Goal: Task Accomplishment & Management: Use online tool/utility

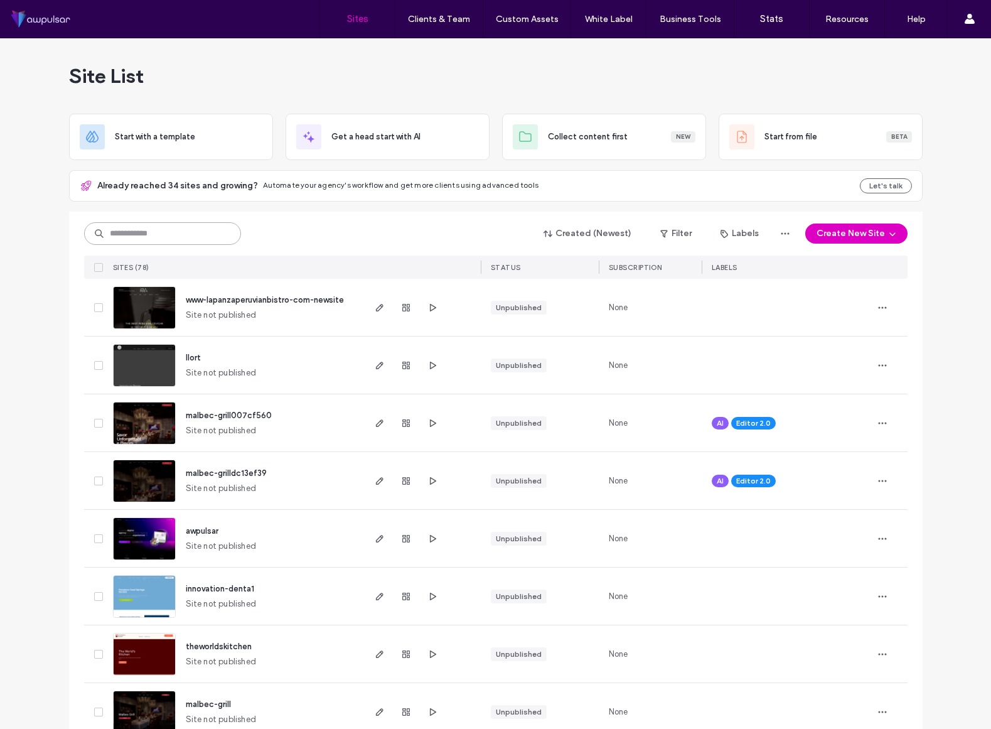
click at [206, 238] on input at bounding box center [162, 233] width 157 height 23
click at [156, 596] on img at bounding box center [145, 618] width 62 height 85
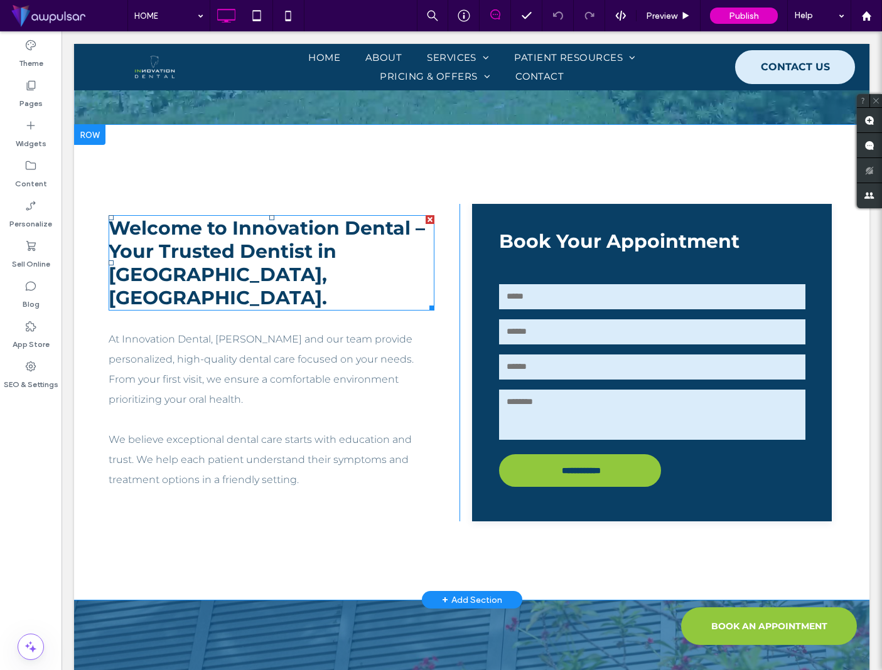
scroll to position [725, 0]
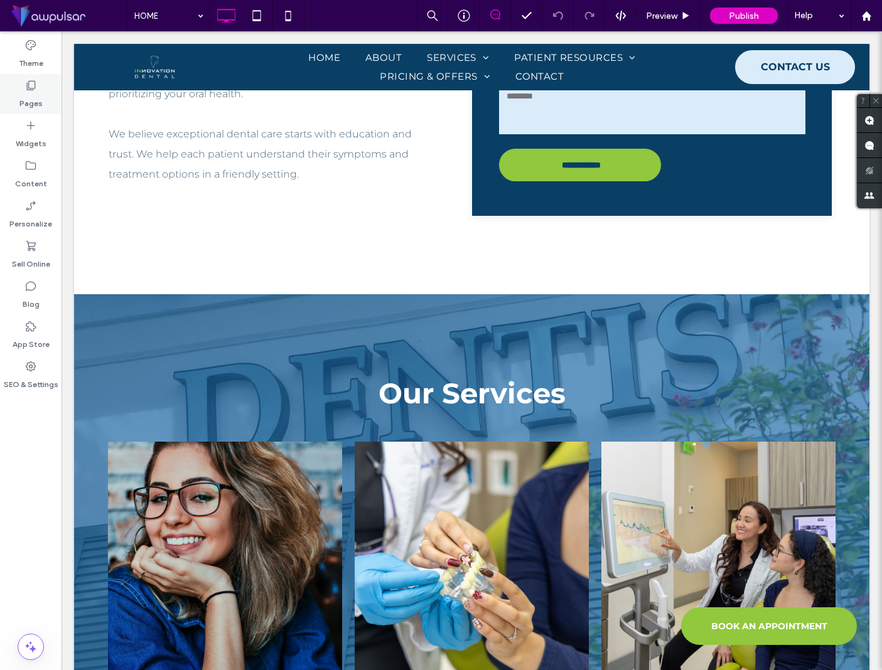
click at [39, 90] on div "Pages" at bounding box center [31, 94] width 62 height 40
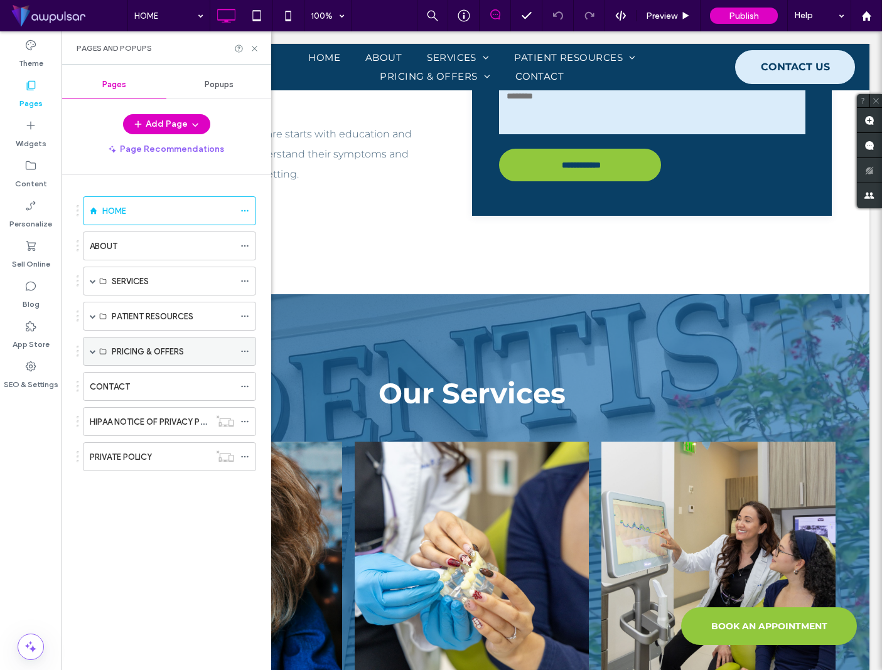
click at [94, 353] on span at bounding box center [93, 351] width 6 height 6
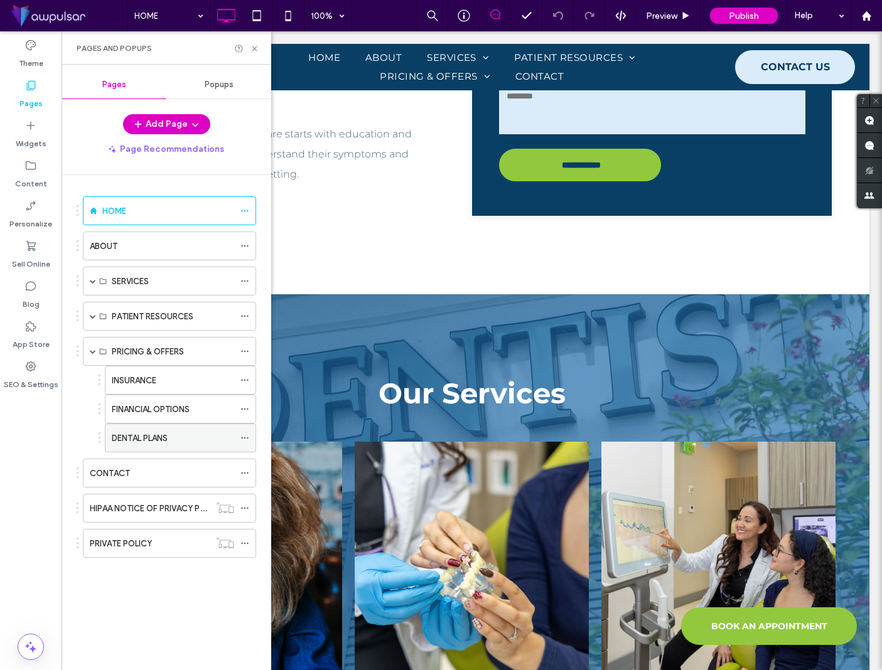
click at [130, 436] on label "DENTAL PLANS" at bounding box center [140, 438] width 56 height 22
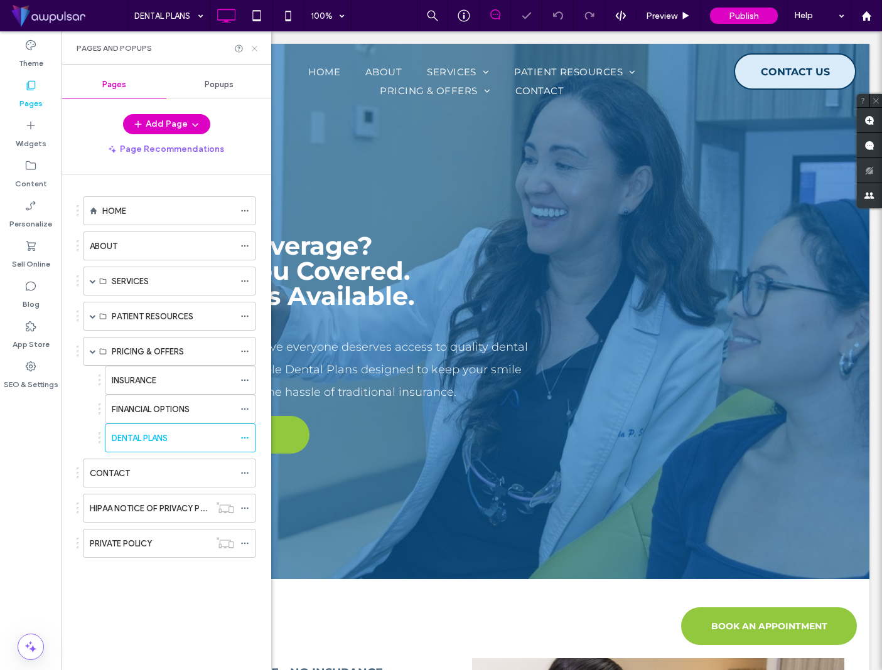
click at [258, 50] on icon at bounding box center [254, 48] width 9 height 9
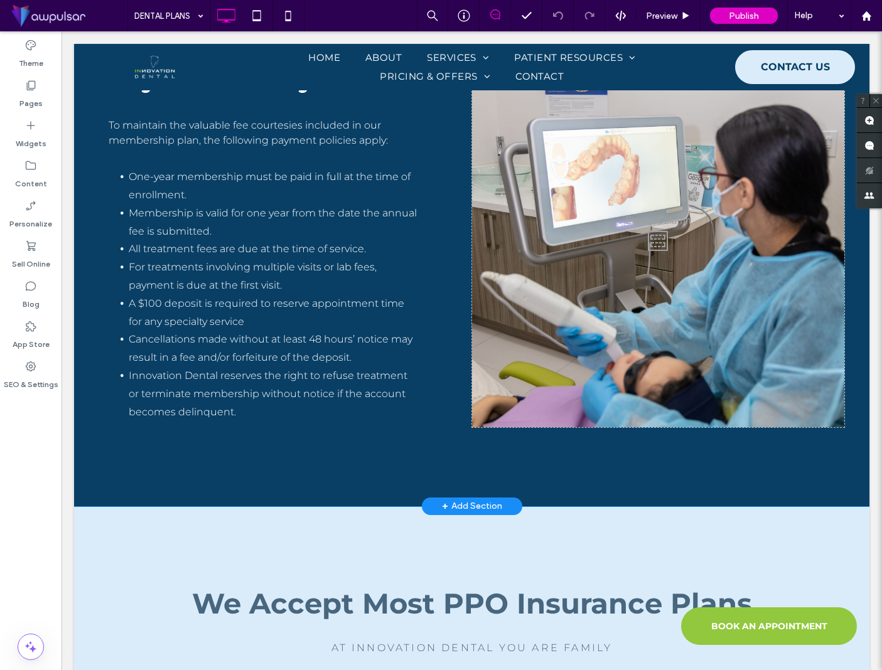
scroll to position [2725, 0]
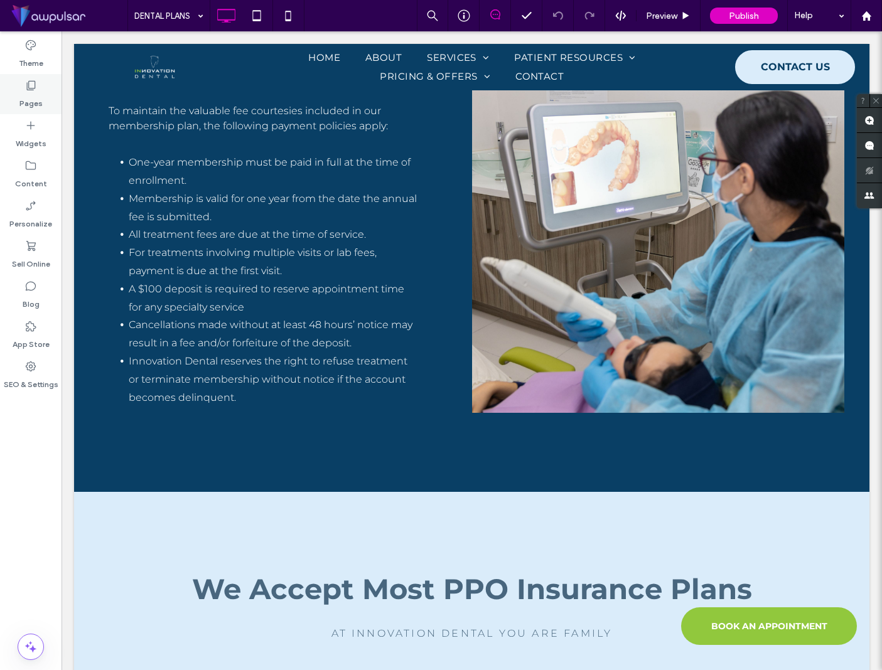
click at [30, 97] on label "Pages" at bounding box center [30, 101] width 23 height 18
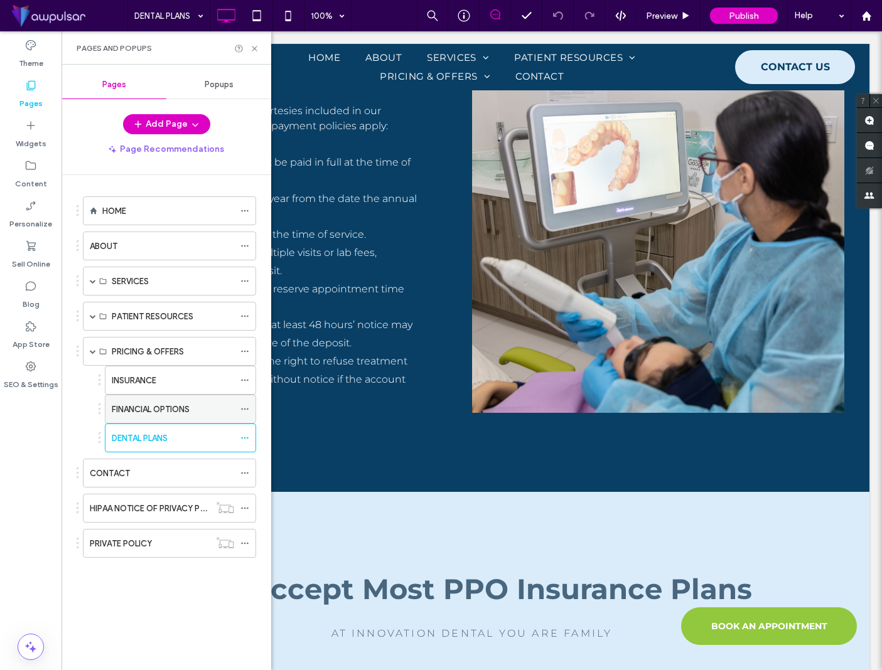
click at [136, 411] on label "FINANCIAL OPTIONS" at bounding box center [151, 410] width 78 height 22
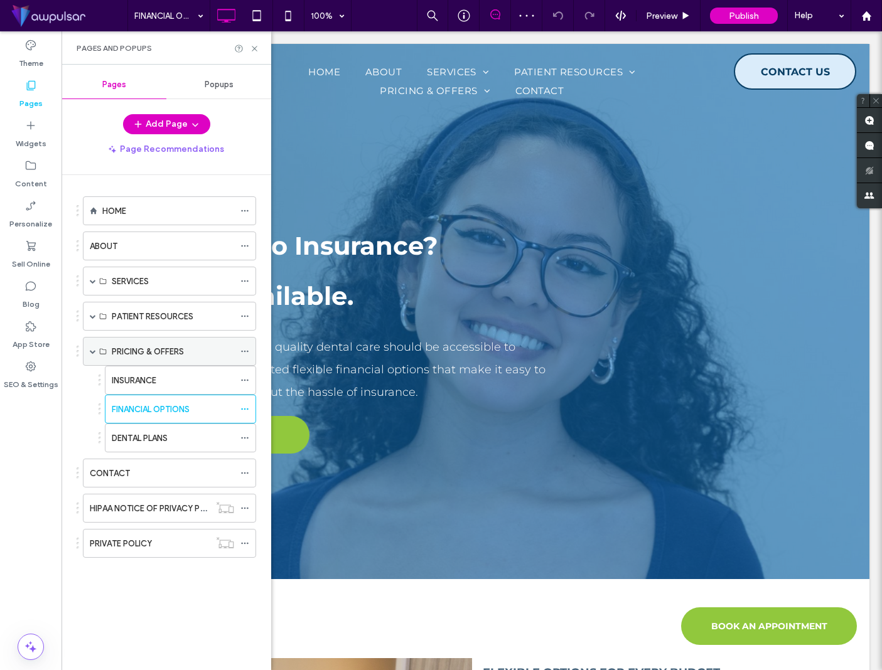
click at [90, 352] on span at bounding box center [93, 351] width 6 height 6
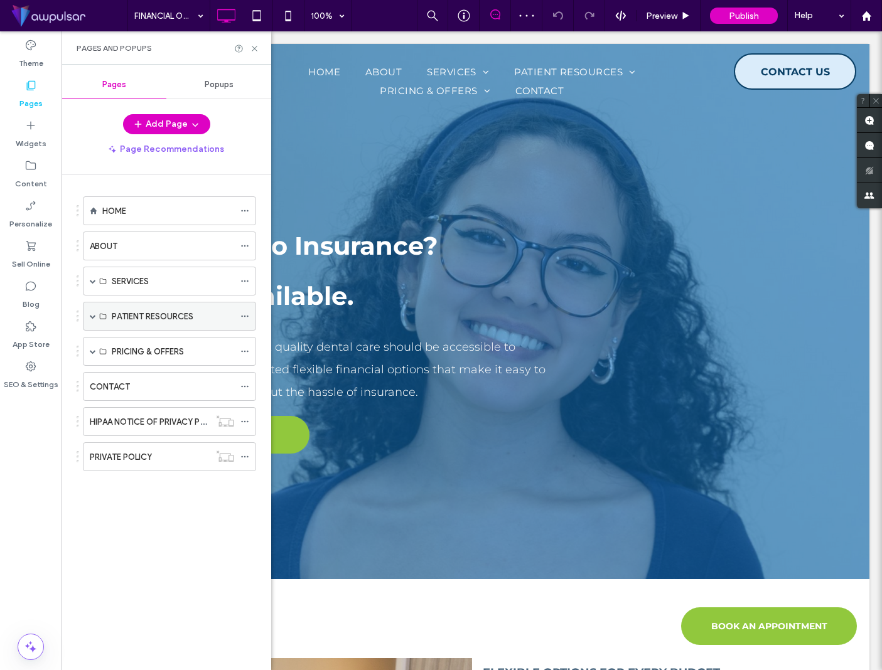
click at [94, 314] on span at bounding box center [93, 316] width 6 height 6
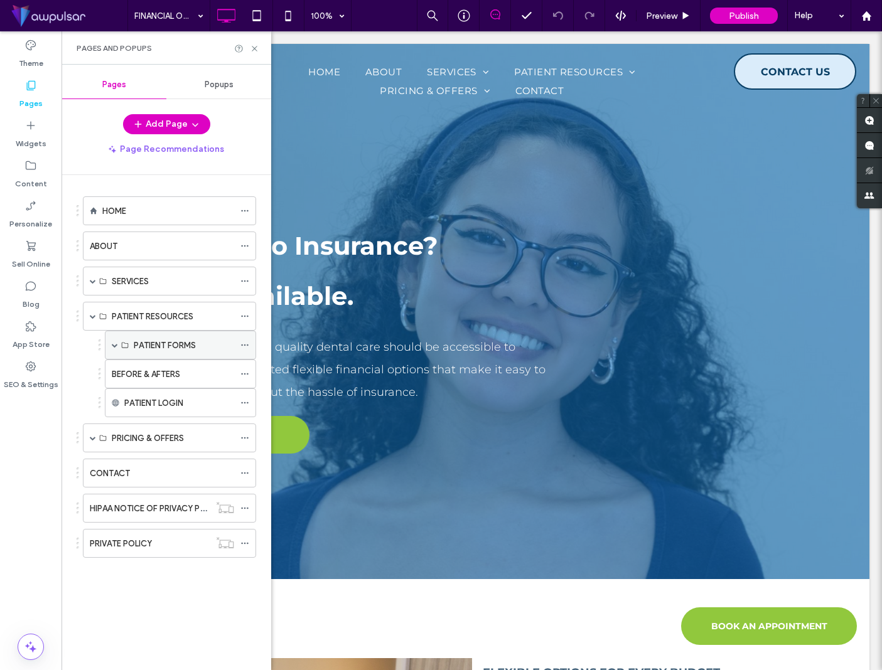
click at [169, 347] on label "PATIENT FORMS" at bounding box center [165, 346] width 62 height 22
click at [115, 345] on span at bounding box center [115, 345] width 6 height 6
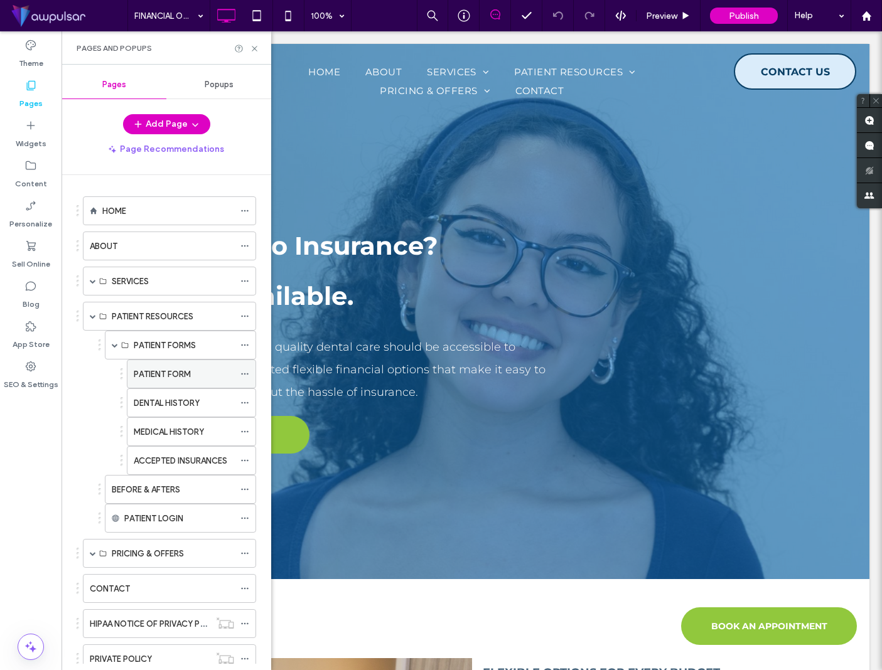
click at [171, 382] on div "PATIENT FORM" at bounding box center [184, 374] width 100 height 28
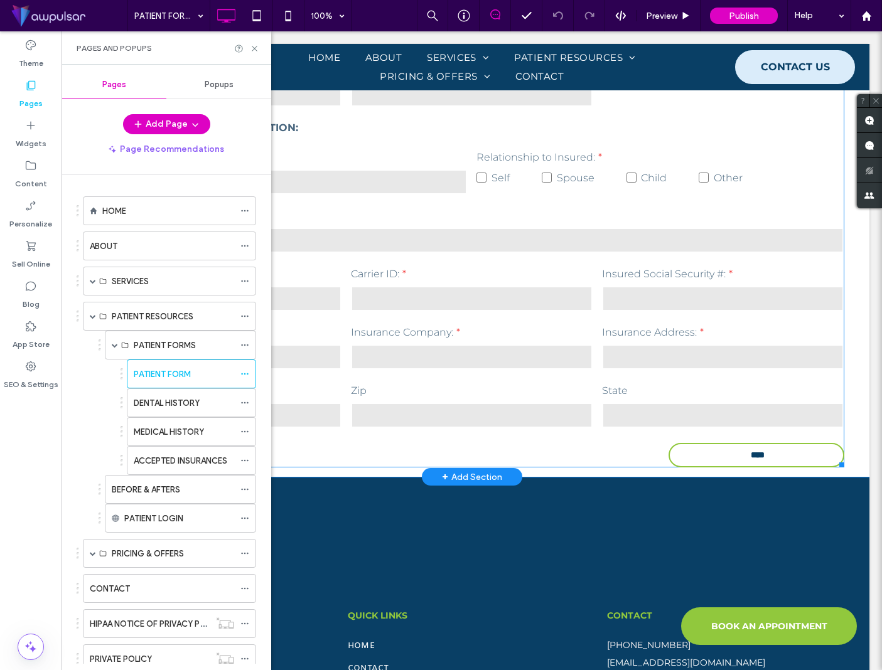
scroll to position [1449, 0]
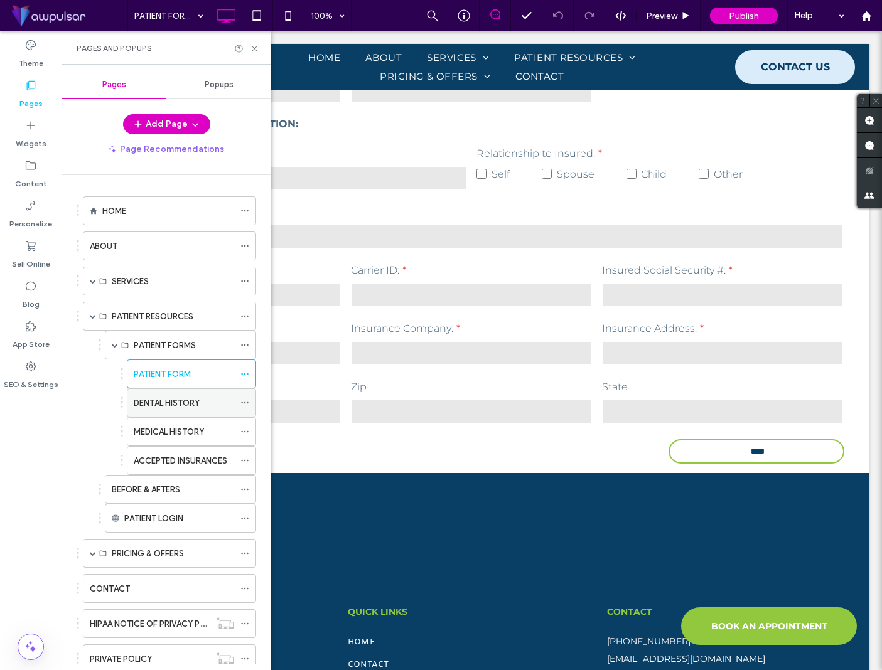
click at [205, 403] on div "DENTAL HISTORY" at bounding box center [184, 403] width 100 height 13
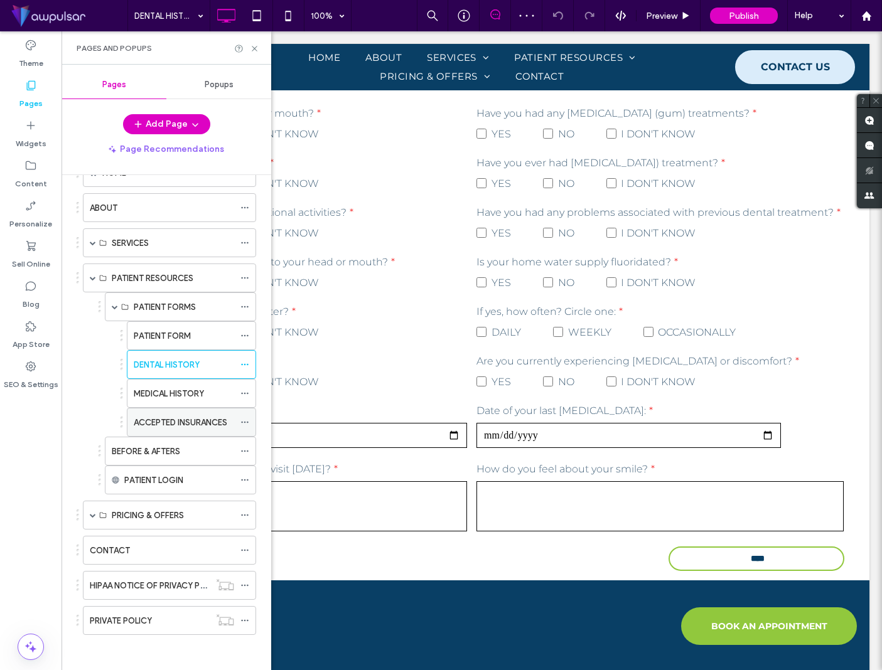
scroll to position [41, 0]
click at [176, 388] on label "MEDICAL HISTORY" at bounding box center [169, 391] width 70 height 22
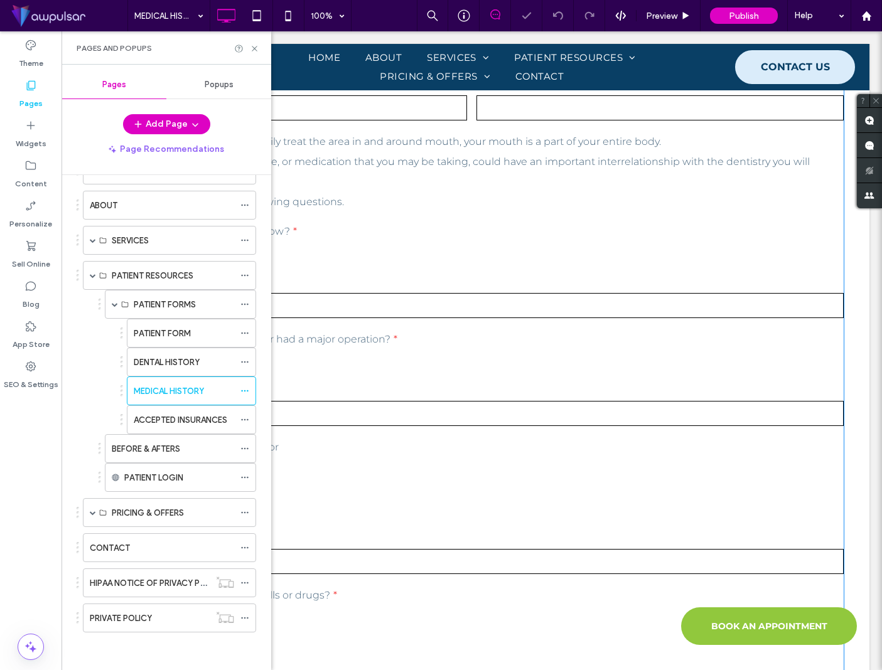
scroll to position [326, 0]
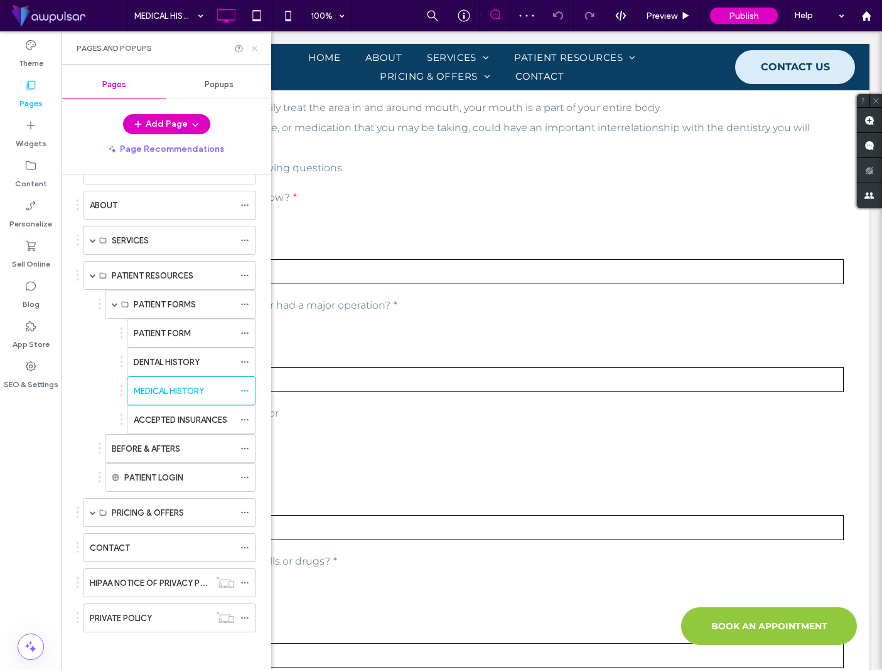
click at [255, 51] on icon at bounding box center [254, 48] width 9 height 9
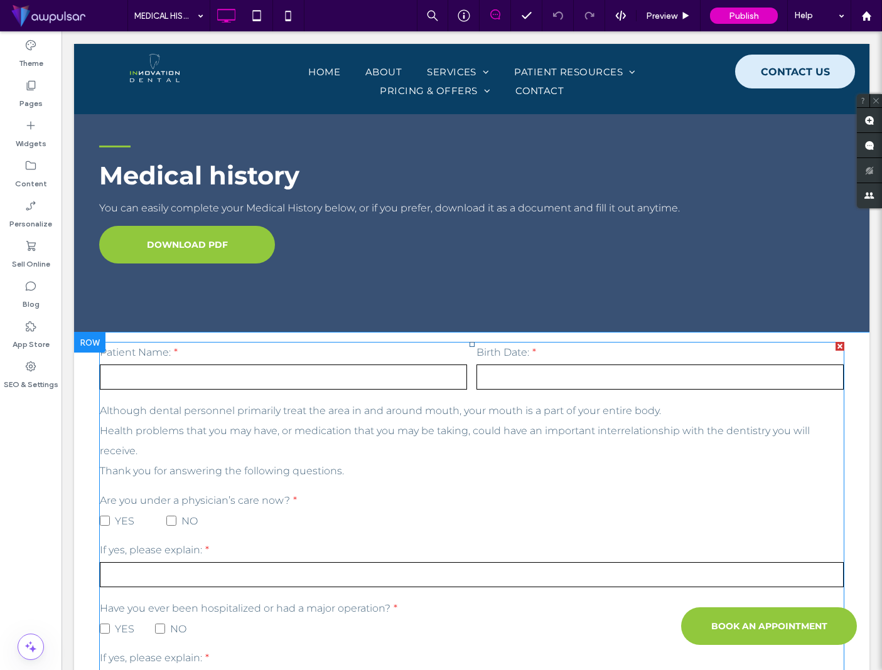
scroll to position [33, 0]
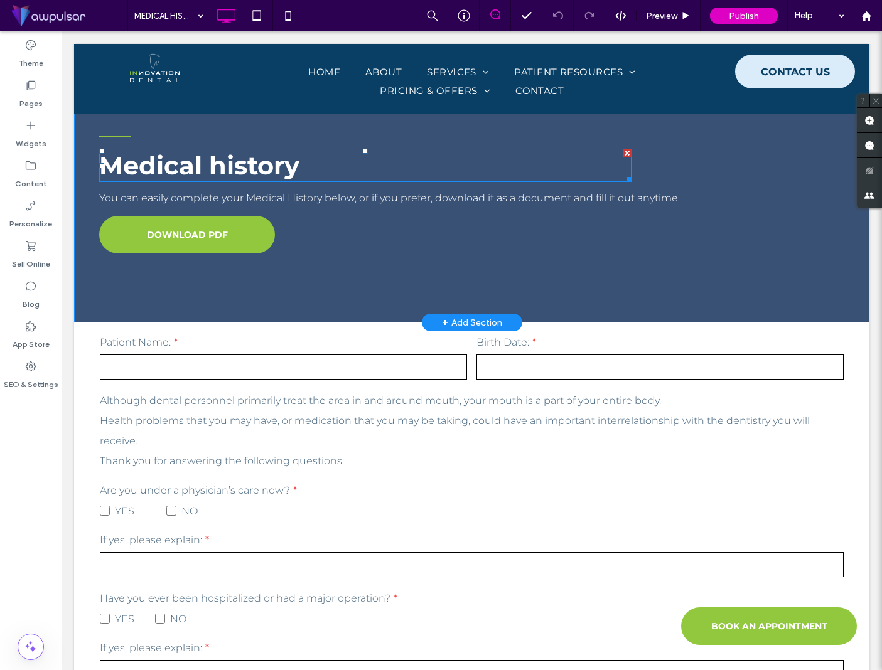
click at [217, 158] on span "Medical history" at bounding box center [199, 165] width 200 height 31
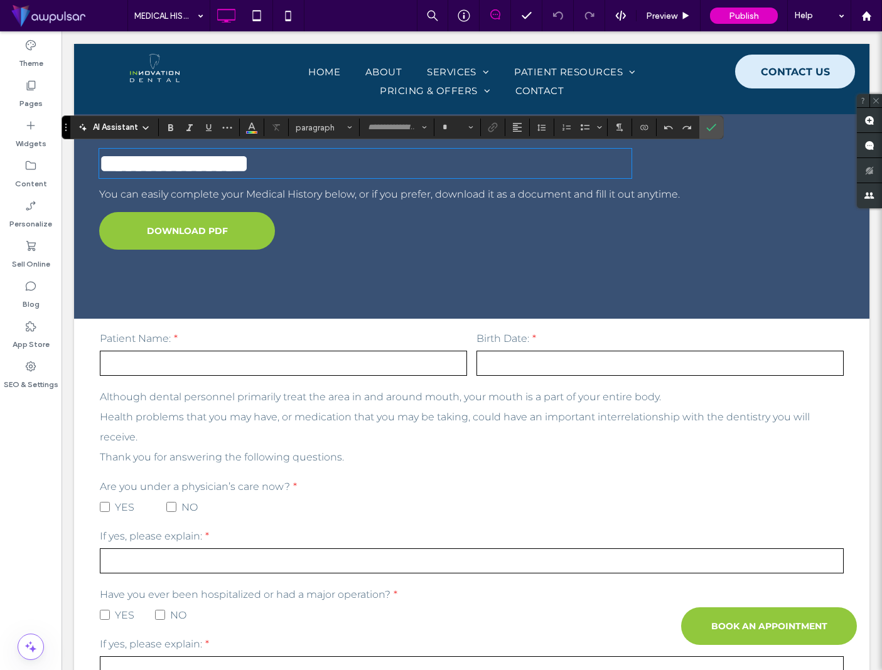
type input "**********"
type input "**"
click at [221, 162] on span "**********" at bounding box center [173, 163] width 149 height 24
click at [714, 133] on span "Confirm" at bounding box center [711, 127] width 10 height 21
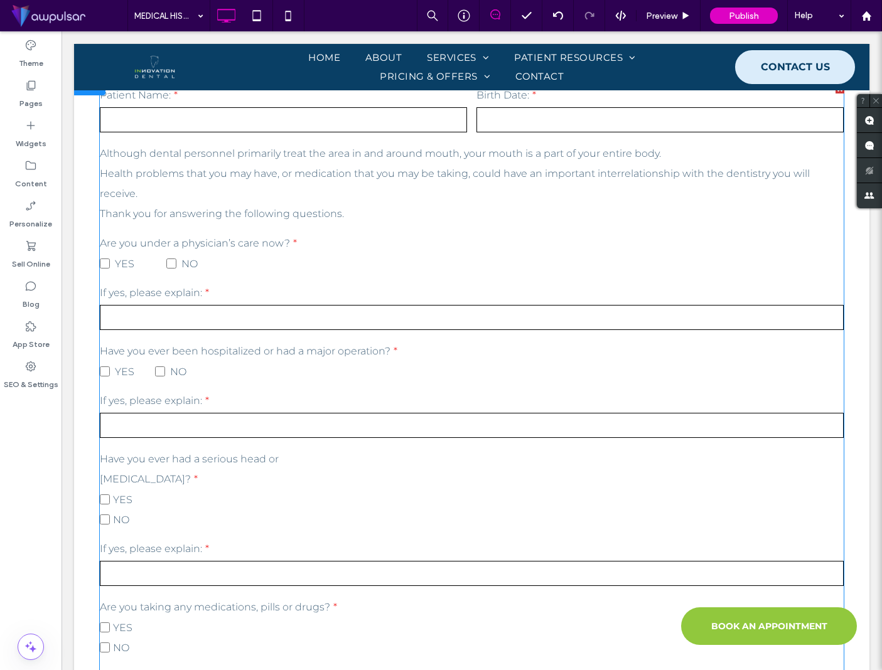
scroll to position [217, 0]
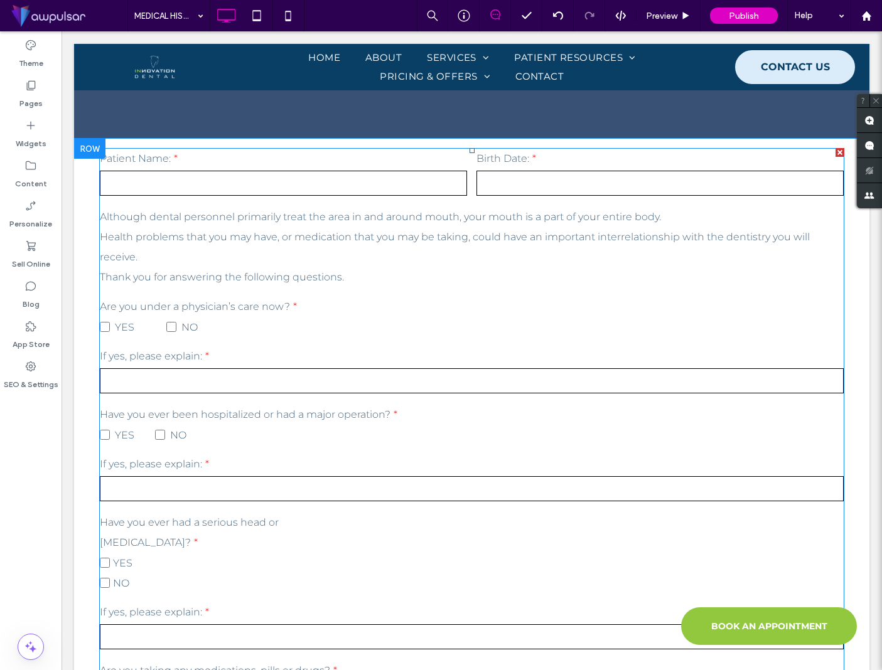
click at [192, 456] on label "If yes, please explain:" at bounding box center [472, 464] width 744 height 20
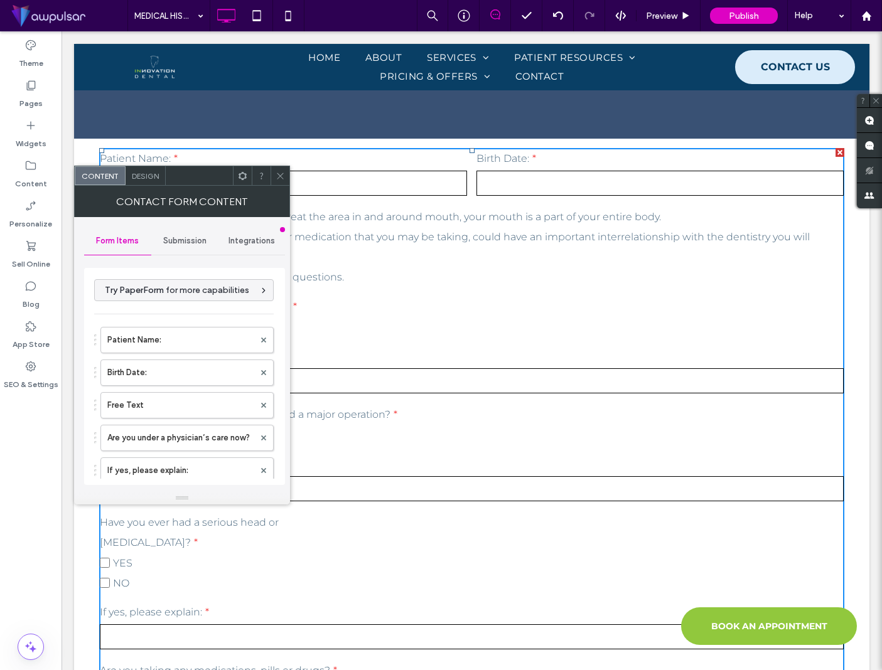
type input "****"
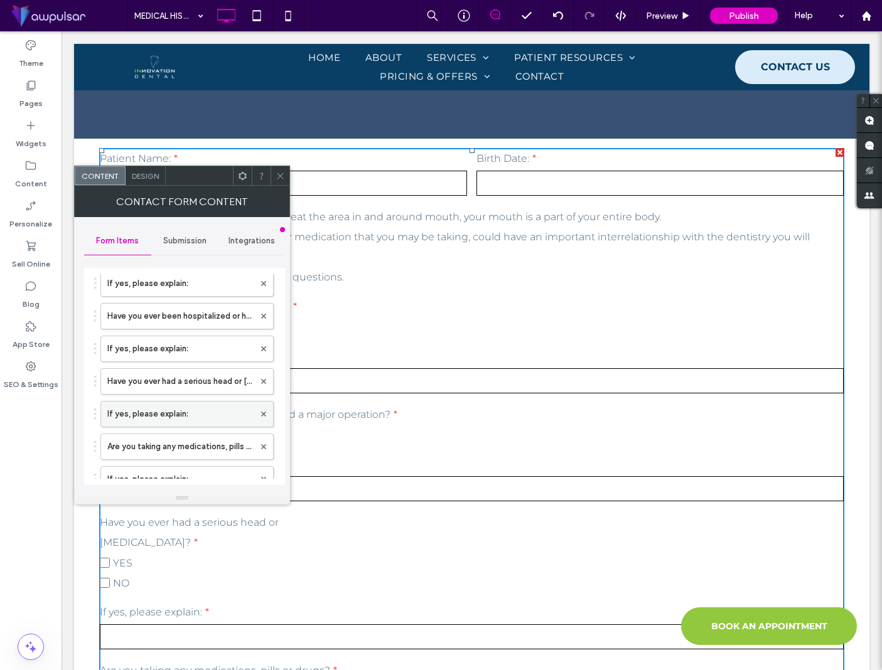
scroll to position [185, 0]
click at [183, 387] on label "Have you ever had a serious head or neck injury?" at bounding box center [180, 383] width 147 height 25
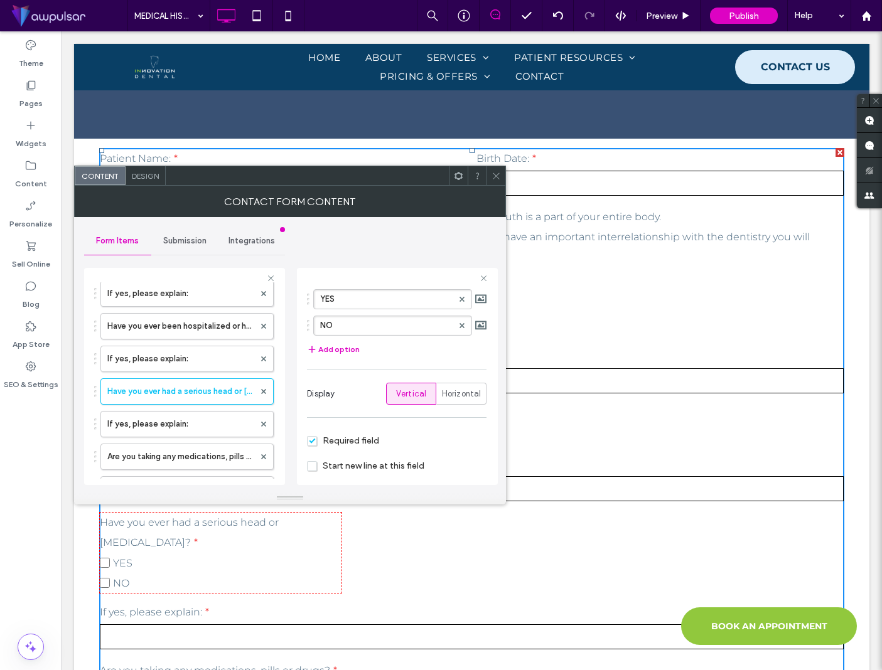
scroll to position [119, 0]
click at [470, 393] on span "Horizontal" at bounding box center [462, 394] width 40 height 13
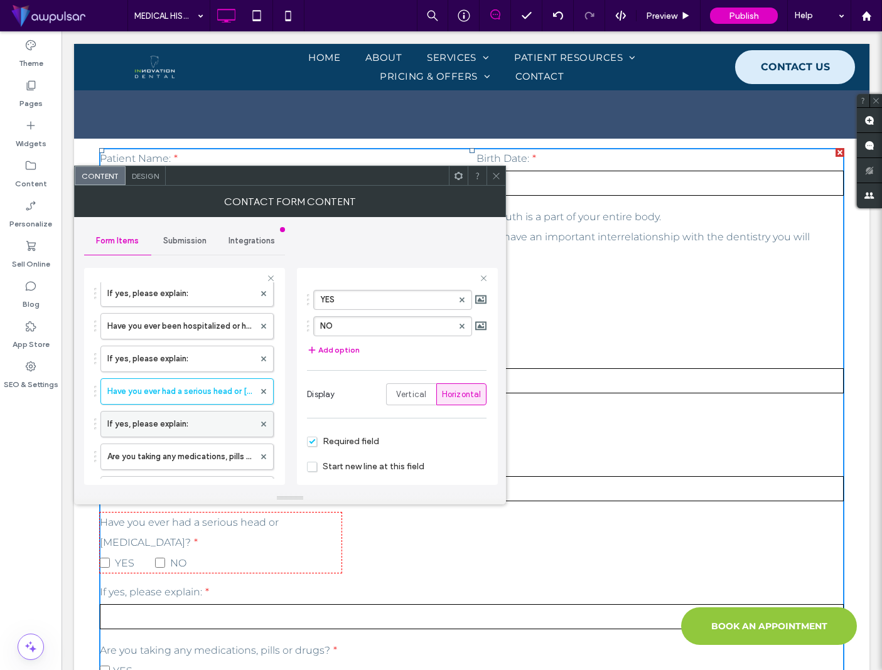
click at [191, 423] on label "If yes, please explain:" at bounding box center [180, 424] width 147 height 25
type input "**"
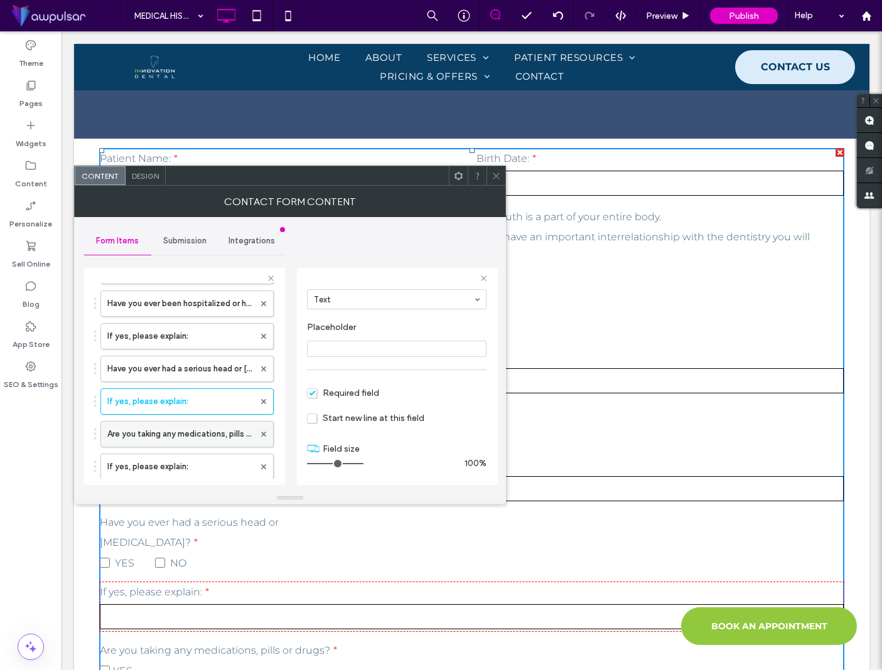
scroll to position [214, 0]
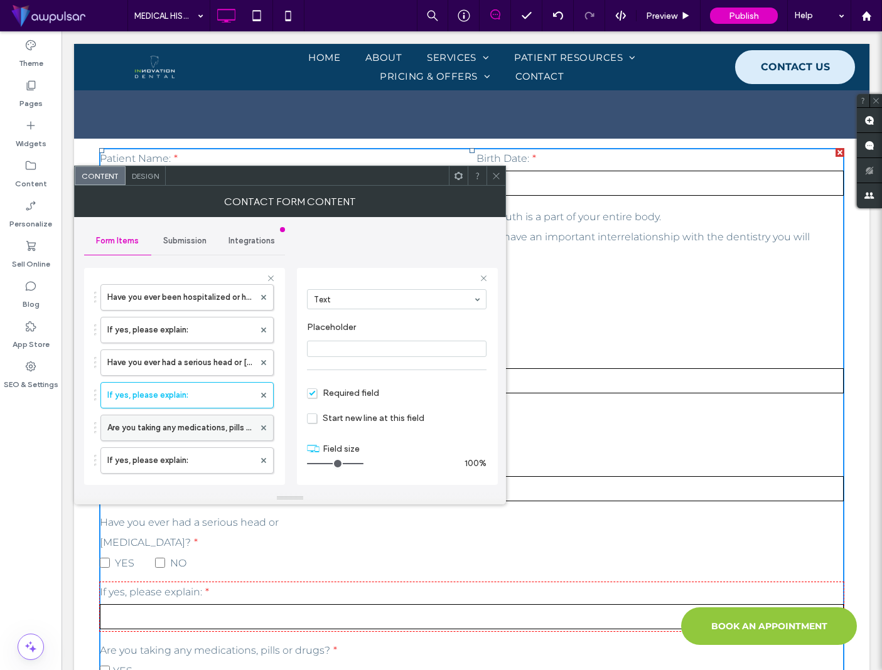
click at [187, 422] on label "Are you taking any medications, pills or drugs?" at bounding box center [180, 427] width 147 height 25
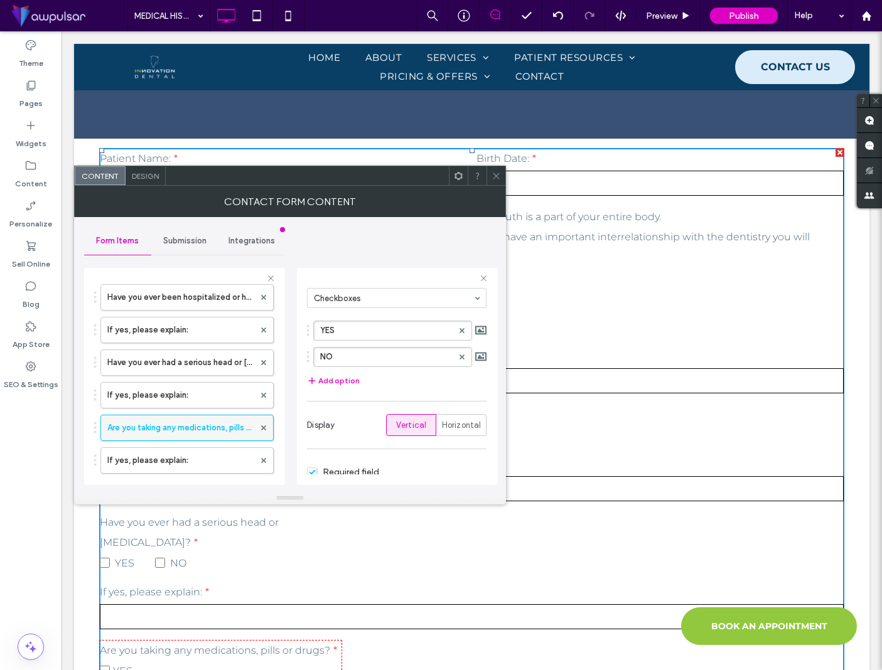
scroll to position [119, 0]
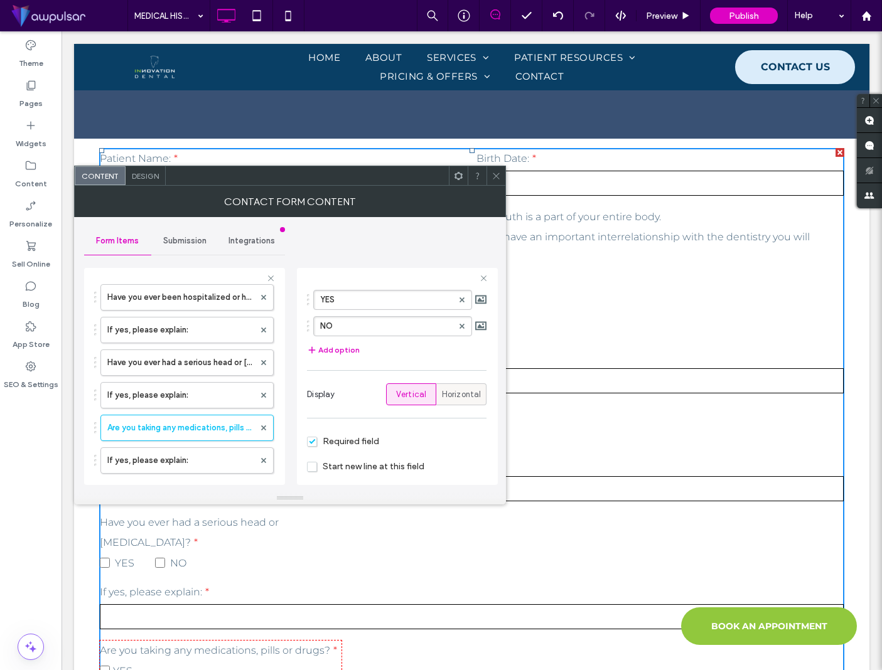
click at [454, 391] on span "Horizontal" at bounding box center [462, 394] width 40 height 13
click at [181, 458] on label "If yes, please explain:" at bounding box center [180, 460] width 147 height 25
type input "**"
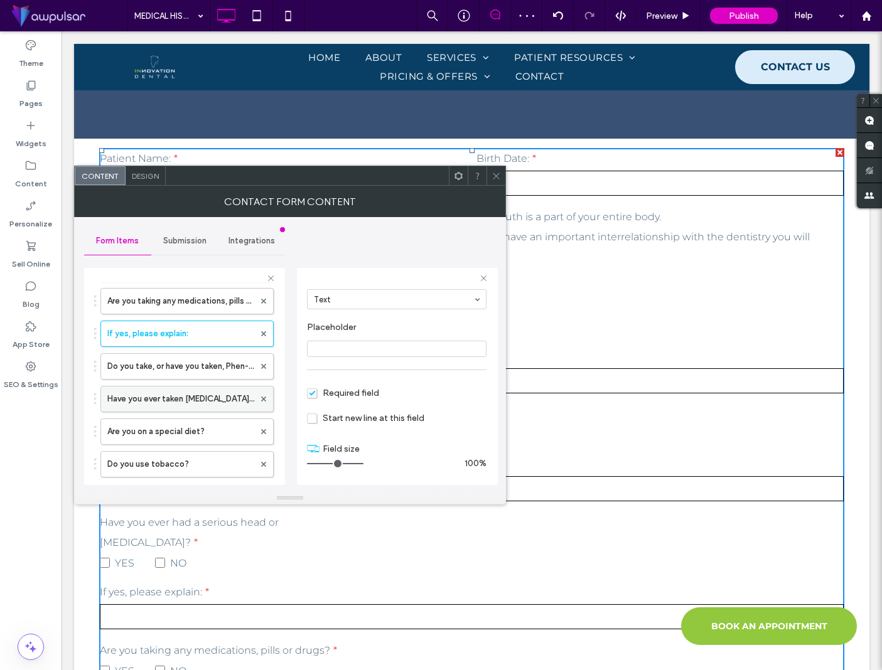
scroll to position [343, 0]
click at [171, 366] on label "Do you take, or have you taken, Phen-Fen or Redux?" at bounding box center [180, 364] width 147 height 25
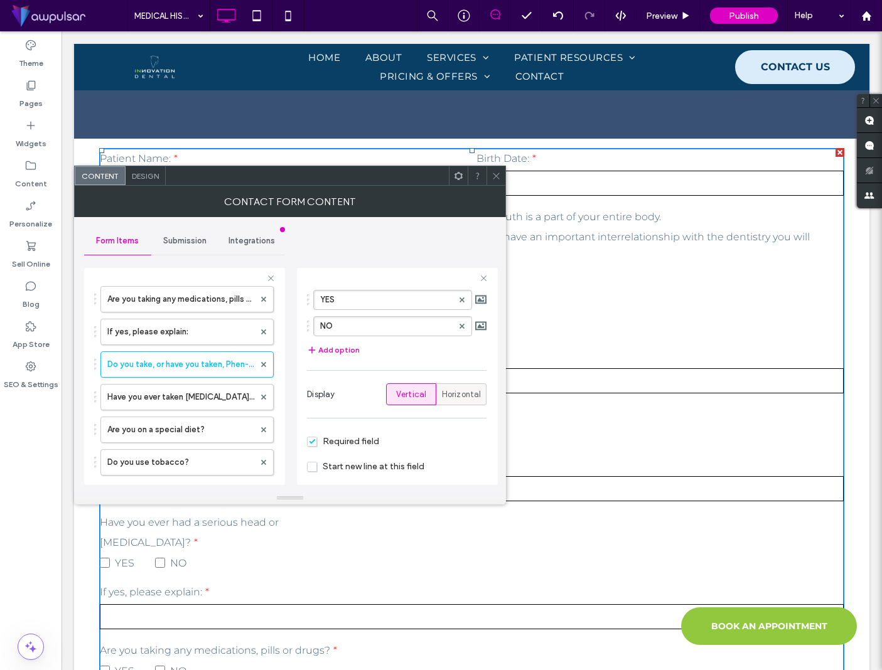
click at [456, 393] on span "Horizontal" at bounding box center [462, 394] width 40 height 13
click at [193, 391] on label "Have you ever taken Fosamax, Boniva, Actonel or any other medications containin…" at bounding box center [180, 397] width 147 height 25
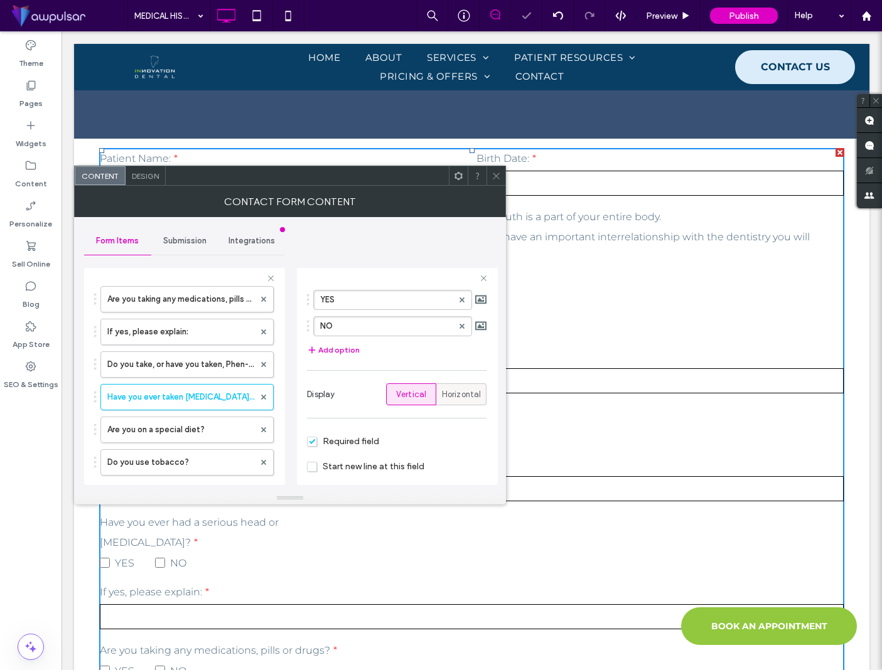
click at [446, 393] on span "Horizontal" at bounding box center [462, 394] width 40 height 13
click at [161, 432] on label "Are you on a special diet?" at bounding box center [180, 429] width 147 height 25
click at [458, 400] on div "Horizontal" at bounding box center [461, 394] width 34 height 21
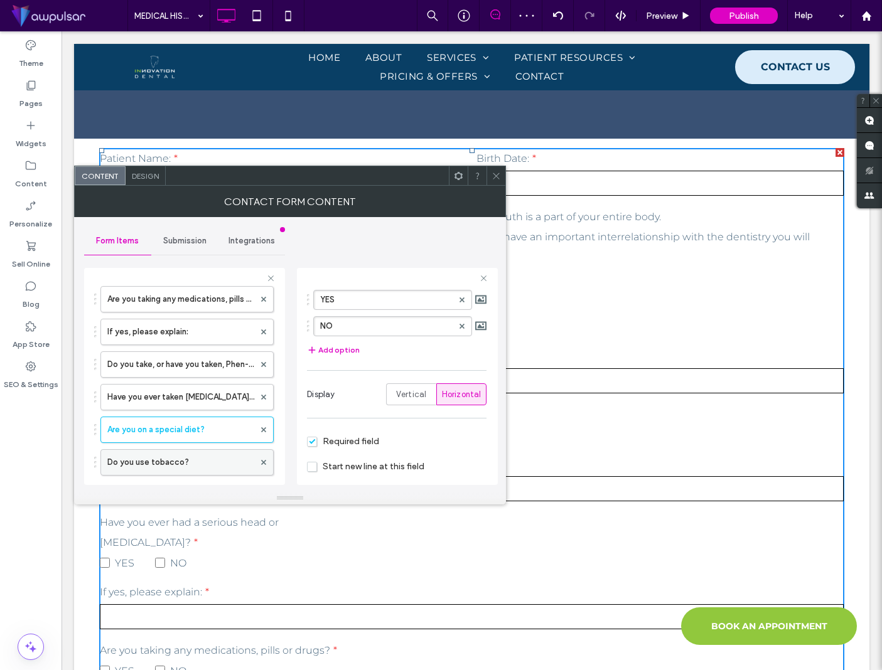
click at [171, 458] on label "Do you use tobacco?" at bounding box center [180, 462] width 147 height 25
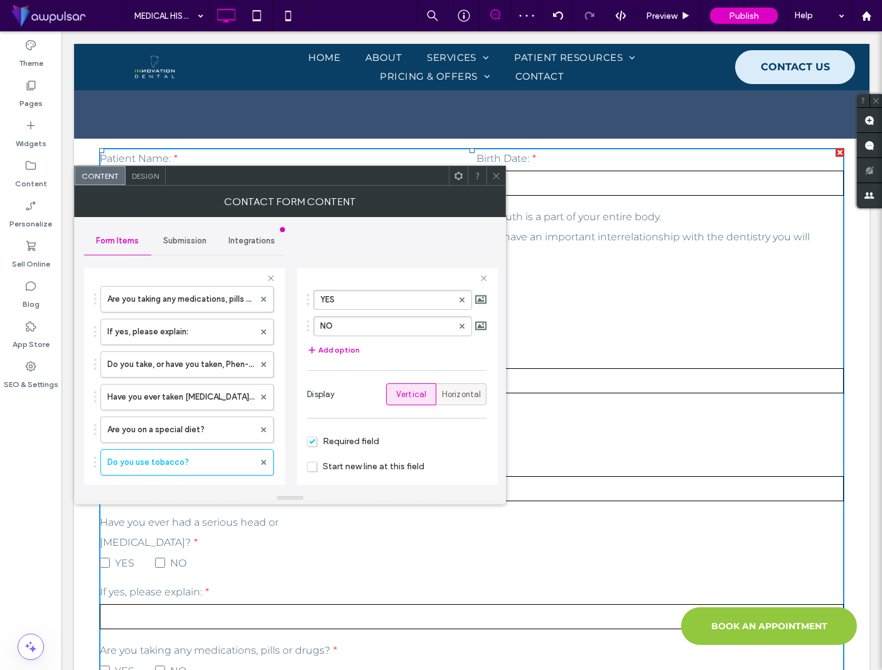
click at [442, 394] on span "Horizontal" at bounding box center [462, 394] width 40 height 13
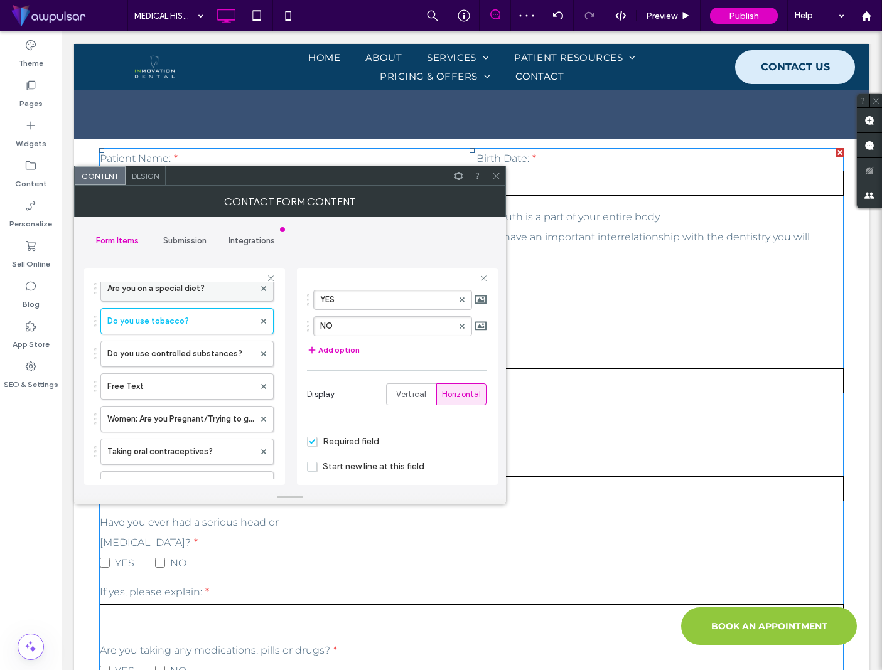
scroll to position [491, 0]
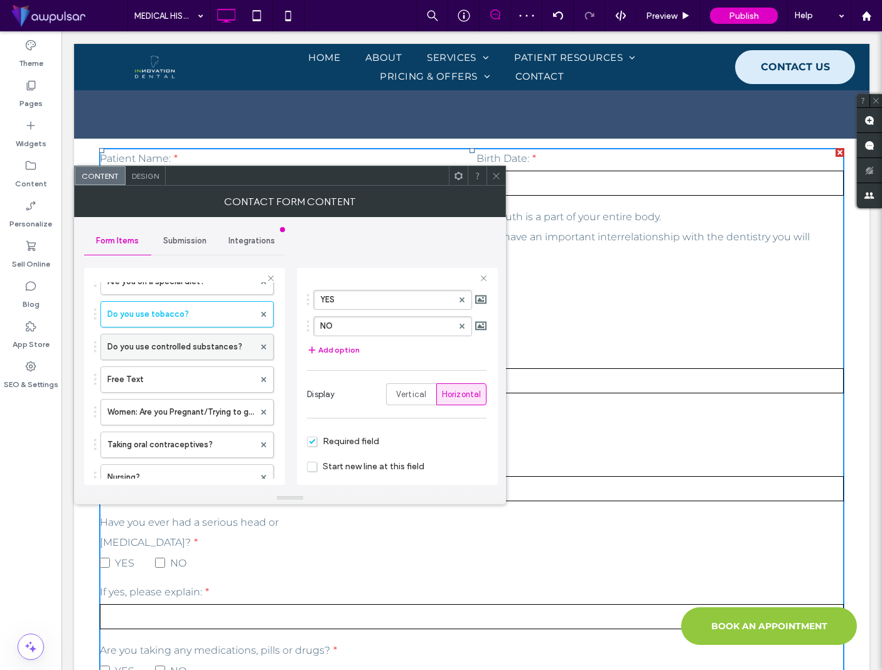
click at [157, 346] on label "Do you use controlled substances?" at bounding box center [180, 347] width 147 height 25
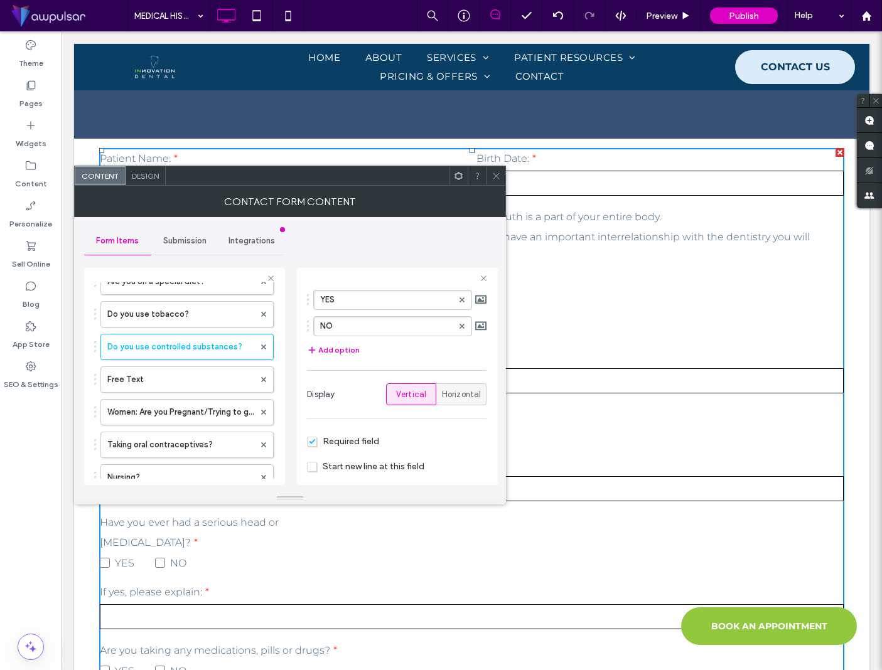
click at [446, 392] on span "Horizontal" at bounding box center [462, 394] width 40 height 13
click at [201, 379] on label "Free Text" at bounding box center [180, 379] width 147 height 25
type input "**"
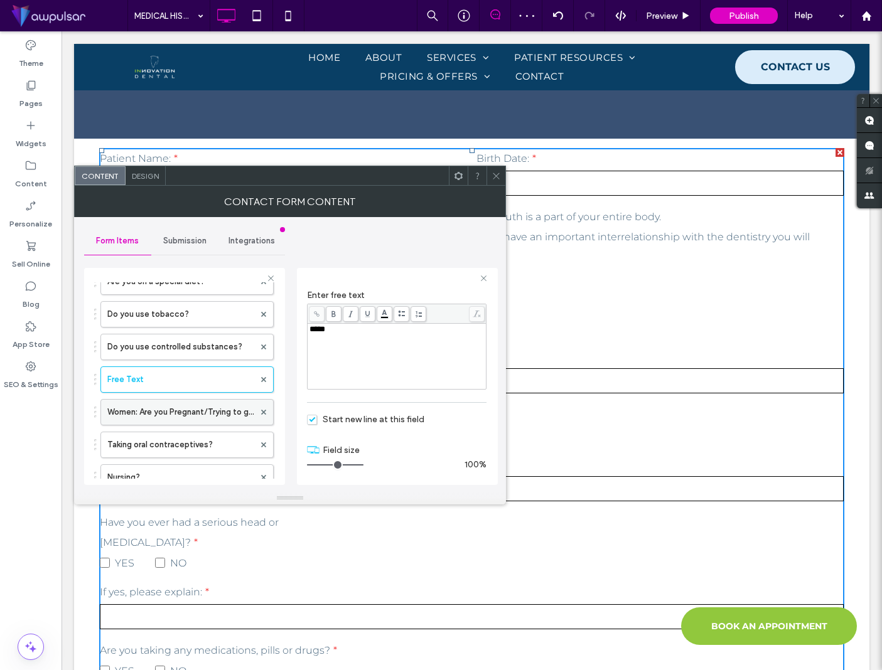
click at [222, 411] on label "Women: Are you Pregnant/Trying to get pregnant?" at bounding box center [180, 412] width 147 height 25
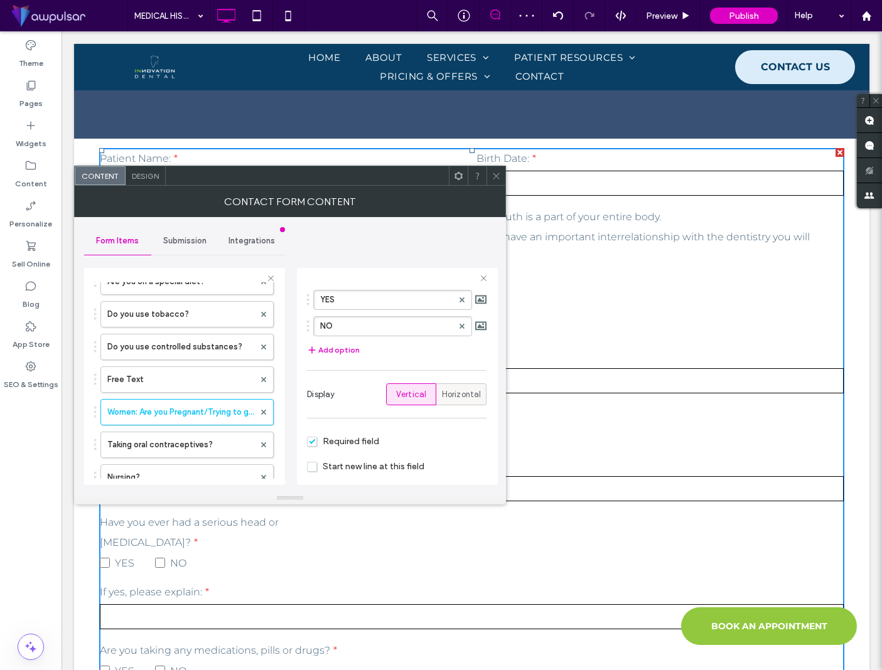
click at [459, 398] on span "Horizontal" at bounding box center [462, 394] width 40 height 13
click at [213, 444] on label "Taking oral contraceptives?" at bounding box center [180, 444] width 147 height 25
click at [453, 395] on span "Horizontal" at bounding box center [462, 394] width 40 height 13
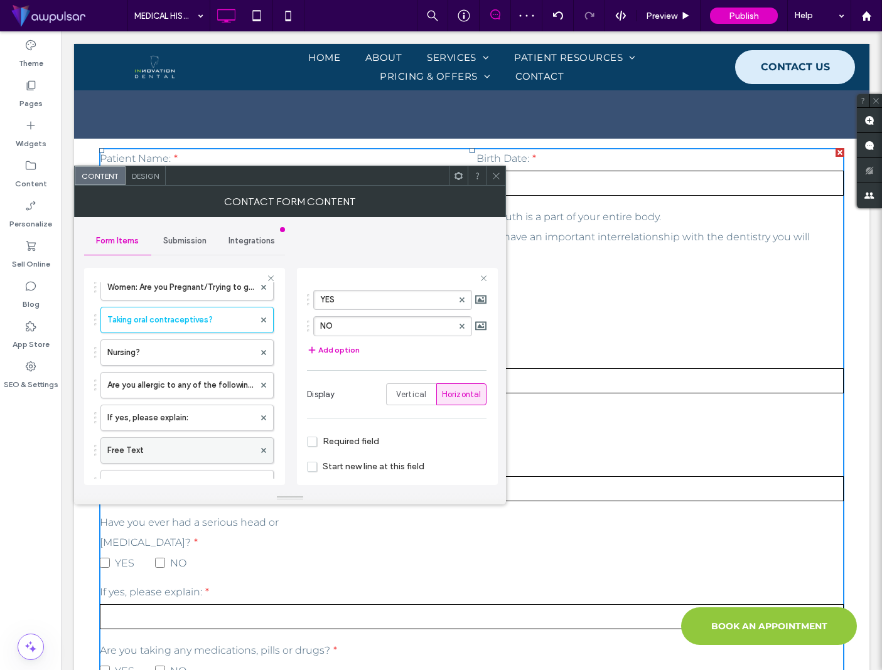
scroll to position [632, 0]
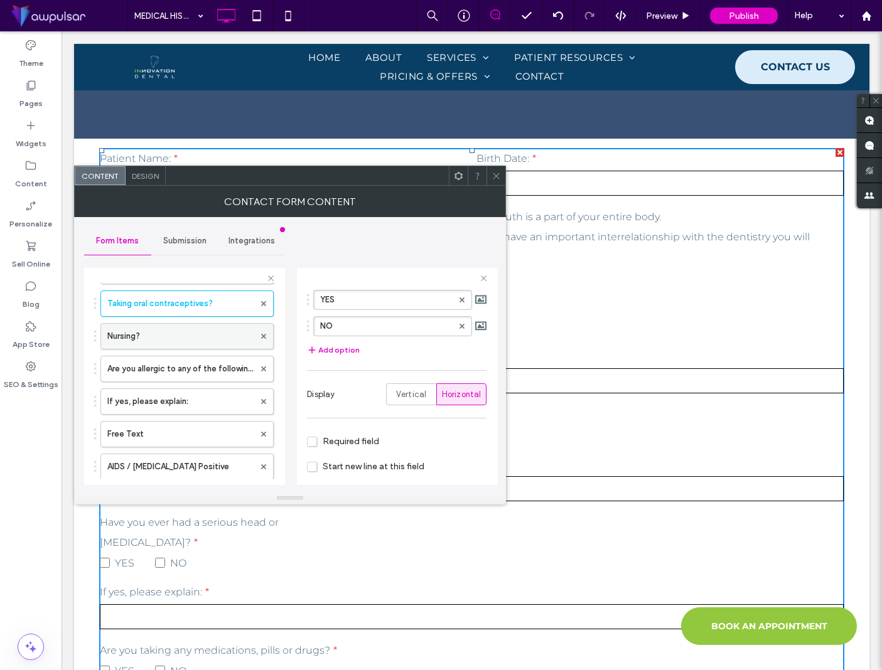
click at [169, 336] on label "Nursing?" at bounding box center [180, 336] width 147 height 25
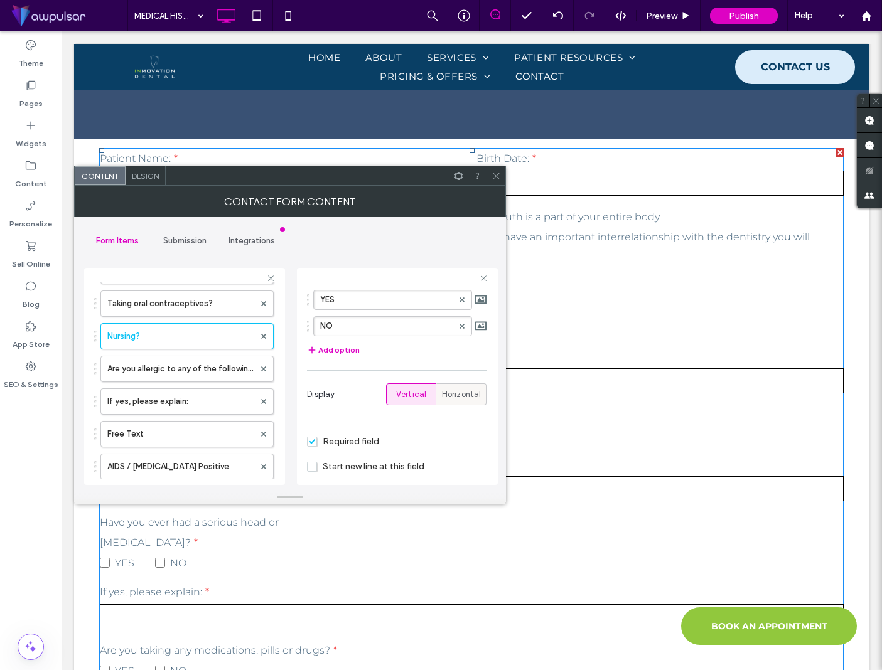
click at [455, 389] on span "Horizontal" at bounding box center [462, 394] width 40 height 13
click at [193, 364] on label "Are you allergic to any of the following?" at bounding box center [180, 368] width 147 height 25
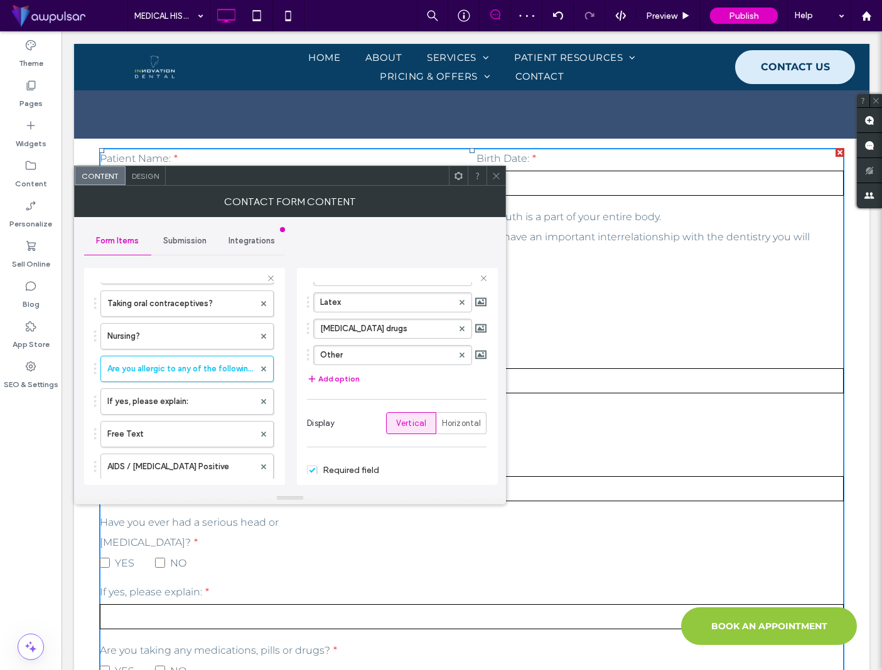
scroll to position [279, 0]
click at [449, 420] on span "Horizontal" at bounding box center [462, 419] width 40 height 13
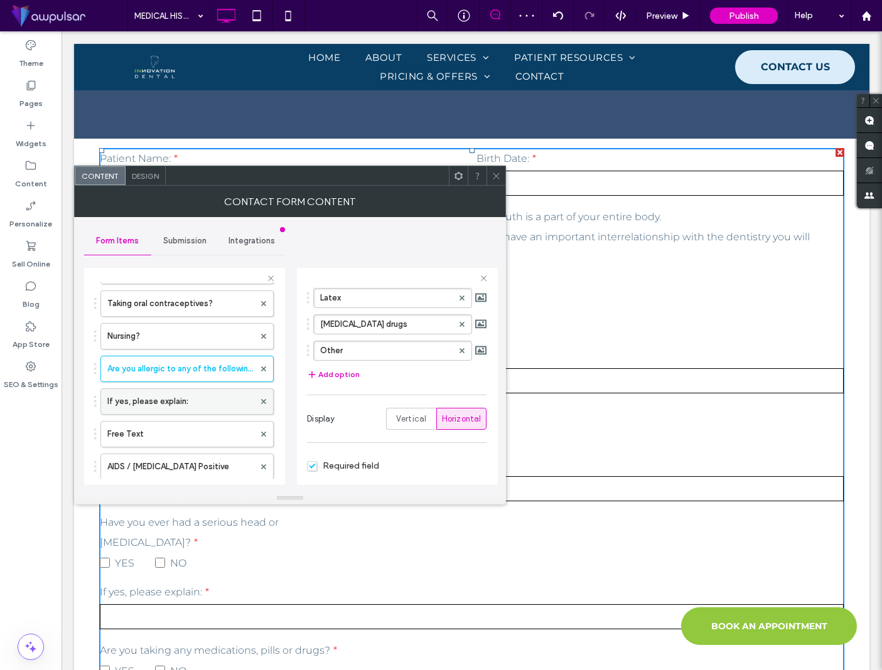
click at [185, 405] on label "If yes, please explain:" at bounding box center [180, 401] width 147 height 25
type input "**"
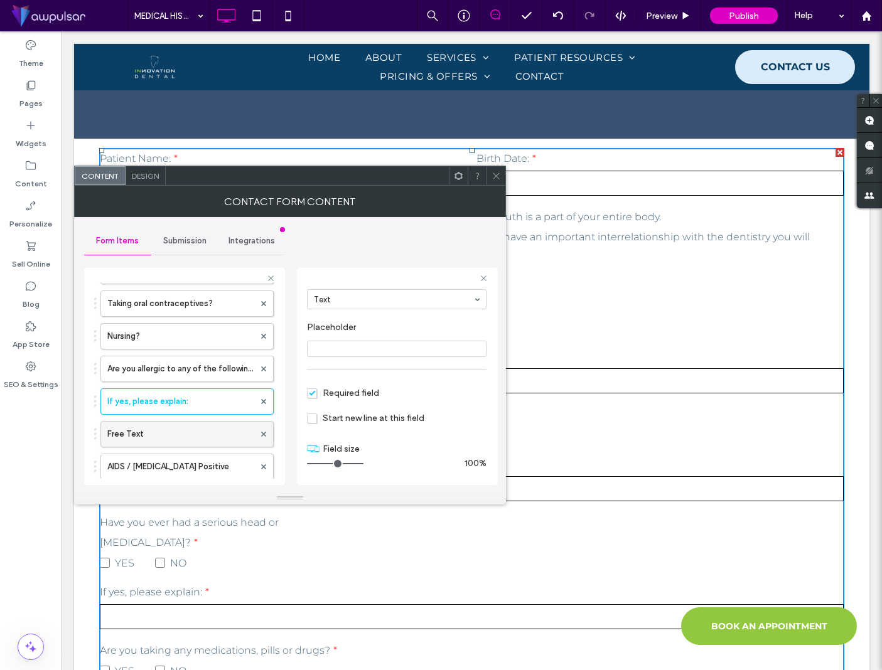
click at [201, 432] on label "Free Text" at bounding box center [180, 434] width 147 height 25
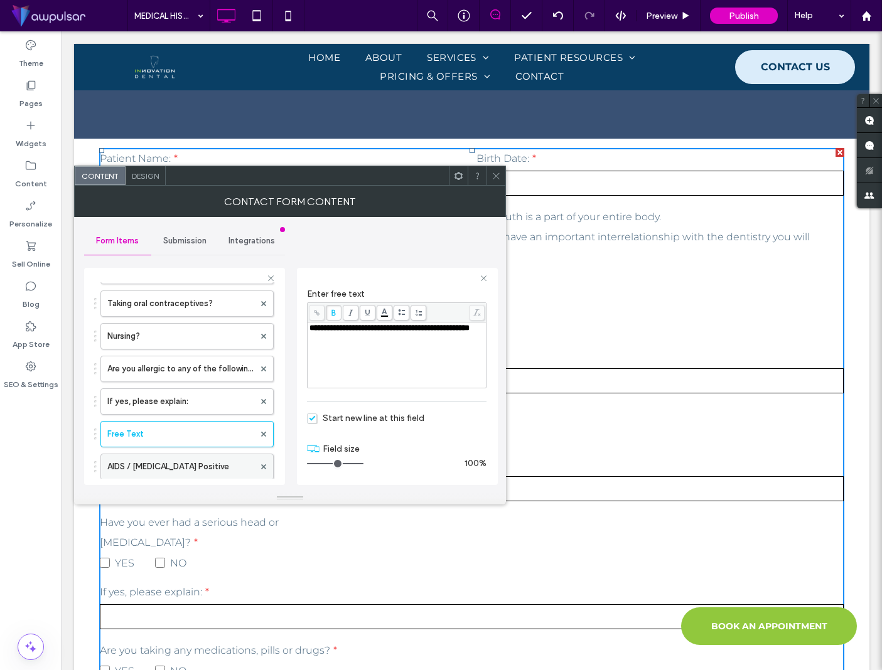
click at [168, 463] on label "AIDS / HIV Positive" at bounding box center [180, 466] width 147 height 25
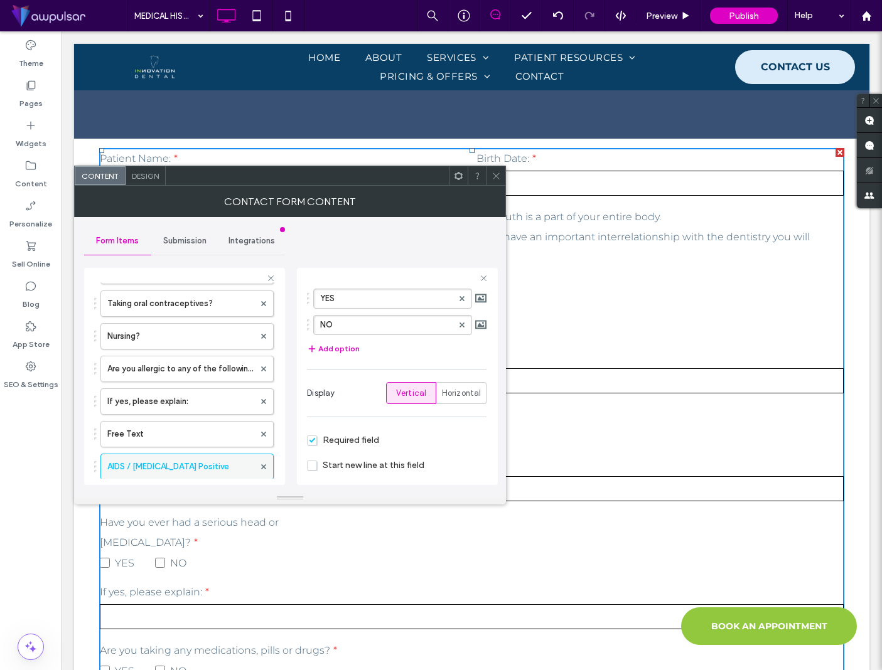
scroll to position [127, 0]
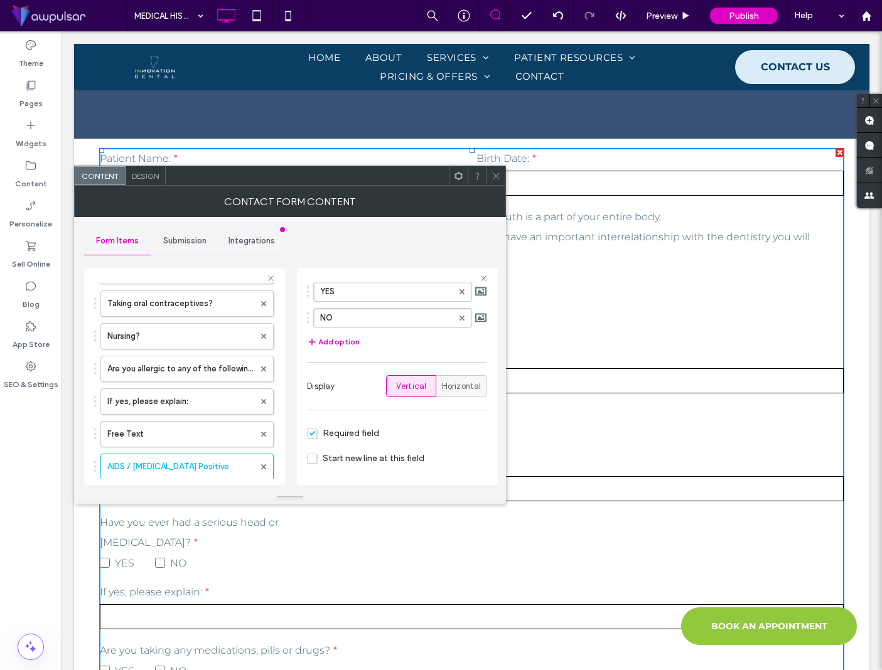
click at [456, 388] on span "Horizontal" at bounding box center [462, 386] width 40 height 13
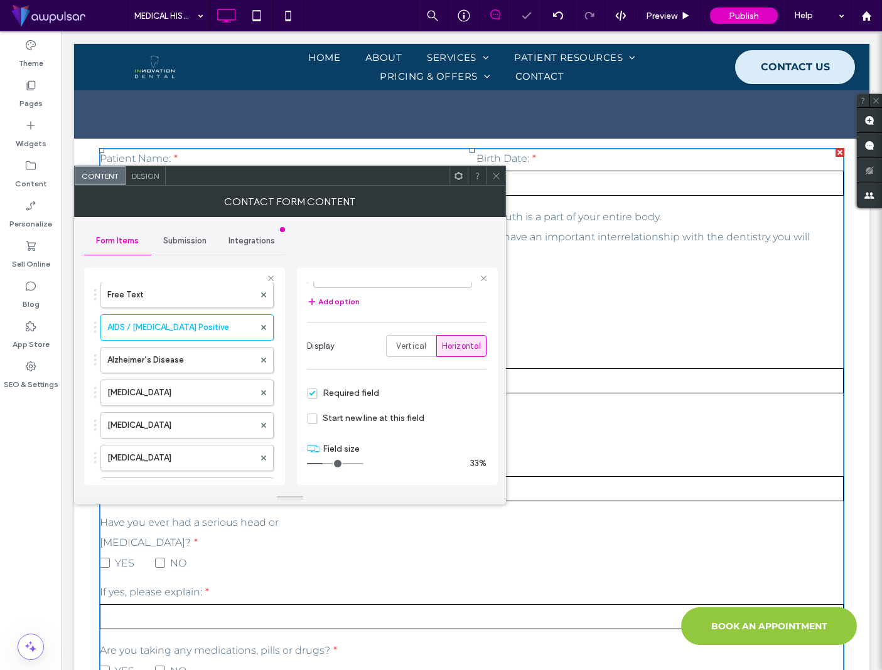
scroll to position [785, 0]
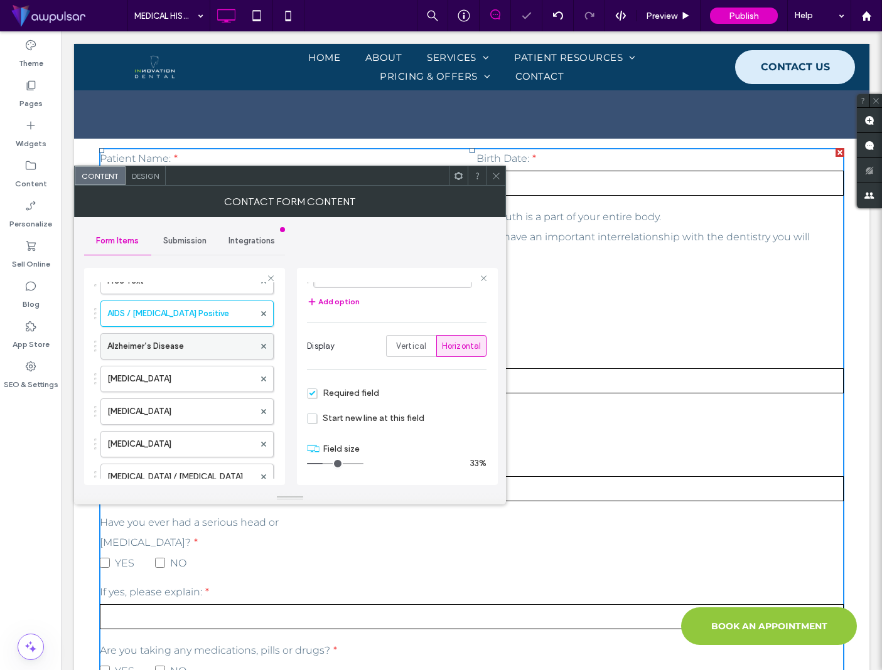
click at [180, 344] on label "Alzheimer’s Disease" at bounding box center [180, 346] width 147 height 25
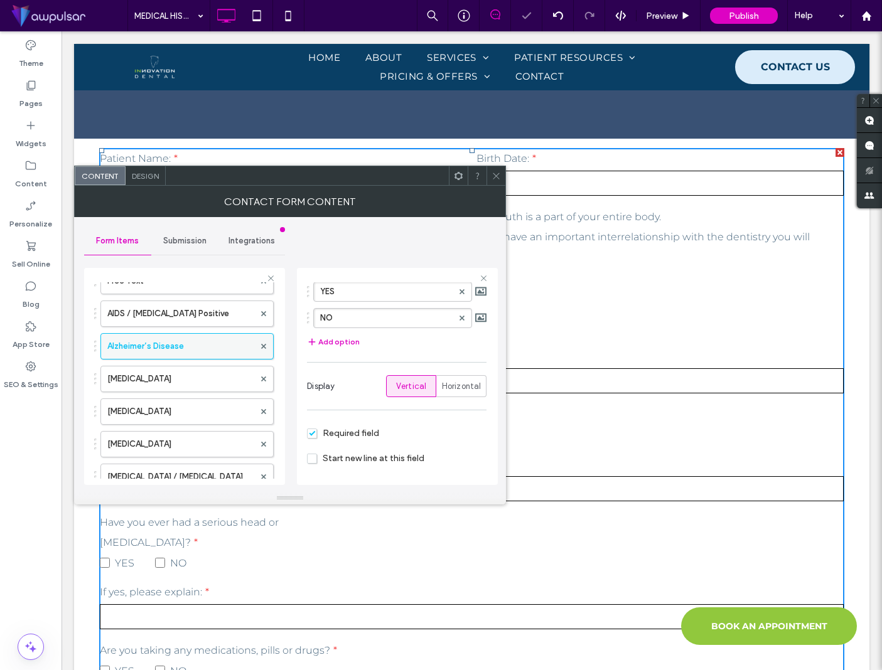
scroll to position [127, 0]
click at [459, 380] on span "Horizontal" at bounding box center [462, 386] width 40 height 13
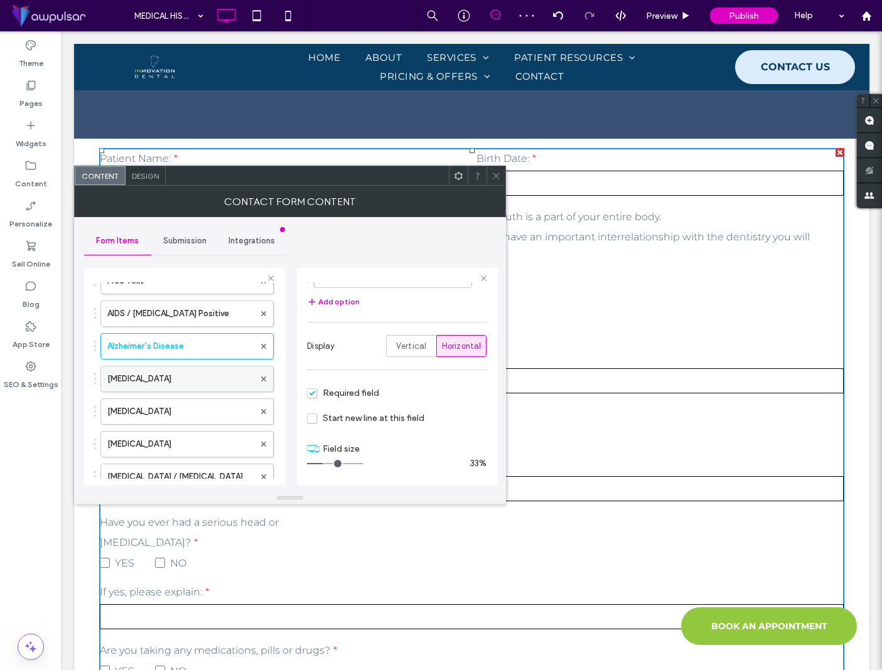
click at [217, 377] on label "Anaphylaxis" at bounding box center [180, 379] width 147 height 25
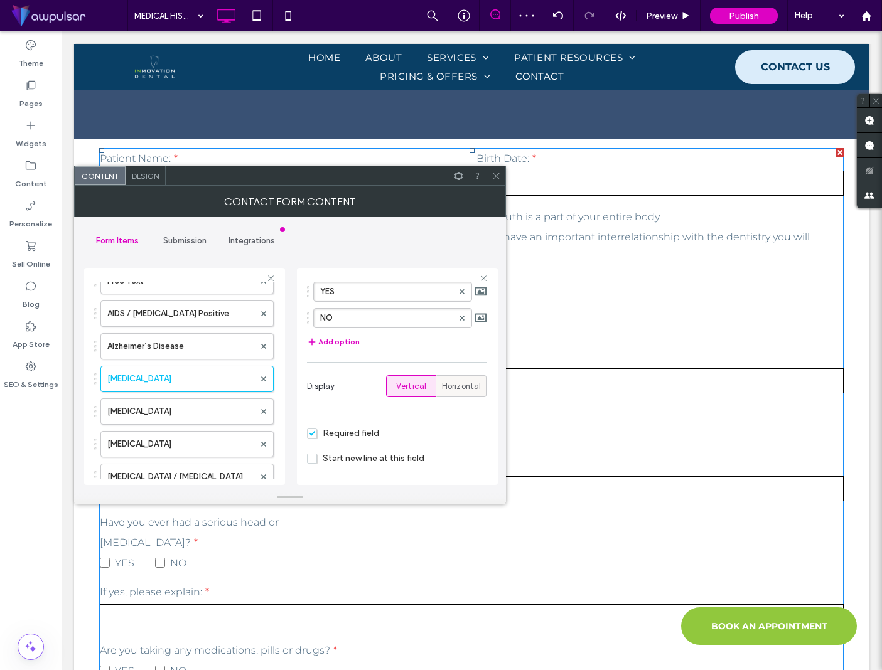
click at [442, 385] on span "Horizontal" at bounding box center [462, 386] width 40 height 13
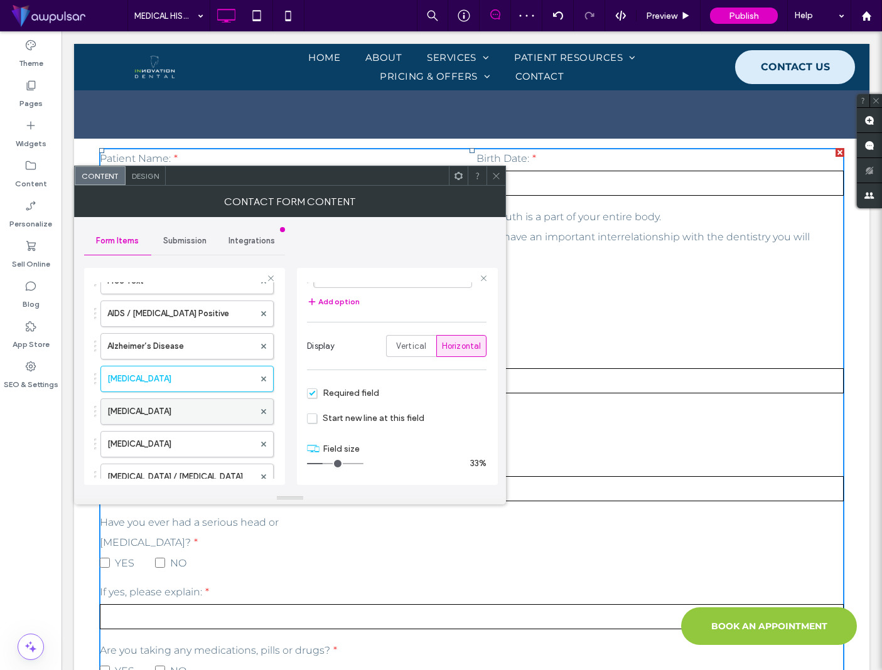
click at [167, 408] on label "Anemia" at bounding box center [180, 411] width 147 height 25
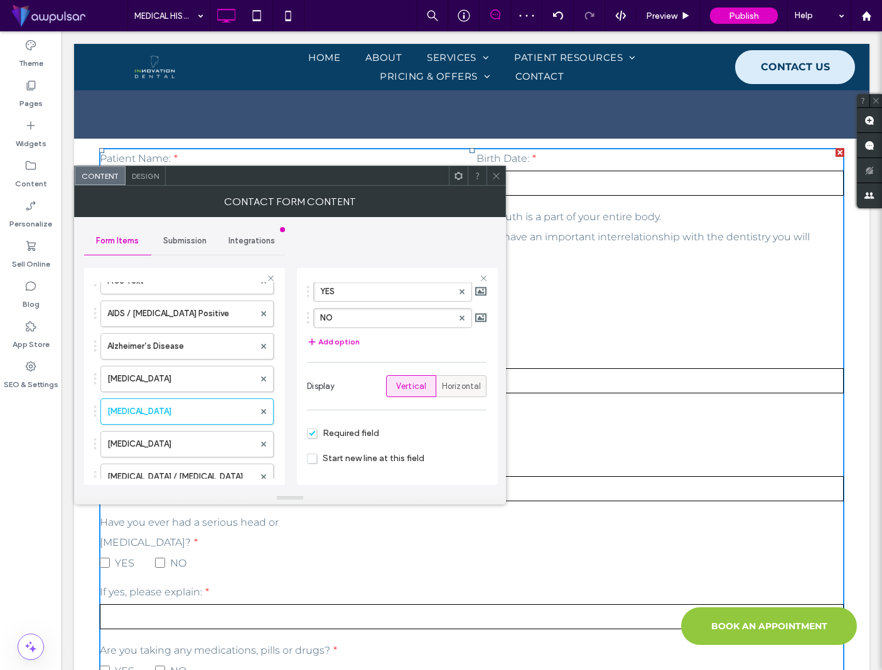
click at [469, 387] on span "Horizontal" at bounding box center [462, 386] width 40 height 13
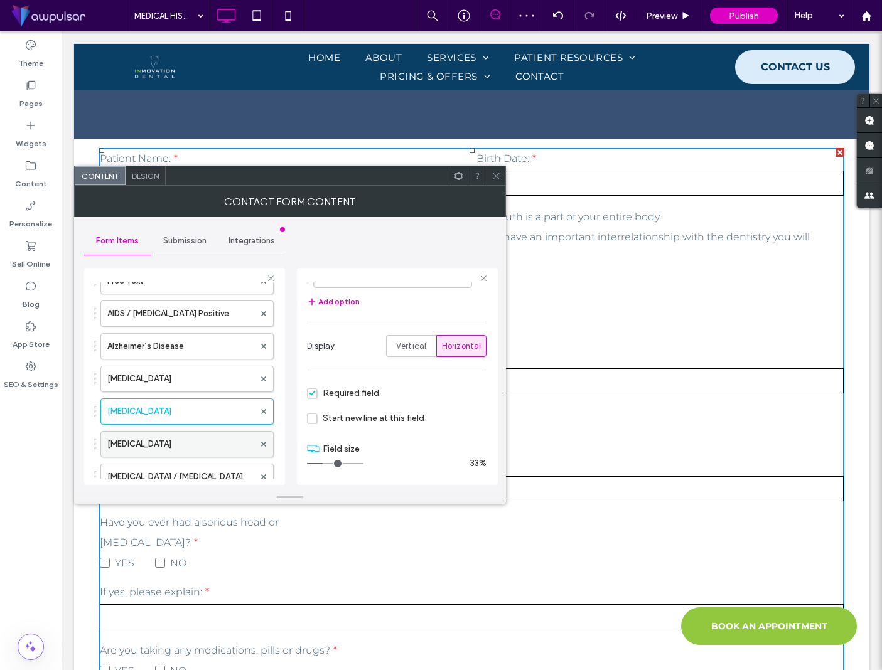
click at [186, 436] on label "Angina" at bounding box center [180, 444] width 147 height 25
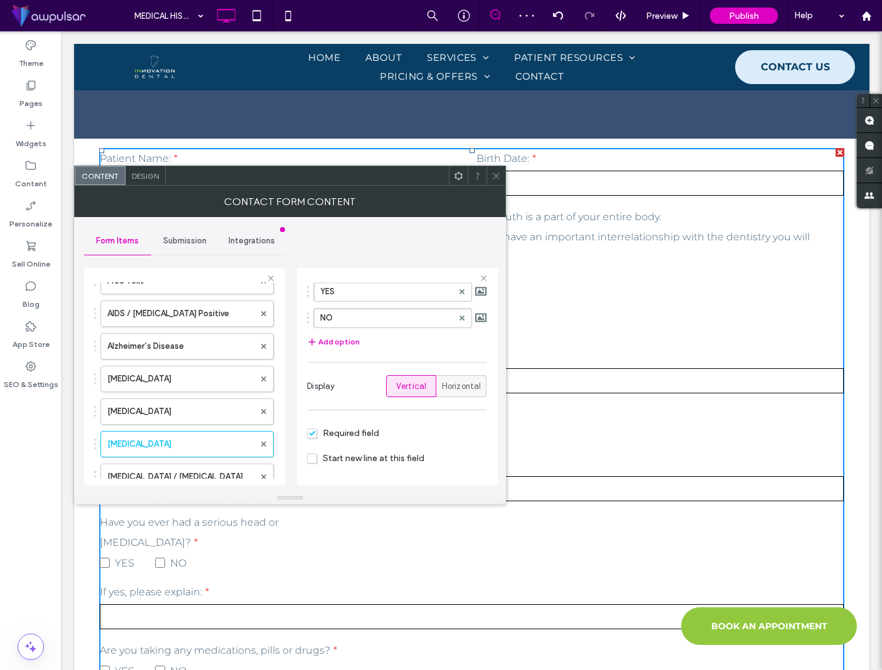
click at [458, 387] on span "Horizontal" at bounding box center [462, 386] width 40 height 13
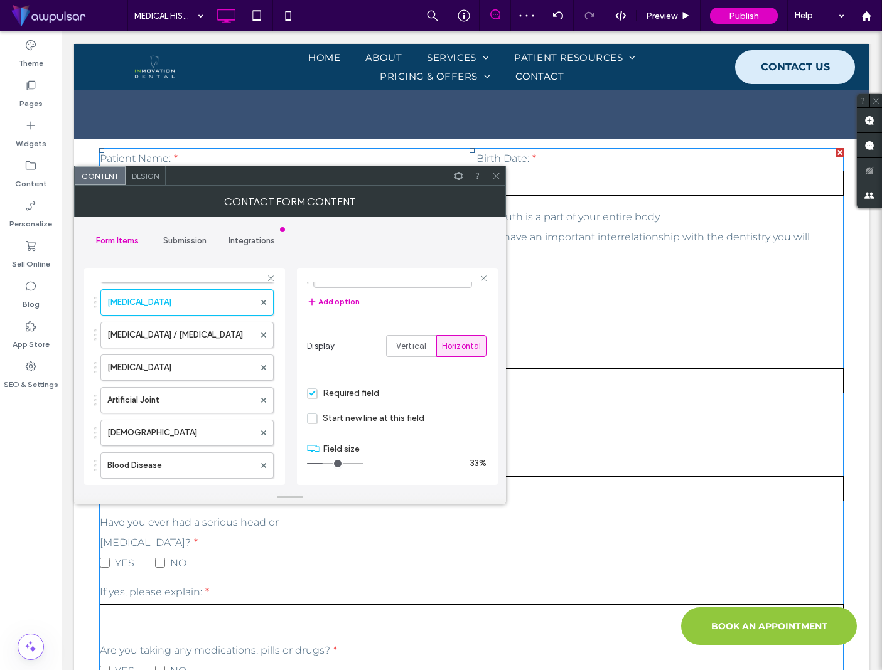
scroll to position [930, 0]
click at [185, 334] on label "Arthritis / Gout" at bounding box center [180, 332] width 147 height 25
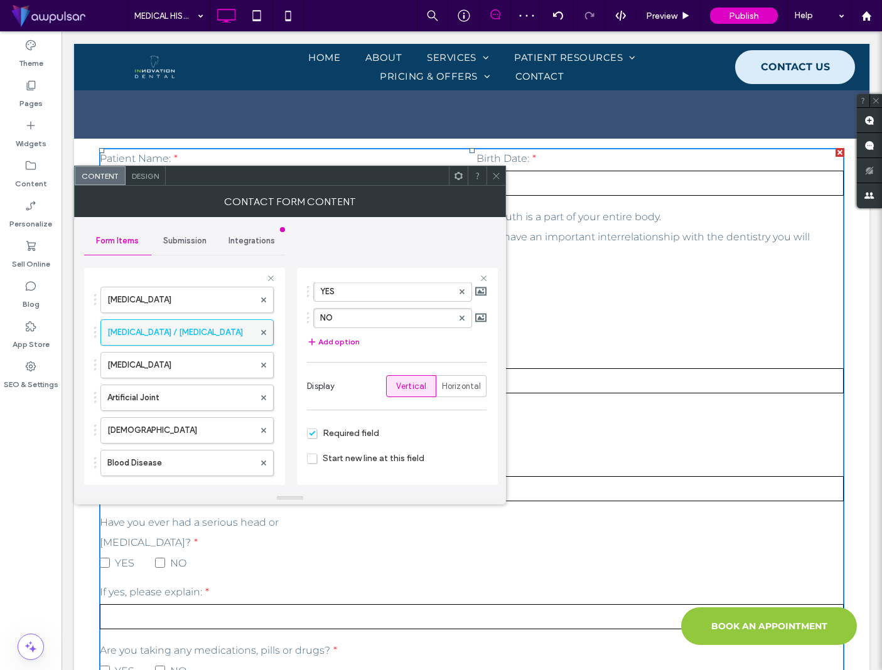
scroll to position [127, 0]
click at [452, 387] on span "Horizontal" at bounding box center [462, 386] width 40 height 13
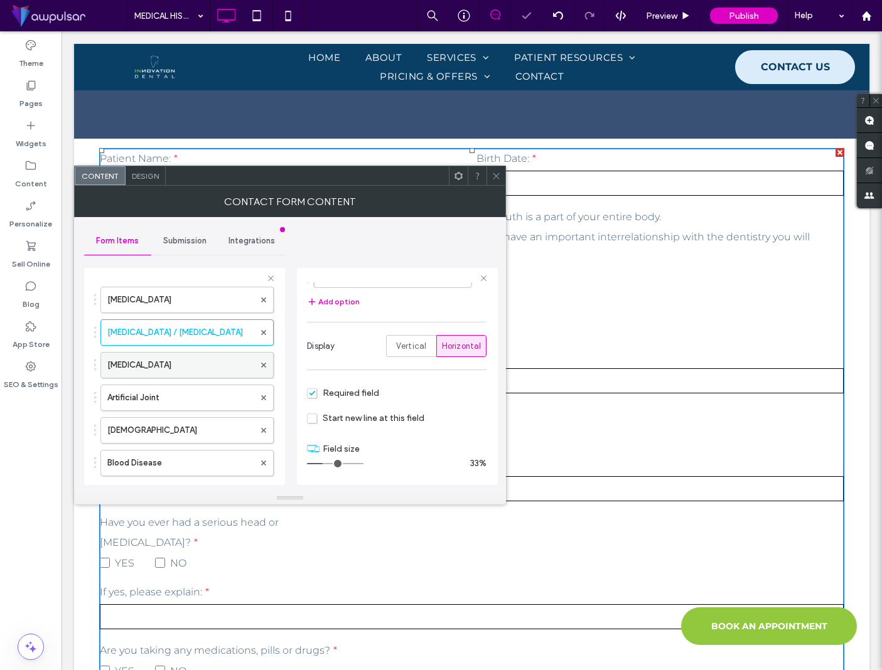
click at [213, 368] on label "Artificial Heart Valve" at bounding box center [180, 365] width 147 height 25
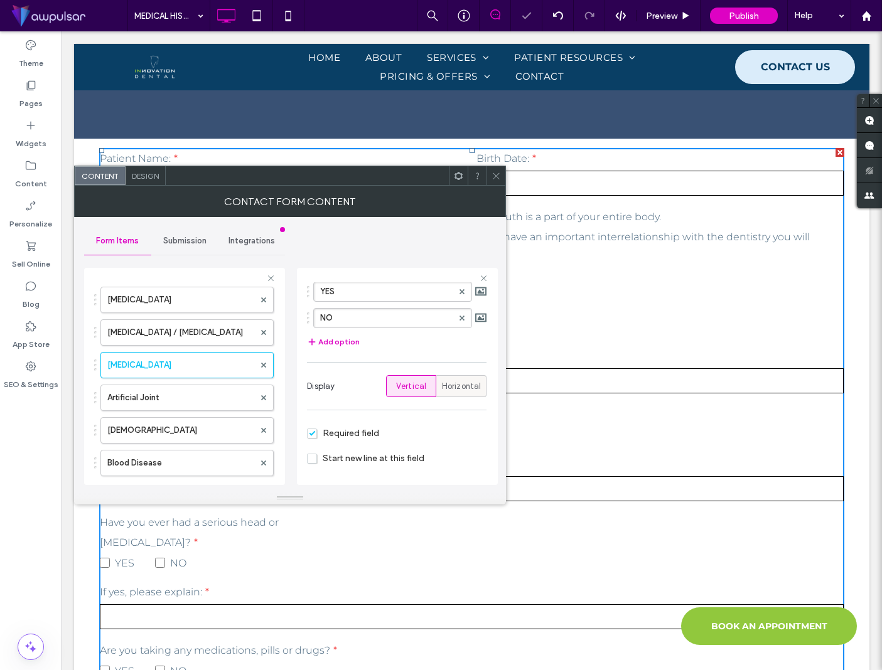
click at [458, 382] on span "Horizontal" at bounding box center [462, 386] width 40 height 13
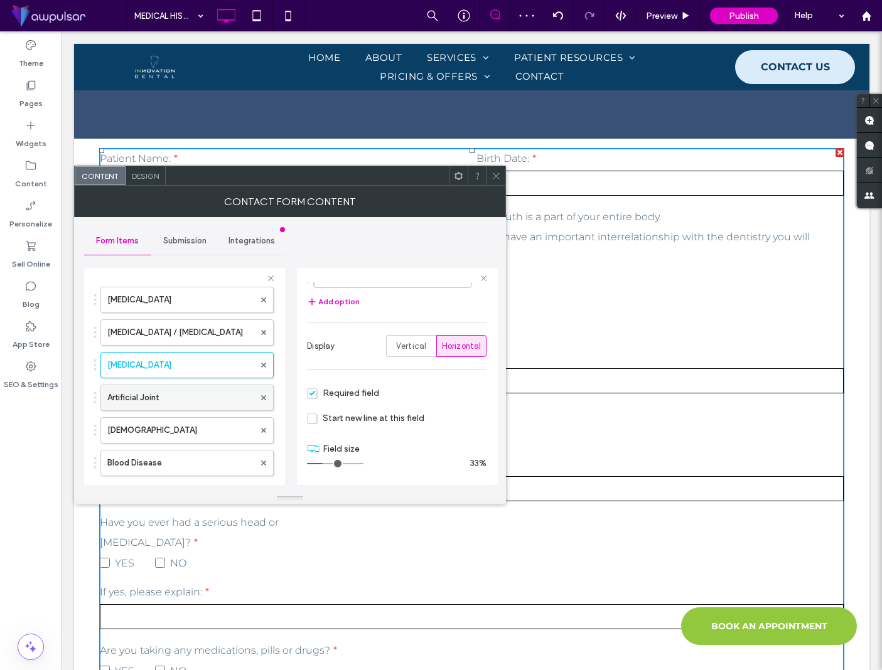
click at [187, 388] on label "Artificial Joint" at bounding box center [180, 397] width 147 height 25
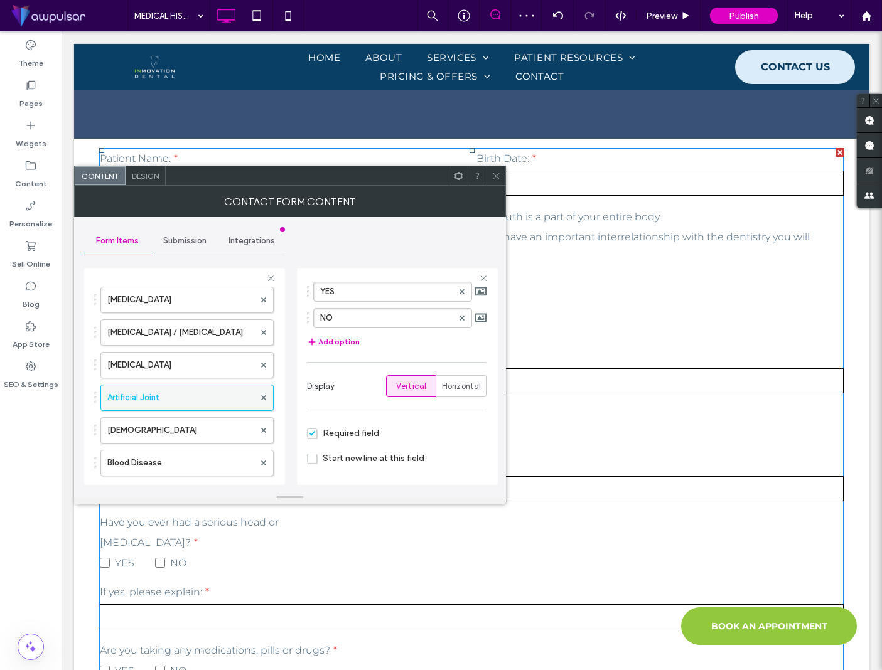
scroll to position [127, 0]
click at [460, 386] on span "Horizontal" at bounding box center [462, 386] width 40 height 13
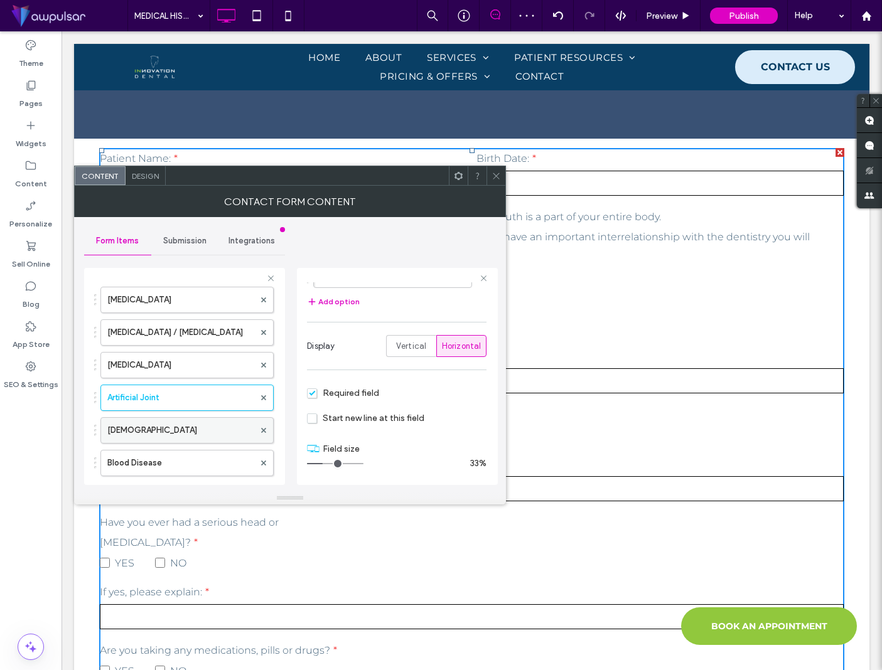
click at [184, 430] on label "Asthma" at bounding box center [180, 430] width 147 height 25
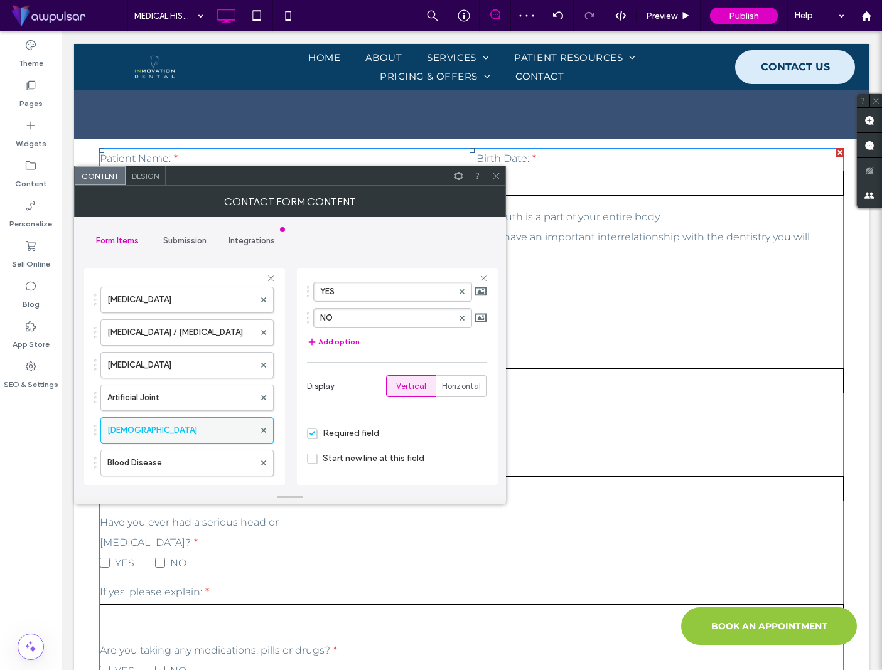
scroll to position [127, 0]
click at [451, 385] on span "Horizontal" at bounding box center [462, 386] width 40 height 13
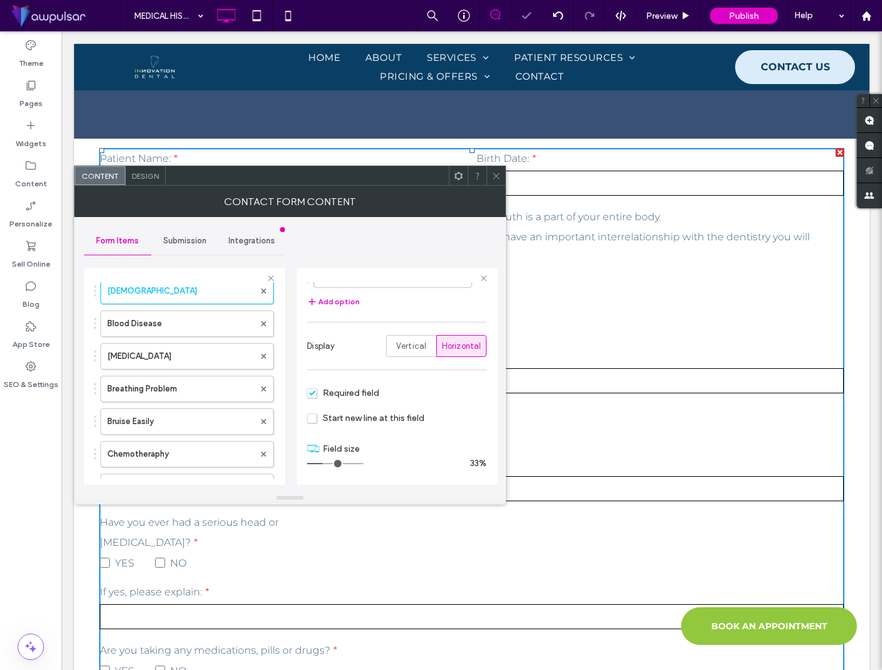
scroll to position [0, 0]
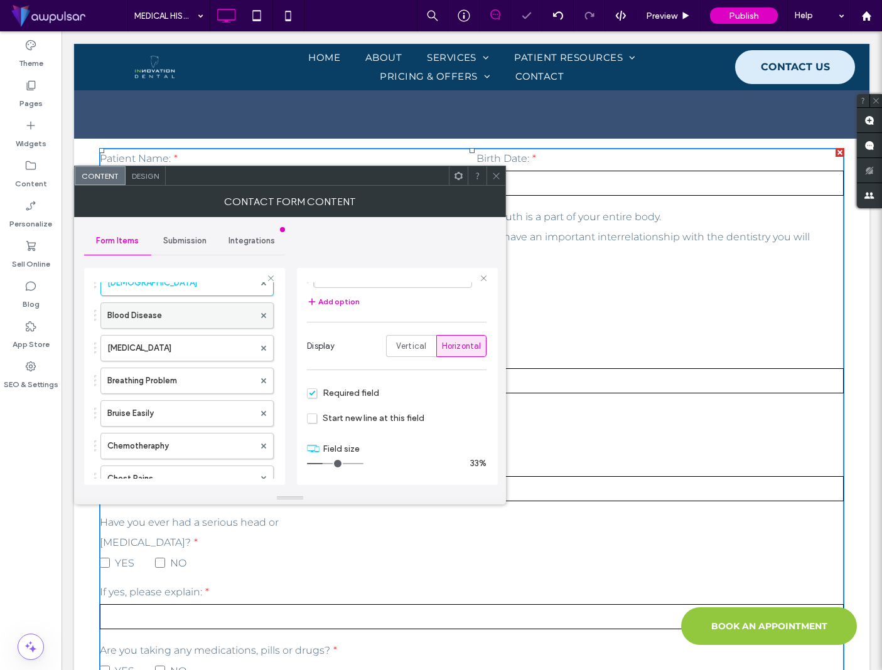
click at [173, 317] on label "Blood Disease" at bounding box center [180, 315] width 147 height 25
click at [215, 351] on label "Blood Transfusion" at bounding box center [180, 348] width 147 height 25
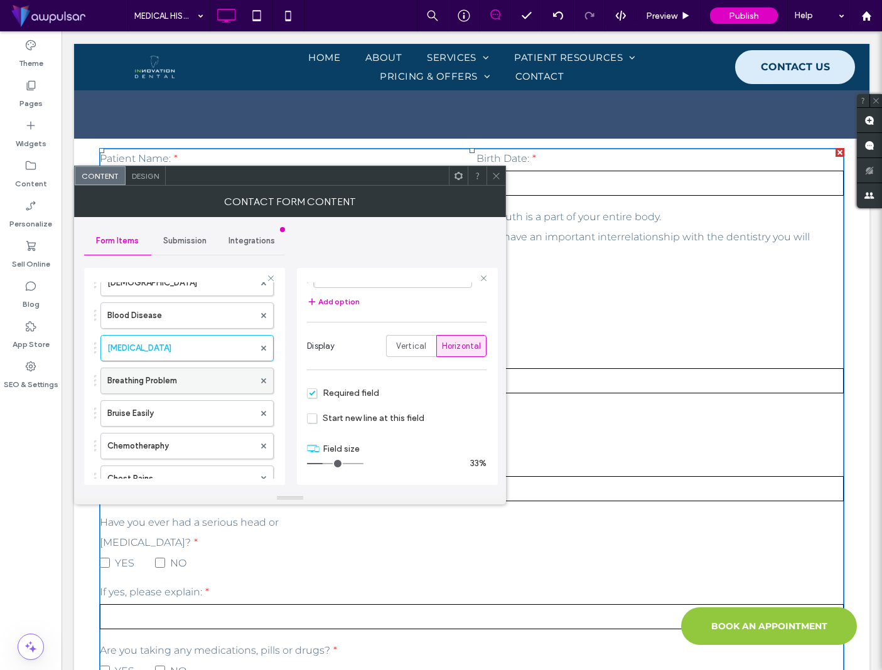
click at [209, 377] on label "Breathing Problem" at bounding box center [180, 380] width 147 height 25
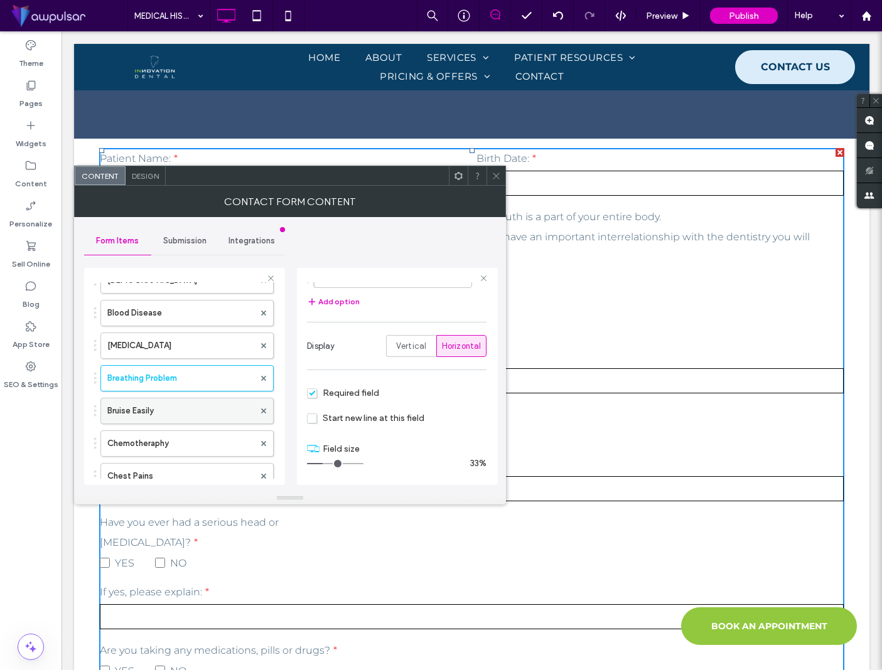
click at [204, 404] on label "Bruise Easily" at bounding box center [180, 411] width 147 height 25
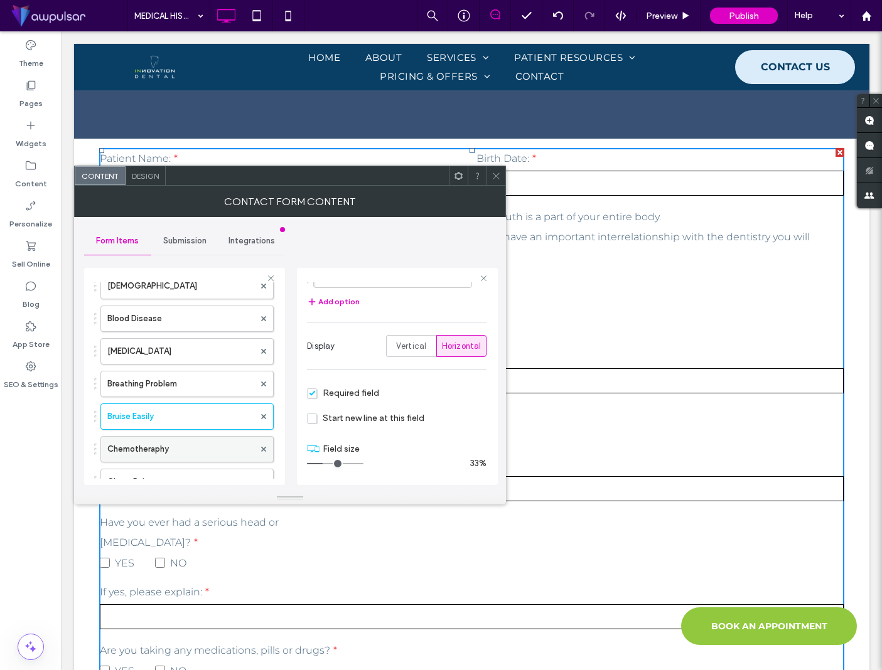
click at [201, 438] on label "Chemotheraphy" at bounding box center [180, 449] width 147 height 25
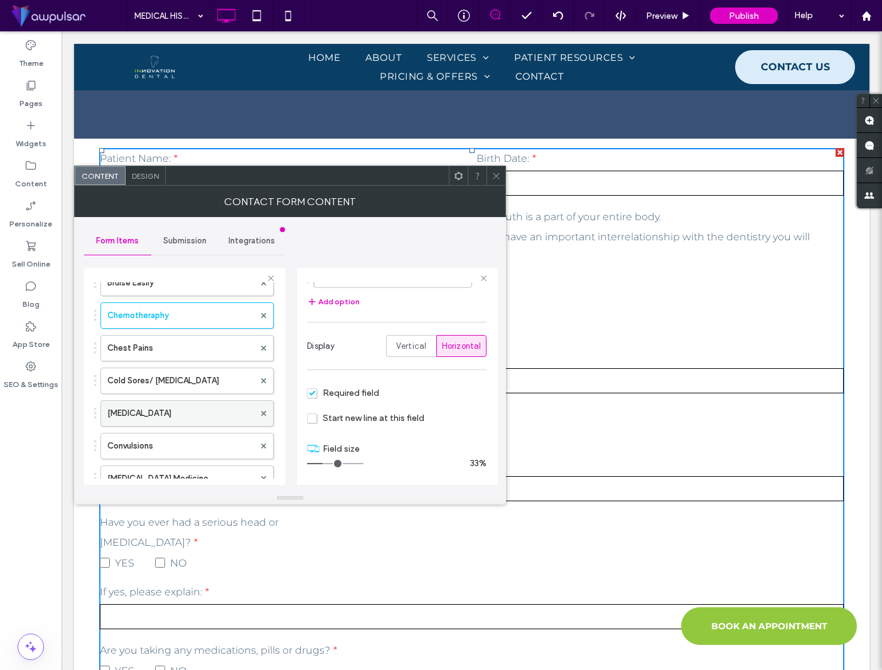
scroll to position [1209, 0]
click at [191, 348] on label "Chest Pains" at bounding box center [180, 347] width 147 height 25
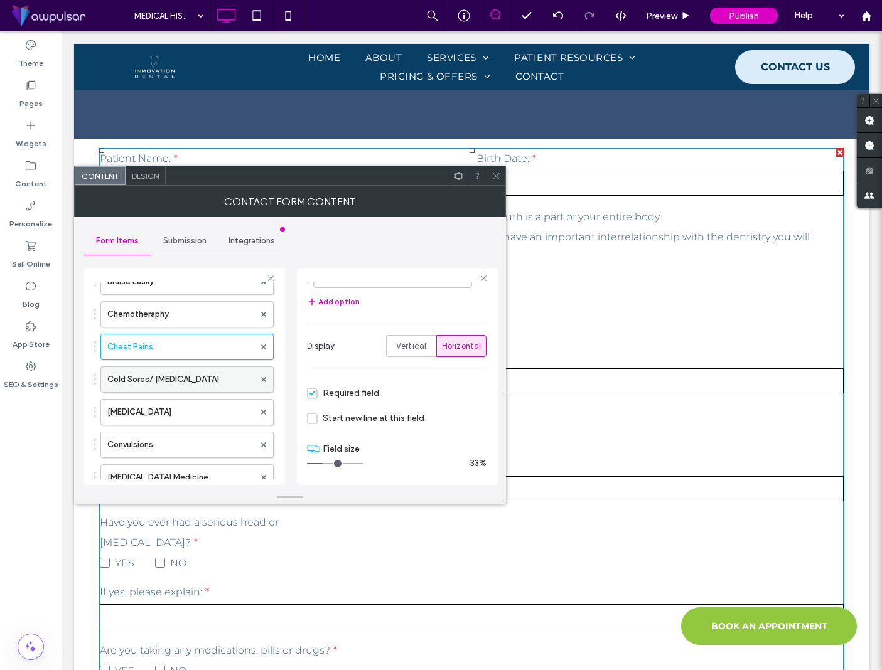
click at [202, 382] on label "Cold Sores/ Fever Blisters" at bounding box center [180, 379] width 147 height 25
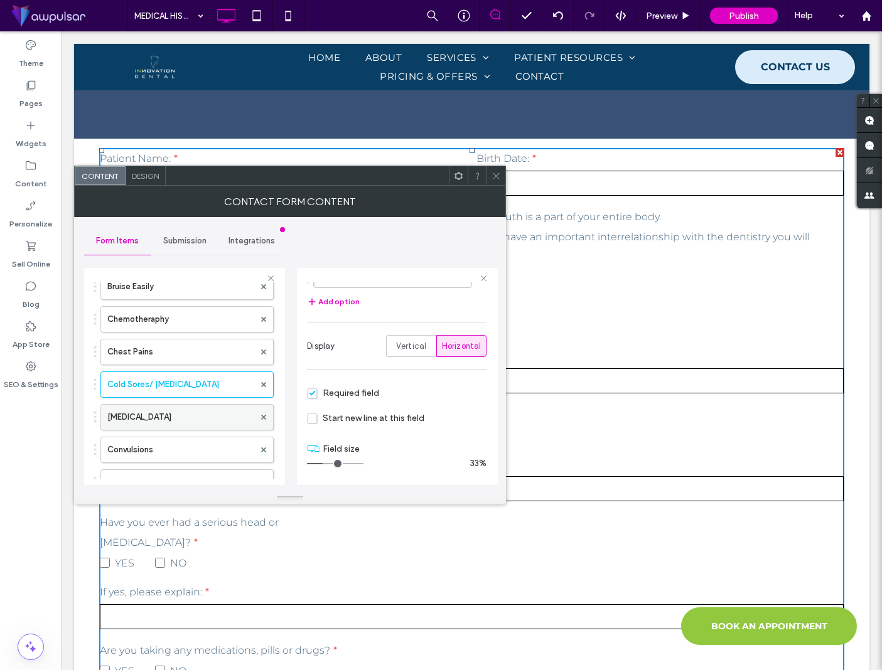
click at [208, 421] on label "Congenital Heart Disorder" at bounding box center [180, 417] width 147 height 25
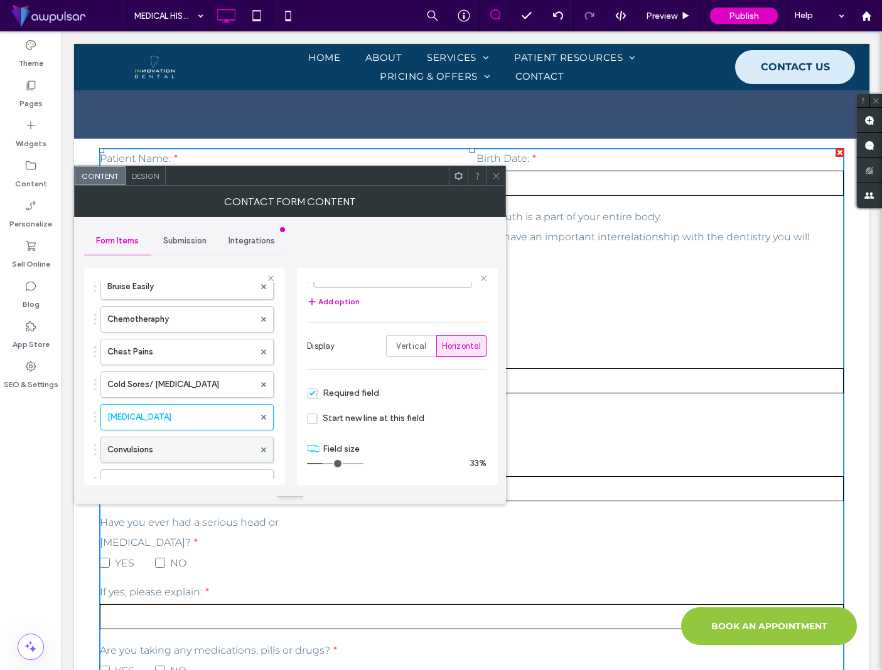
click at [206, 447] on label "Convulsions" at bounding box center [180, 449] width 147 height 25
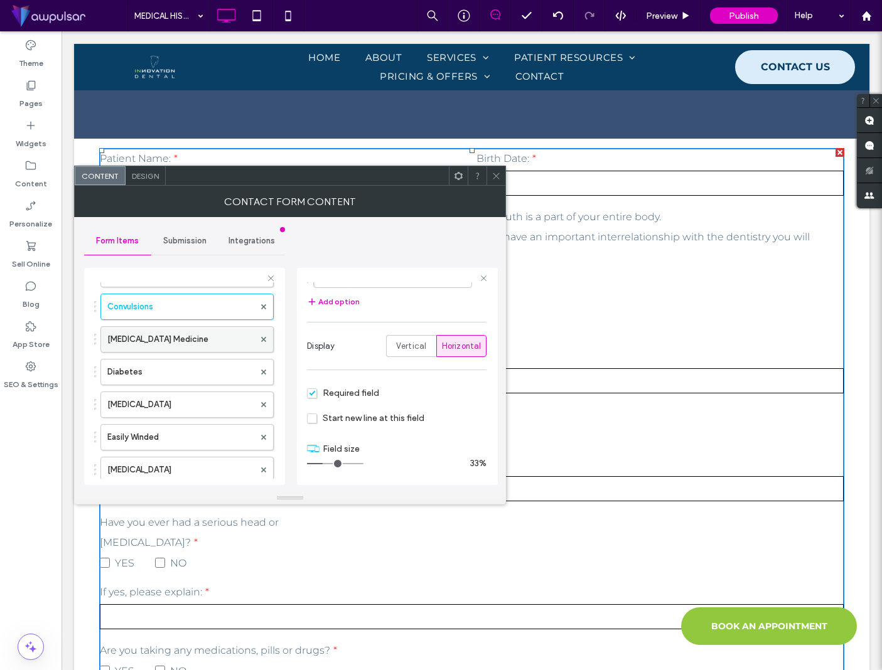
click at [203, 345] on label "Cortisone Medicine" at bounding box center [180, 339] width 147 height 25
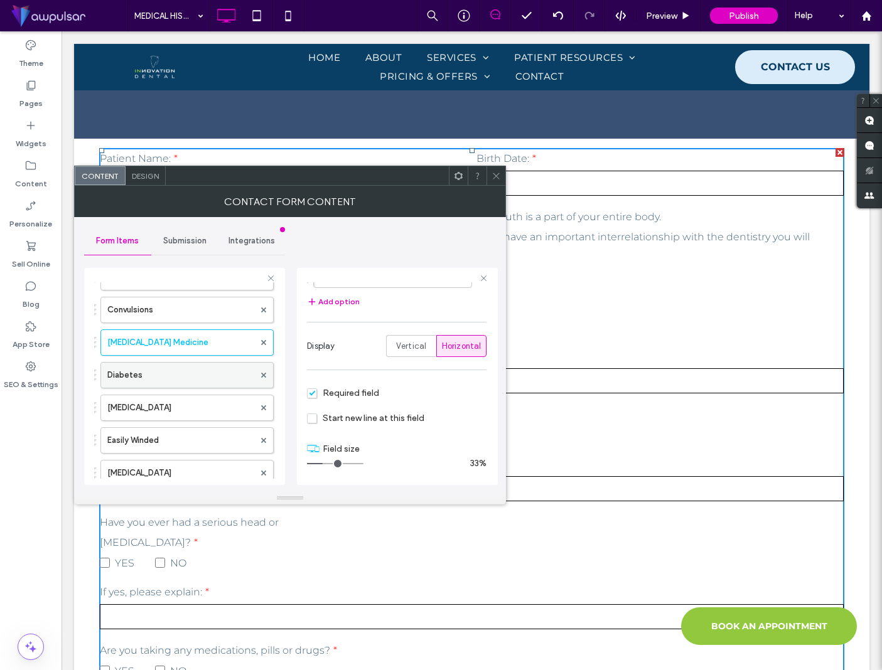
click at [208, 381] on label "Diabetes" at bounding box center [180, 375] width 147 height 25
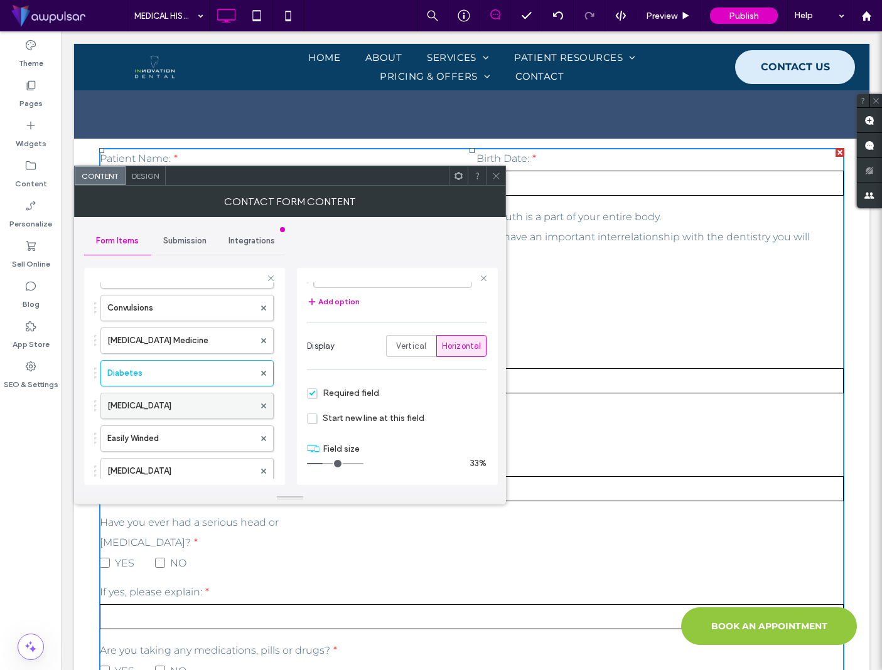
click at [201, 410] on label "Drug Addiction" at bounding box center [180, 406] width 147 height 25
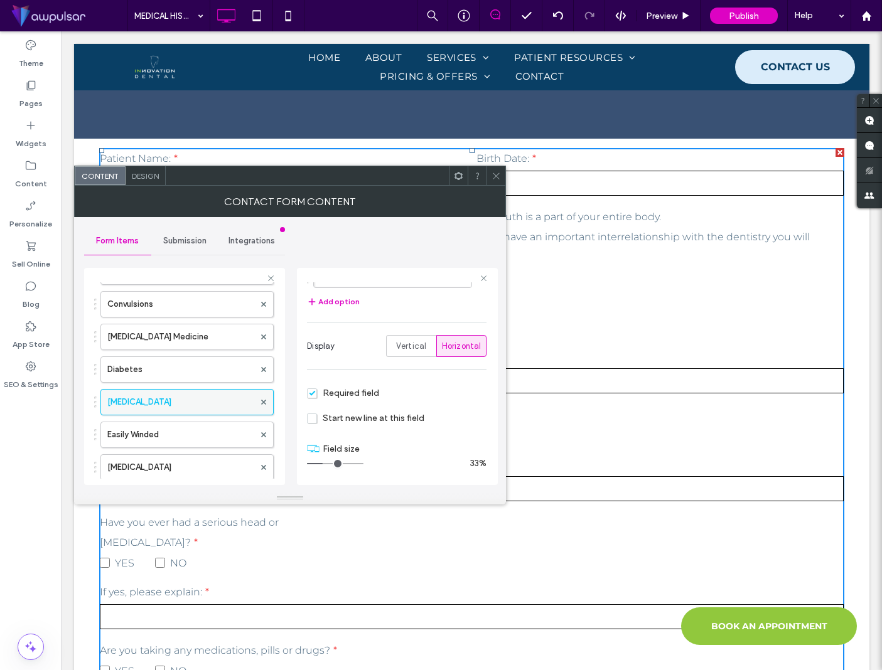
scroll to position [1348, 0]
click at [198, 431] on label "Easily Winded" at bounding box center [180, 436] width 147 height 25
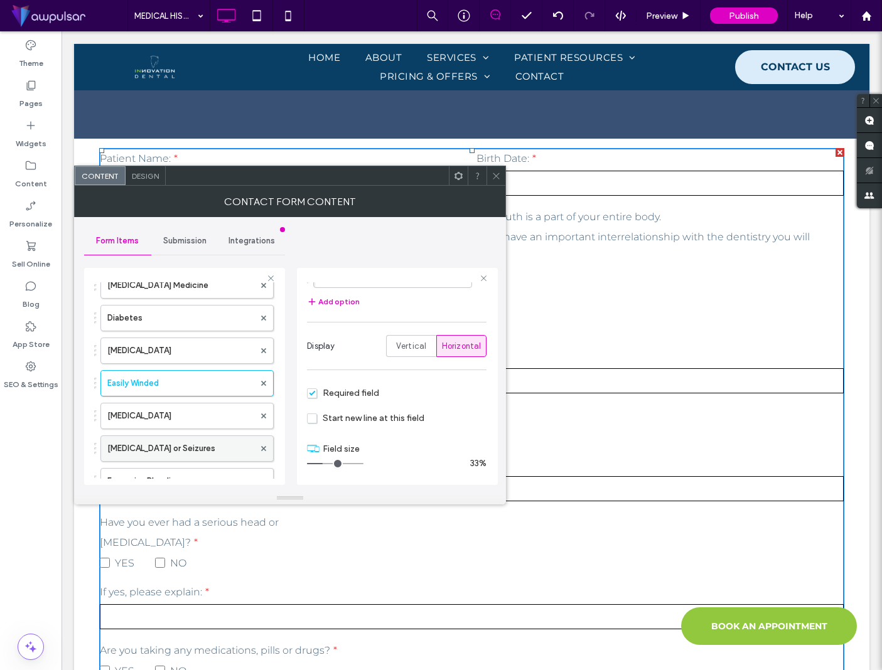
scroll to position [1408, 0]
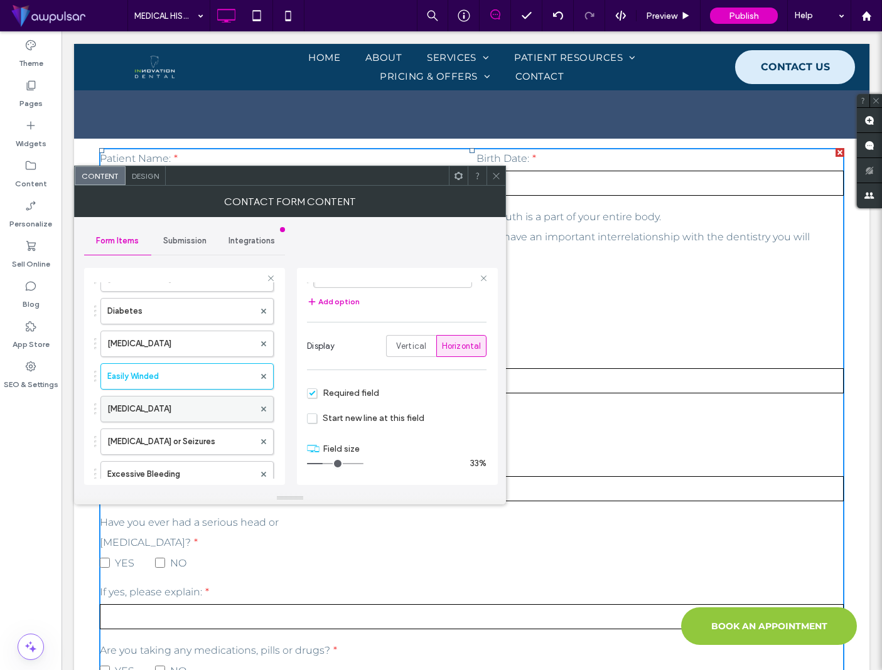
click at [197, 410] on label "Emphysema" at bounding box center [180, 409] width 147 height 25
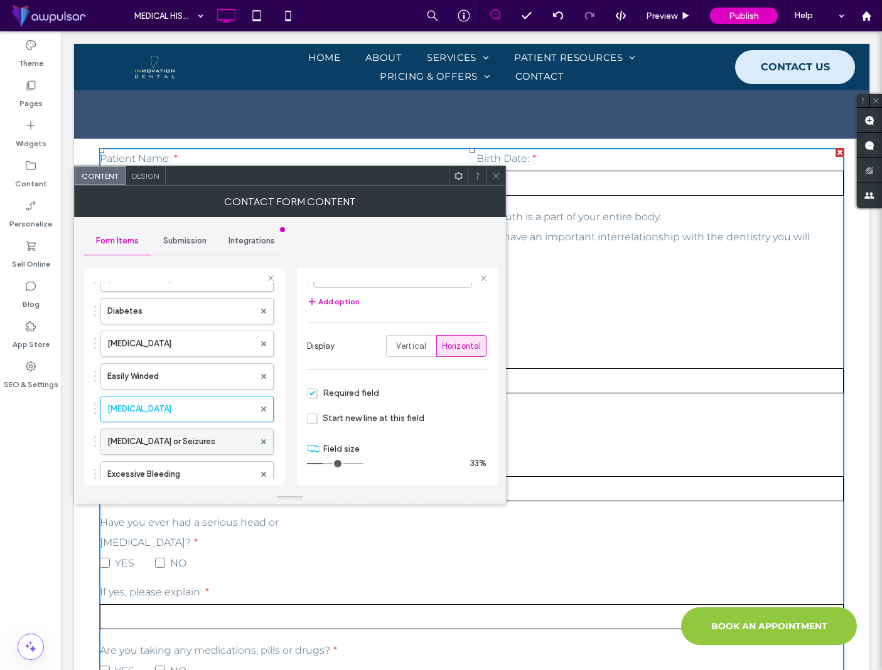
click at [212, 446] on label "Epilepsy or Seizures" at bounding box center [180, 441] width 147 height 25
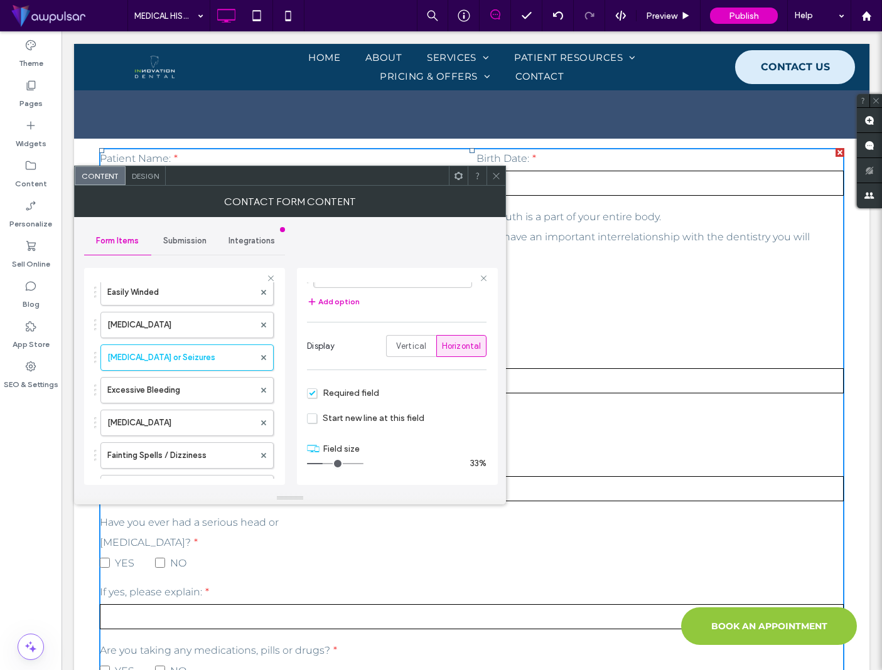
scroll to position [1496, 0]
click at [202, 383] on label "Excessive Bleeding" at bounding box center [180, 386] width 147 height 25
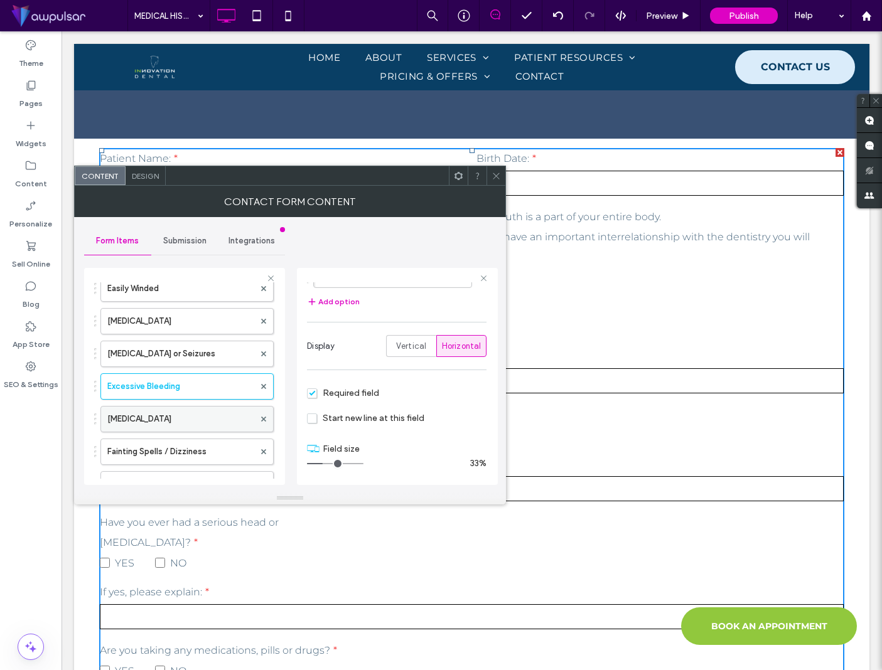
click at [203, 417] on label "Excessive Thirst" at bounding box center [180, 419] width 147 height 25
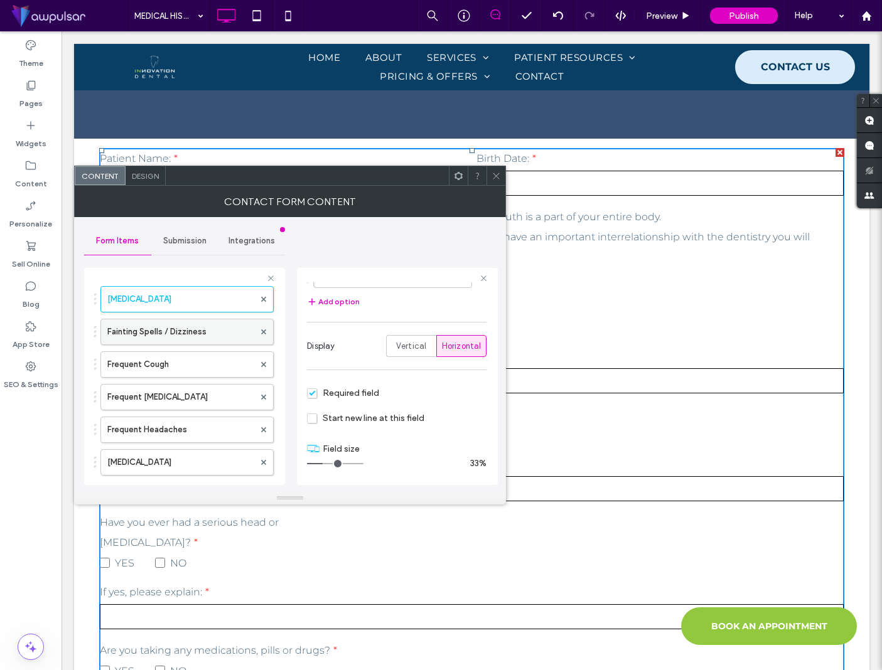
click at [206, 331] on label "Fainting Spells / Dizziness" at bounding box center [180, 331] width 147 height 25
click at [207, 372] on label "Frequent Cough" at bounding box center [180, 363] width 147 height 25
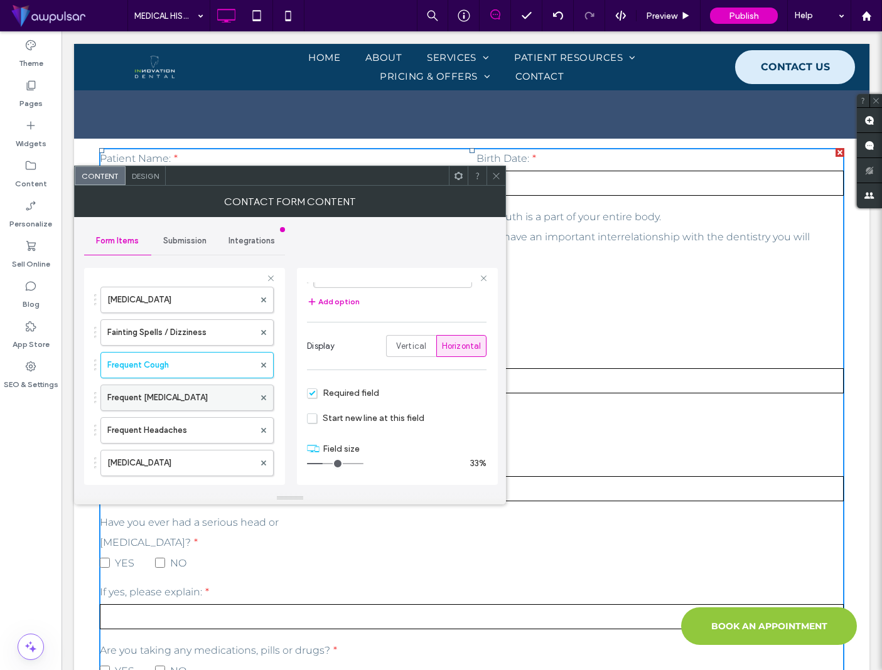
click at [205, 402] on label "Frequent Diarrhea" at bounding box center [180, 397] width 147 height 25
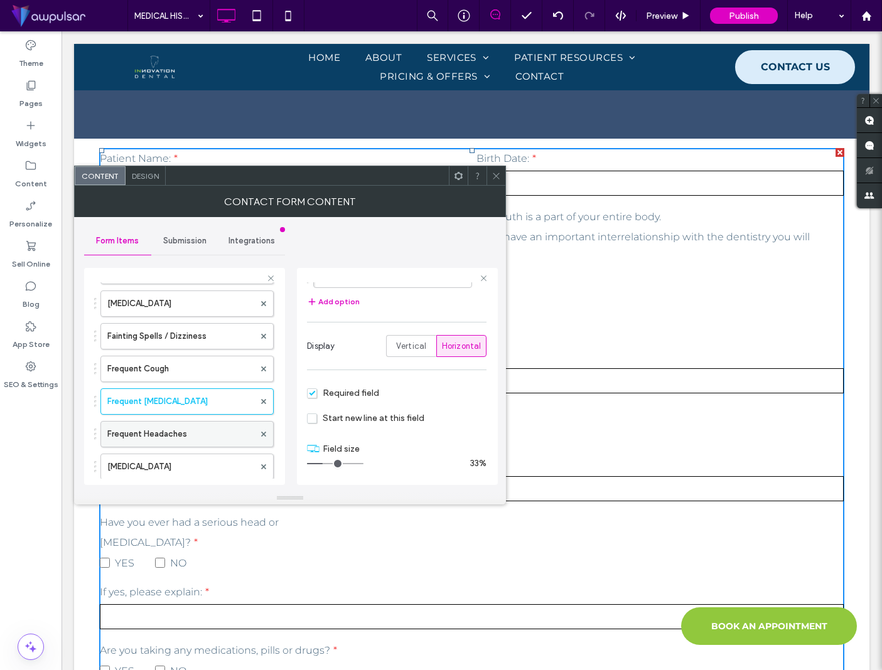
click at [201, 424] on label "Frequent Headaches" at bounding box center [180, 434] width 147 height 25
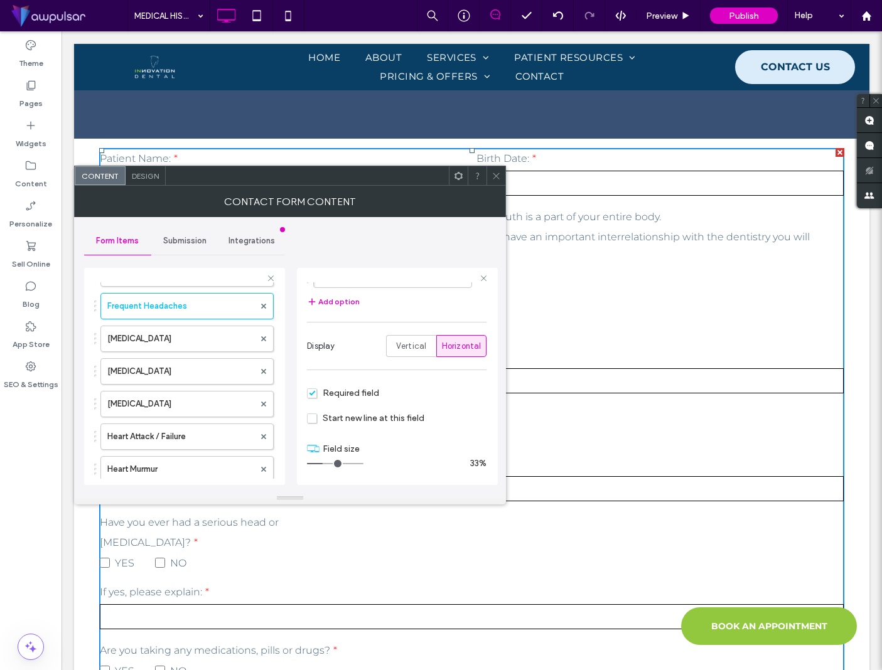
click at [210, 338] on label "Genital Herpes" at bounding box center [180, 338] width 147 height 25
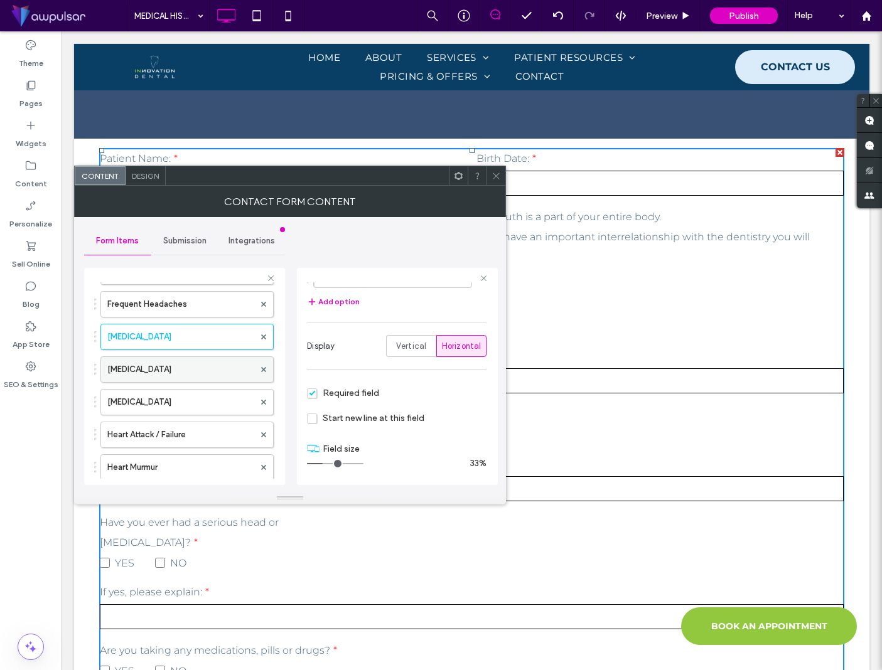
click at [208, 371] on label "Glaucoma" at bounding box center [180, 369] width 147 height 25
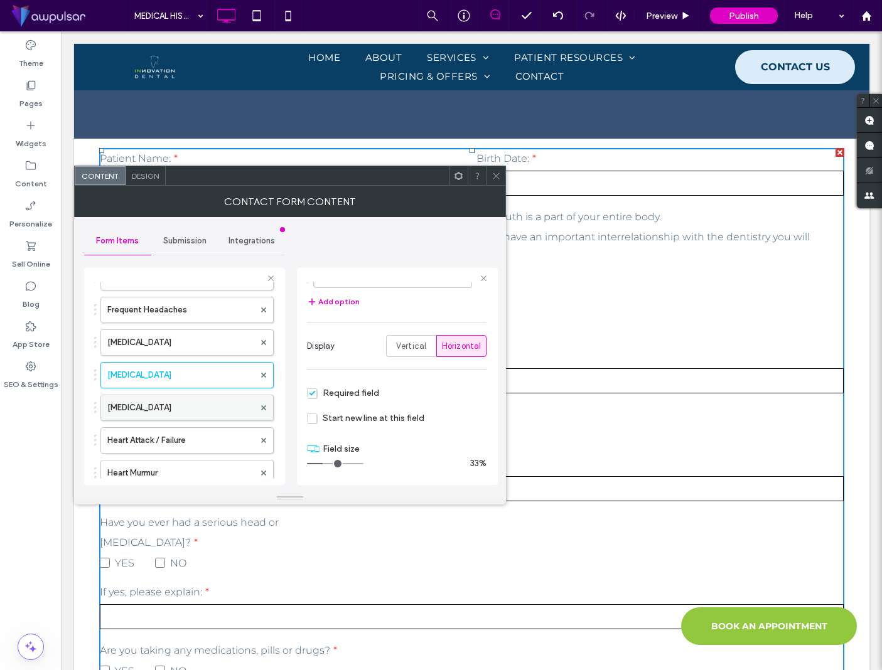
click at [206, 403] on label "Hay Fever" at bounding box center [180, 407] width 147 height 25
click at [206, 433] on label "Heart Attack / Failure" at bounding box center [180, 440] width 147 height 25
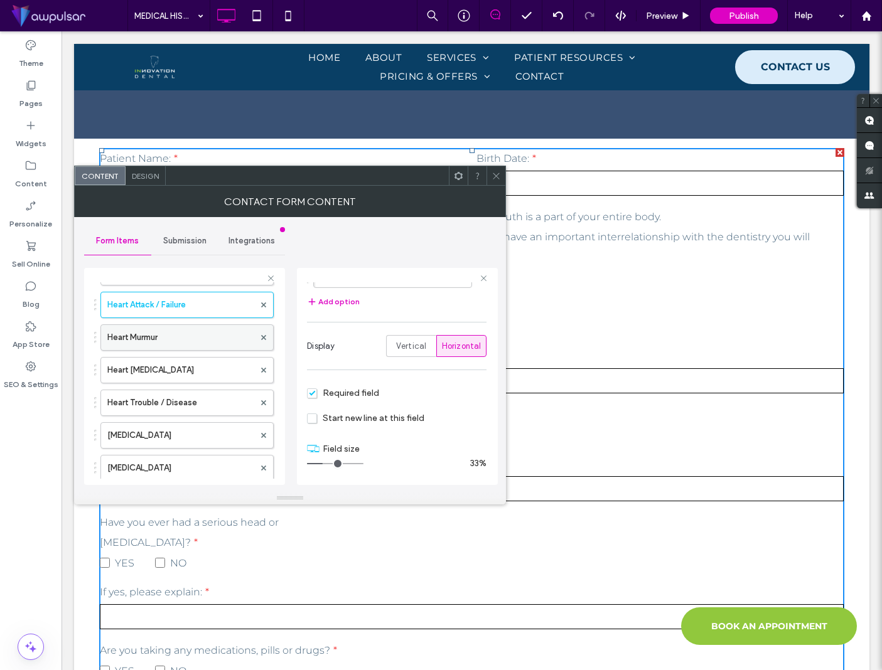
click at [181, 330] on label "Heart Murmur" at bounding box center [180, 337] width 147 height 25
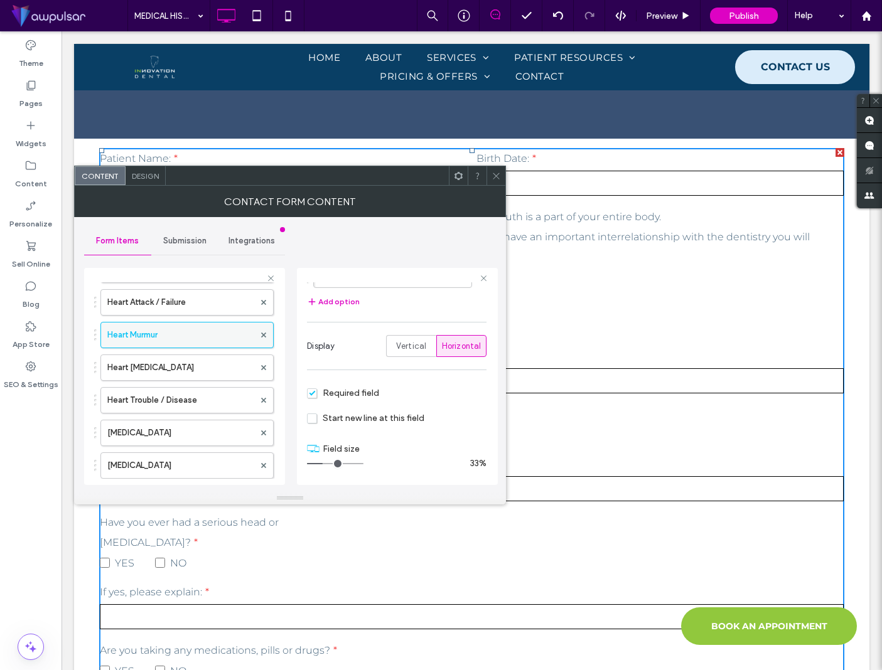
scroll to position [1868, 0]
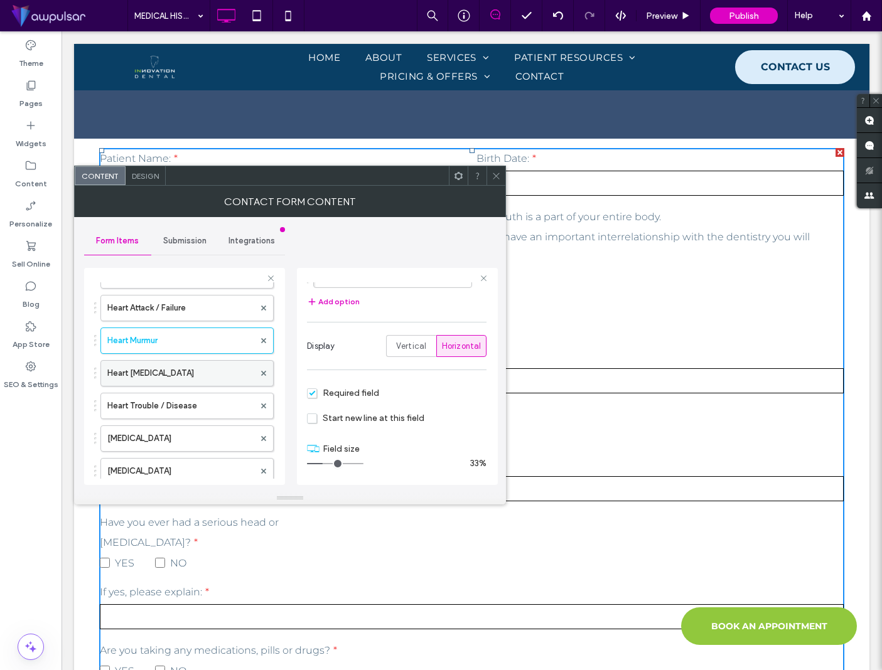
click at [195, 382] on label "Heart Pacemaker" at bounding box center [180, 373] width 147 height 25
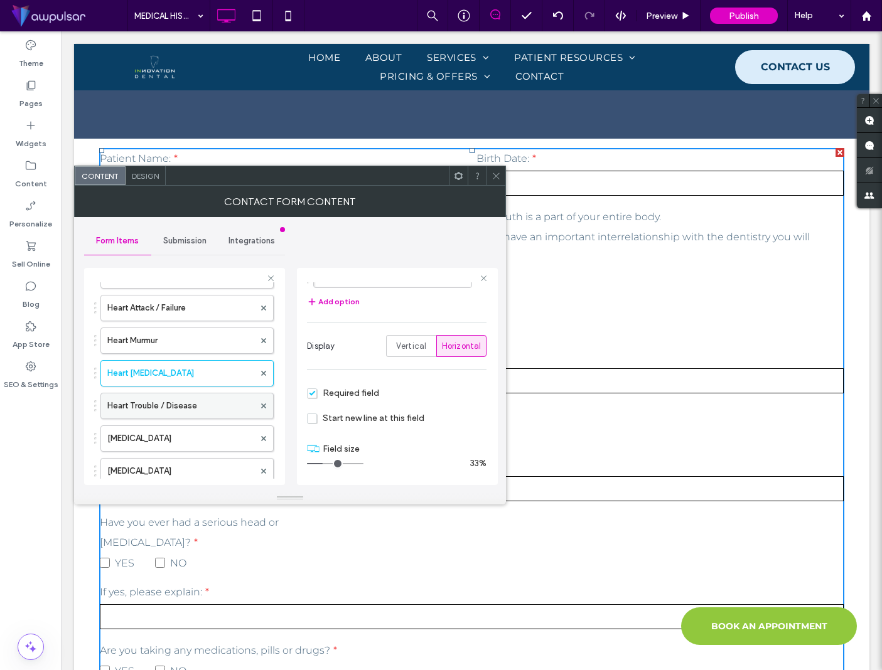
click at [196, 413] on label "Heart Trouble / Disease" at bounding box center [180, 406] width 147 height 25
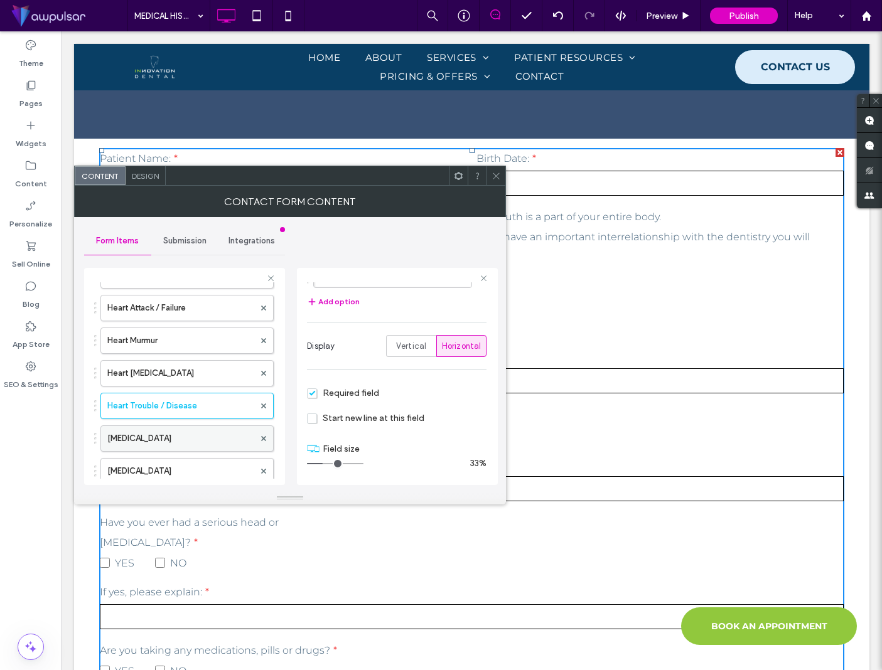
click at [201, 431] on label "Hemophilia" at bounding box center [180, 438] width 147 height 25
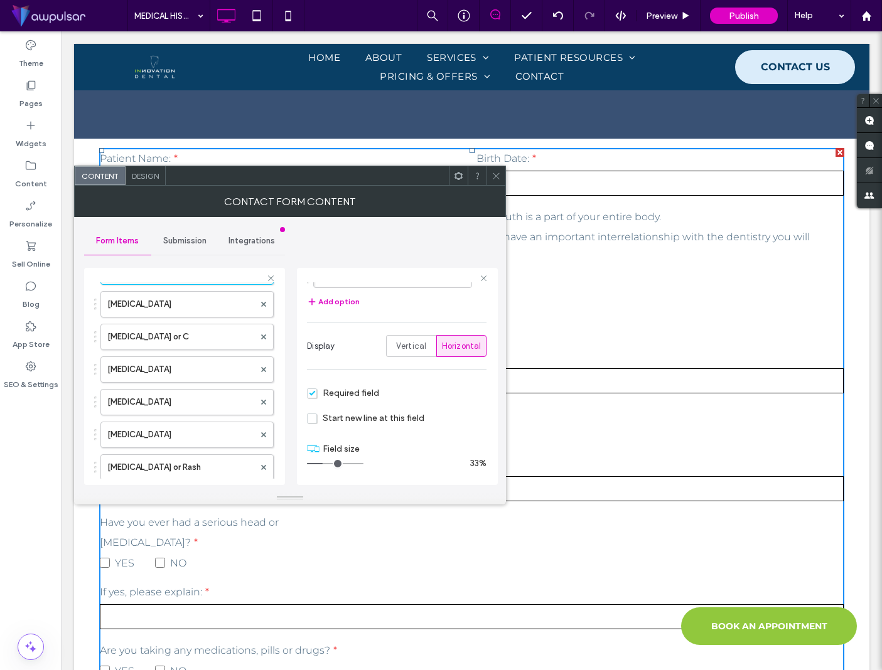
scroll to position [2038, 0]
click at [212, 301] on label "Hepatitis A" at bounding box center [180, 301] width 147 height 25
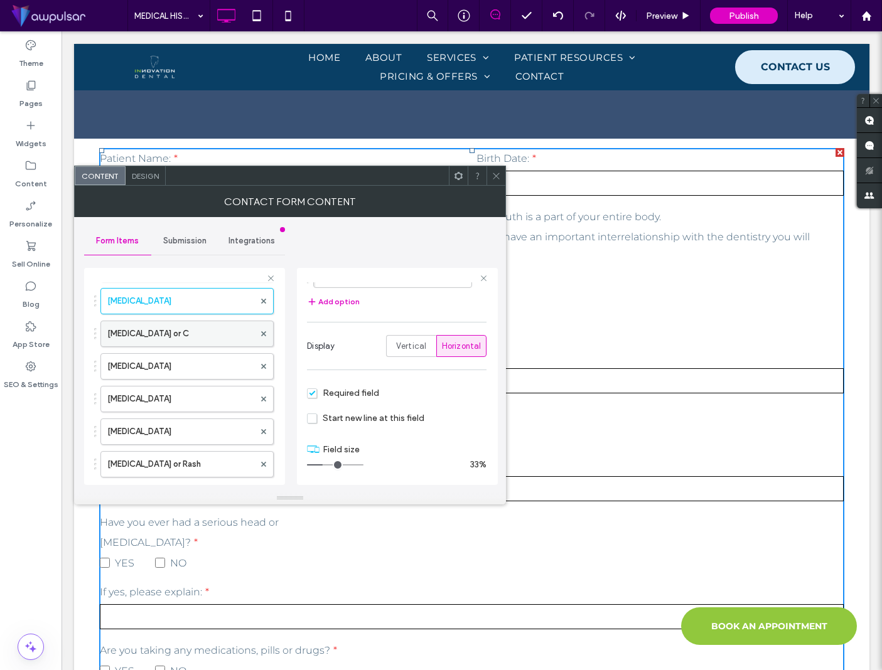
click at [220, 345] on label "Hepatitis B or C" at bounding box center [180, 333] width 147 height 25
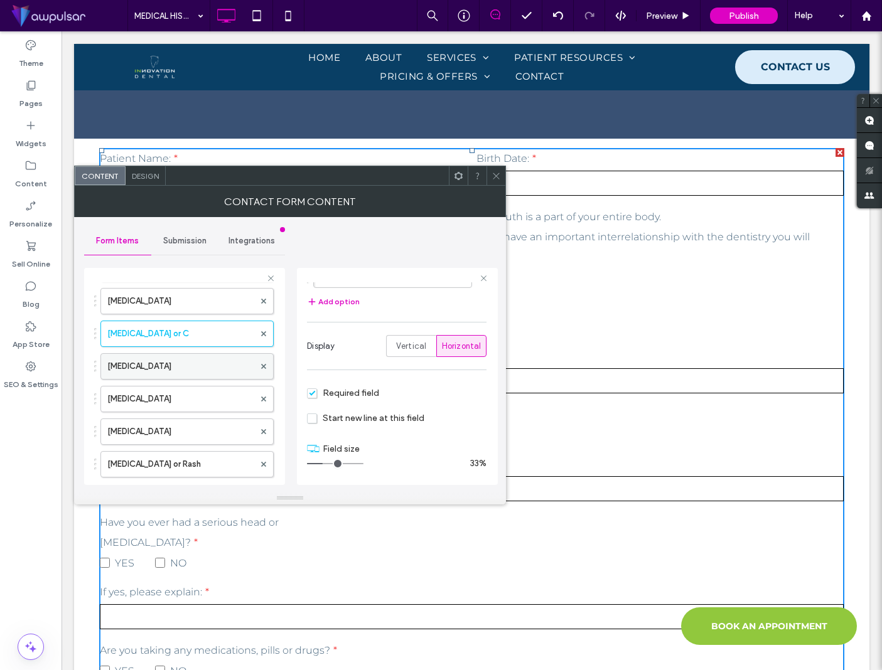
click at [222, 360] on label "Herpes" at bounding box center [180, 366] width 147 height 25
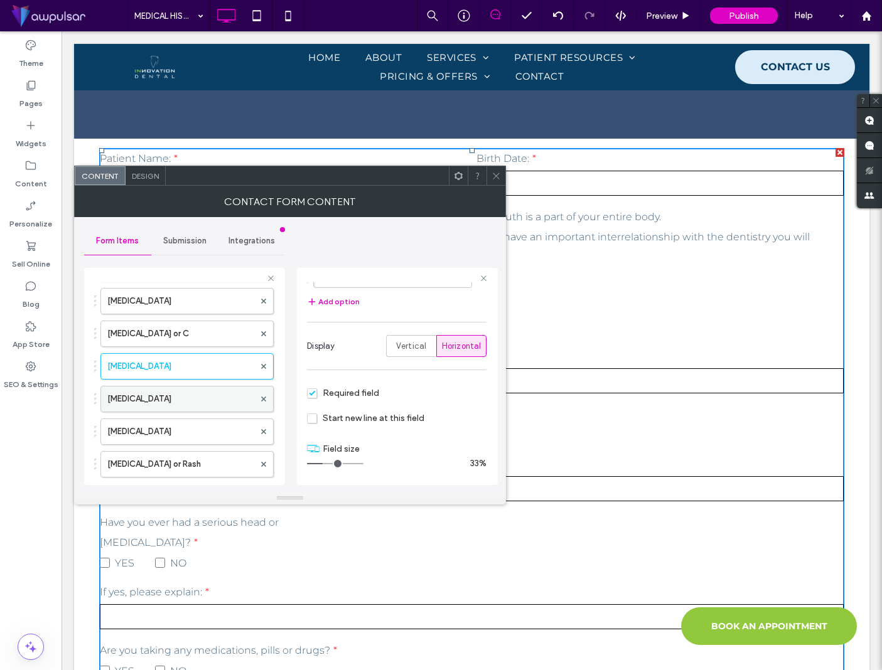
click at [217, 388] on label "High Blood Pressure" at bounding box center [180, 399] width 147 height 25
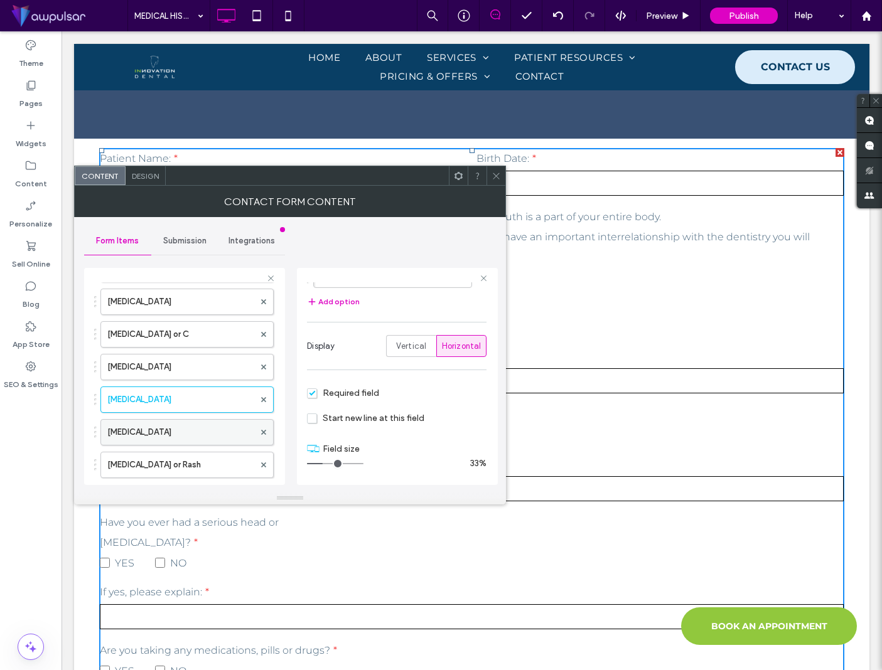
click at [218, 429] on label "High Cholesterol" at bounding box center [180, 432] width 147 height 25
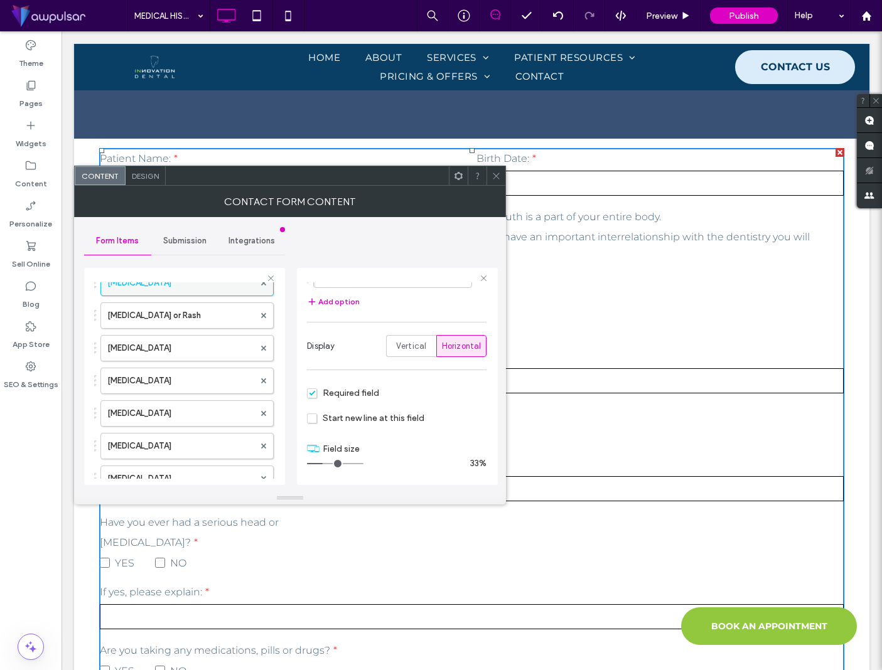
scroll to position [2188, 0]
click at [213, 314] on label "Hives or Rash" at bounding box center [180, 314] width 147 height 25
click at [217, 347] on label "Irregular Heartbeat" at bounding box center [180, 347] width 147 height 25
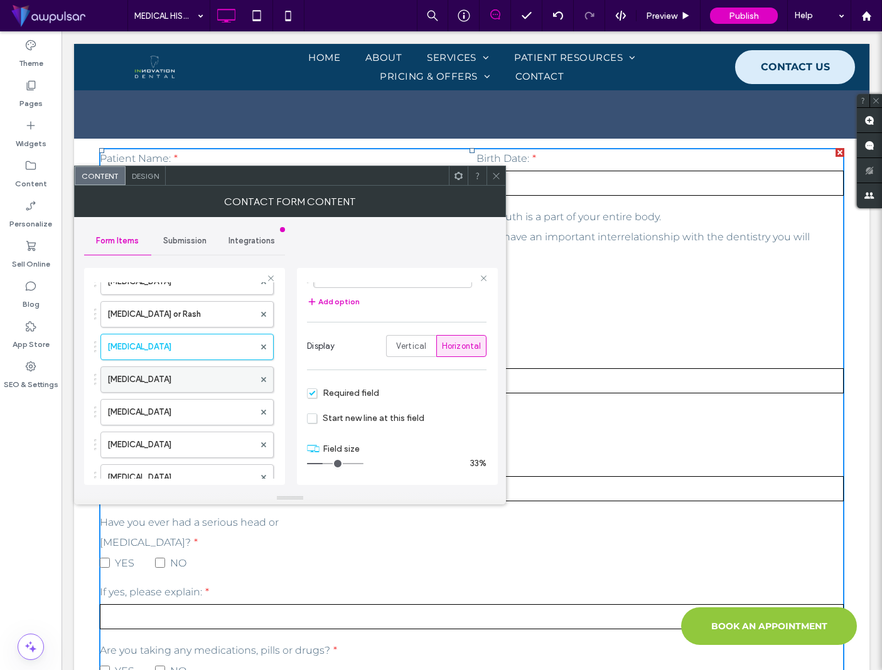
click at [220, 380] on label "Kidney Problems" at bounding box center [180, 379] width 147 height 25
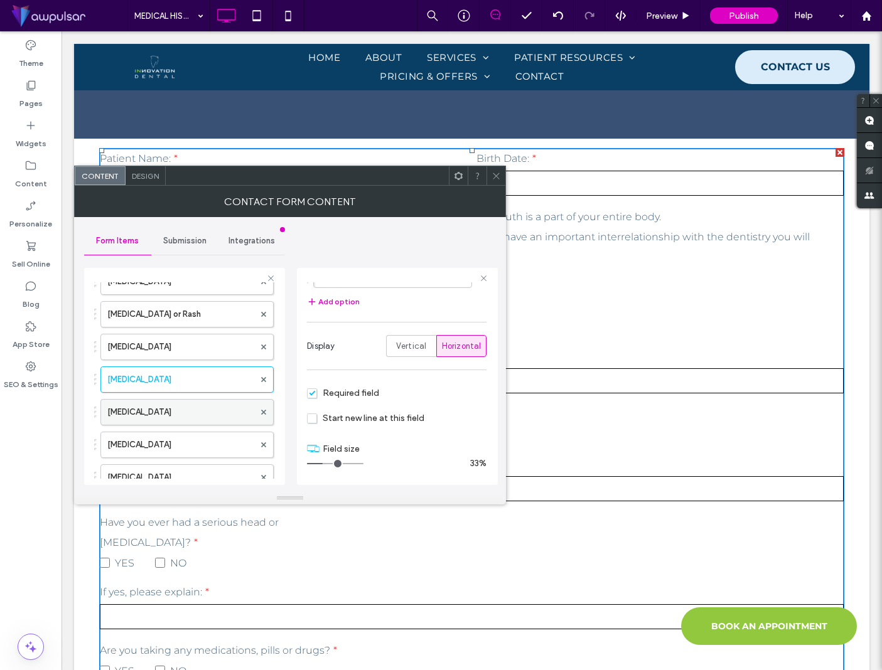
click at [215, 410] on label "Leukemia" at bounding box center [180, 412] width 147 height 25
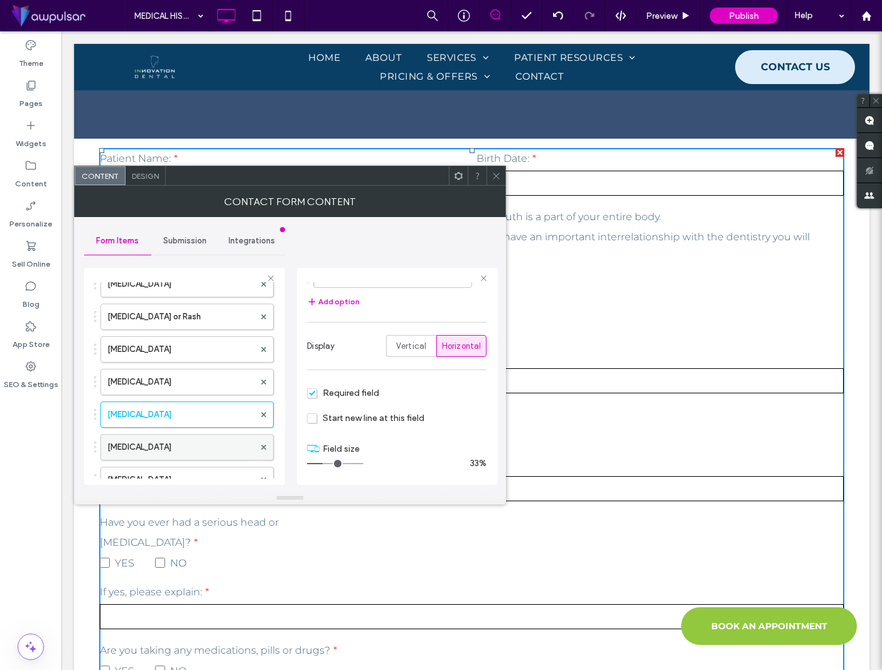
click at [215, 447] on label "Liver Disease" at bounding box center [180, 447] width 147 height 25
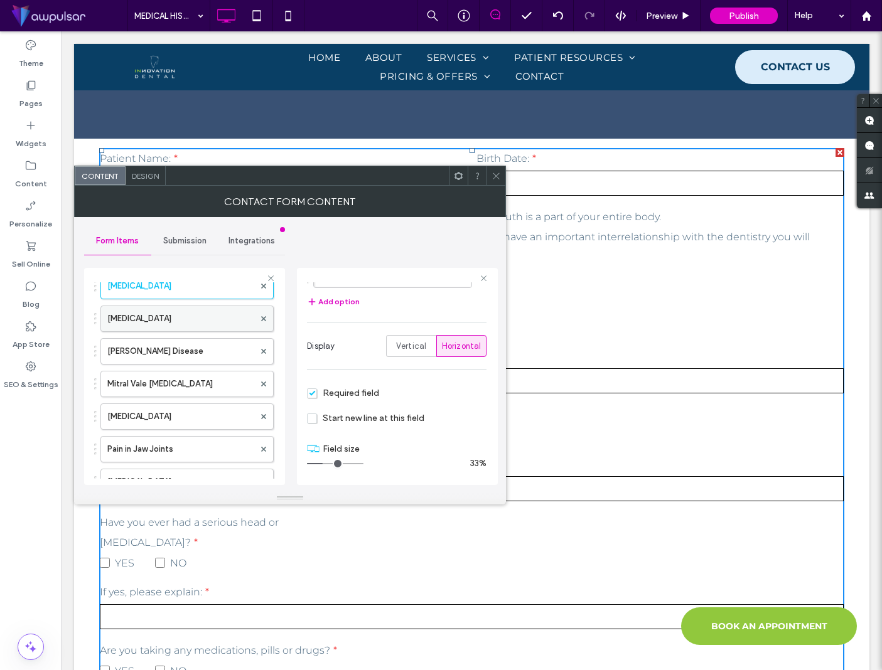
scroll to position [2349, 0]
click at [215, 318] on label "Low Blood Pressure" at bounding box center [180, 316] width 147 height 25
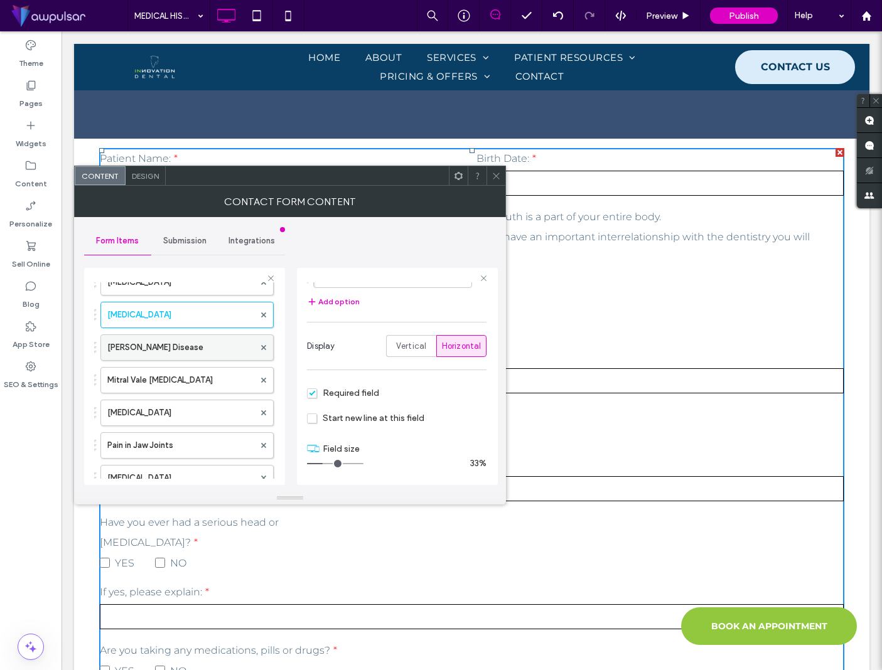
click at [217, 354] on label "Lund Disease" at bounding box center [180, 347] width 147 height 25
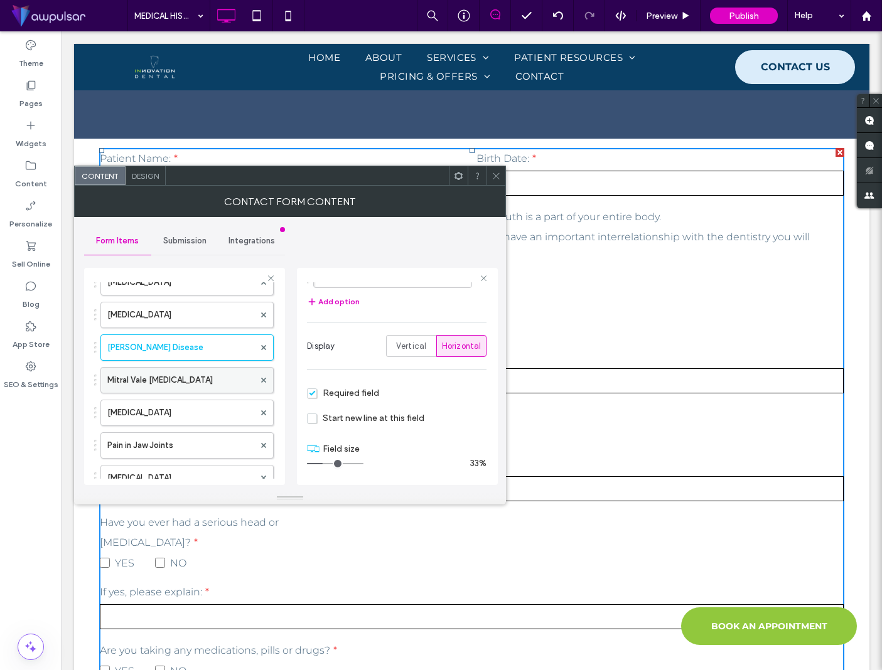
scroll to position [2347, 0]
click at [217, 384] on label "Mitral Vale Prolapse" at bounding box center [180, 384] width 147 height 25
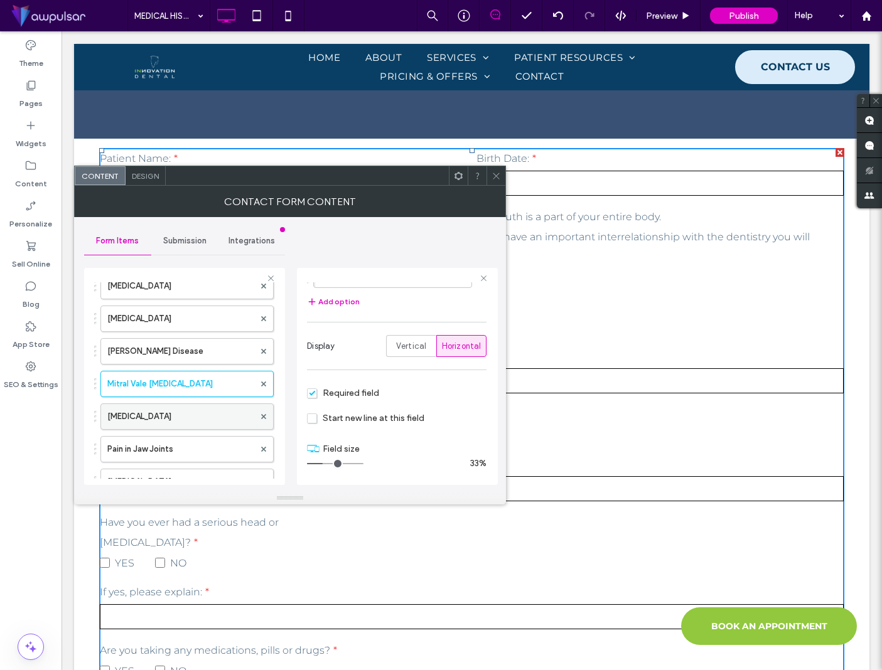
click at [221, 417] on label "Osteoporosis" at bounding box center [180, 416] width 147 height 25
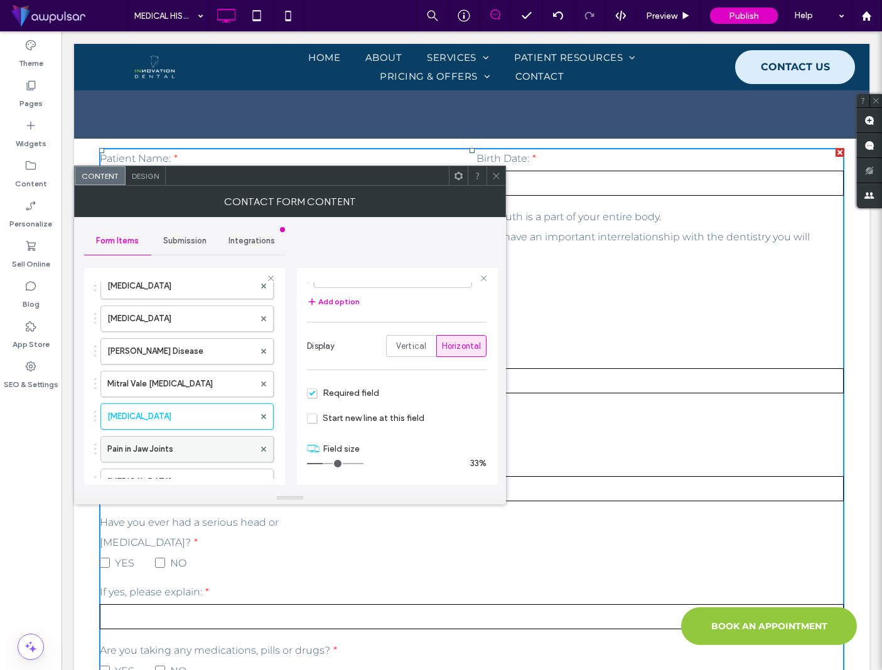
click at [220, 444] on label "Pain in Jaw Joints" at bounding box center [180, 449] width 147 height 25
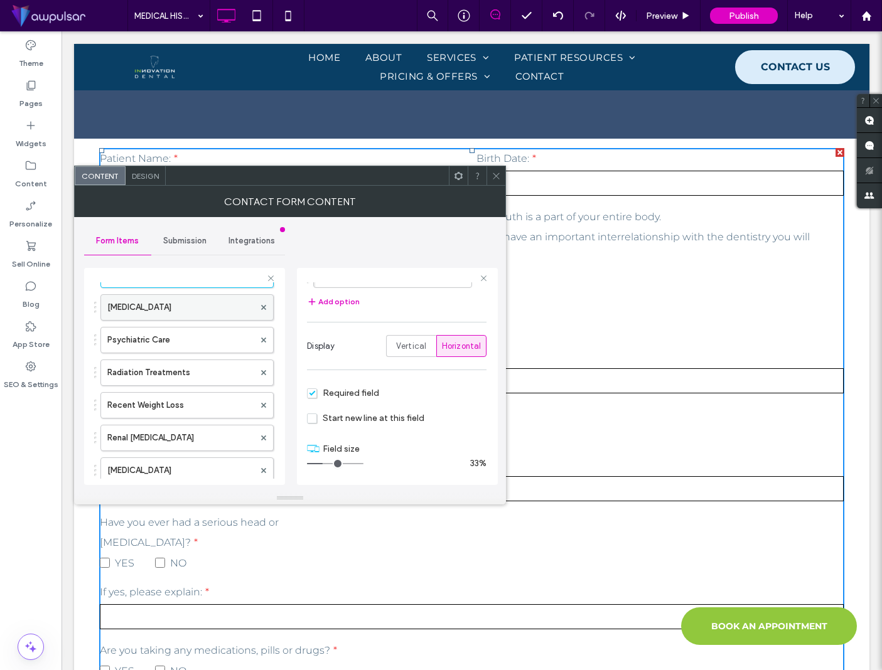
click at [208, 306] on label "Parathyroid Disease" at bounding box center [180, 307] width 147 height 25
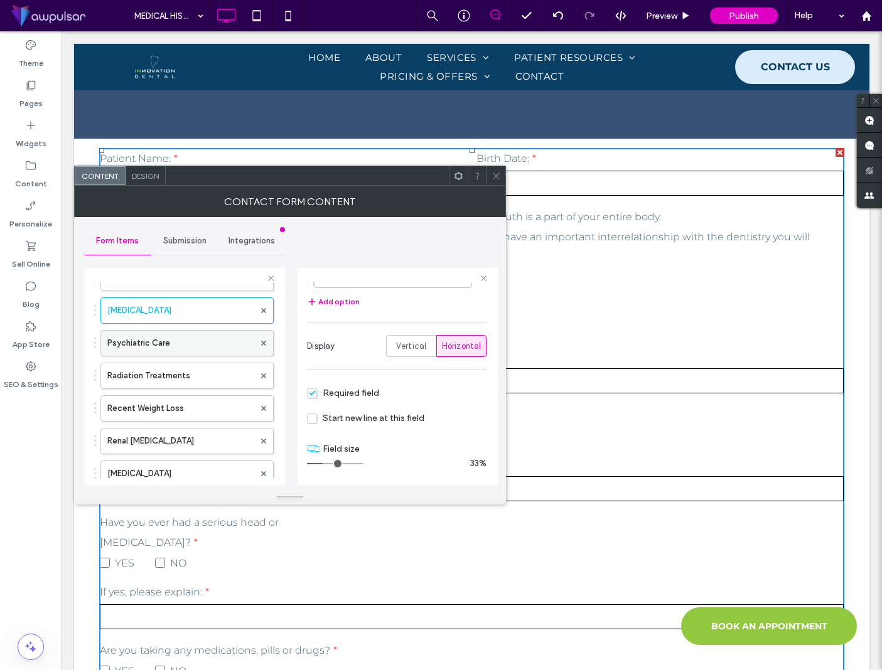
click at [217, 343] on label "Psychiatric Care" at bounding box center [180, 343] width 147 height 25
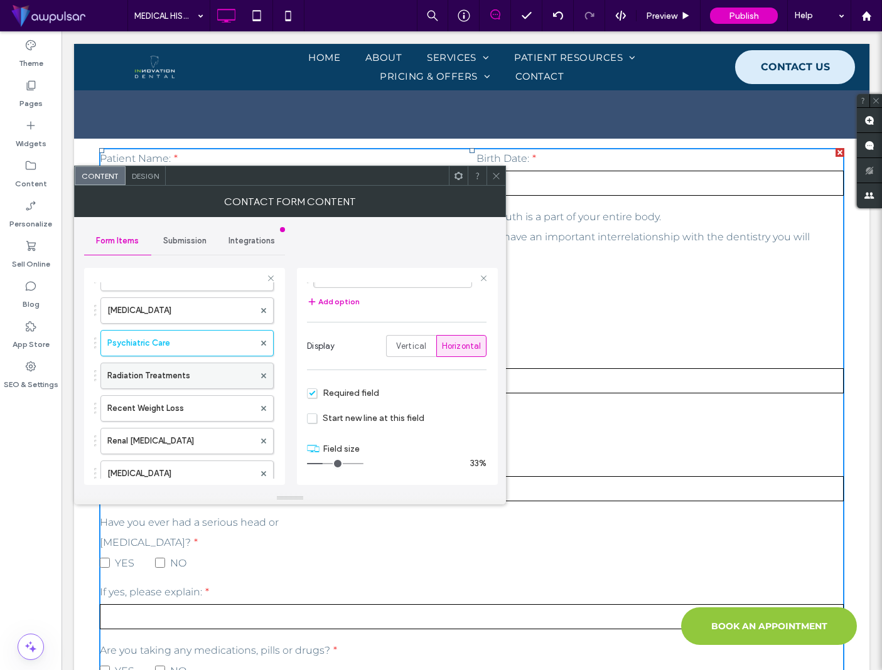
click at [217, 371] on label "Radiation Treatments" at bounding box center [180, 375] width 147 height 25
click at [218, 401] on label "Recent Weight Loss" at bounding box center [180, 408] width 147 height 25
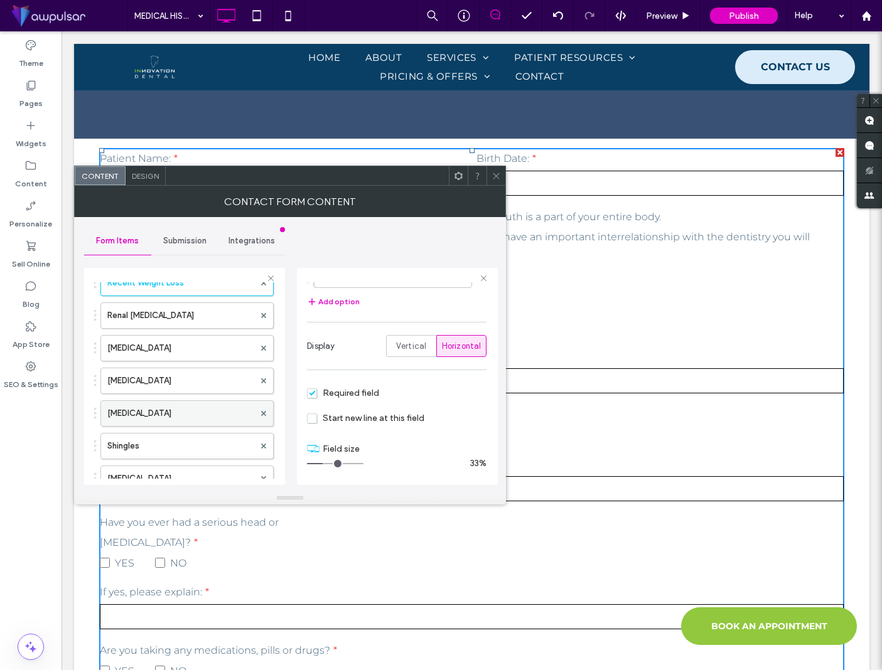
scroll to position [2649, 0]
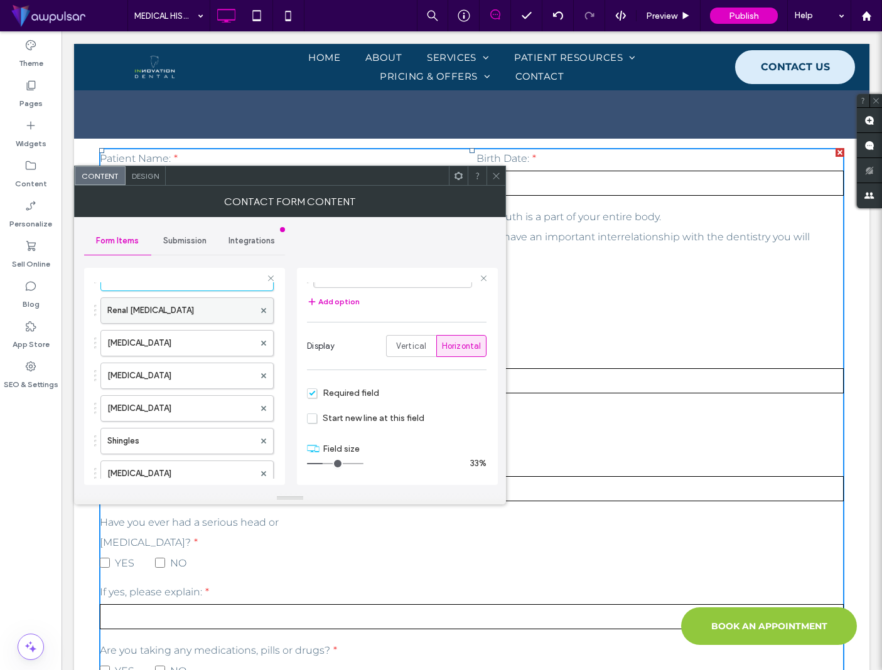
click at [207, 311] on label "Renal Dialysis" at bounding box center [180, 310] width 147 height 25
click at [208, 349] on label "Rheumatic Fever" at bounding box center [180, 343] width 147 height 25
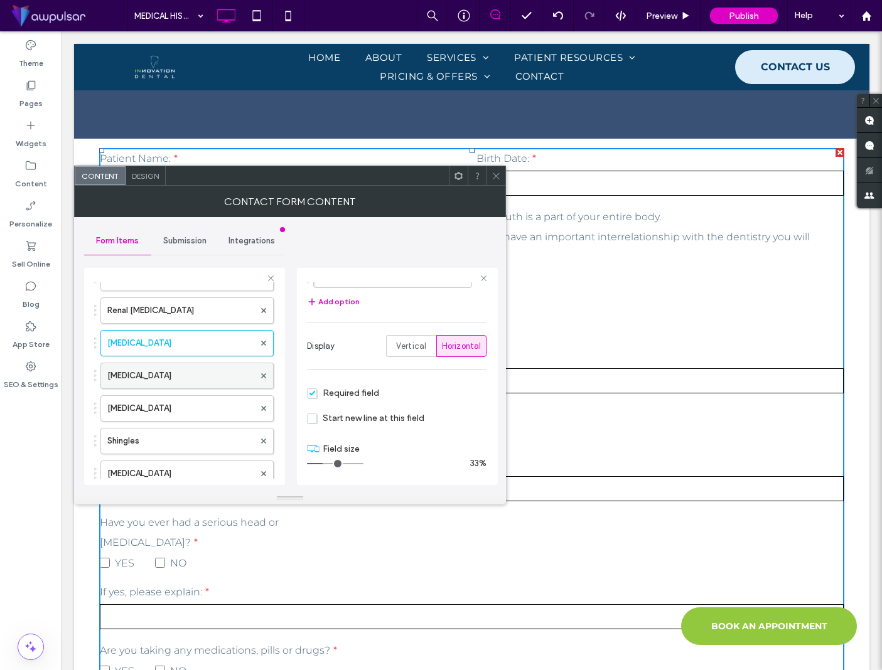
click at [207, 372] on label "Rheumatism" at bounding box center [180, 375] width 147 height 25
click at [203, 399] on label "Scarlet Fever" at bounding box center [180, 408] width 147 height 25
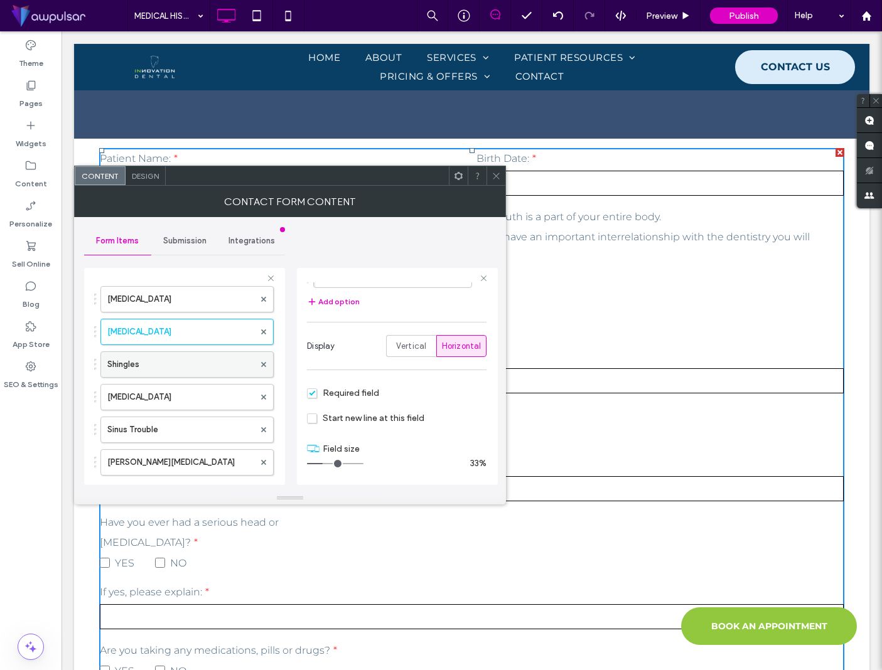
scroll to position [2740, 0]
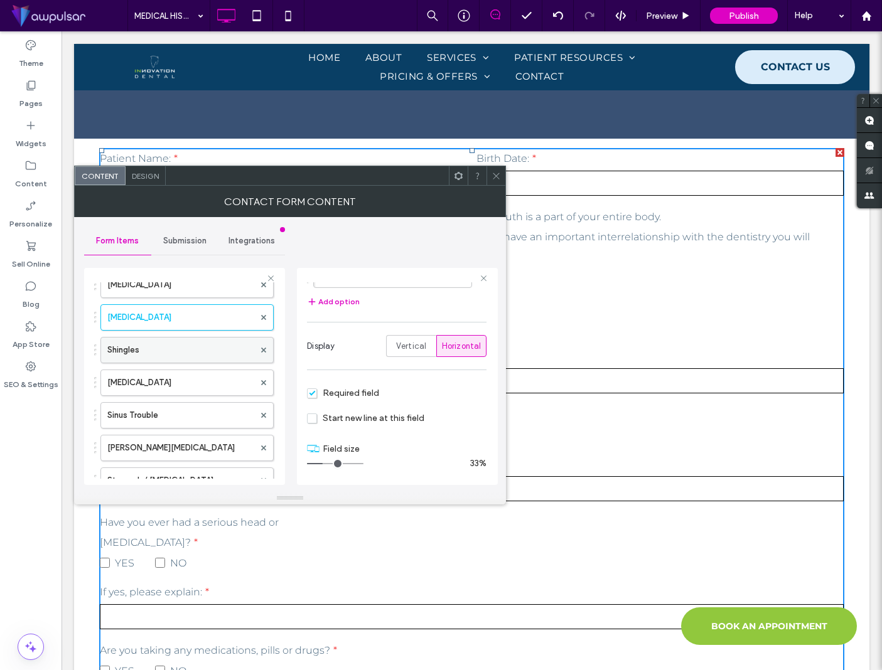
click at [200, 350] on label "Shingles" at bounding box center [180, 350] width 147 height 25
click at [203, 377] on label "Sickle Cell Disease" at bounding box center [180, 382] width 147 height 25
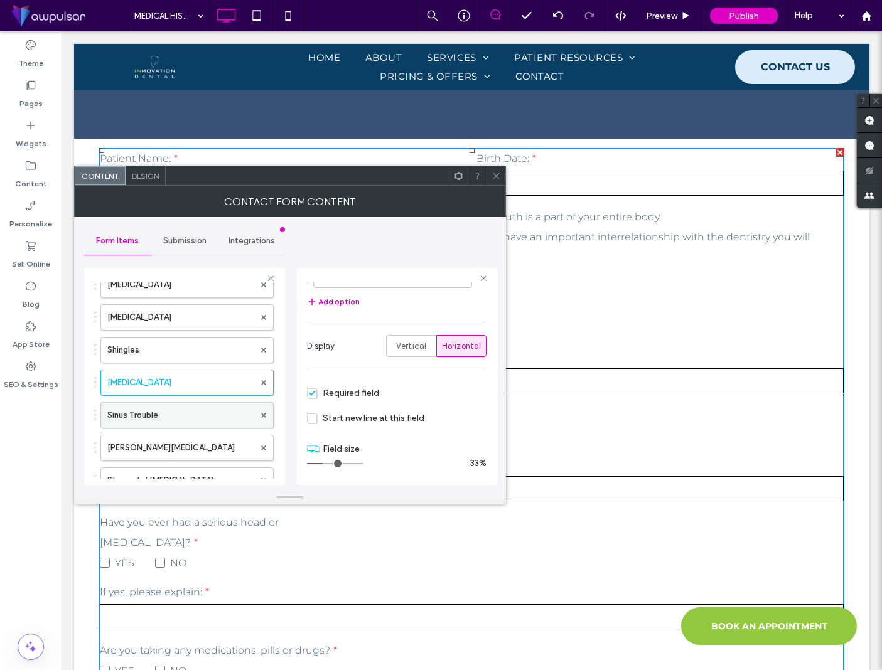
click at [198, 407] on label "Sinus Trouble" at bounding box center [180, 415] width 147 height 25
click at [206, 439] on label "Spina Bifida" at bounding box center [180, 448] width 147 height 25
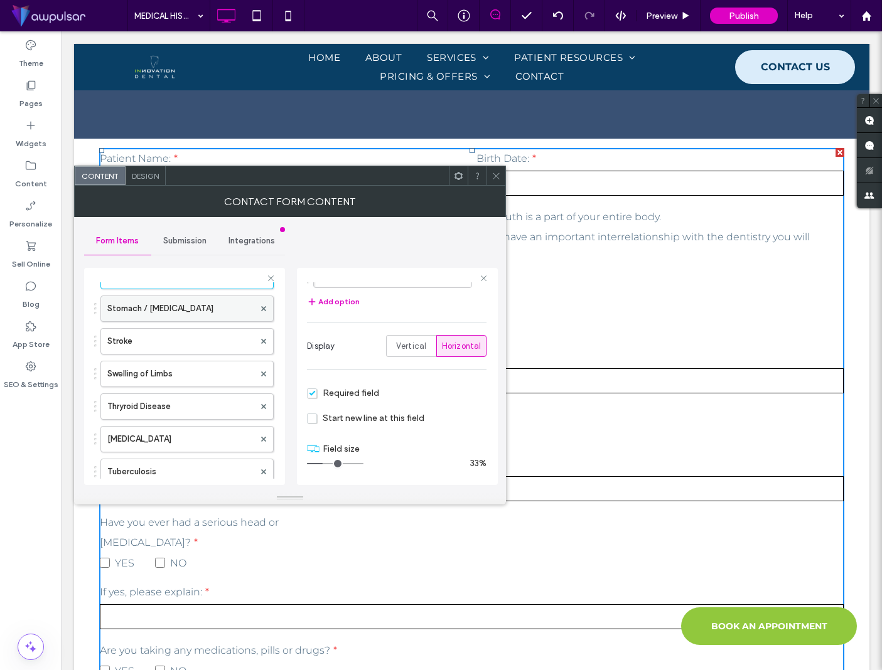
scroll to position [2914, 0]
click at [201, 308] on label "Stomach / Intestinal Disease" at bounding box center [180, 306] width 147 height 25
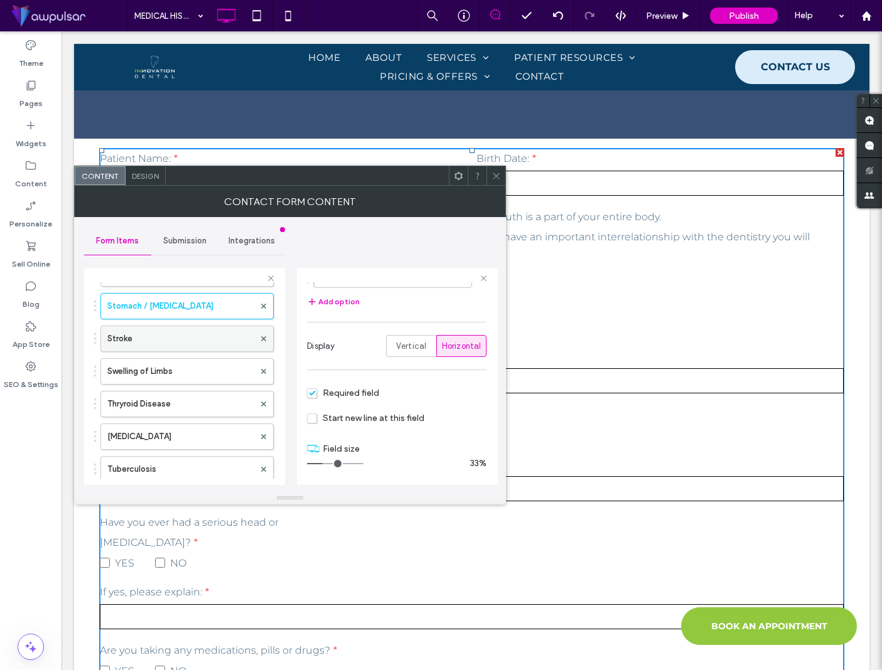
click at [200, 339] on label "Stroke" at bounding box center [180, 338] width 147 height 25
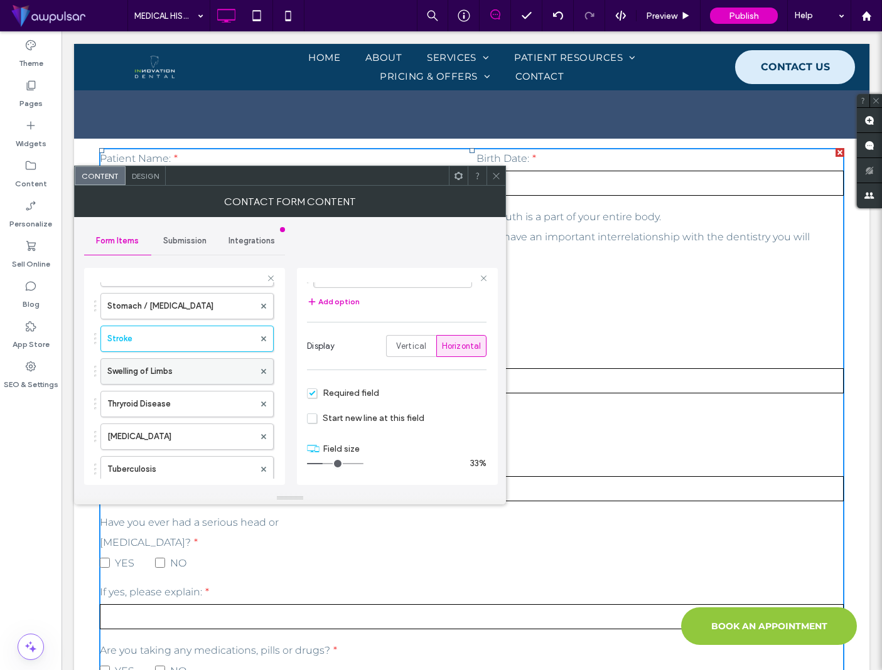
click at [200, 364] on label "Swelling of Limbs" at bounding box center [180, 371] width 147 height 25
click at [205, 403] on label "Thryroid Disease" at bounding box center [180, 404] width 147 height 25
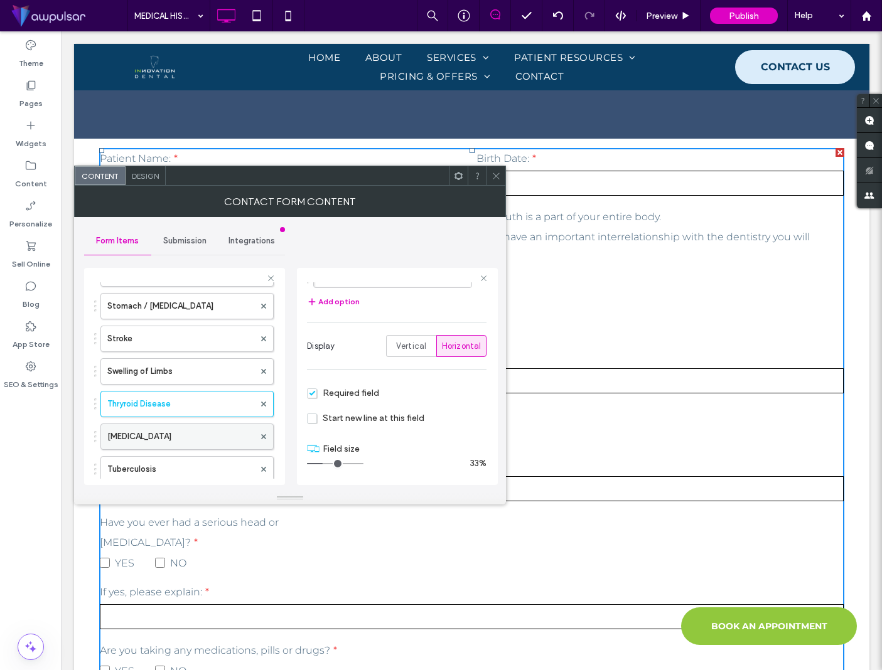
click at [205, 429] on label "Tonsillitis" at bounding box center [180, 436] width 147 height 25
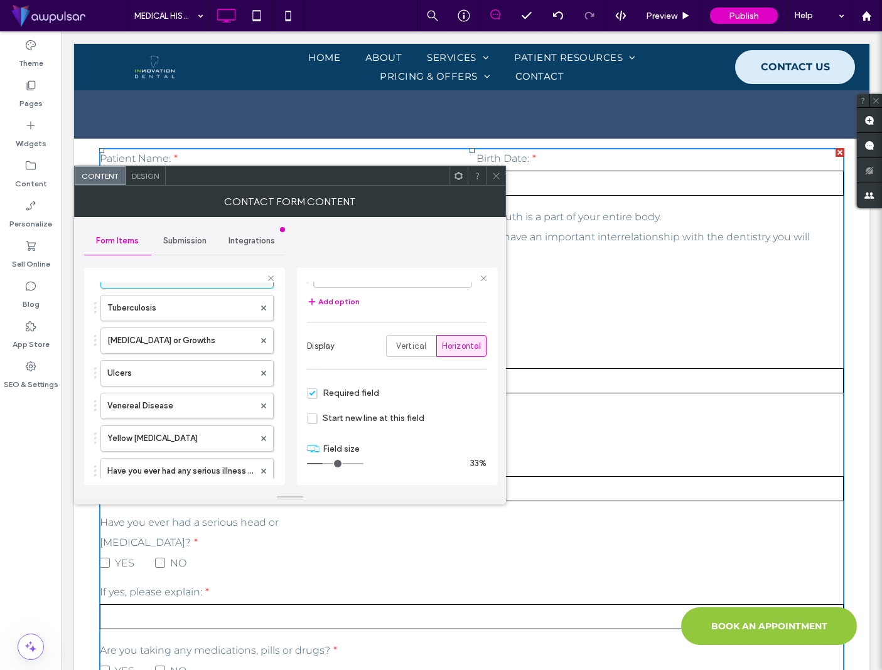
scroll to position [3086, 0]
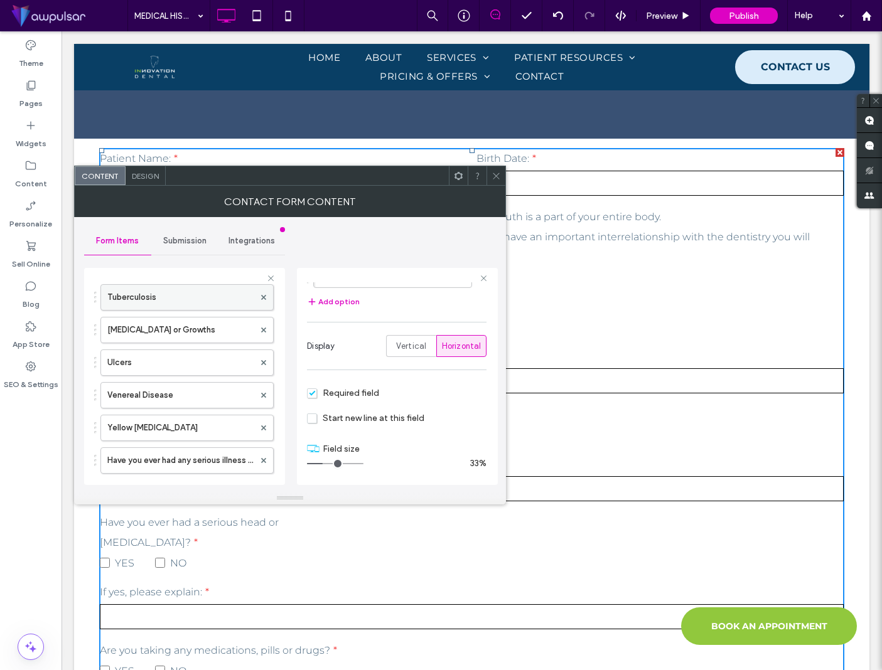
click at [190, 301] on label "Tuberculosis" at bounding box center [180, 297] width 147 height 25
click at [188, 325] on label "Tumors or Growths" at bounding box center [180, 330] width 147 height 25
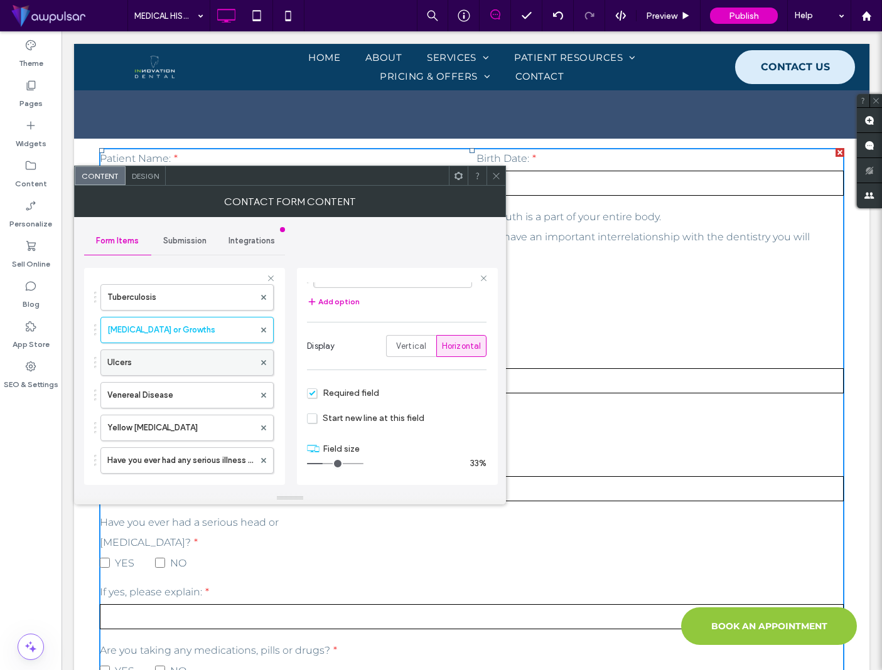
click at [187, 355] on label "Ulcers" at bounding box center [180, 362] width 147 height 25
click at [183, 403] on label "Venereal Disease" at bounding box center [180, 395] width 147 height 25
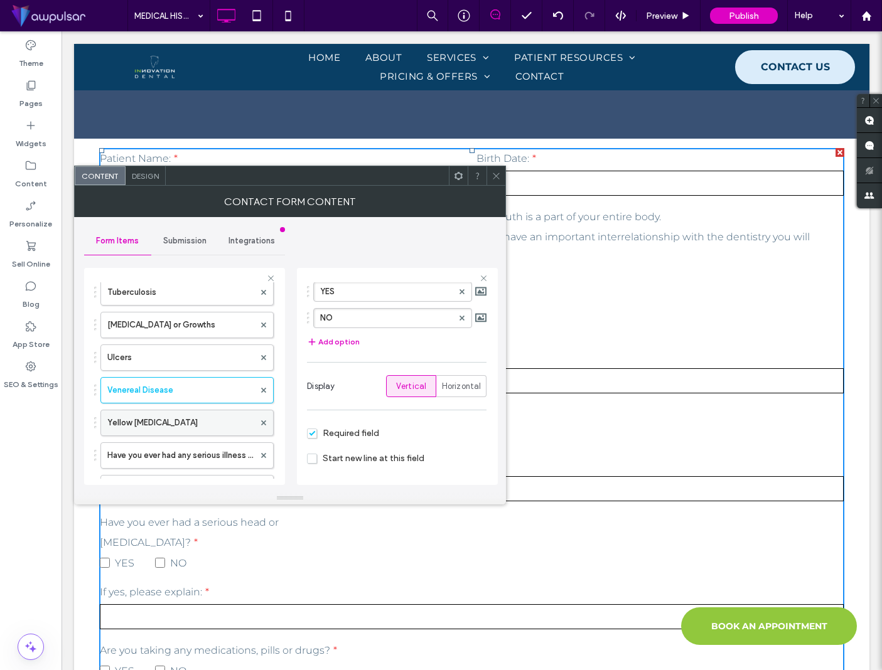
scroll to position [3094, 0]
click at [451, 392] on span "Horizontal" at bounding box center [462, 386] width 40 height 13
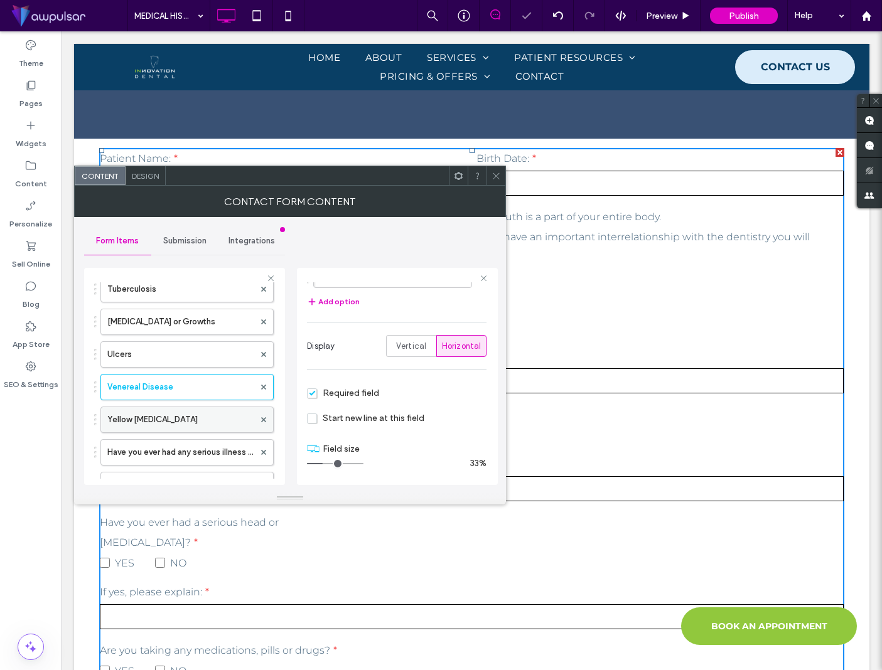
click at [193, 414] on label "Yellow Jaundice" at bounding box center [180, 419] width 147 height 25
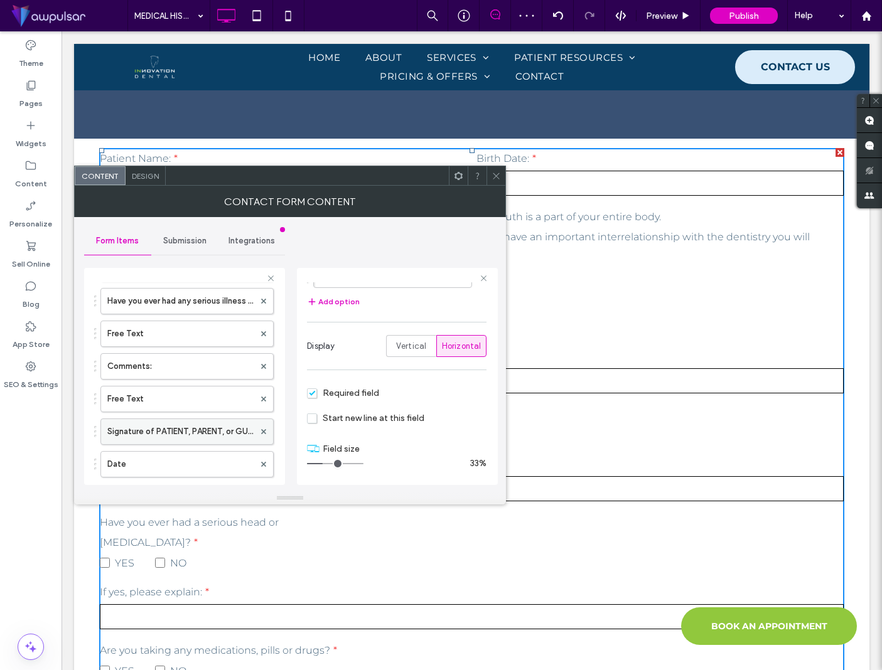
scroll to position [3247, 0]
click at [211, 311] on label "Have you ever had any serious illness not listed above ?" at bounding box center [180, 299] width 147 height 25
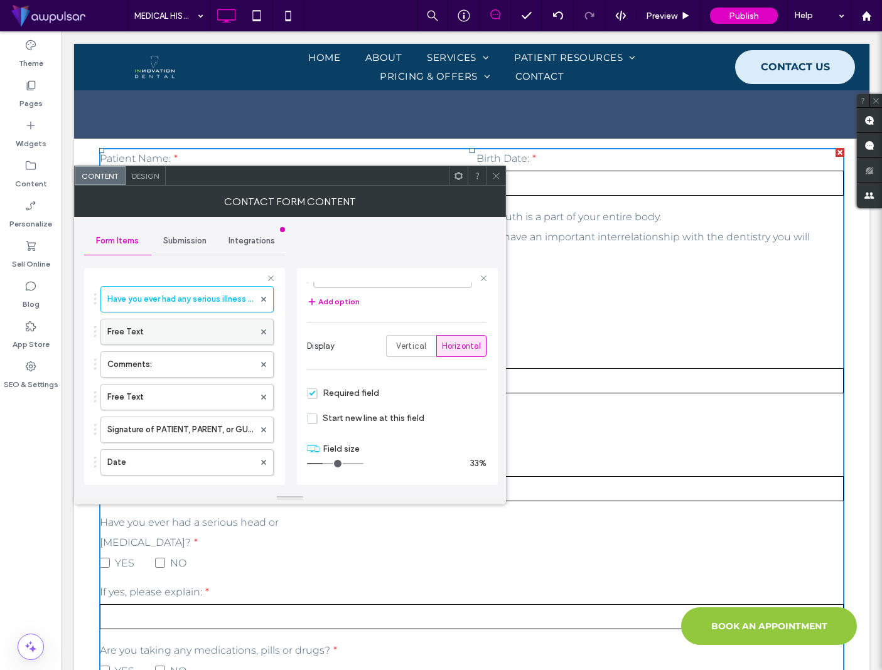
click at [210, 330] on label "Free Text" at bounding box center [180, 331] width 147 height 25
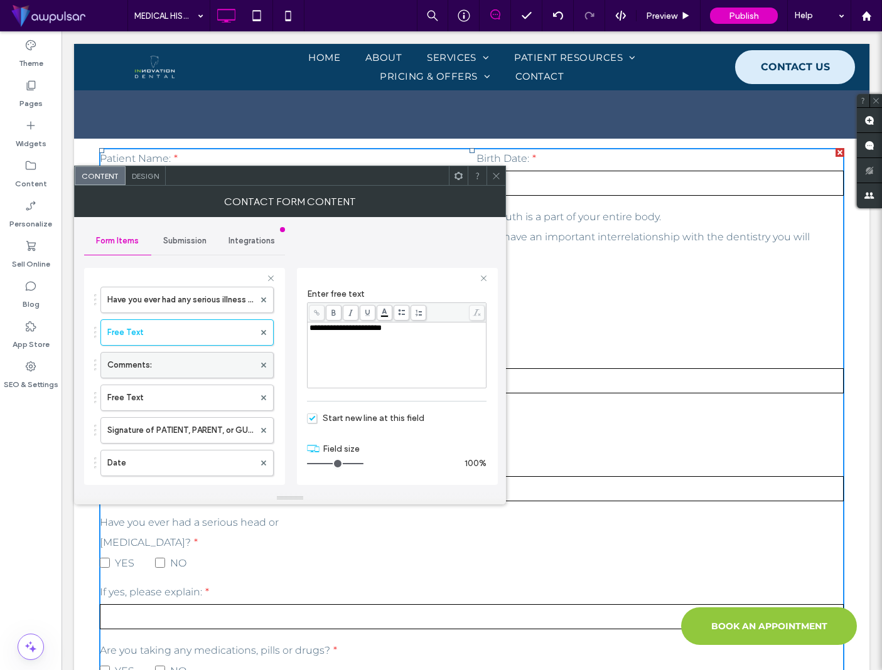
click at [207, 361] on label "Comments:" at bounding box center [180, 365] width 147 height 25
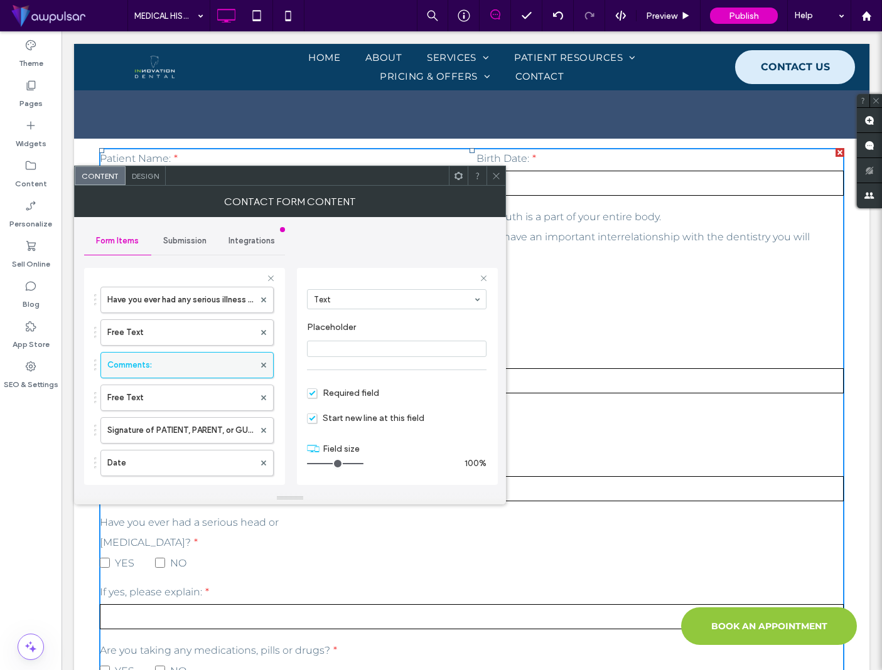
scroll to position [88, 0]
click at [216, 399] on label "Free Text" at bounding box center [180, 397] width 147 height 25
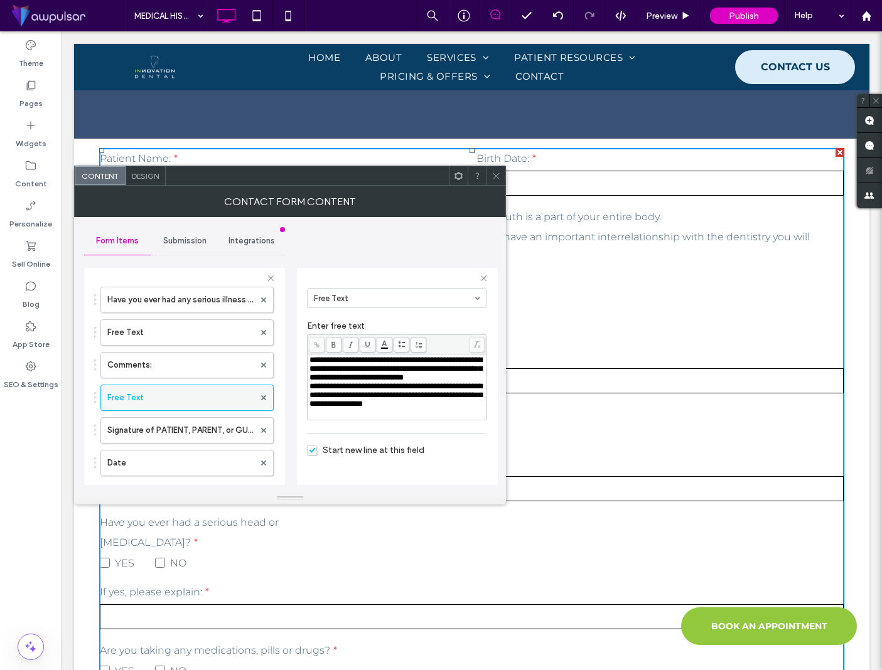
scroll to position [128, 0]
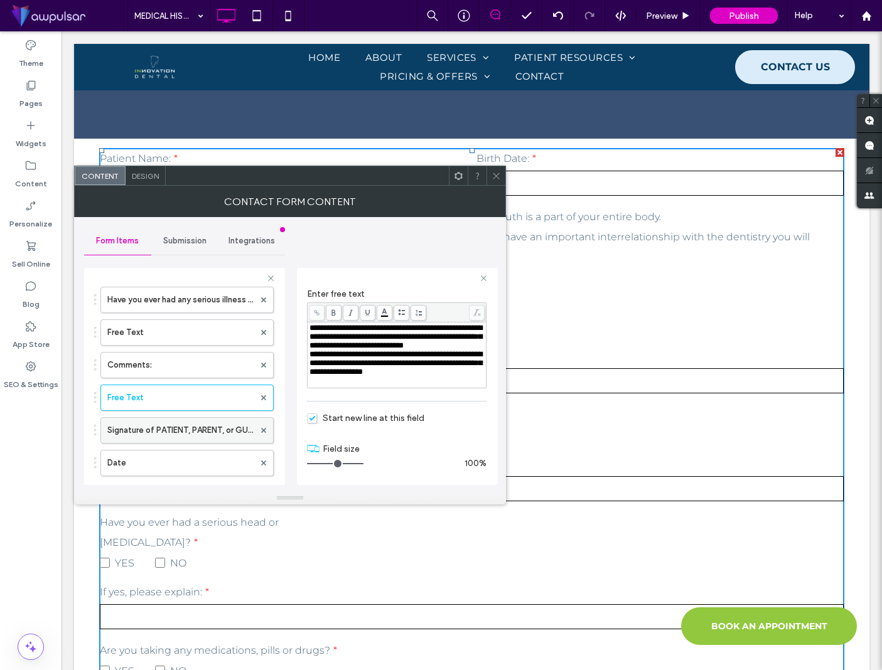
click at [191, 424] on label "Signature of PATIENT, PARENT, or GUARDIAN" at bounding box center [180, 430] width 147 height 25
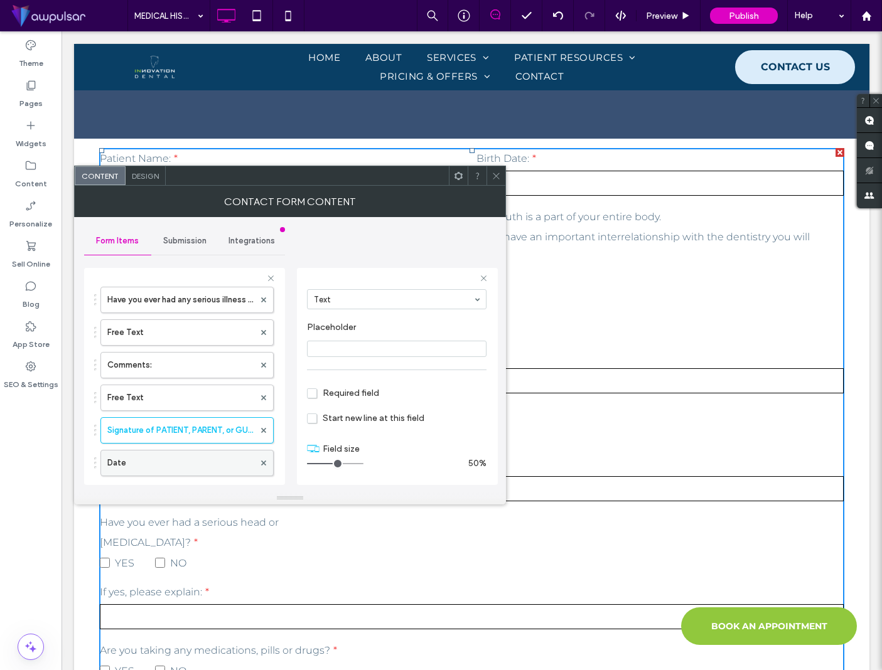
click at [200, 457] on label "Date" at bounding box center [180, 463] width 147 height 25
type input "*"
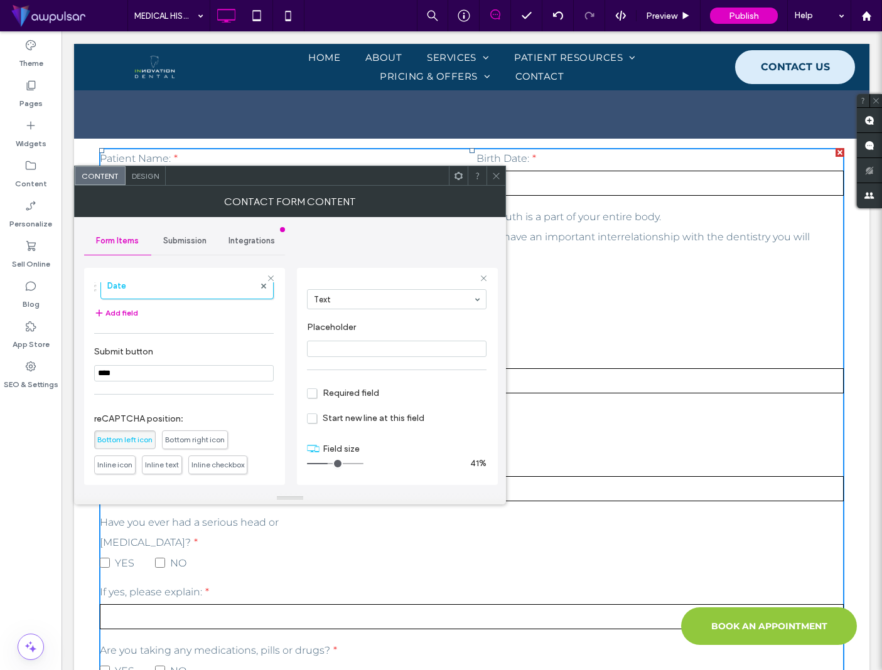
scroll to position [3526, 0]
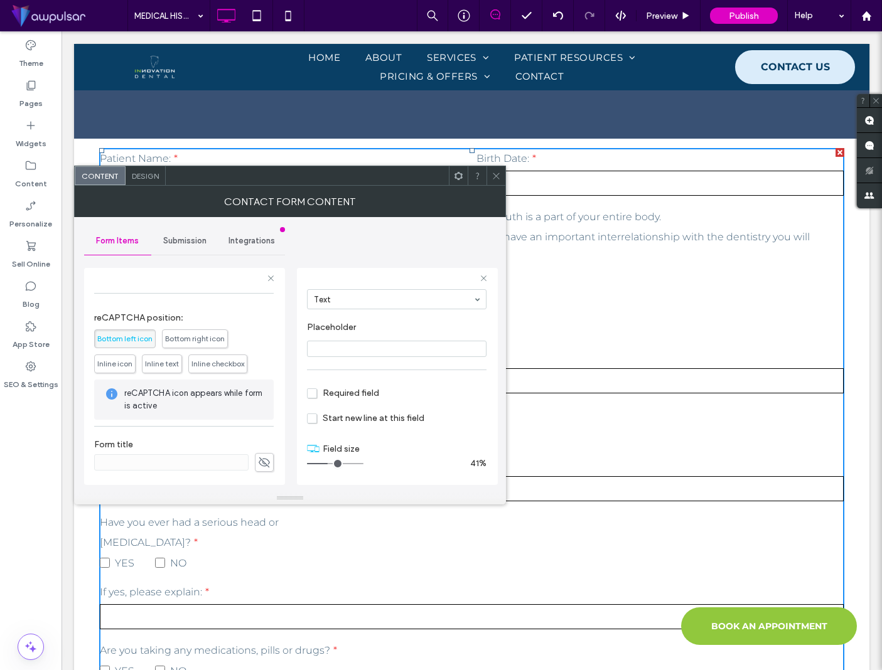
click at [495, 177] on icon at bounding box center [495, 175] width 9 height 9
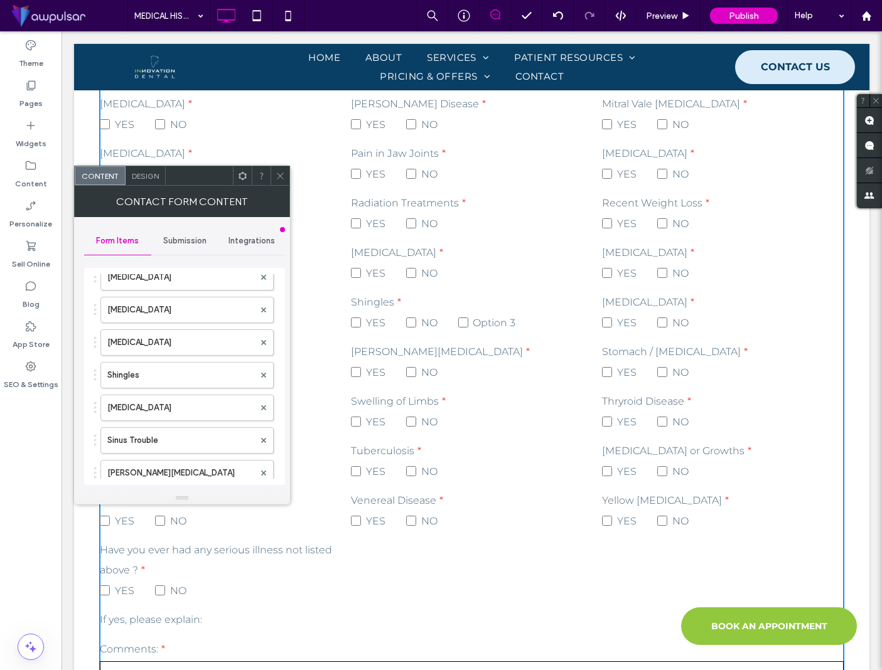
scroll to position [2757, 0]
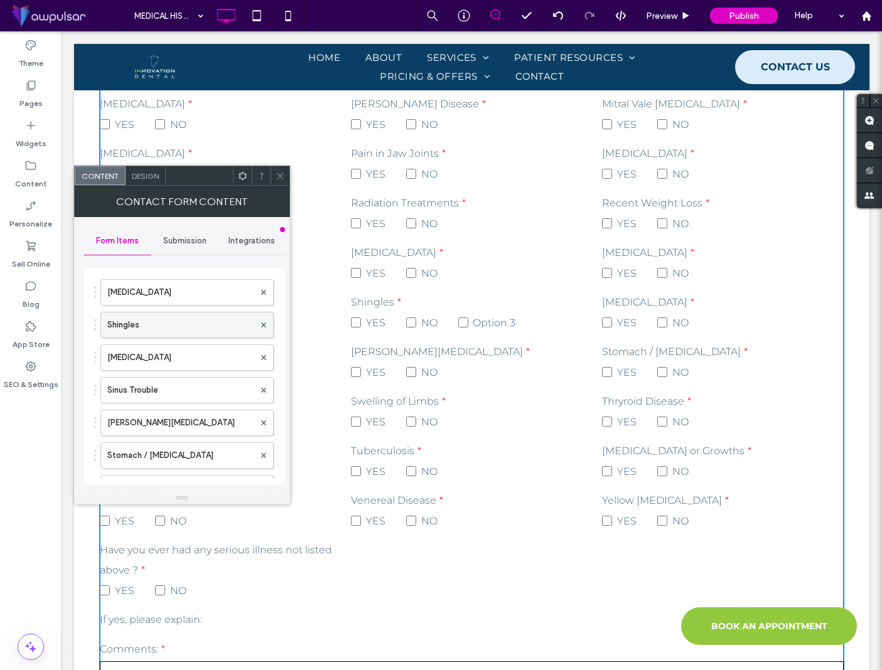
click at [176, 330] on label "Shingles" at bounding box center [180, 325] width 147 height 25
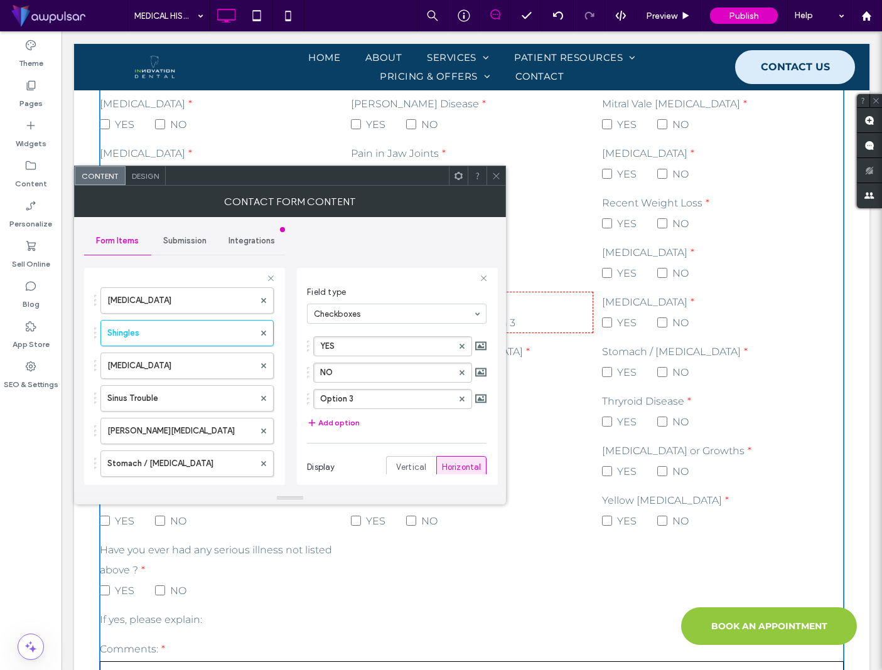
scroll to position [78, 0]
click at [453, 397] on div at bounding box center [462, 394] width 19 height 19
click at [459, 395] on use at bounding box center [461, 394] width 5 height 5
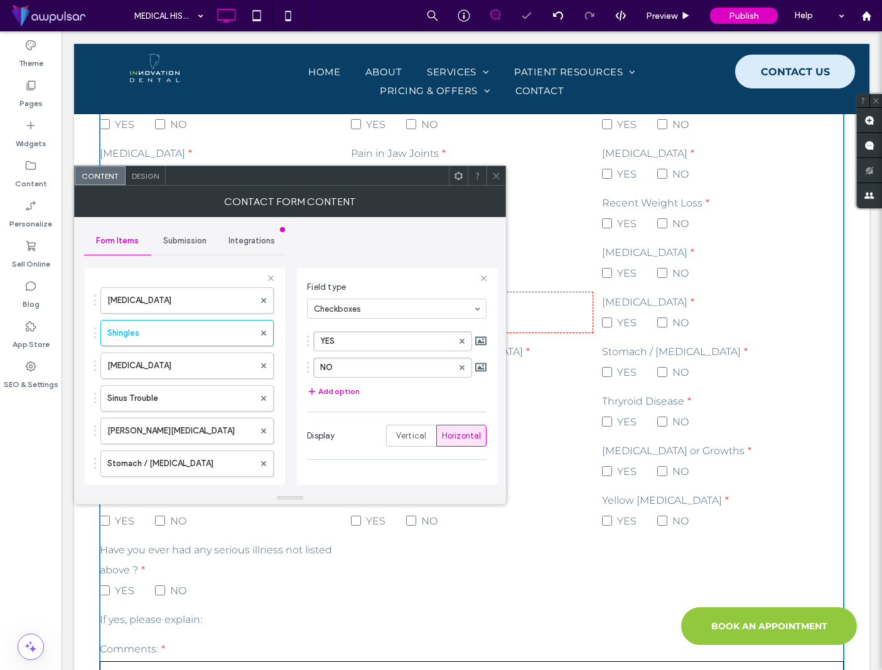
click at [500, 176] on icon at bounding box center [495, 175] width 9 height 9
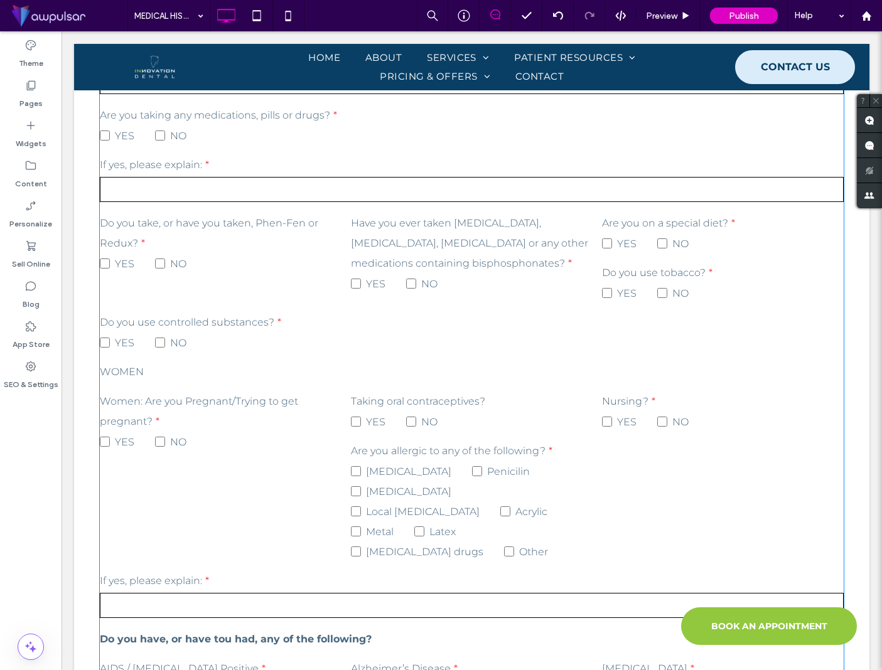
scroll to position [688, 0]
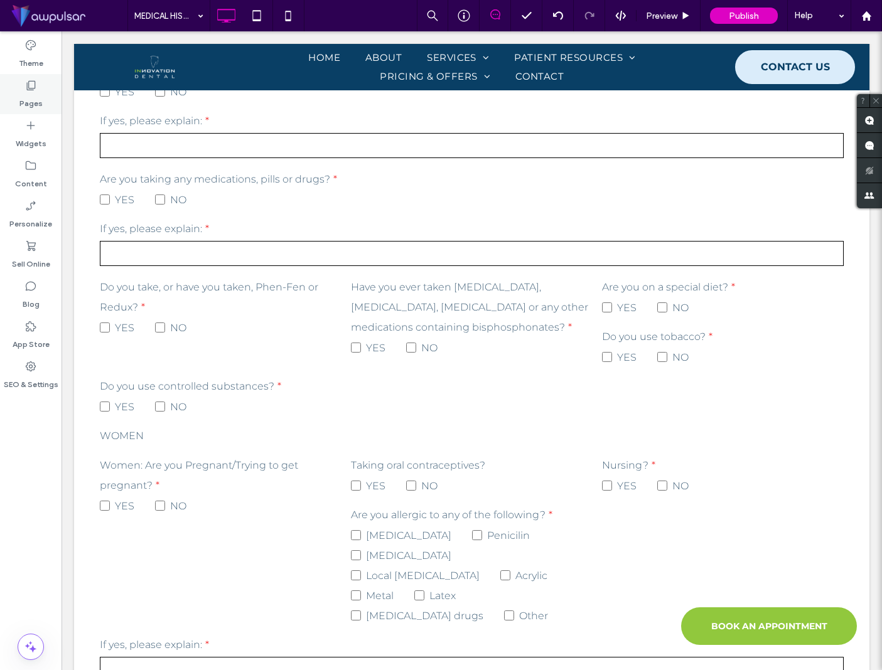
click at [25, 100] on label "Pages" at bounding box center [30, 101] width 23 height 18
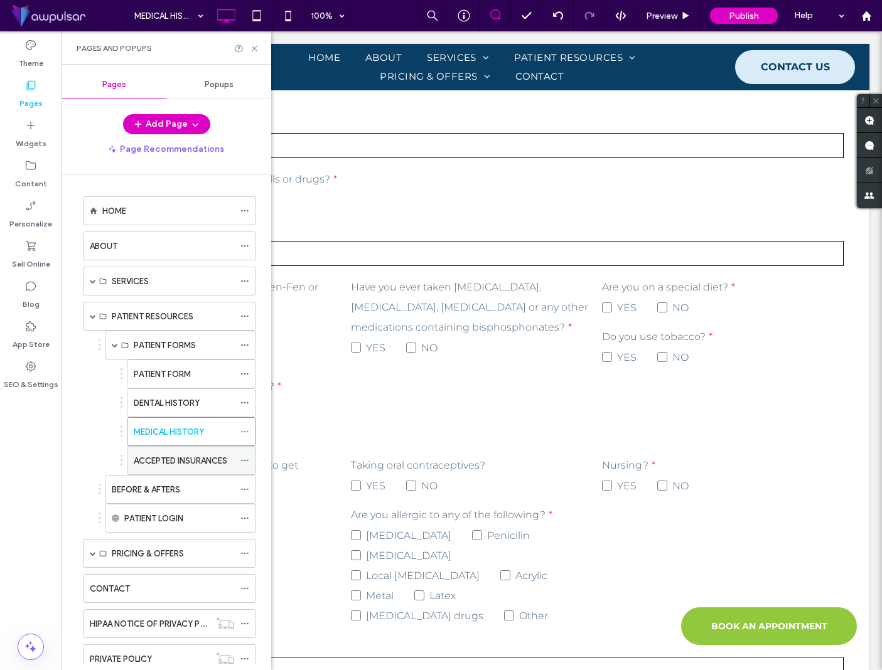
click at [159, 464] on label "ACCEPTED INSURANCES" at bounding box center [181, 461] width 94 height 22
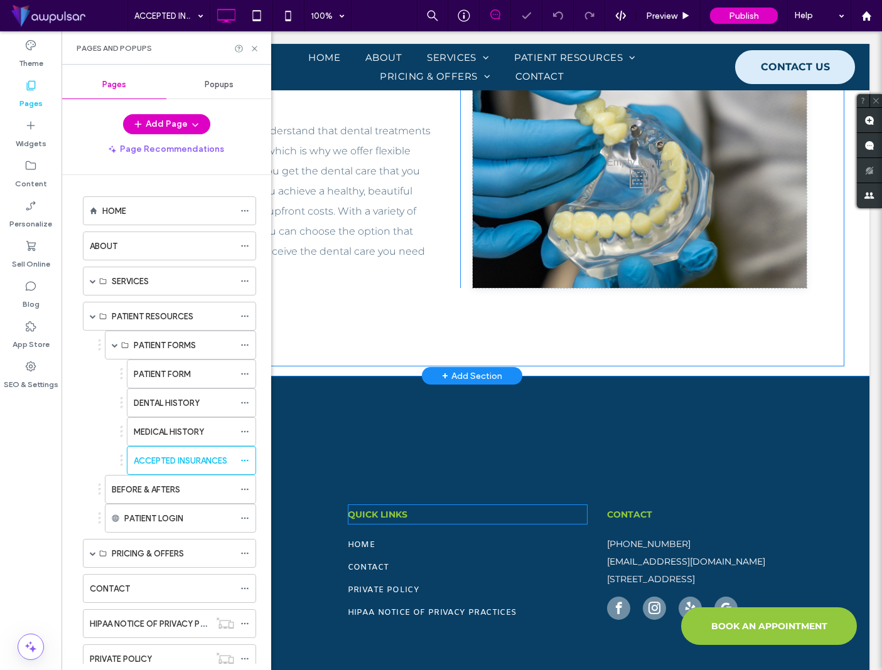
scroll to position [418, 0]
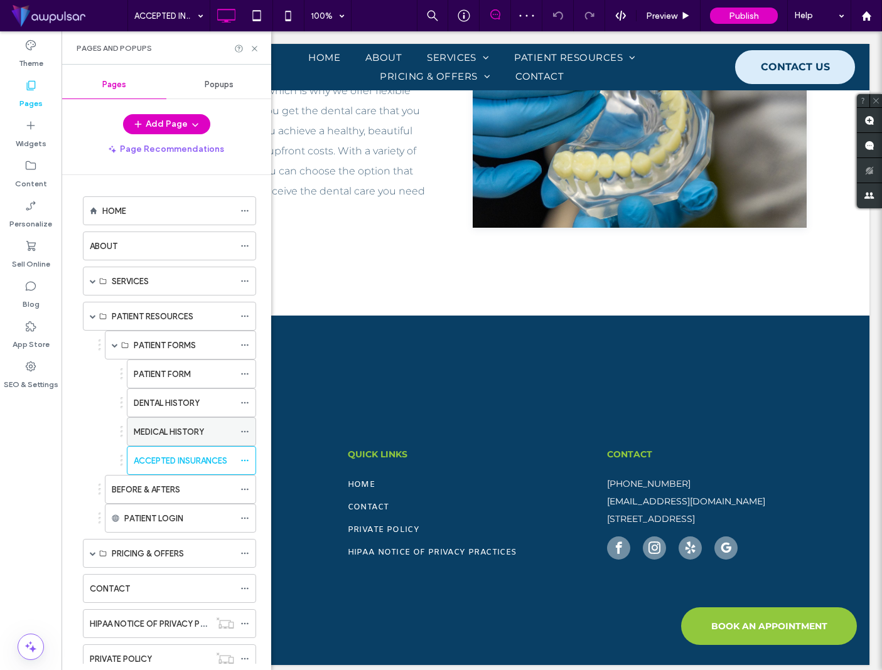
click at [187, 433] on label "MEDICAL HISTORY" at bounding box center [169, 432] width 70 height 22
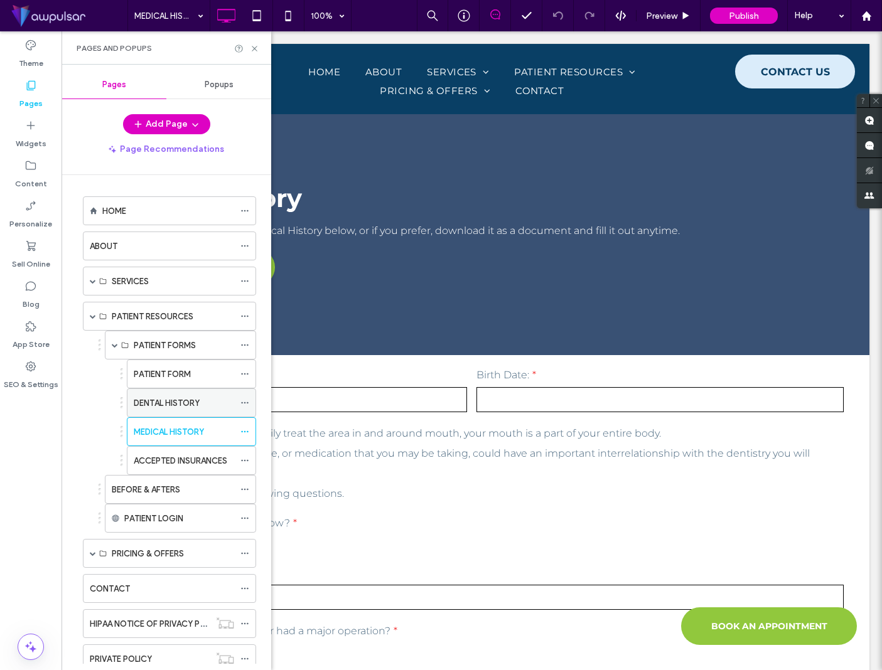
click at [188, 405] on label "DENTAL HISTORY" at bounding box center [167, 403] width 66 height 22
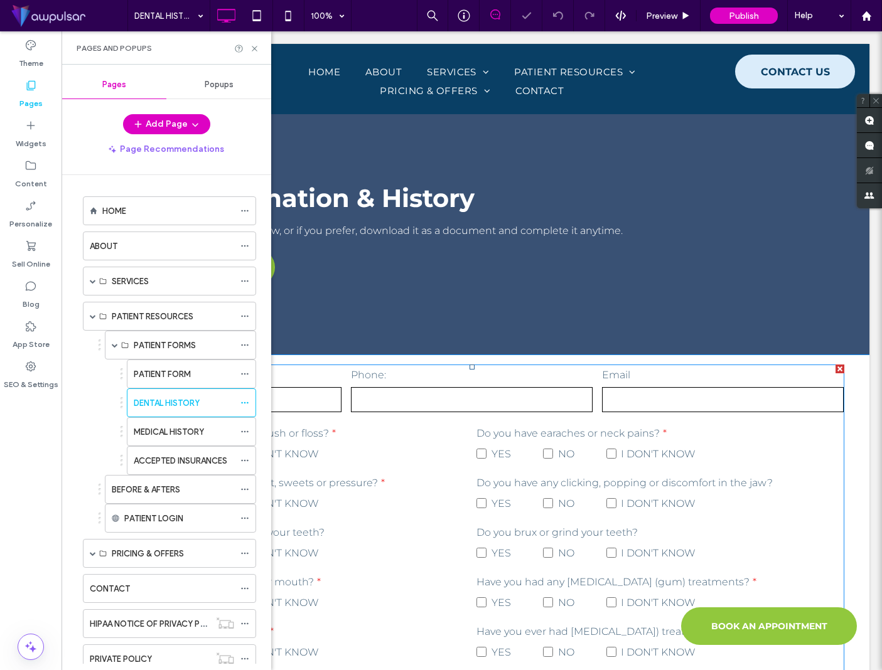
click at [404, 485] on label "Are your teeth sensitive to cold, hot, sweets or pressure?" at bounding box center [283, 483] width 367 height 20
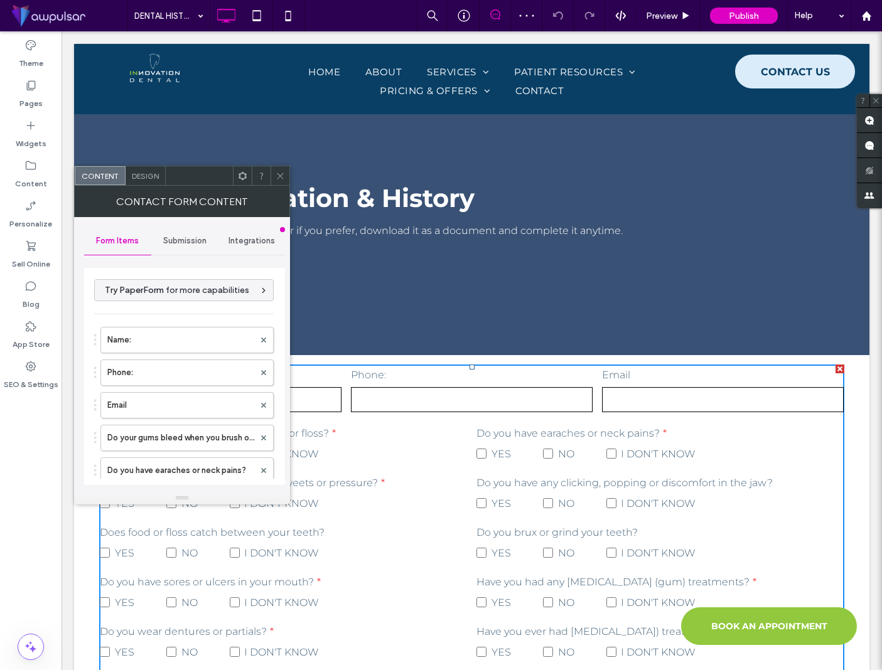
click at [282, 174] on icon at bounding box center [280, 175] width 9 height 9
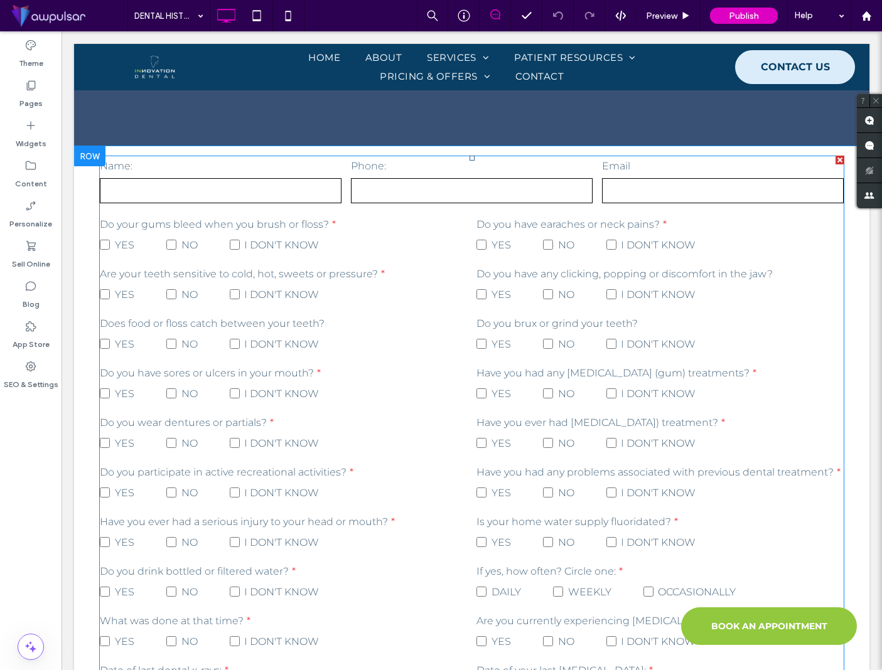
scroll to position [163, 0]
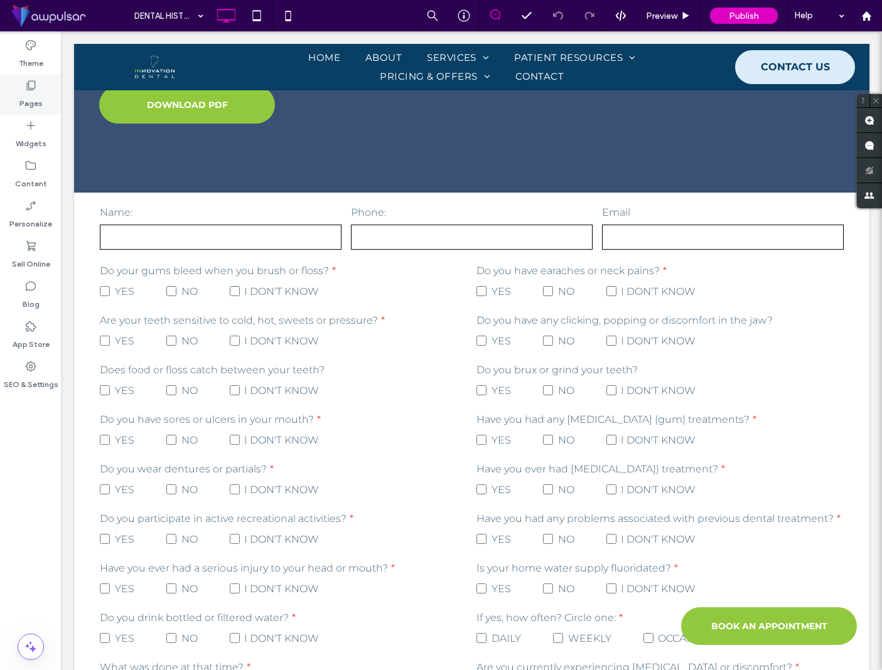
click at [35, 99] on label "Pages" at bounding box center [30, 101] width 23 height 18
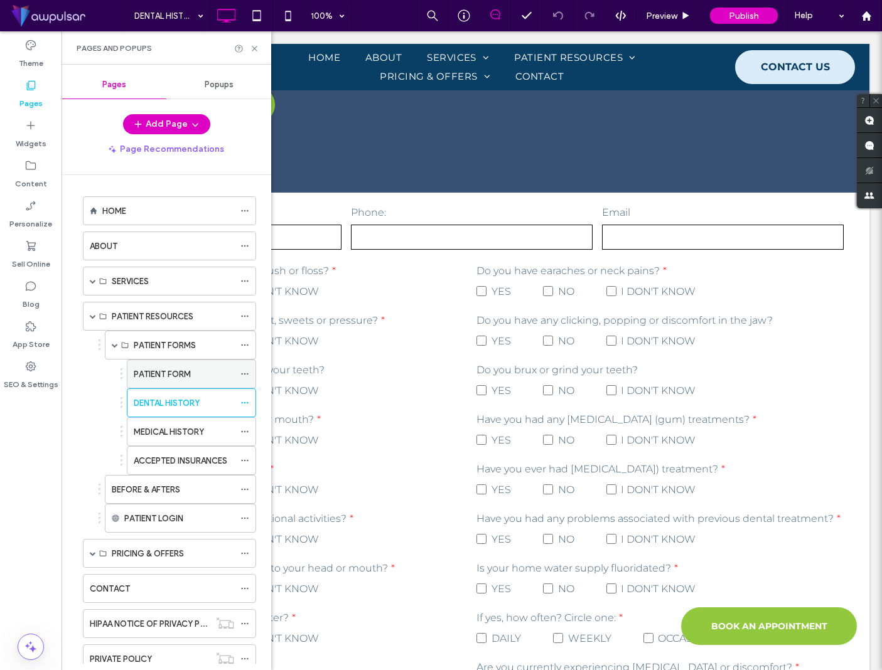
click at [176, 375] on label "PATIENT FORM" at bounding box center [162, 374] width 57 height 22
click at [185, 342] on label "PATIENT FORMS" at bounding box center [165, 346] width 62 height 22
click at [115, 346] on span at bounding box center [115, 345] width 6 height 6
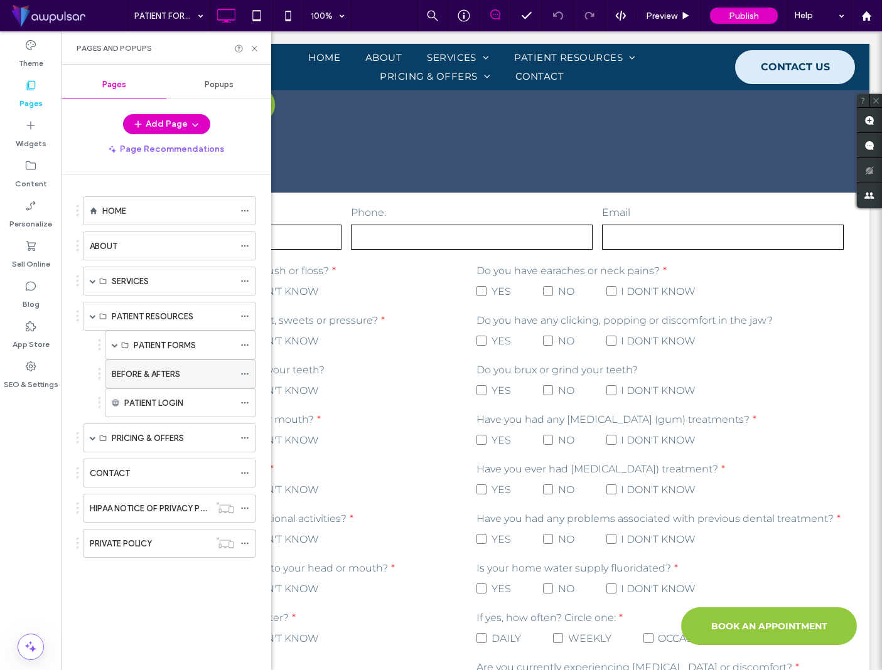
click at [137, 379] on label "BEFORE & AFTERS" at bounding box center [146, 374] width 68 height 22
click at [257, 50] on use at bounding box center [254, 48] width 5 height 5
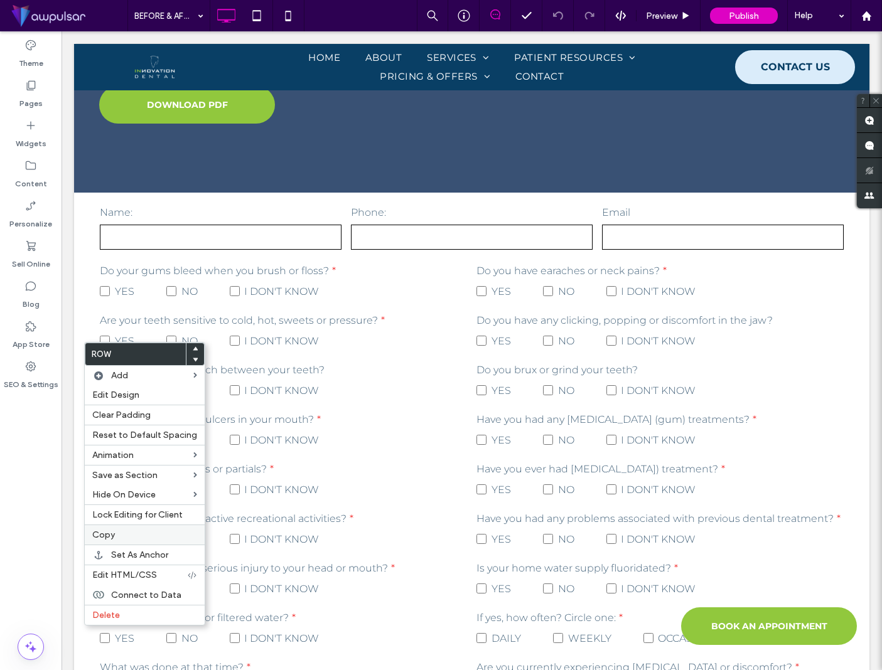
click at [137, 534] on label "Copy" at bounding box center [144, 535] width 105 height 11
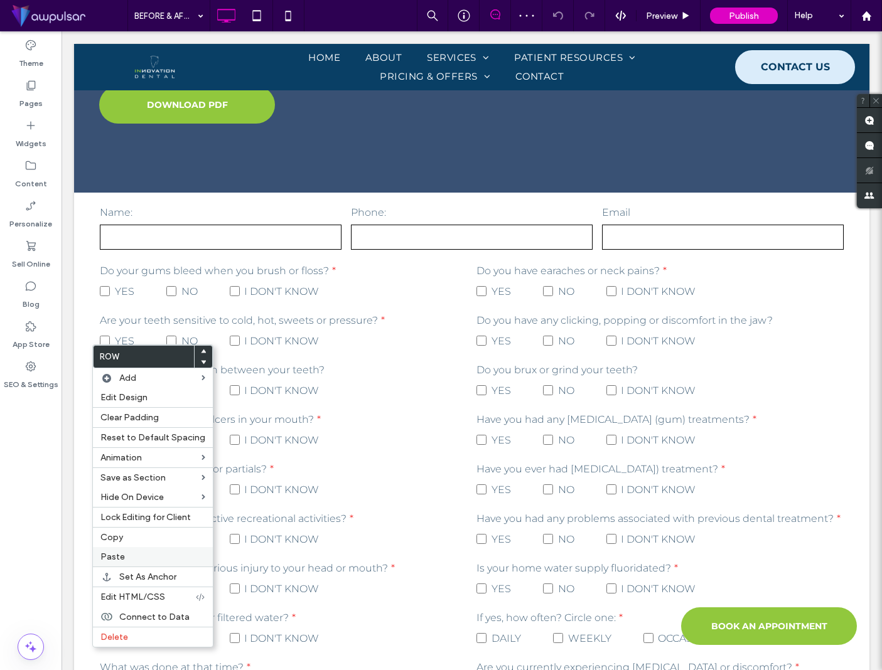
click at [150, 555] on label "Paste" at bounding box center [152, 557] width 105 height 11
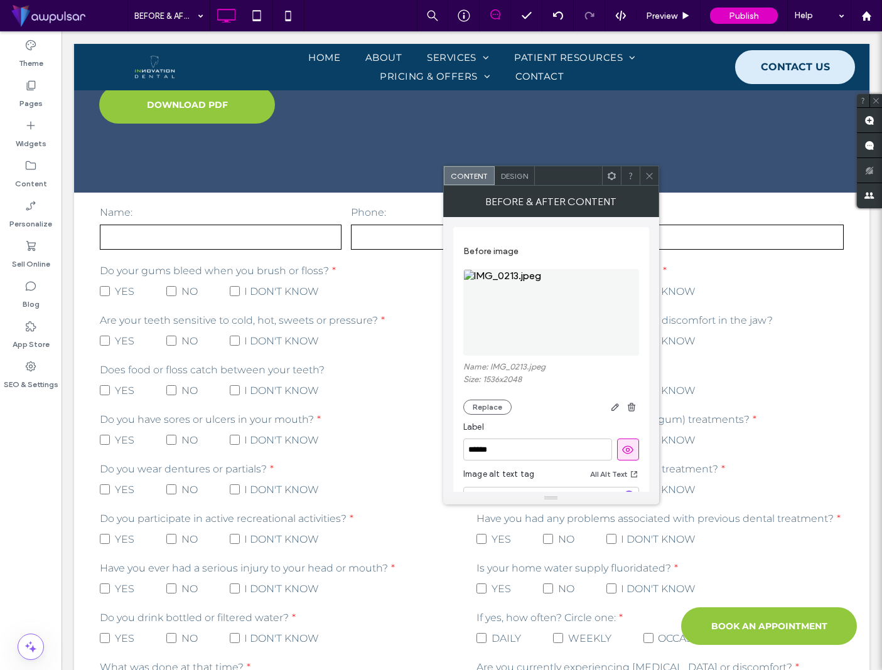
click at [650, 176] on icon at bounding box center [649, 175] width 9 height 9
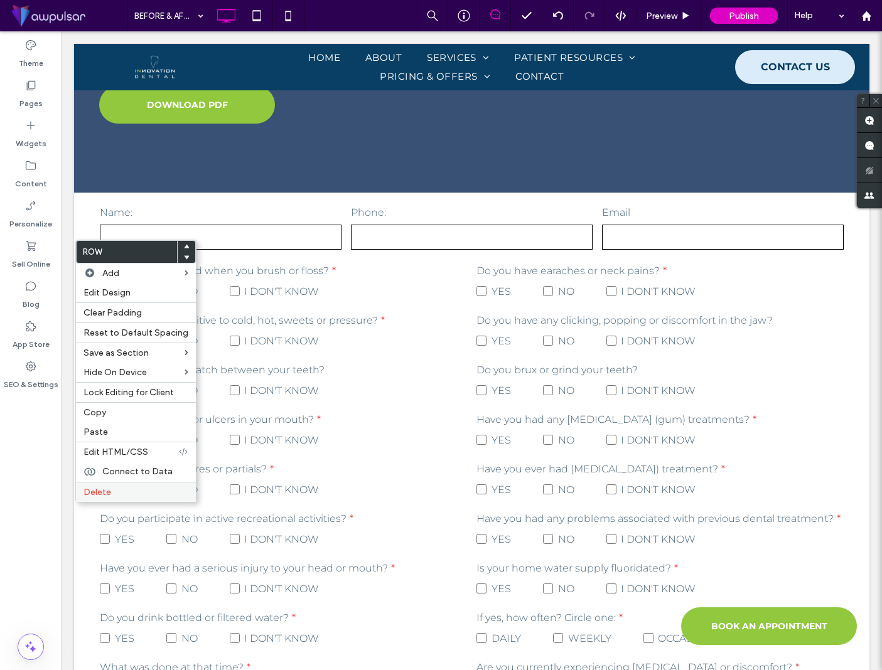
click at [115, 491] on label "Delete" at bounding box center [135, 492] width 105 height 11
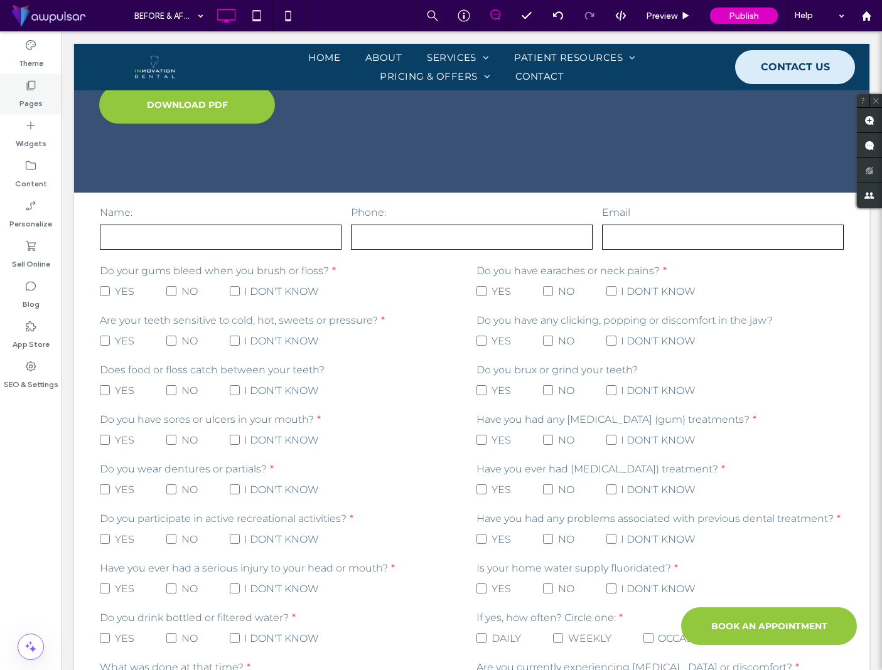
click at [49, 87] on div "Pages" at bounding box center [31, 94] width 62 height 40
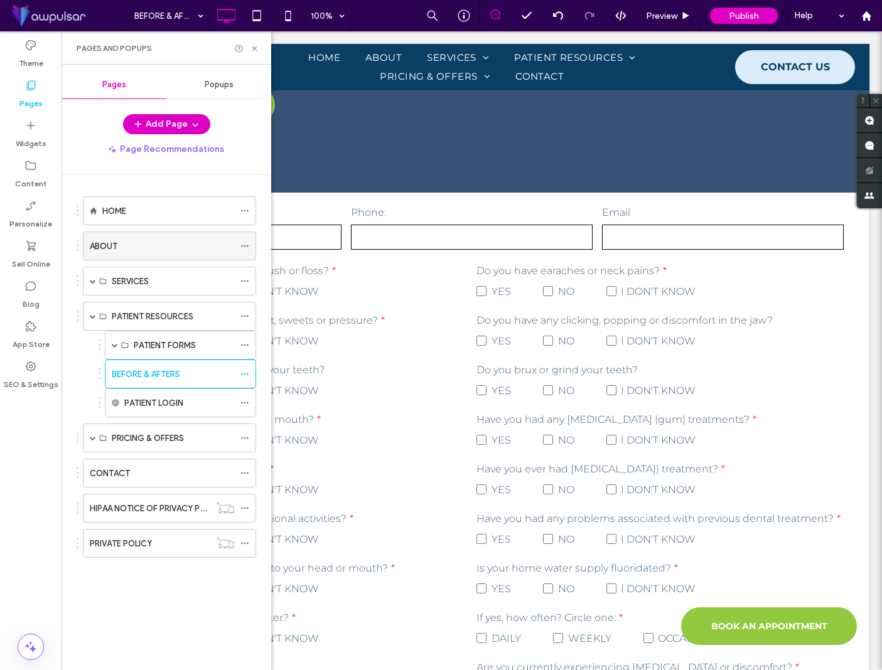
click at [125, 241] on div "ABOUT" at bounding box center [162, 246] width 144 height 13
click at [255, 50] on icon at bounding box center [254, 48] width 9 height 9
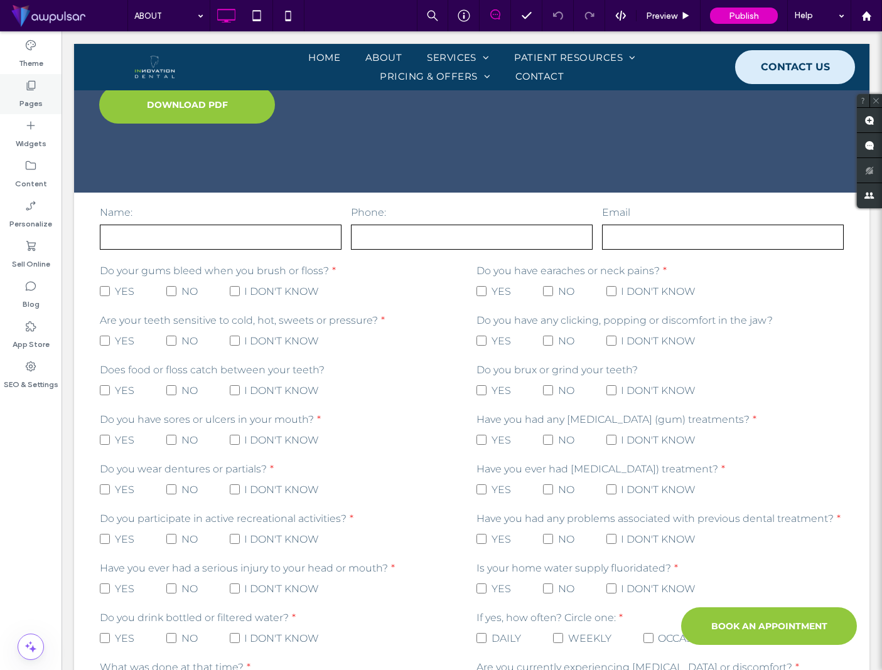
click at [33, 82] on icon at bounding box center [30, 85] width 13 height 13
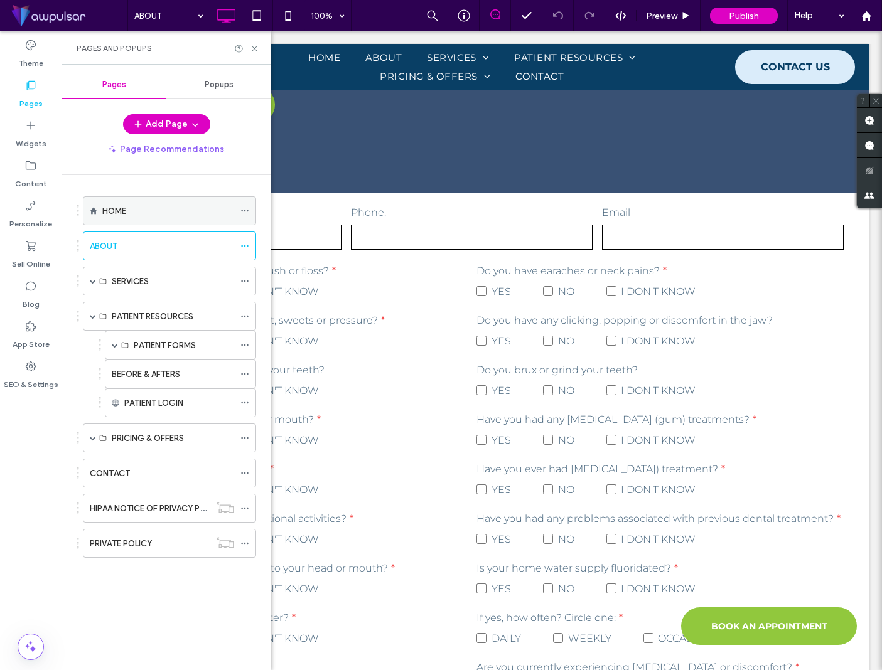
click at [168, 210] on div "HOME" at bounding box center [168, 211] width 132 height 13
click at [258, 48] on icon at bounding box center [254, 48] width 9 height 9
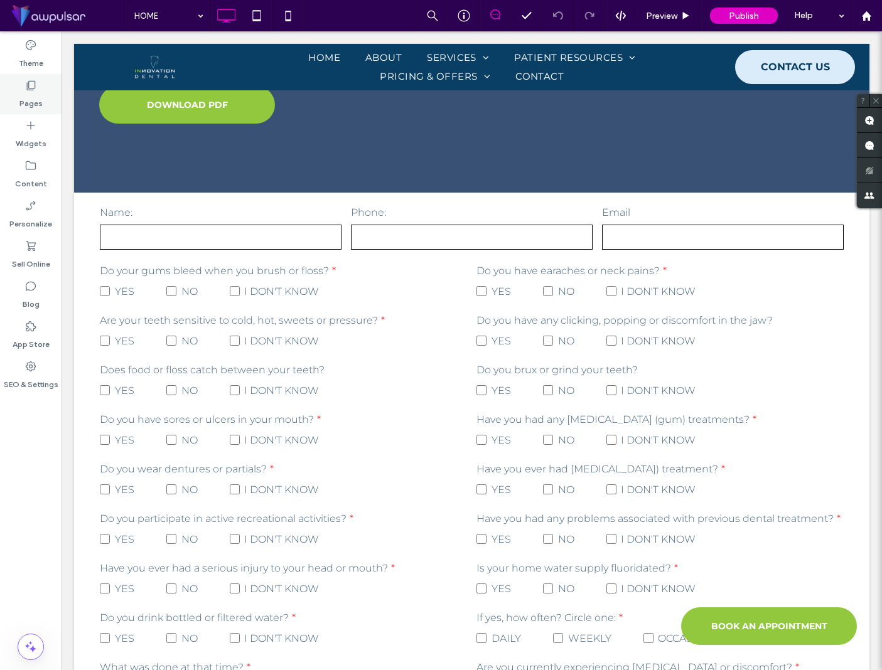
click at [36, 90] on icon at bounding box center [30, 85] width 13 height 13
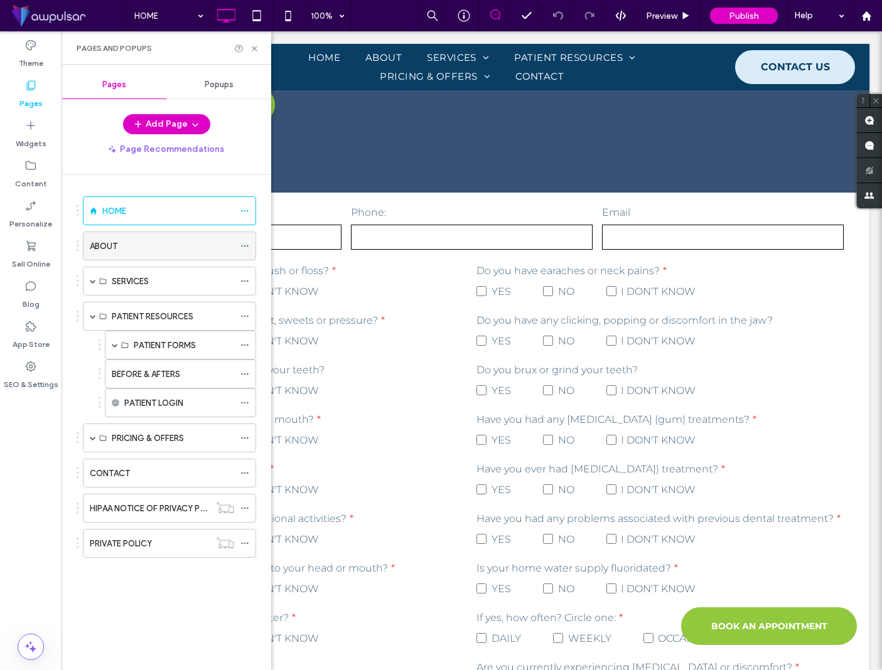
click at [247, 245] on use at bounding box center [244, 246] width 7 height 2
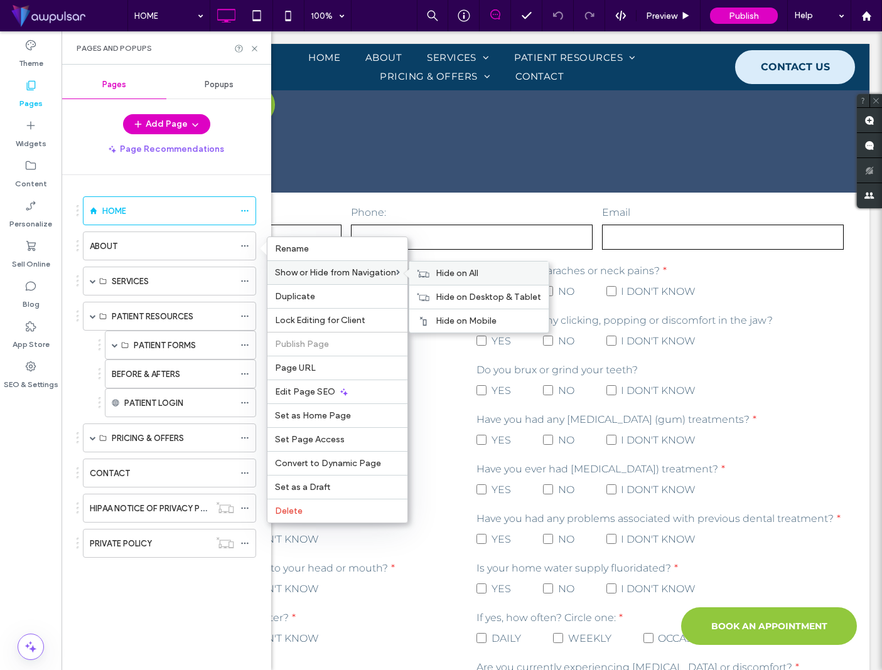
click at [451, 271] on span "Hide on All" at bounding box center [457, 273] width 43 height 11
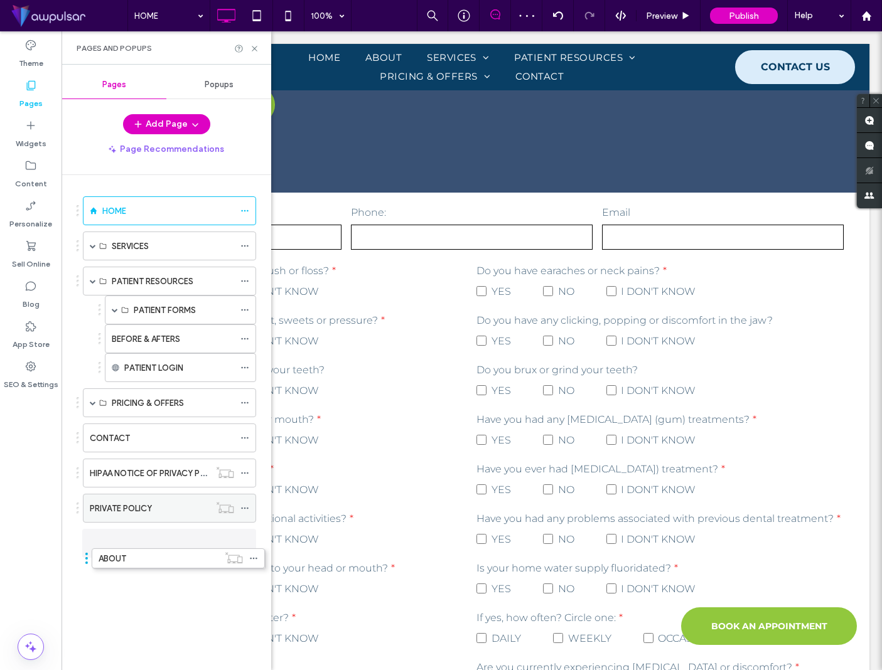
drag, startPoint x: 120, startPoint y: 239, endPoint x: 128, endPoint y: 556, distance: 317.1
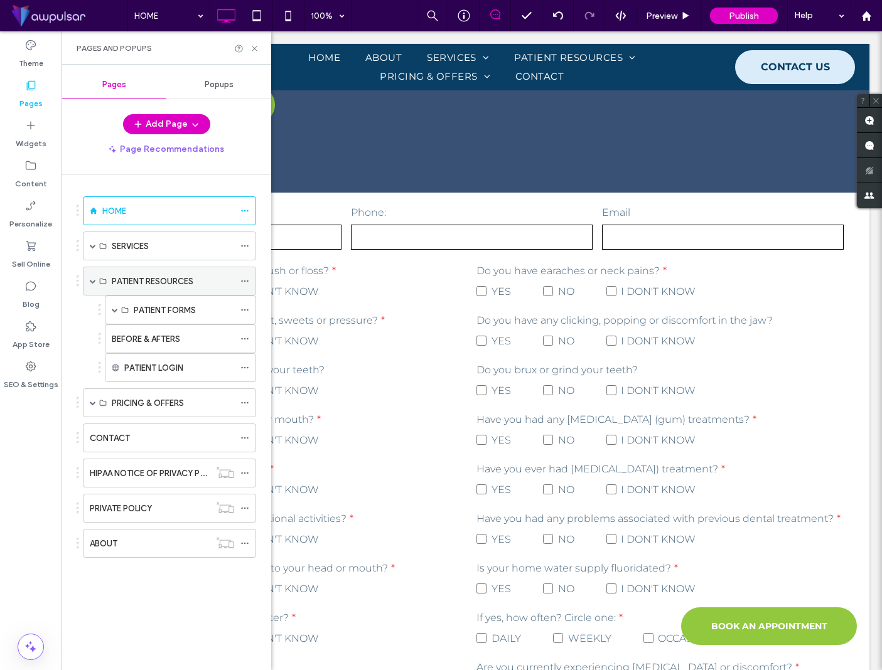
click at [92, 280] on span at bounding box center [93, 281] width 6 height 6
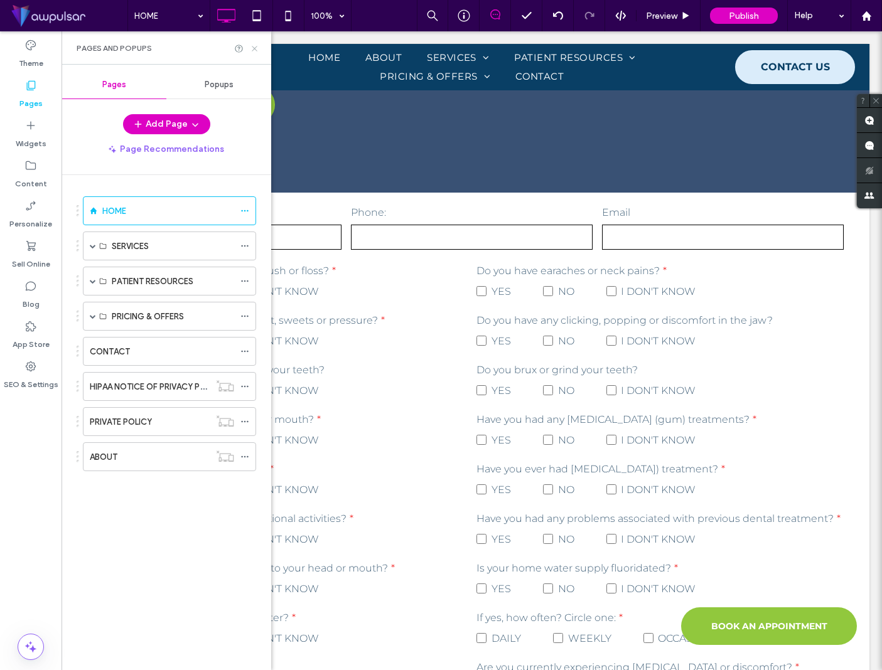
click at [251, 48] on icon at bounding box center [254, 48] width 9 height 9
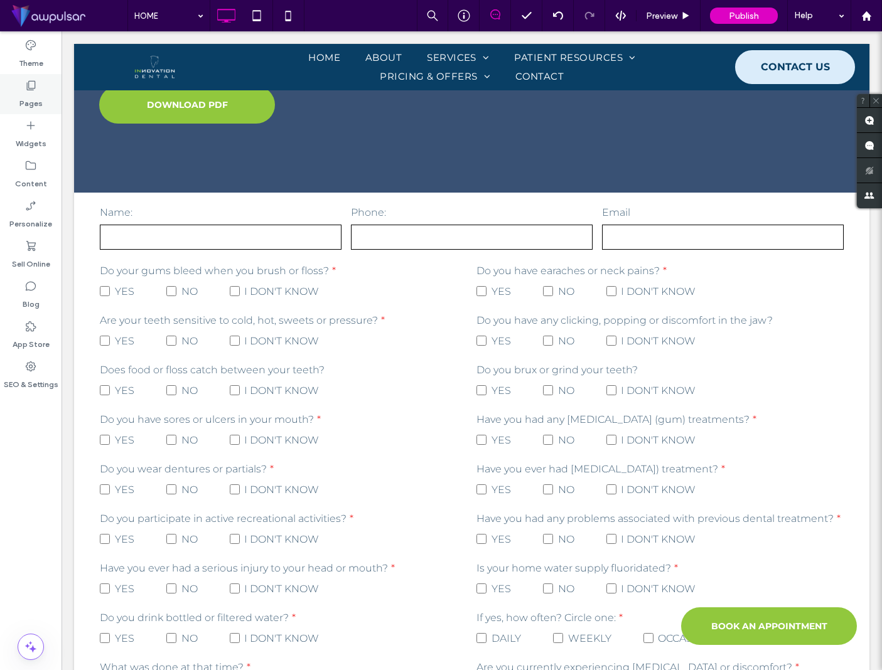
click at [33, 90] on icon at bounding box center [30, 85] width 13 height 13
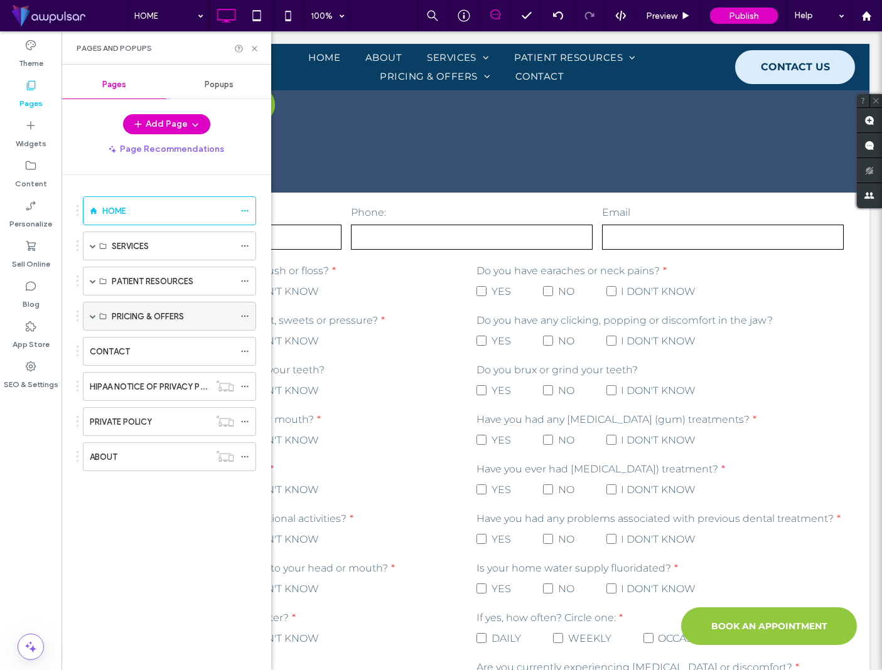
click at [90, 318] on span at bounding box center [93, 316] width 6 height 6
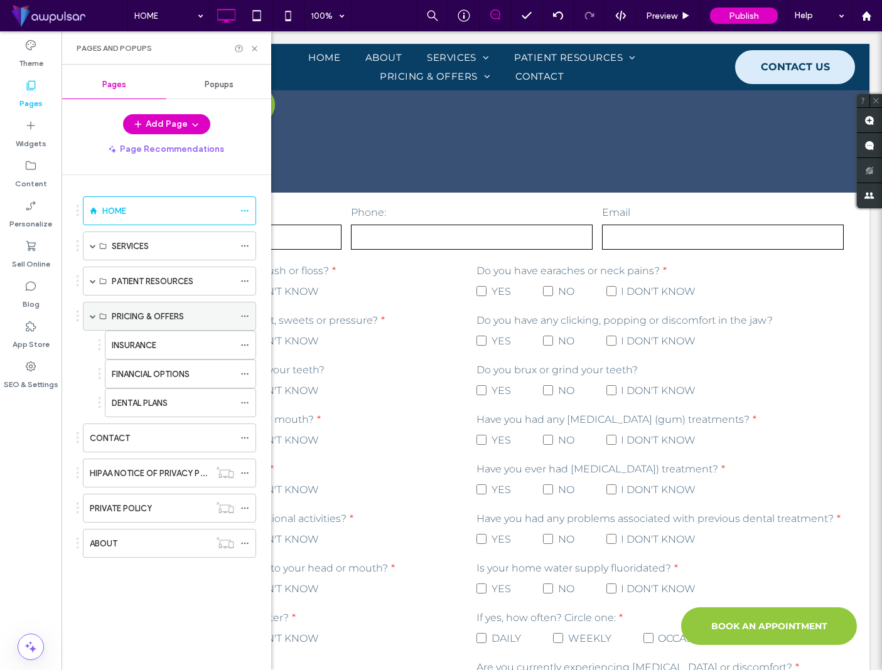
click at [93, 317] on span at bounding box center [93, 316] width 6 height 6
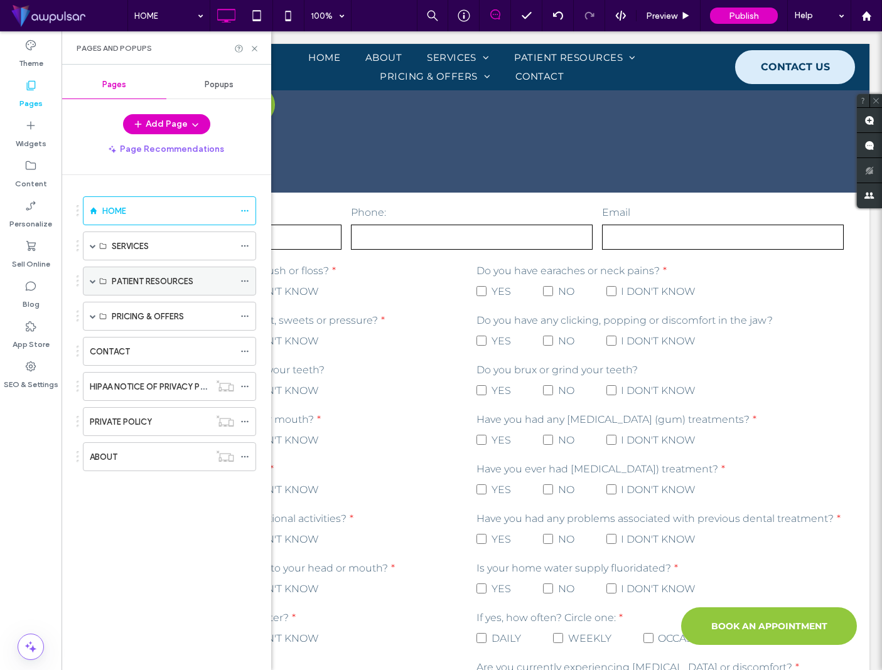
click at [92, 280] on span at bounding box center [93, 281] width 6 height 6
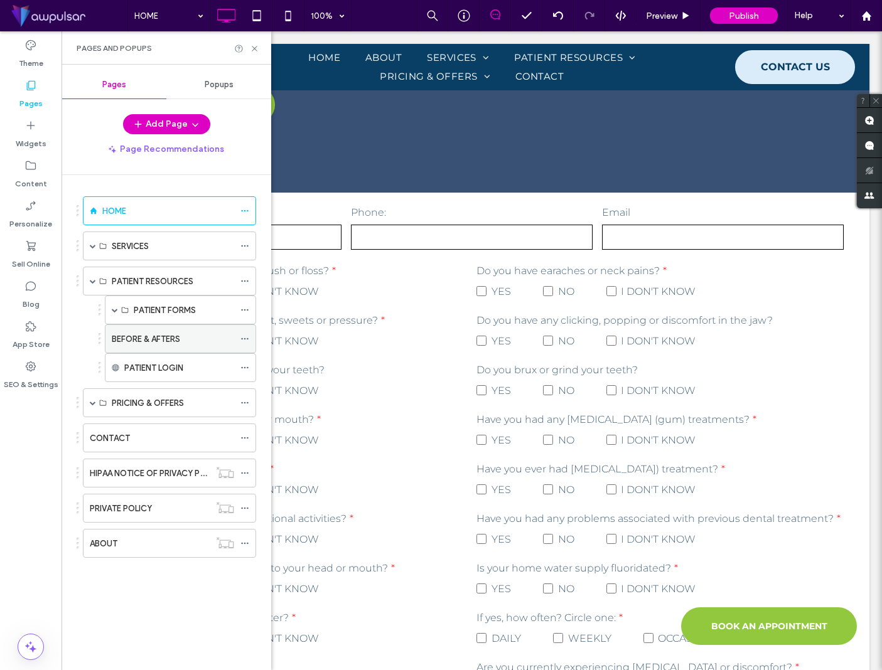
click at [173, 338] on label "BEFORE & AFTERS" at bounding box center [146, 339] width 68 height 22
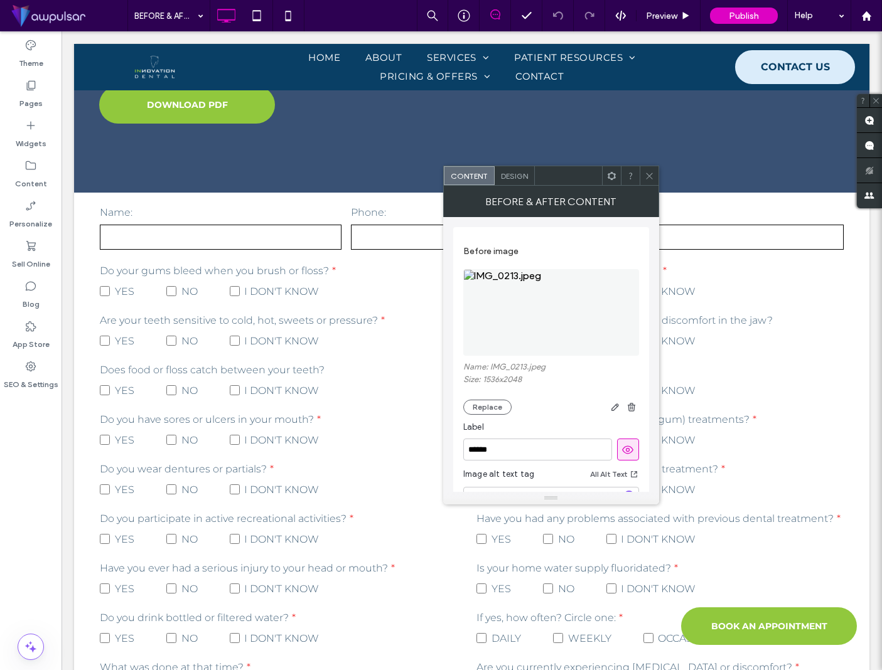
click at [653, 175] on icon at bounding box center [649, 175] width 9 height 9
click at [653, 182] on div at bounding box center [649, 175] width 19 height 19
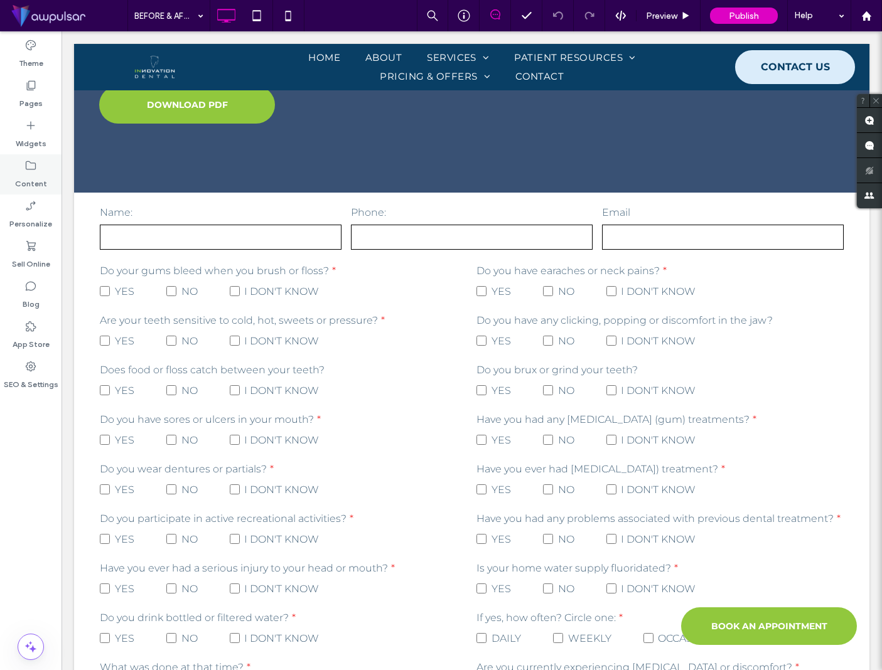
click at [38, 178] on label "Content" at bounding box center [31, 181] width 32 height 18
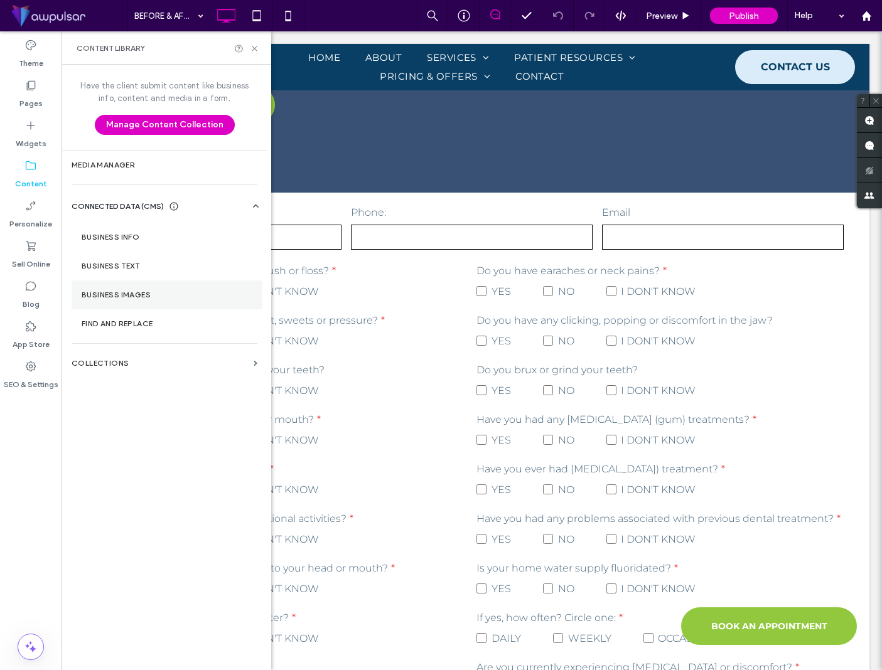
click at [119, 294] on label "Business Images" at bounding box center [167, 295] width 171 height 9
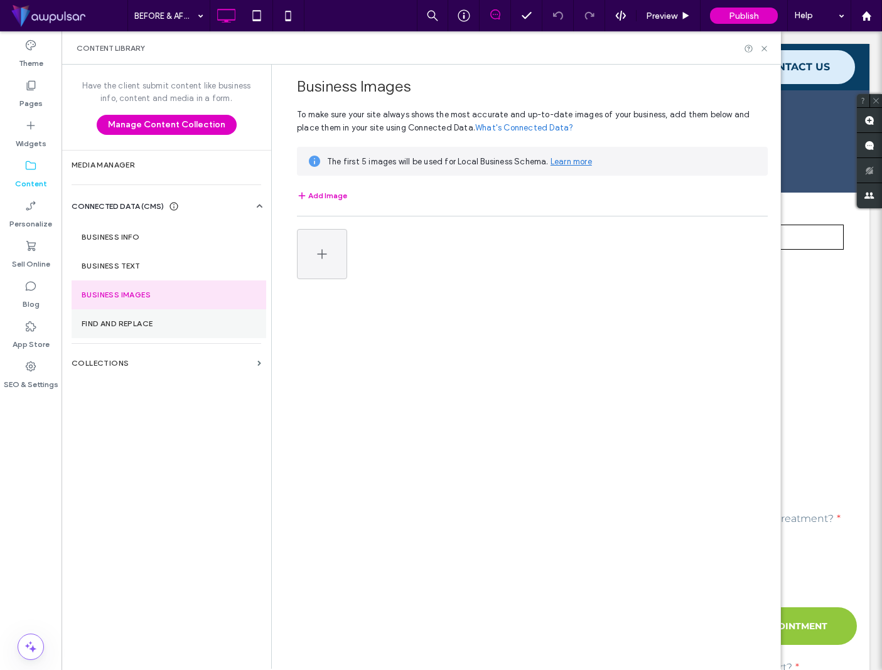
click at [117, 326] on label "Find and Replace" at bounding box center [169, 323] width 174 height 9
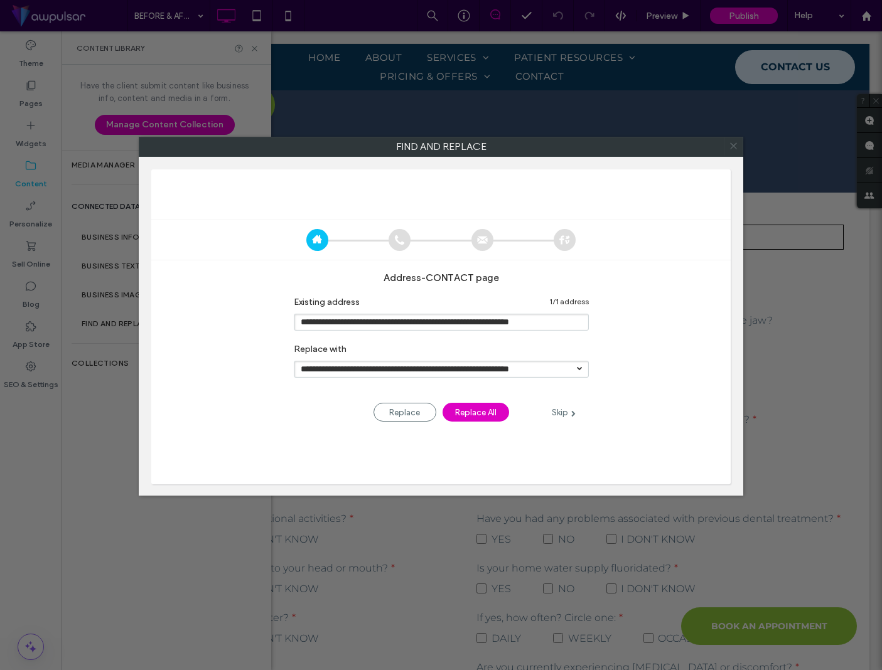
click at [736, 142] on icon at bounding box center [733, 146] width 18 height 18
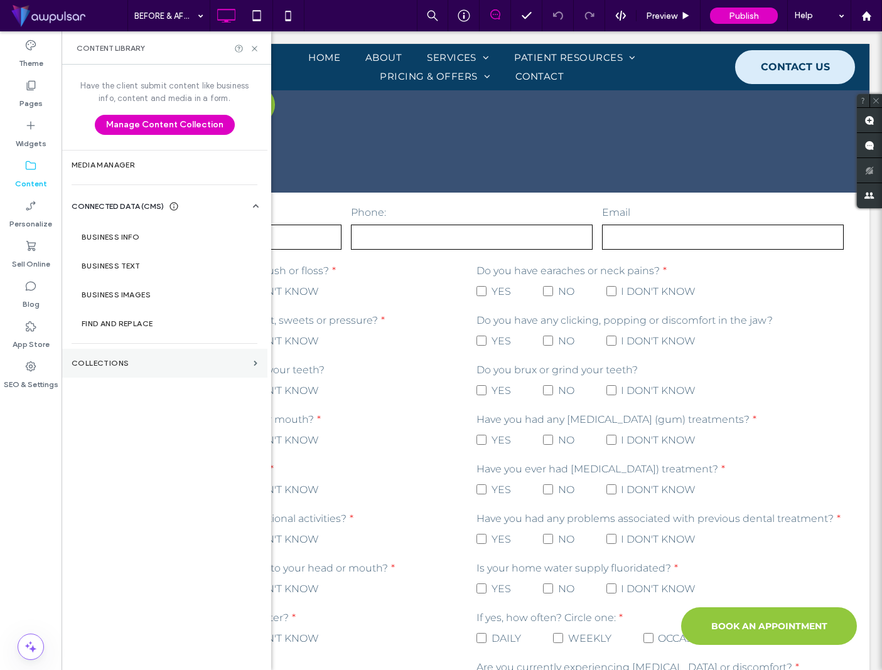
click at [141, 362] on label "Collections" at bounding box center [160, 363] width 177 height 9
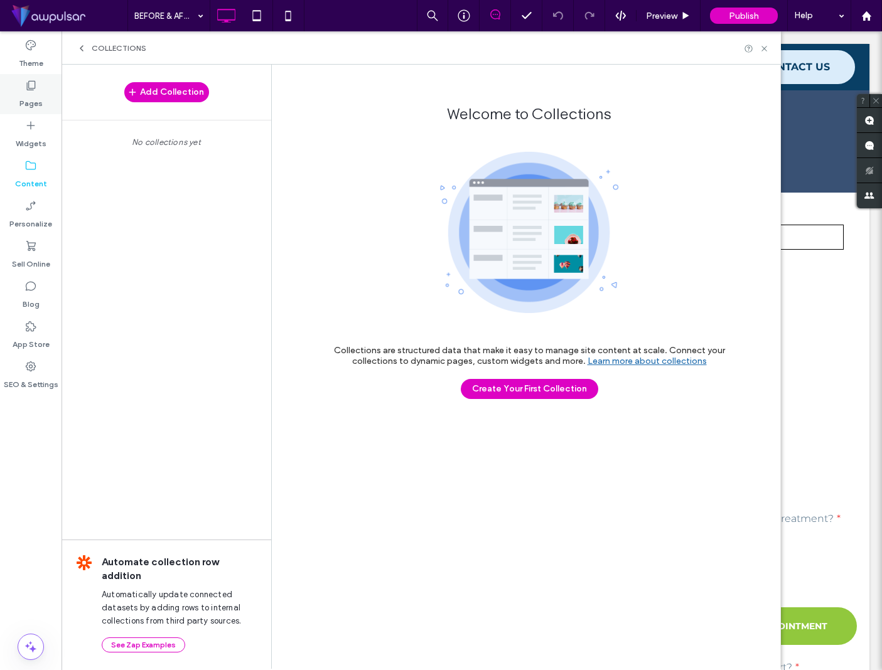
click at [33, 91] on icon at bounding box center [30, 85] width 13 height 13
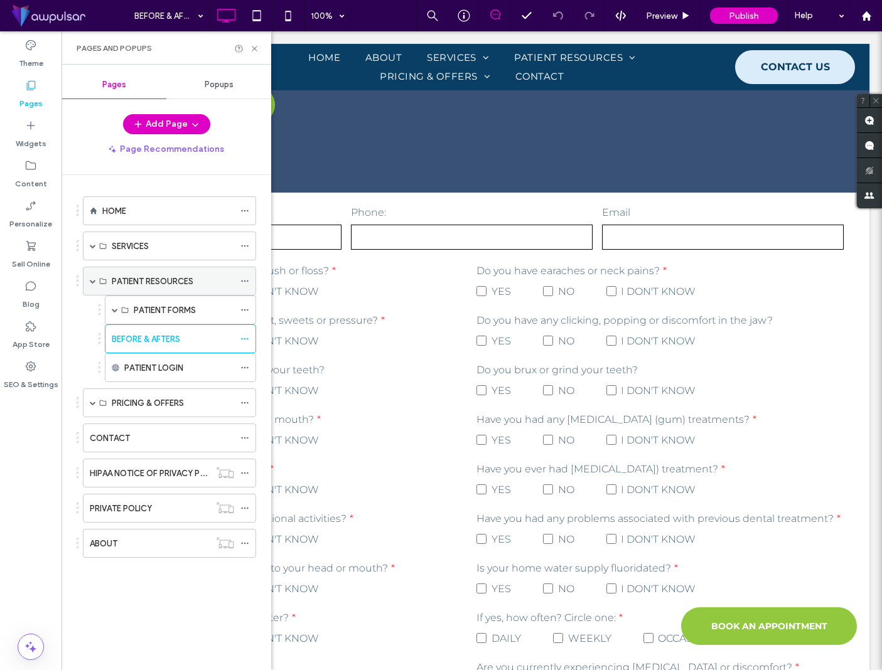
click at [94, 281] on span at bounding box center [93, 281] width 6 height 6
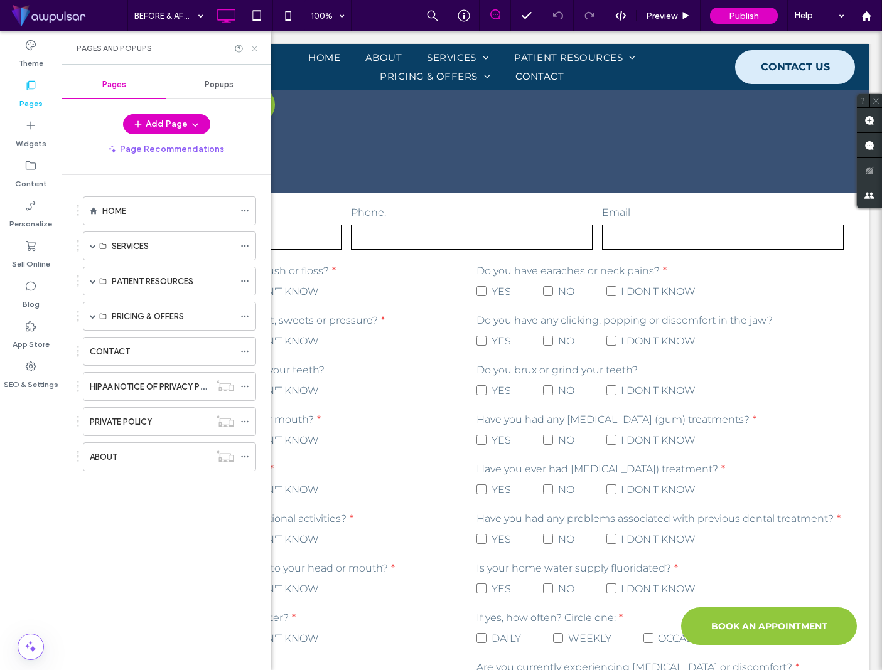
click at [256, 46] on icon at bounding box center [254, 48] width 9 height 9
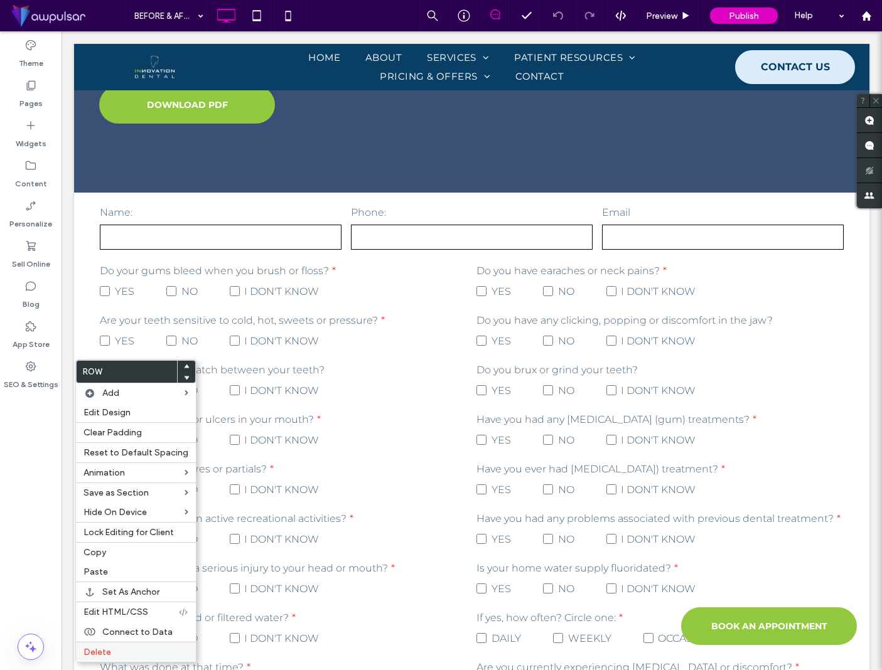
click at [151, 653] on label "Delete" at bounding box center [135, 652] width 105 height 11
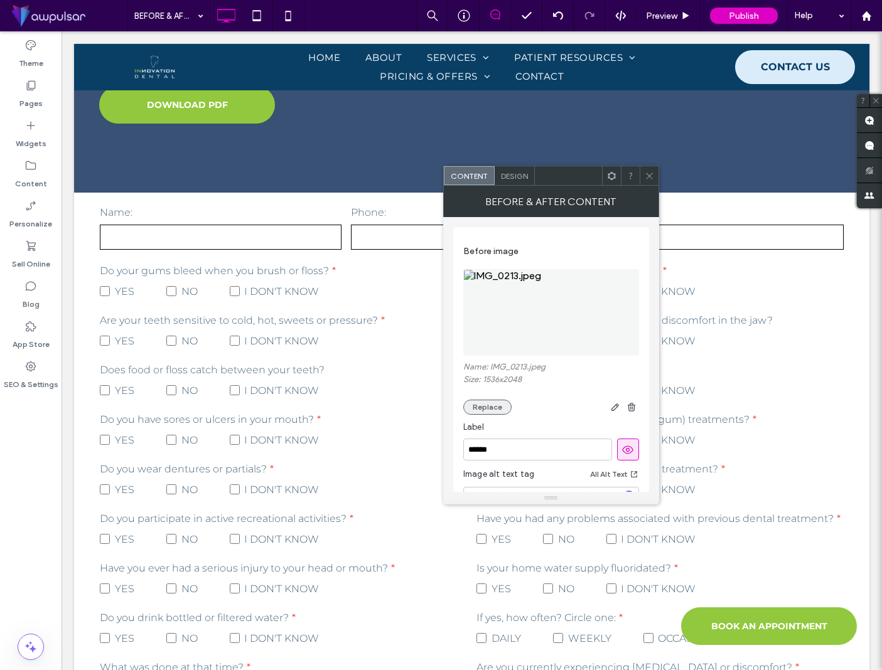
click at [492, 408] on button "Replace" at bounding box center [487, 407] width 48 height 15
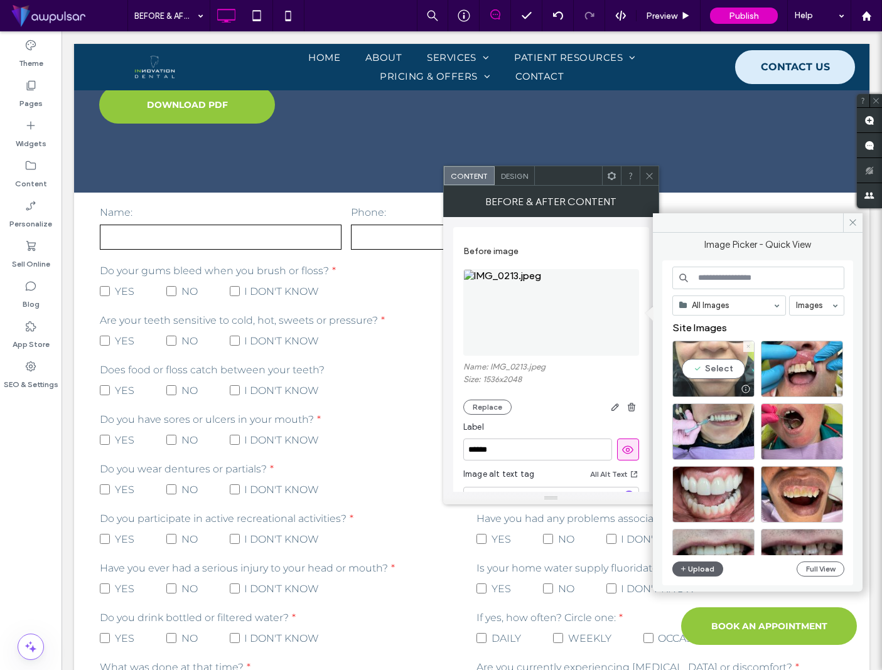
click at [749, 346] on icon at bounding box center [748, 346] width 5 height 5
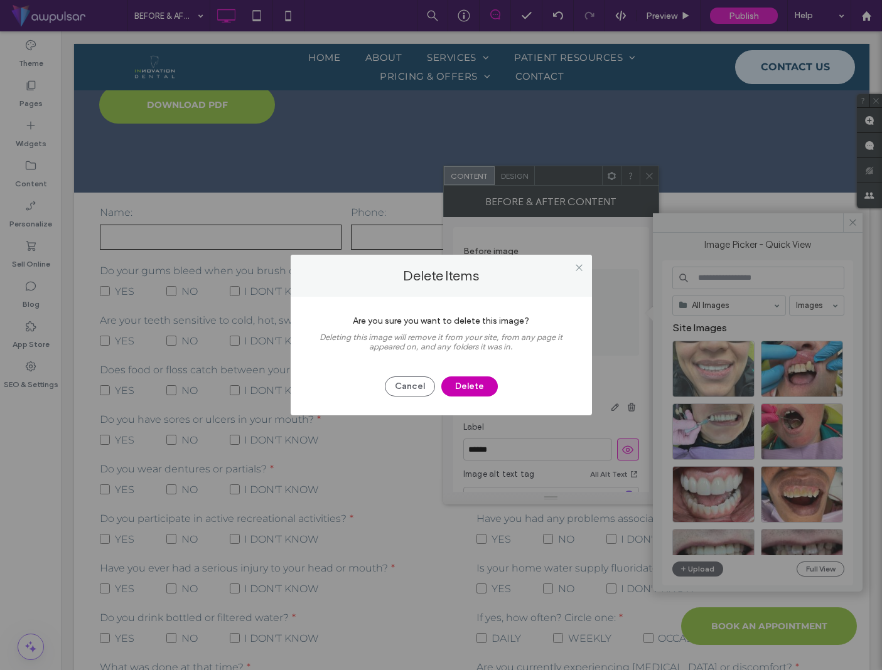
click at [474, 383] on button "Delete" at bounding box center [469, 387] width 56 height 20
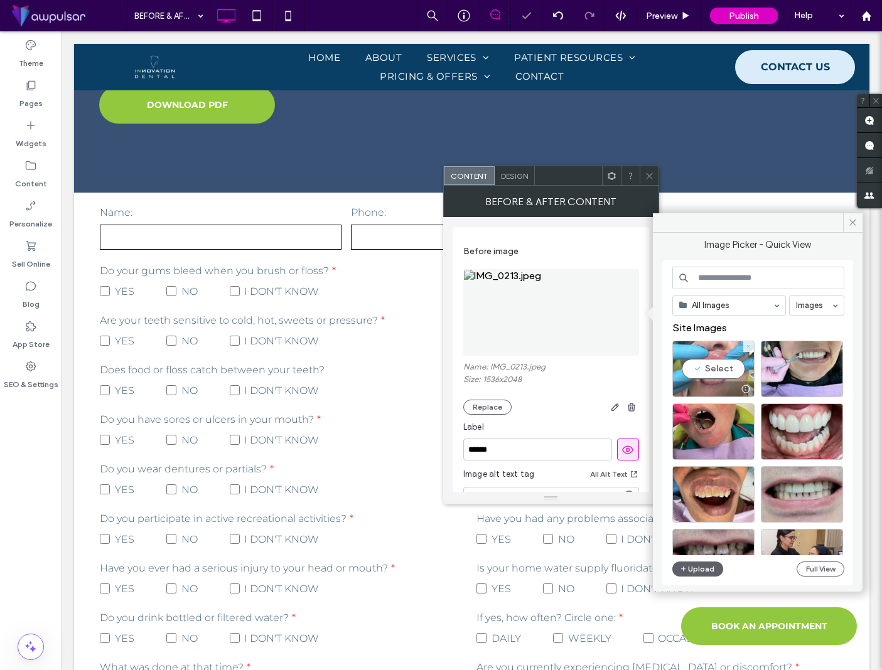
click at [746, 348] on icon at bounding box center [748, 346] width 5 height 5
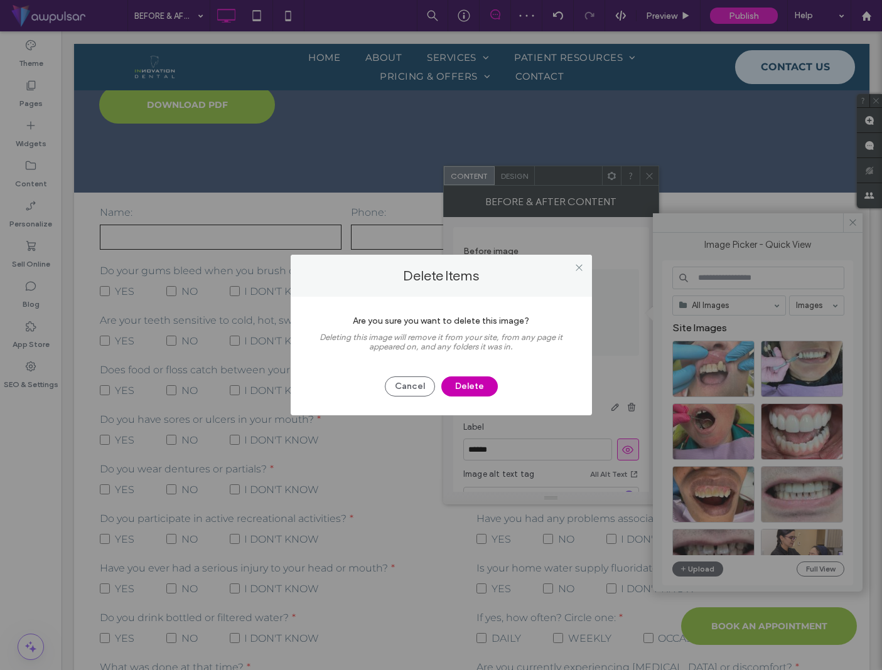
click at [472, 388] on button "Delete" at bounding box center [469, 387] width 56 height 20
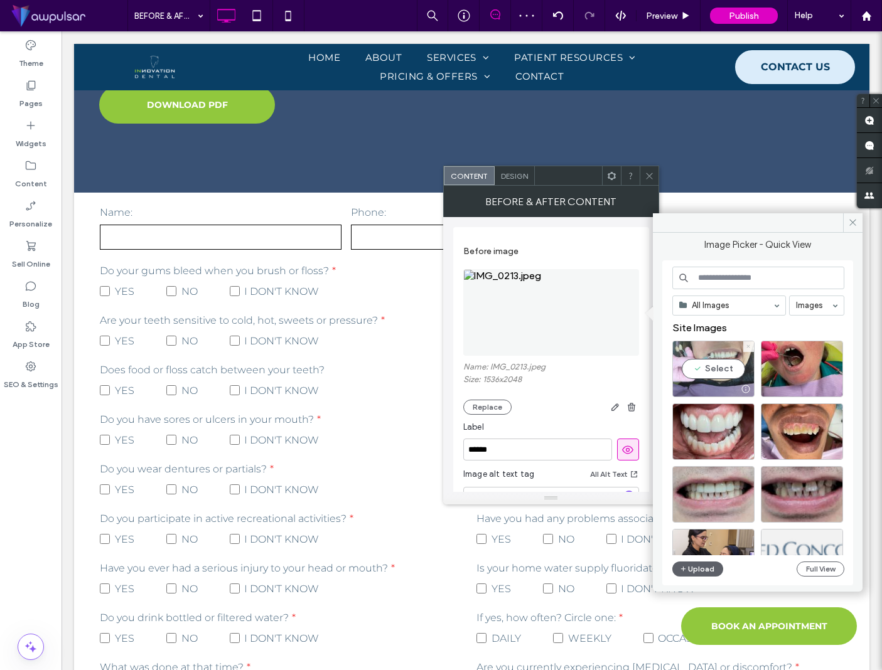
click at [746, 347] on icon at bounding box center [748, 346] width 5 height 5
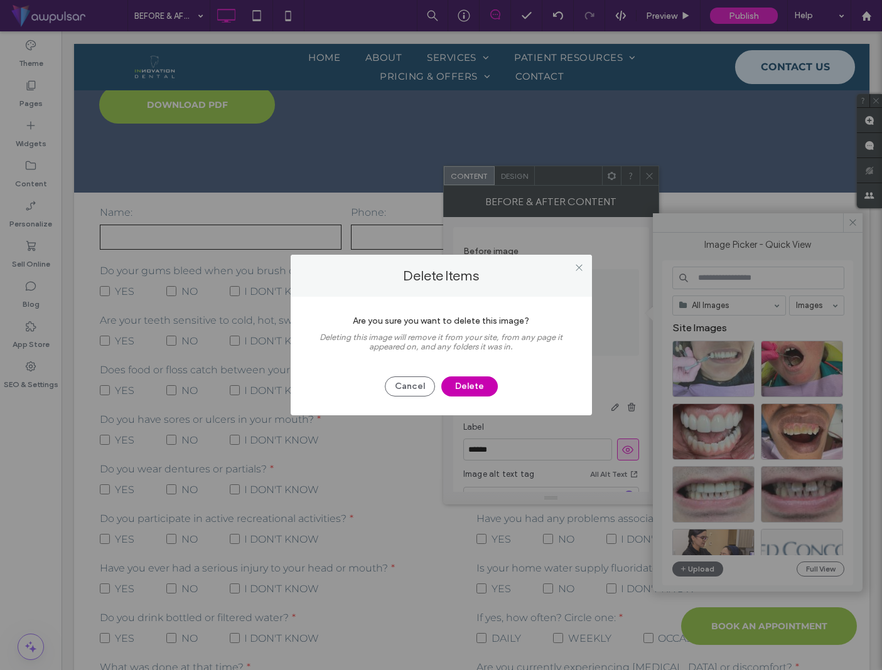
click at [479, 388] on button "Delete" at bounding box center [469, 387] width 56 height 20
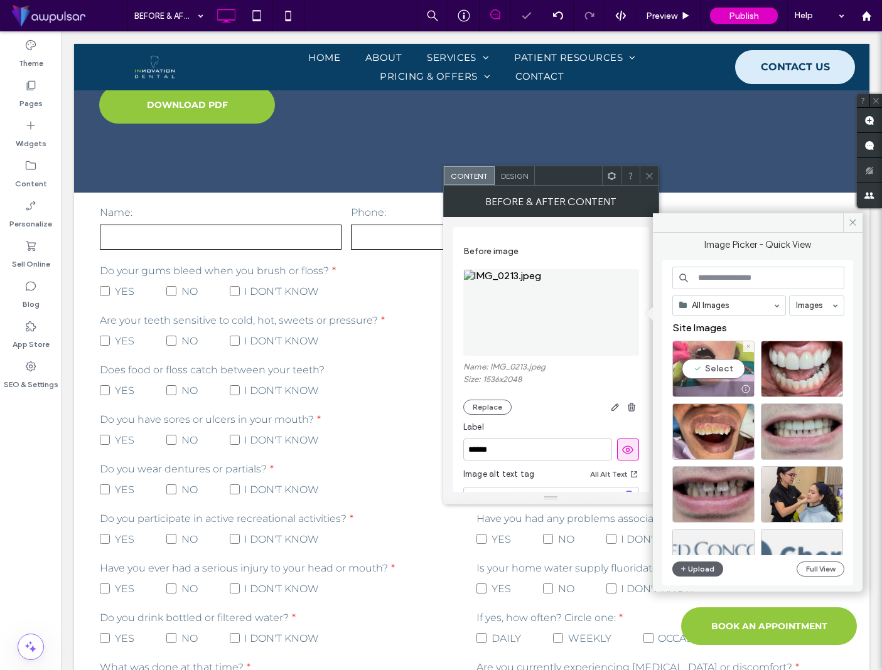
click at [752, 348] on div at bounding box center [748, 346] width 11 height 11
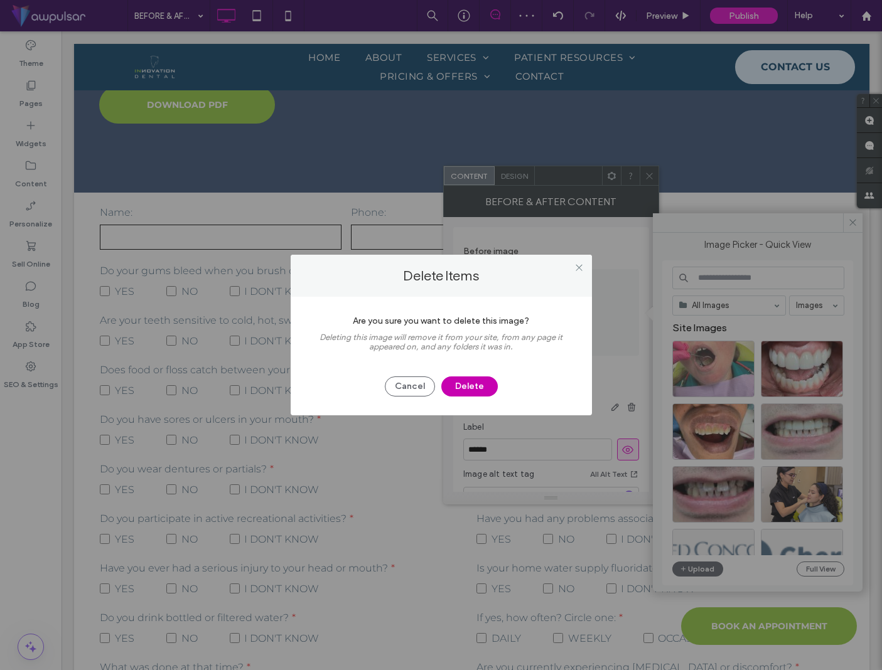
click at [468, 387] on button "Delete" at bounding box center [469, 387] width 56 height 20
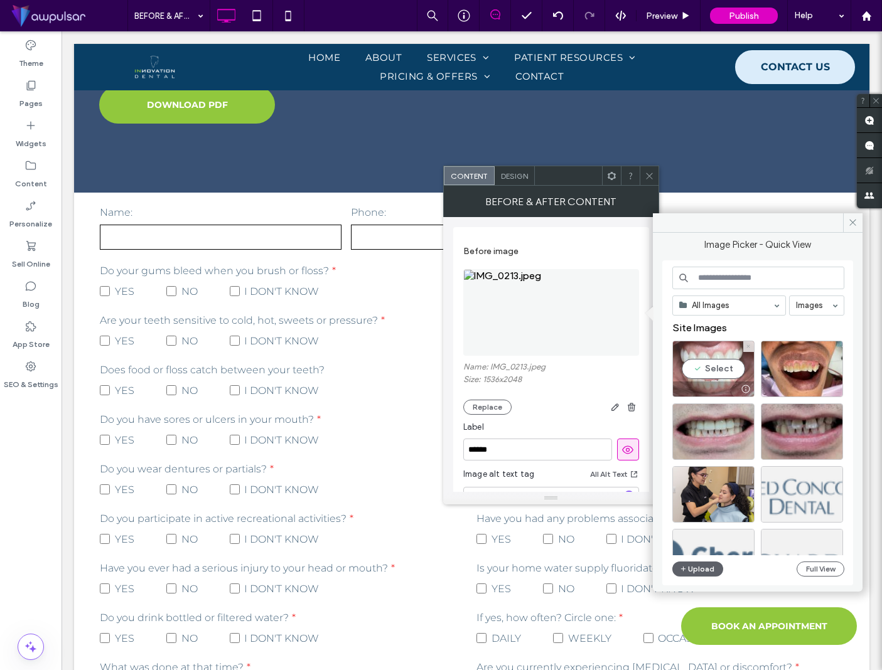
click at [747, 345] on icon at bounding box center [748, 346] width 5 height 5
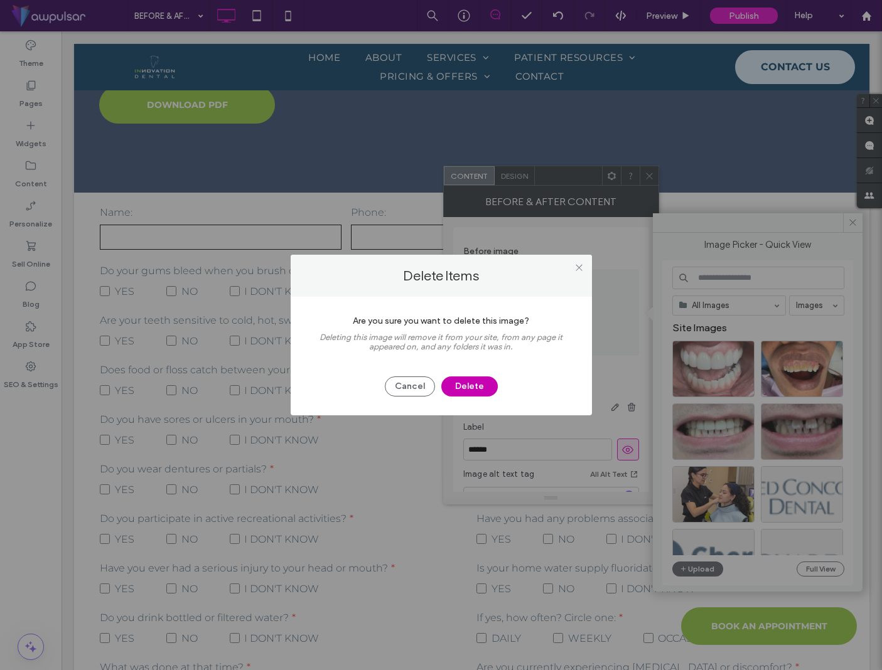
click at [473, 388] on button "Delete" at bounding box center [469, 387] width 56 height 20
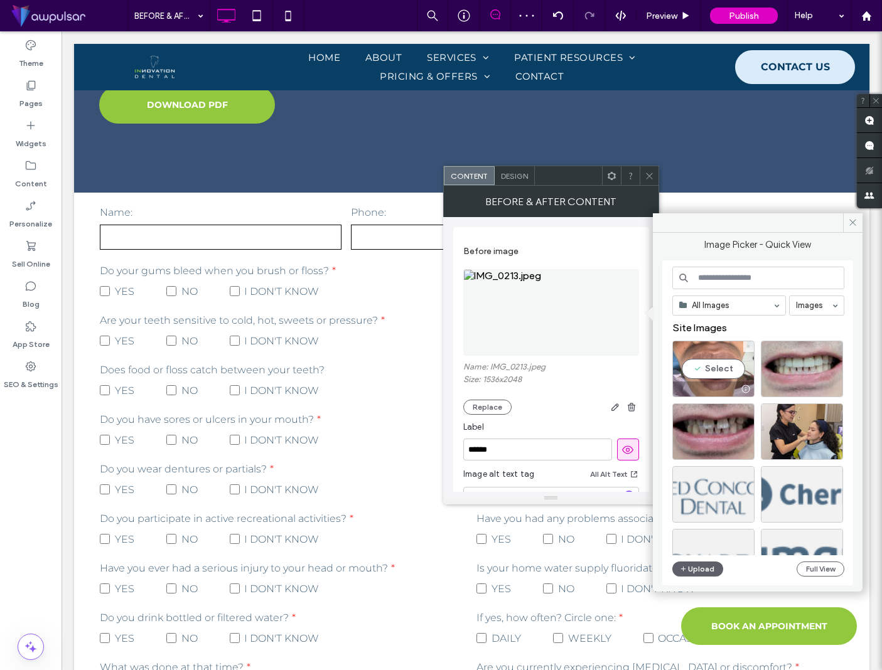
click at [749, 346] on use at bounding box center [748, 346] width 3 height 3
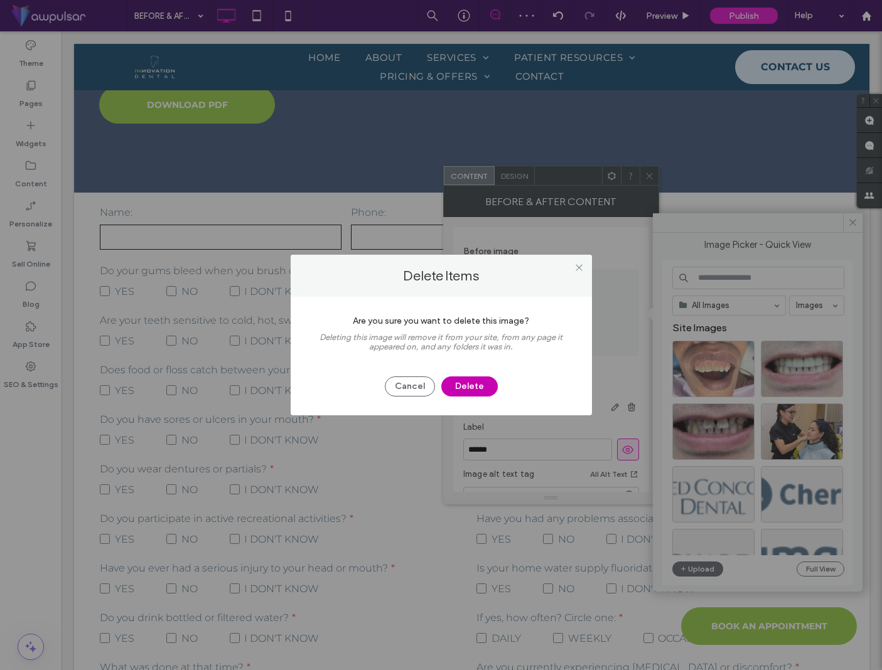
click at [474, 388] on button "Delete" at bounding box center [469, 387] width 56 height 20
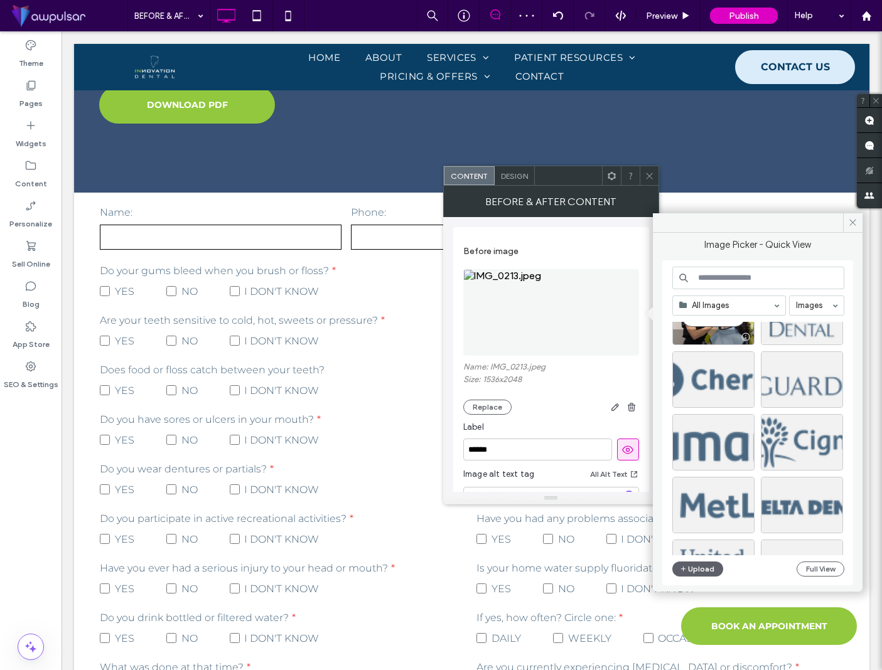
scroll to position [120, 0]
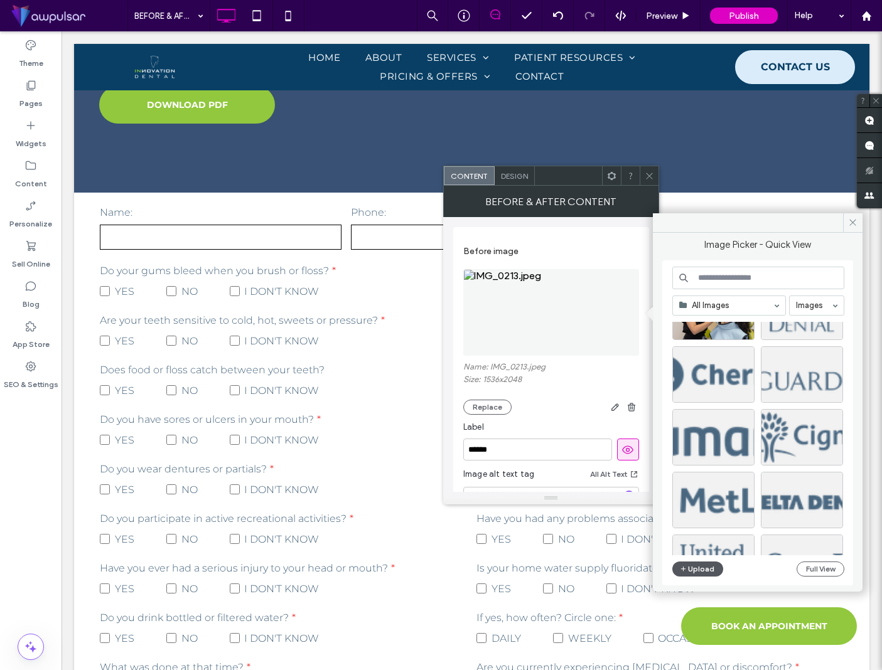
click at [715, 563] on button "Upload" at bounding box center [697, 569] width 51 height 15
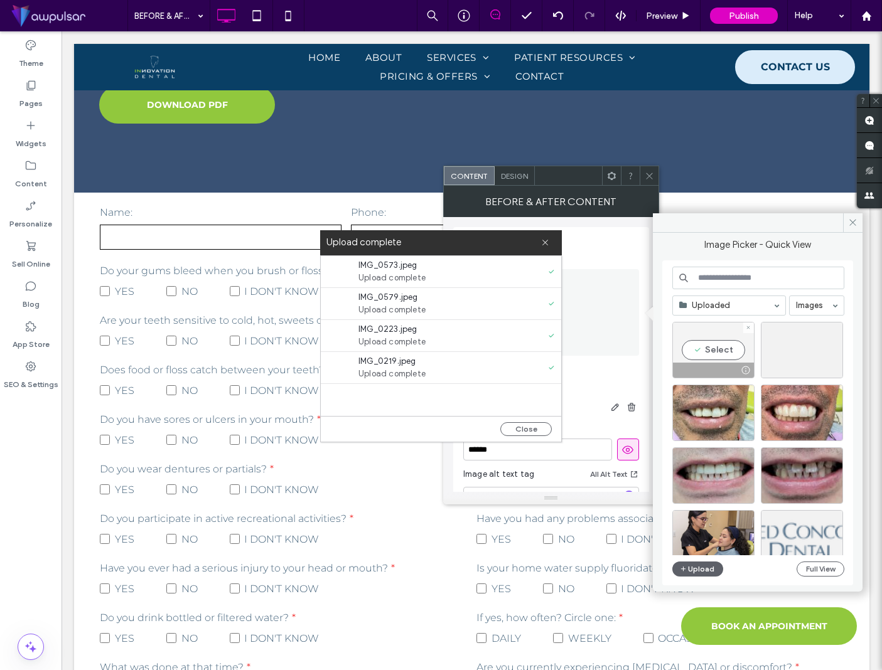
click at [720, 349] on div "Select" at bounding box center [713, 350] width 82 height 56
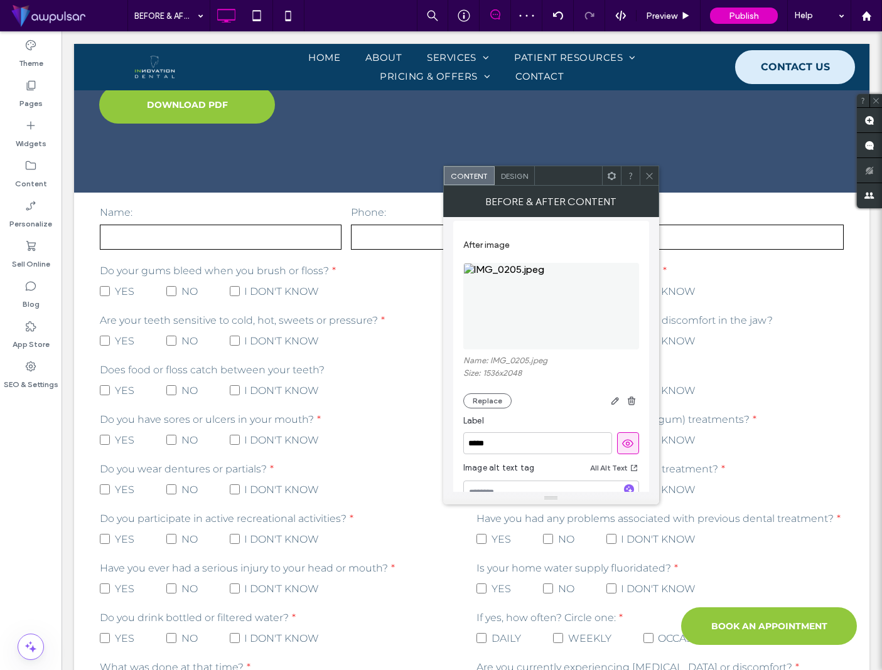
scroll to position [328, 0]
click at [493, 400] on button "Replace" at bounding box center [487, 395] width 48 height 15
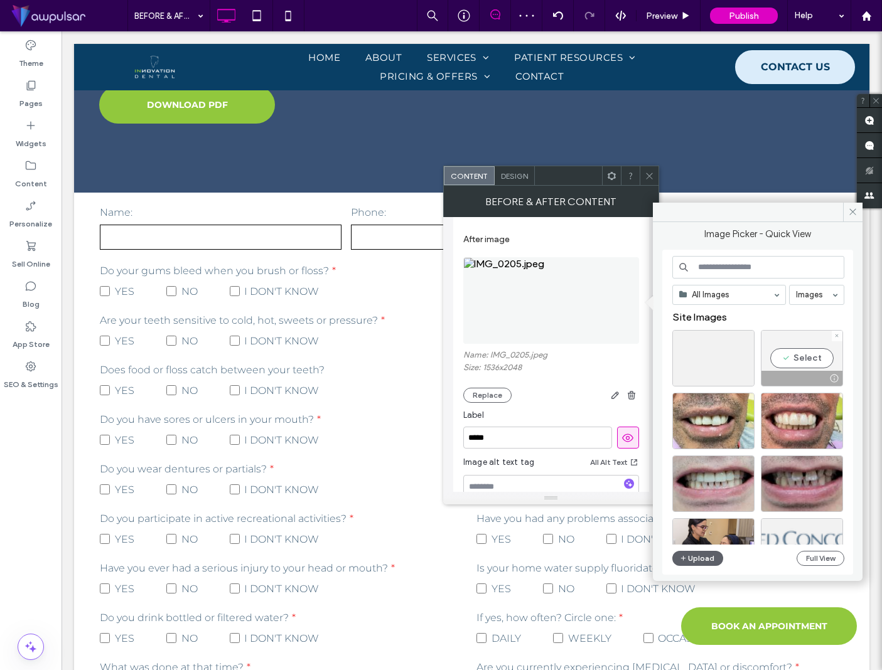
click at [807, 360] on div "Select" at bounding box center [802, 358] width 82 height 56
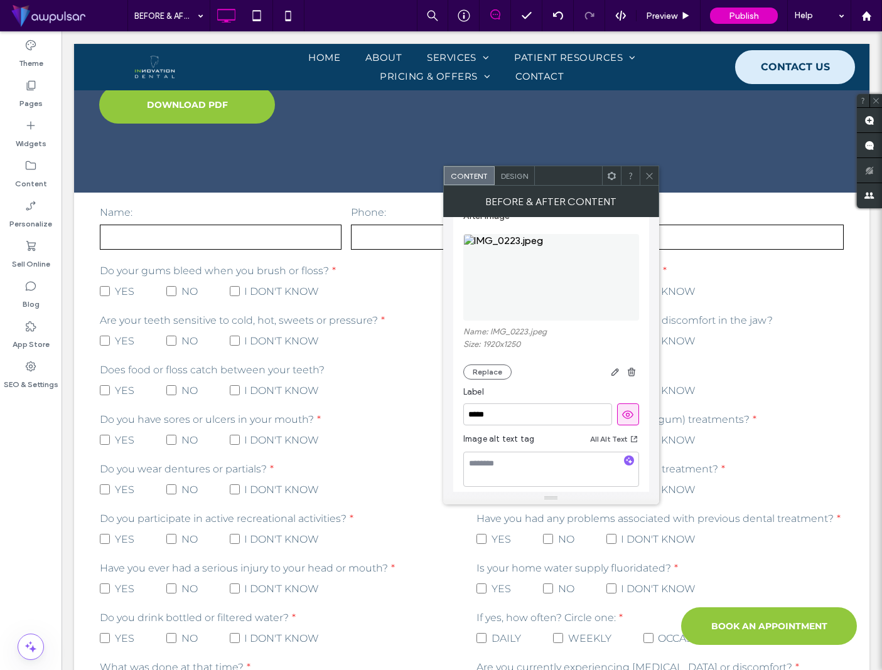
scroll to position [360, 0]
click at [616, 368] on icon "button" at bounding box center [615, 366] width 10 height 10
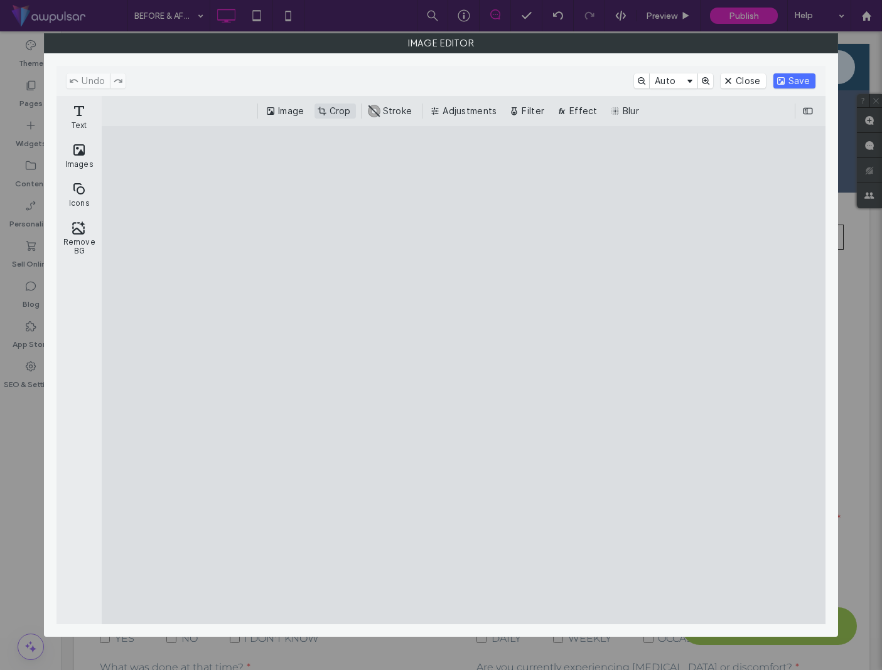
click at [326, 109] on button "Crop" at bounding box center [334, 111] width 41 height 15
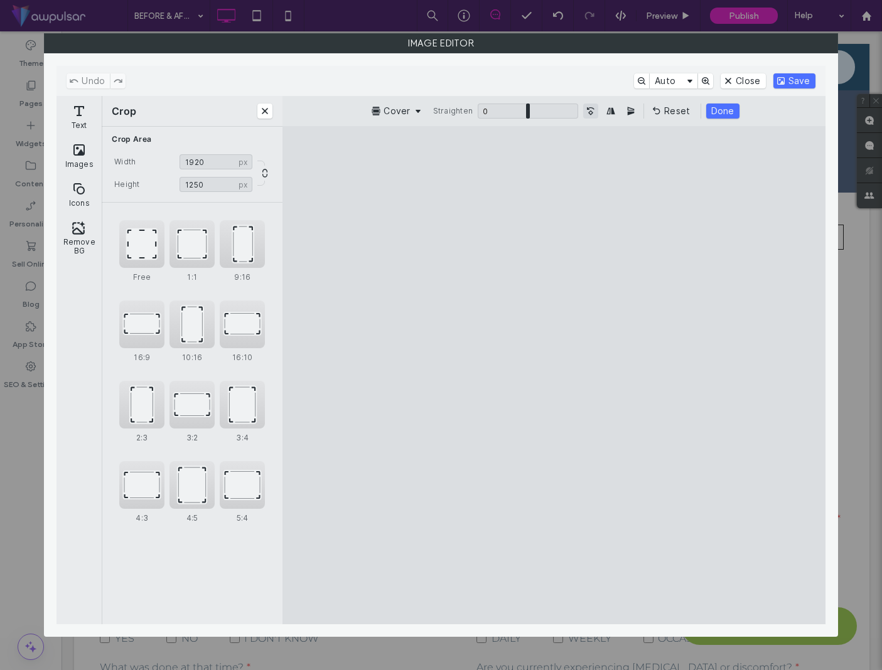
click at [583, 114] on button "Turn the Image 90˚ Counterclockwise" at bounding box center [590, 111] width 15 height 15
click at [595, 112] on button "Turn the Image 90˚ Counterclockwise" at bounding box center [590, 111] width 15 height 15
click at [141, 247] on div "Free" at bounding box center [141, 244] width 45 height 48
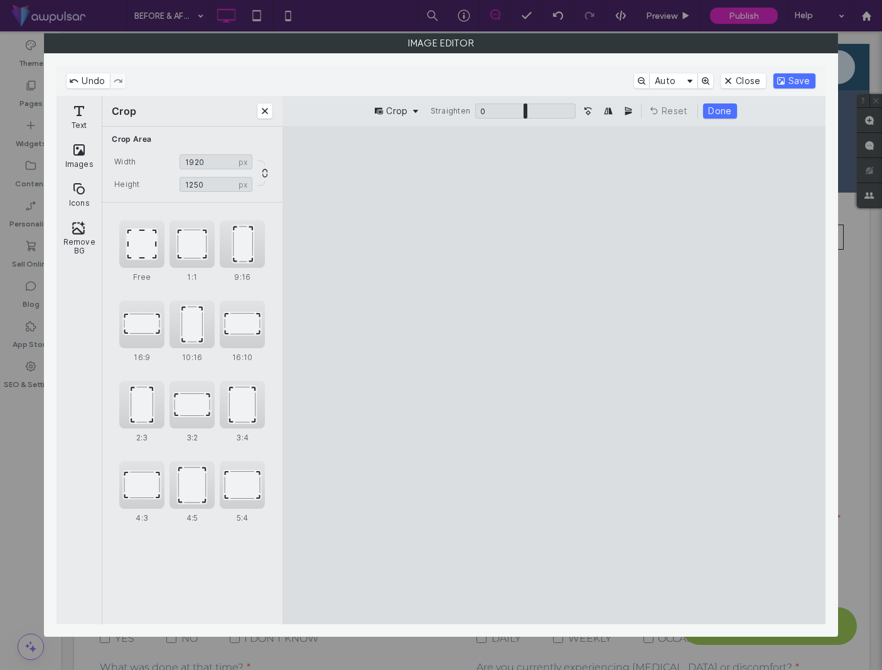
drag, startPoint x: 732, startPoint y: 297, endPoint x: 713, endPoint y: 282, distance: 24.6
click at [554, 375] on cesdk-canvas "Editor canvas" at bounding box center [554, 375] width 0 height 0
type input "**"
click at [523, 112] on input "ui.ed.cesdk.component.inspectorBar" at bounding box center [525, 111] width 100 height 15
click at [717, 112] on button "Done" at bounding box center [719, 111] width 33 height 15
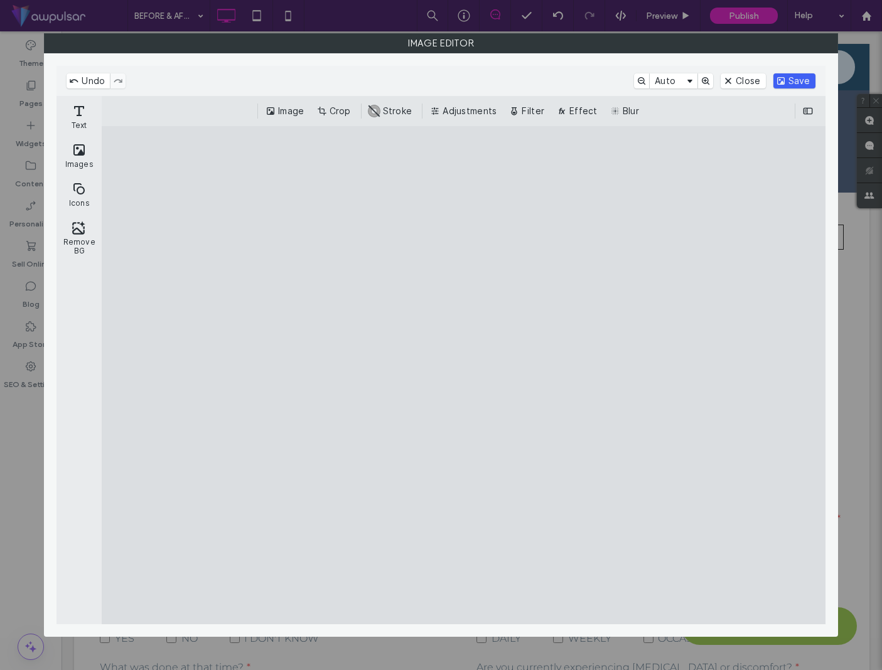
click at [792, 82] on button "Save" at bounding box center [794, 80] width 42 height 15
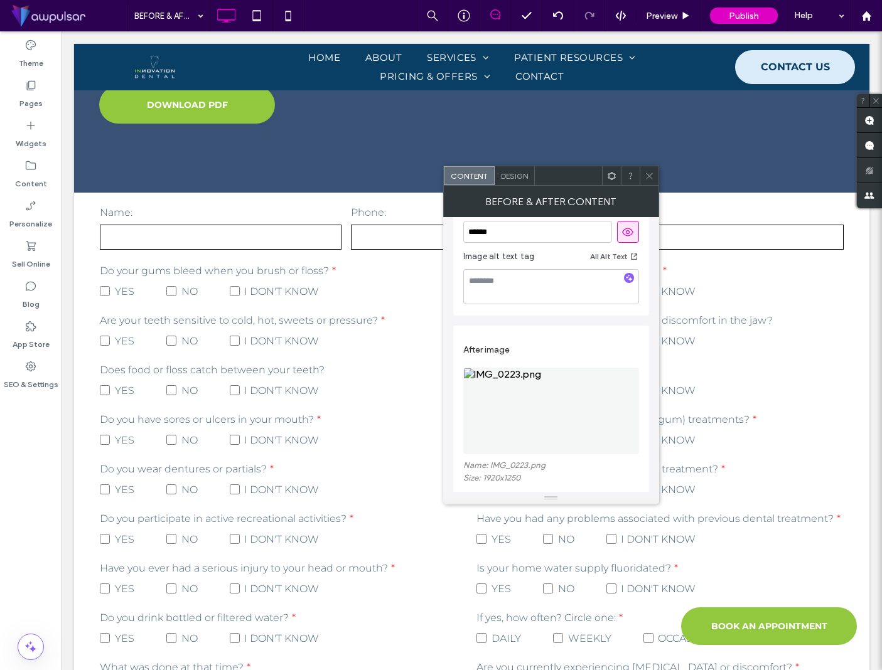
scroll to position [0, 0]
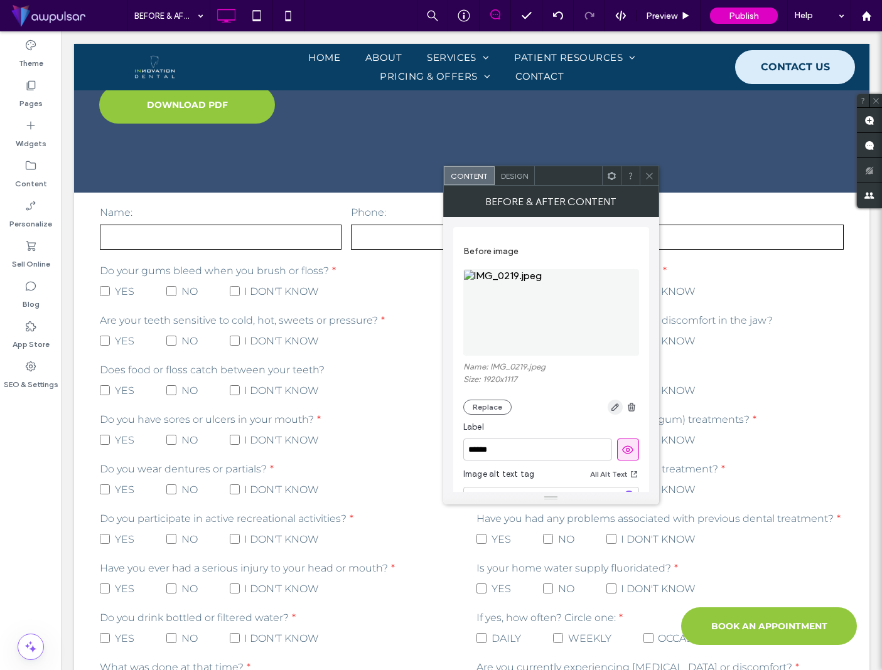
click at [611, 412] on icon "button" at bounding box center [615, 407] width 10 height 10
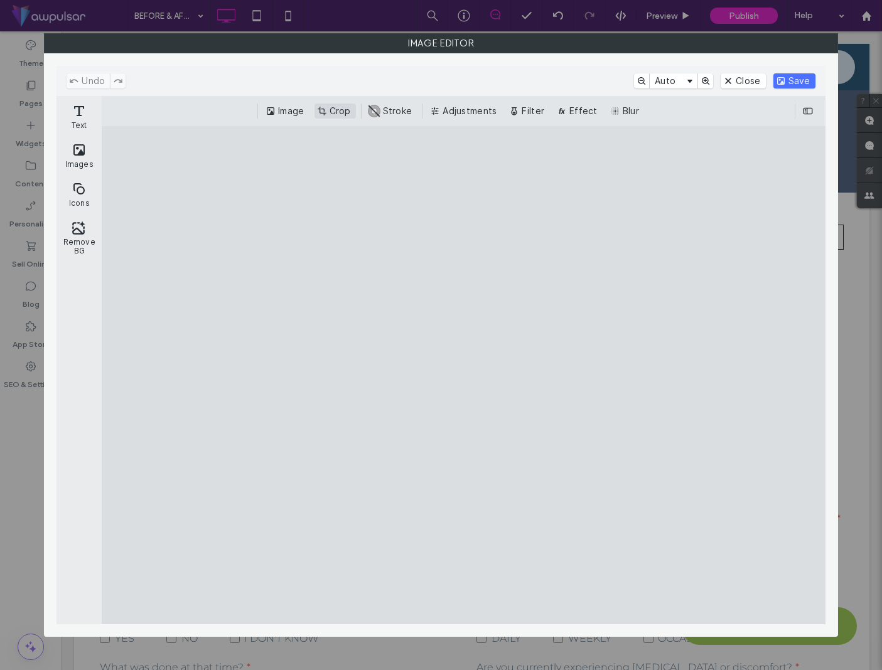
click at [334, 111] on button "Crop" at bounding box center [334, 111] width 41 height 15
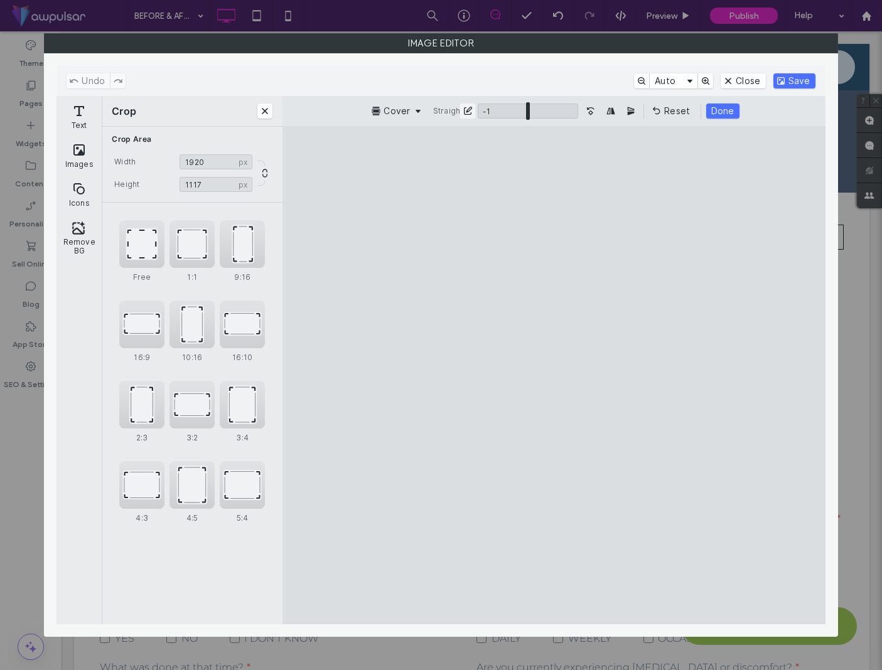
type input "**"
click at [527, 110] on input "ui.ed.cesdk.component.inspectorBar" at bounding box center [528, 111] width 100 height 15
click at [724, 107] on button "Done" at bounding box center [722, 111] width 33 height 15
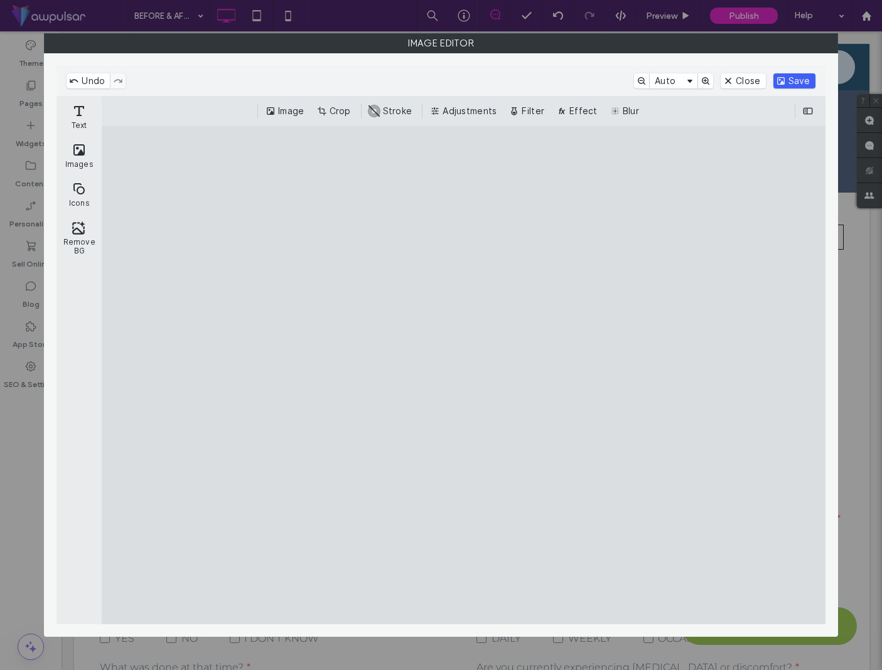
click at [795, 81] on button "Save" at bounding box center [794, 80] width 42 height 15
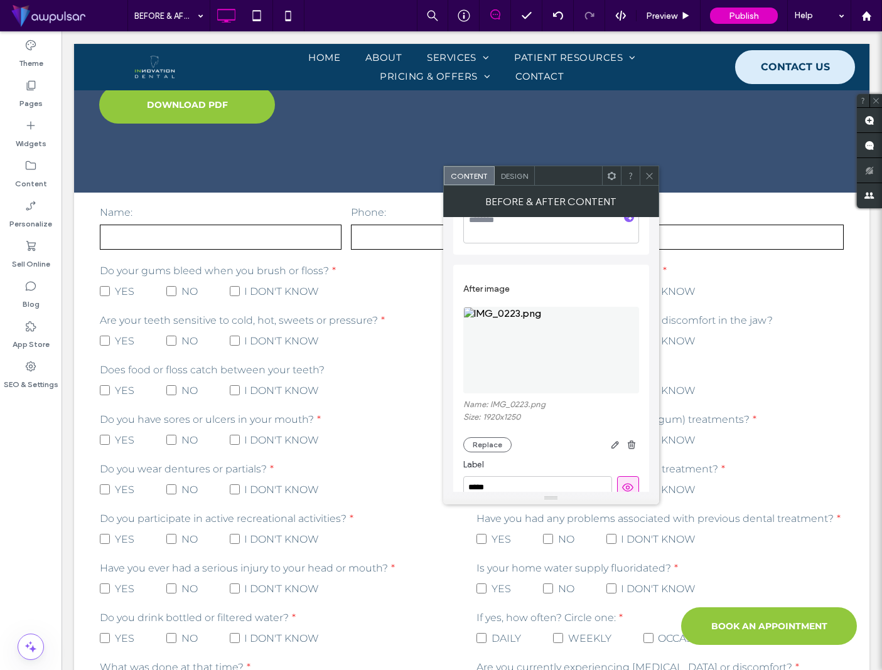
scroll to position [287, 0]
click at [619, 442] on icon "button" at bounding box center [615, 437] width 10 height 10
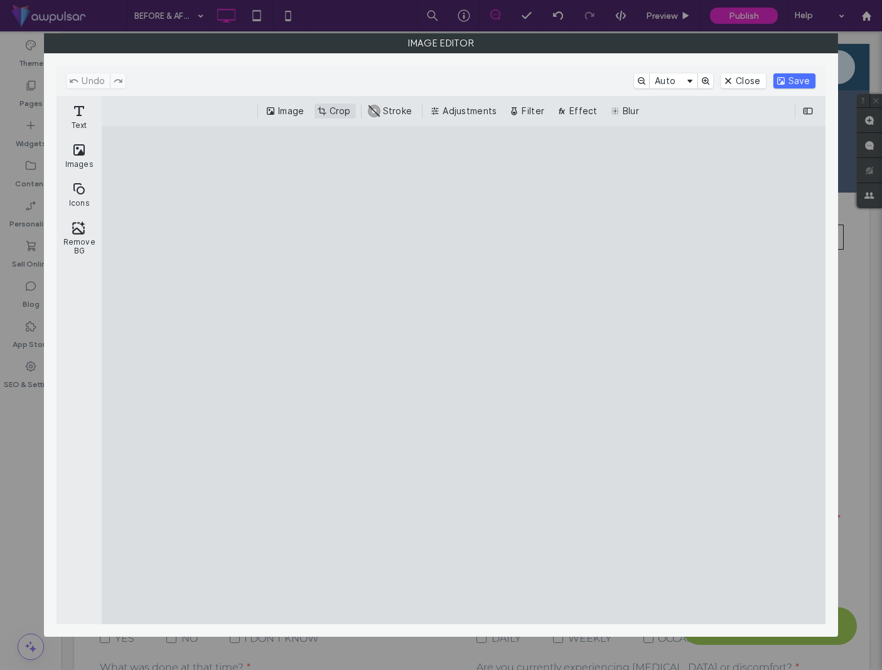
click at [336, 115] on button "Crop" at bounding box center [334, 111] width 41 height 15
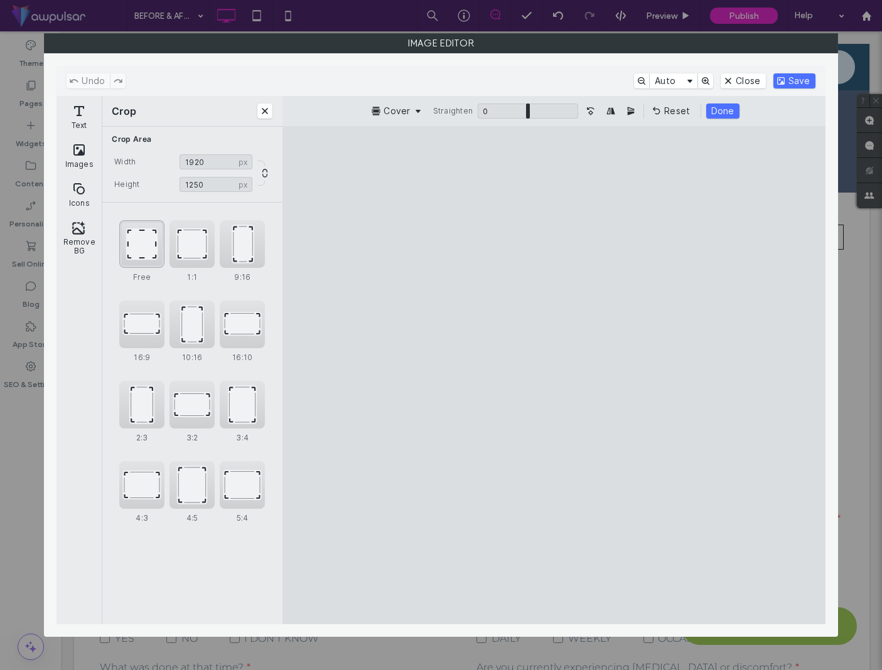
click at [140, 240] on div "Free" at bounding box center [141, 244] width 45 height 48
type input "****"
drag, startPoint x: 797, startPoint y: 231, endPoint x: 798, endPoint y: 243, distance: 12.0
click at [554, 375] on cesdk-canvas "Editor canvas" at bounding box center [554, 375] width 0 height 0
click at [718, 112] on button "Done" at bounding box center [719, 111] width 33 height 15
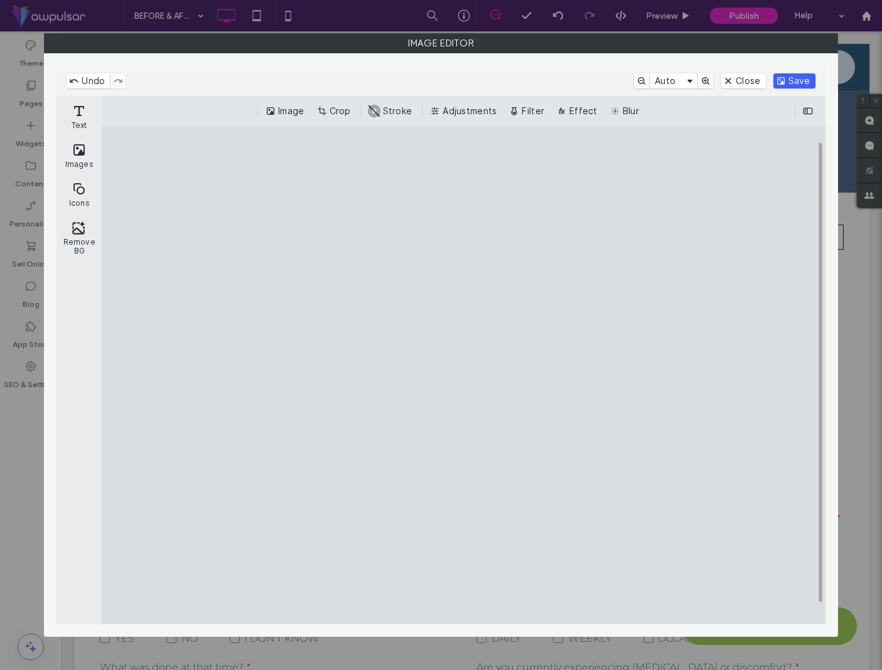
click at [795, 81] on button "Save" at bounding box center [794, 80] width 42 height 15
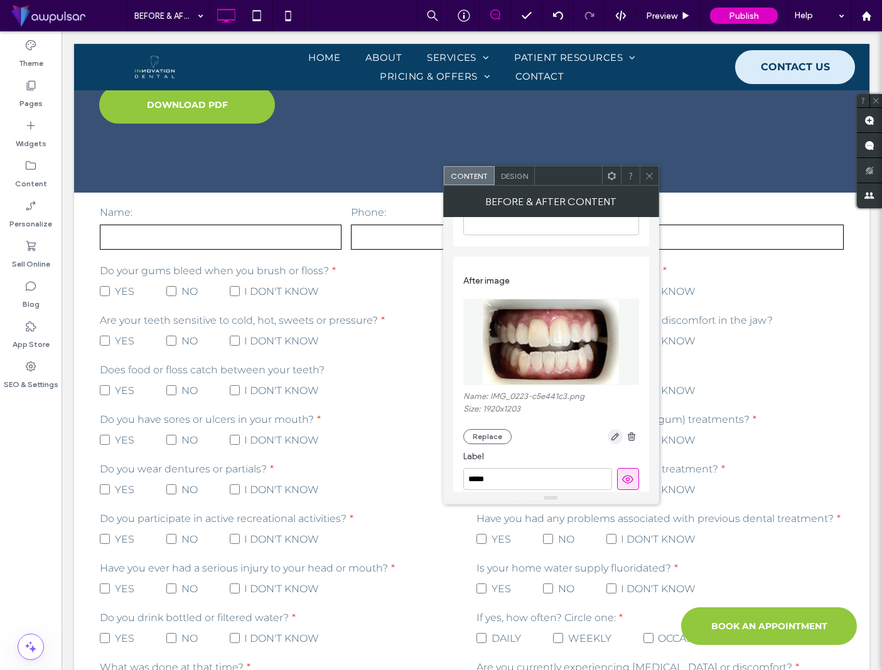
click at [613, 437] on icon "button" at bounding box center [615, 437] width 10 height 10
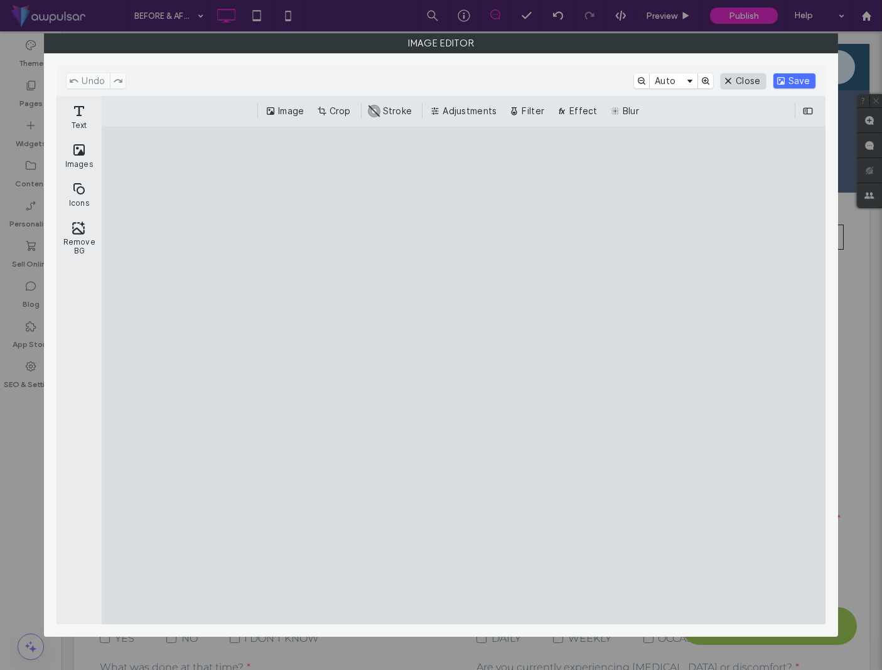
click at [745, 85] on button "Close" at bounding box center [743, 80] width 45 height 15
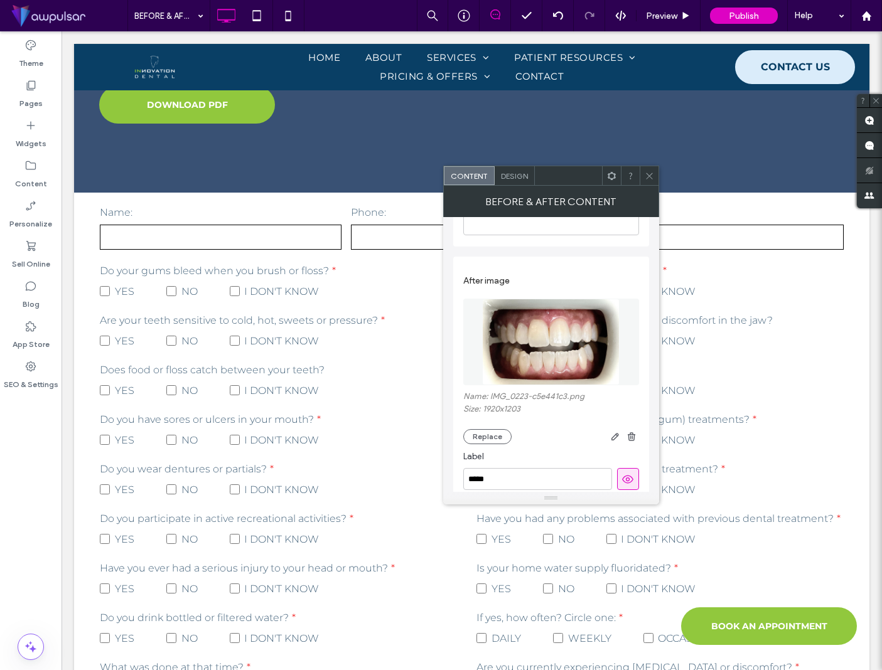
click at [650, 177] on use at bounding box center [649, 176] width 6 height 6
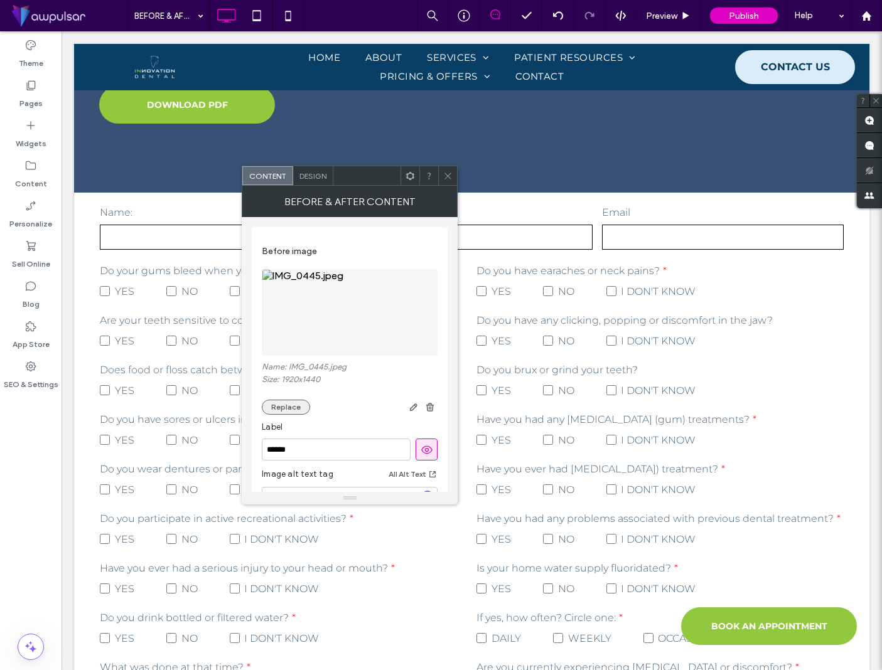
click at [290, 410] on button "Replace" at bounding box center [286, 407] width 48 height 15
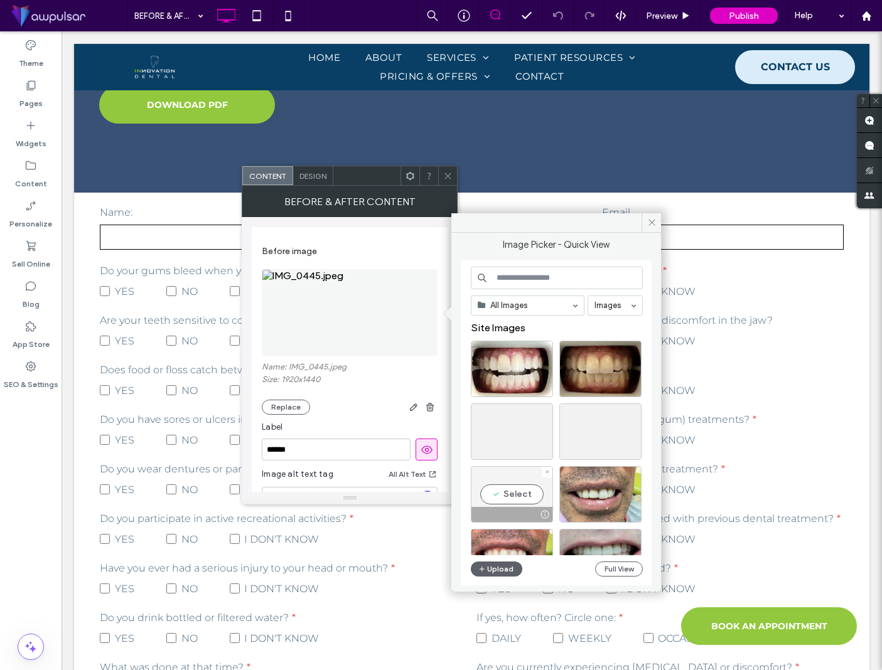
scroll to position [2, 0]
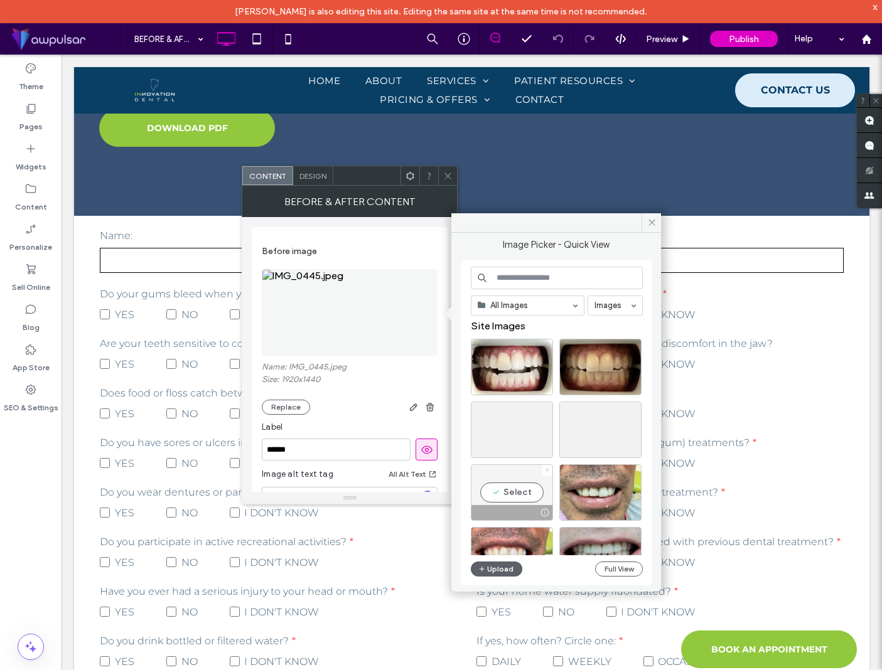
click at [546, 471] on icon at bounding box center [547, 470] width 5 height 5
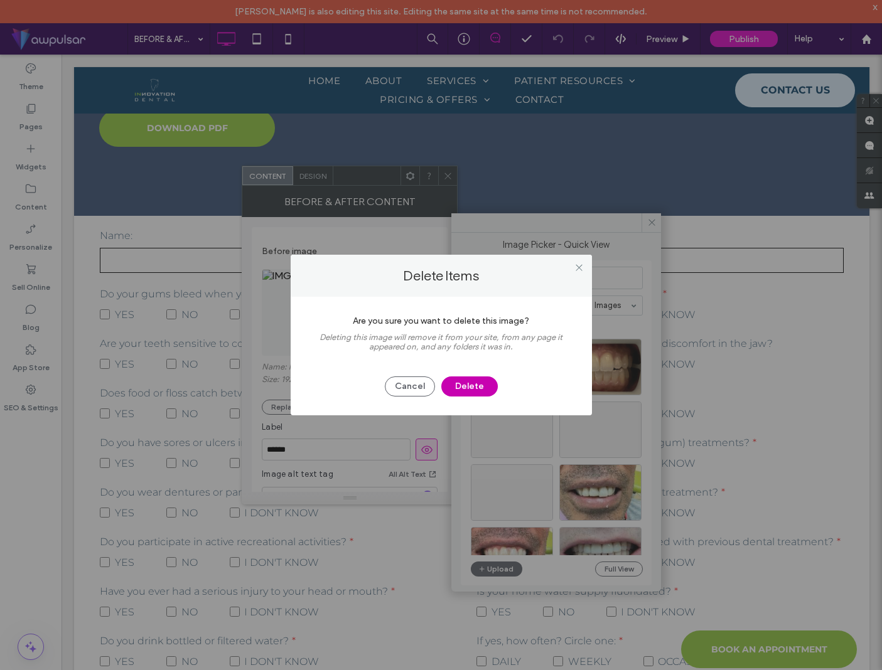
click at [460, 392] on button "Delete" at bounding box center [469, 387] width 56 height 20
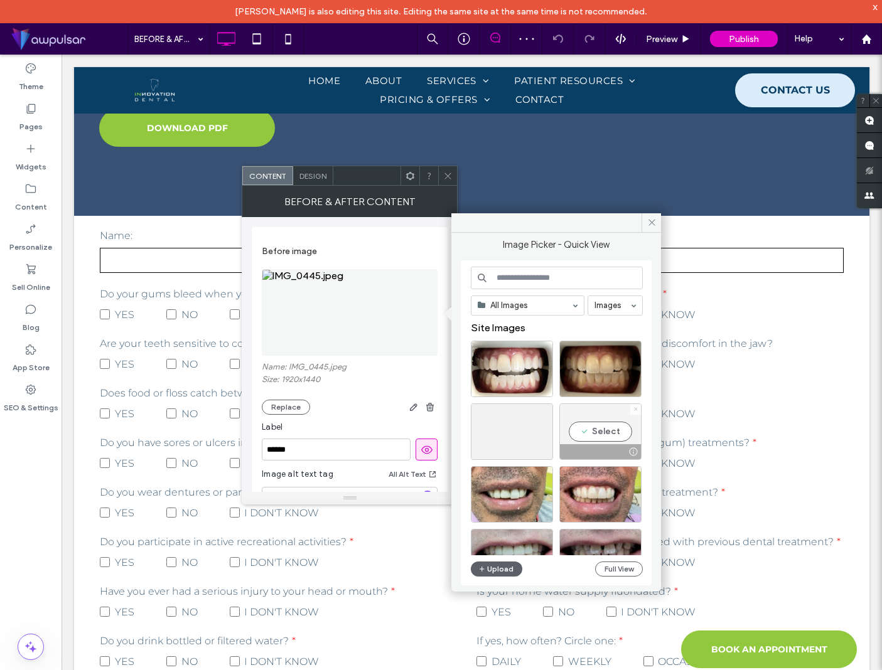
click at [636, 409] on icon at bounding box center [635, 409] width 5 height 5
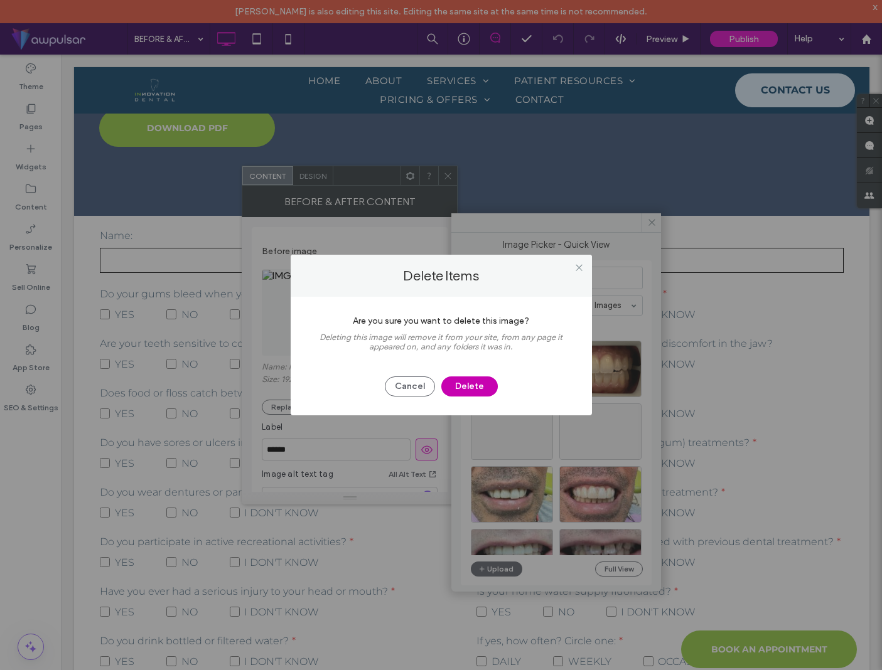
click at [473, 390] on button "Delete" at bounding box center [469, 387] width 56 height 20
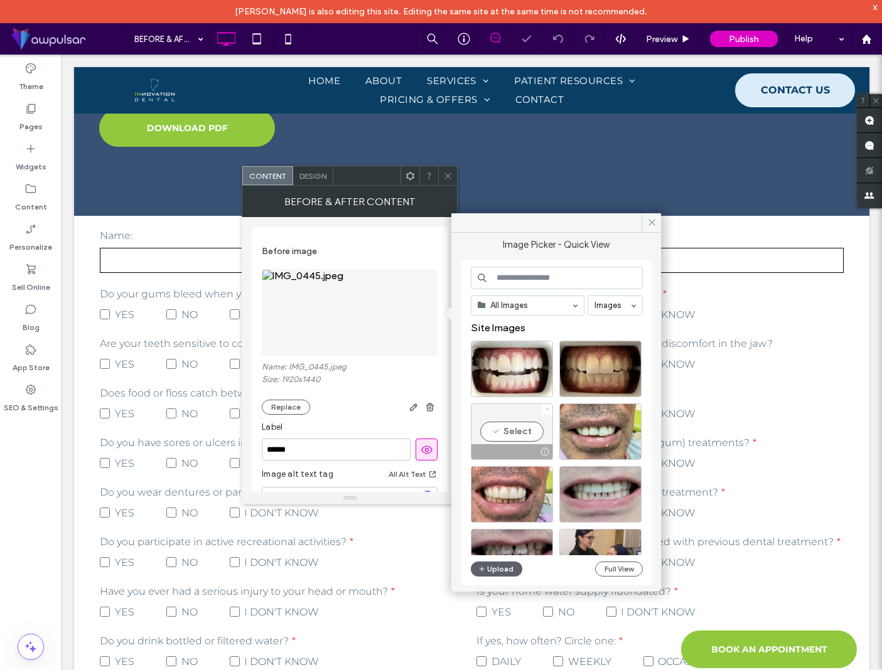
click at [546, 410] on use at bounding box center [547, 409] width 3 height 3
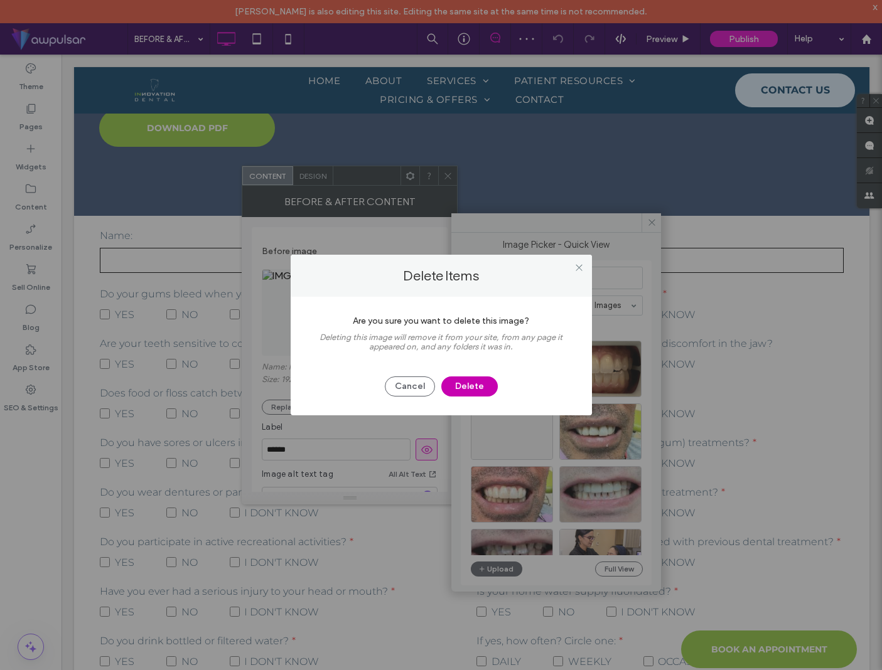
click at [471, 391] on button "Delete" at bounding box center [469, 387] width 56 height 20
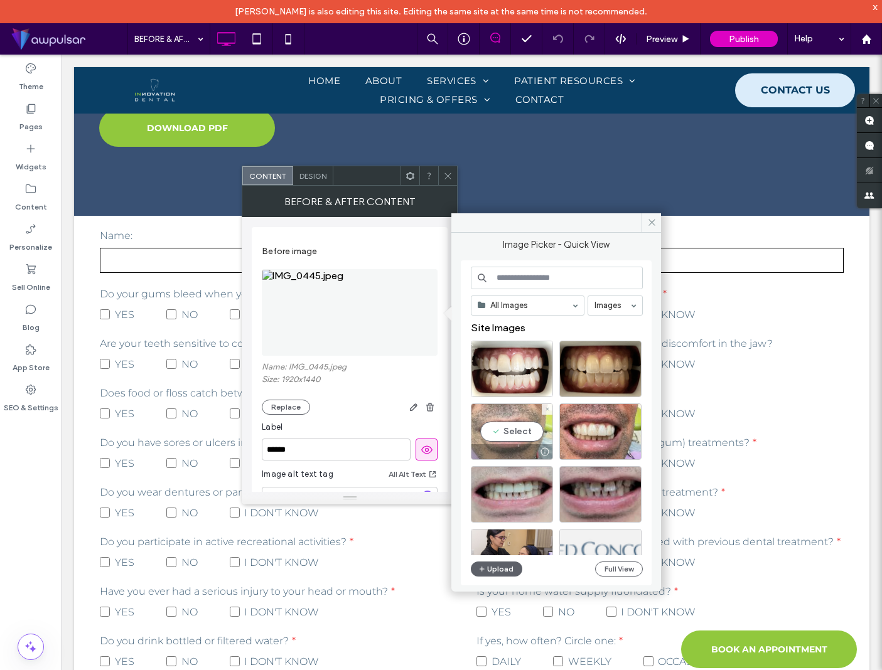
click at [510, 434] on div "Select" at bounding box center [512, 432] width 82 height 56
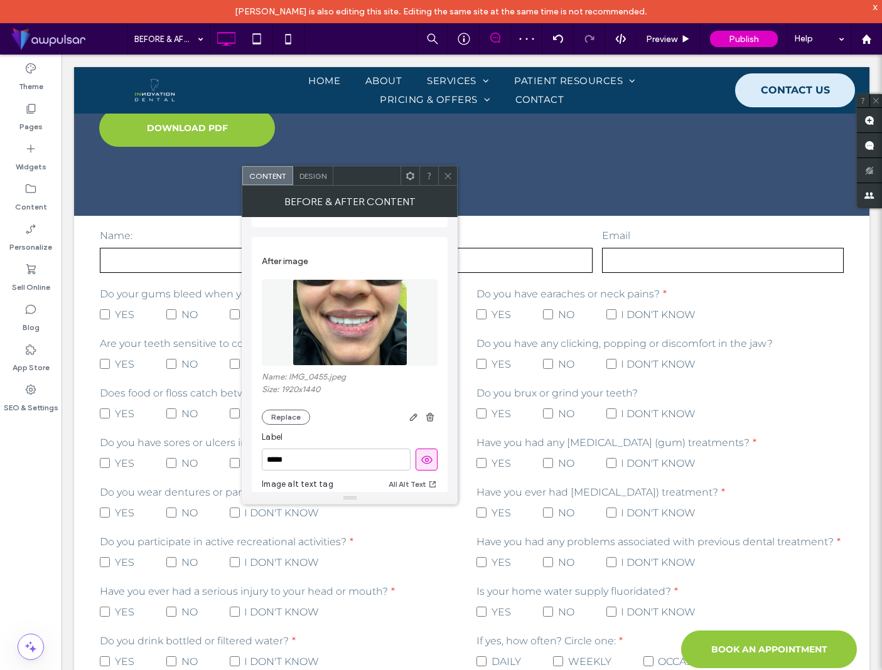
scroll to position [317, 0]
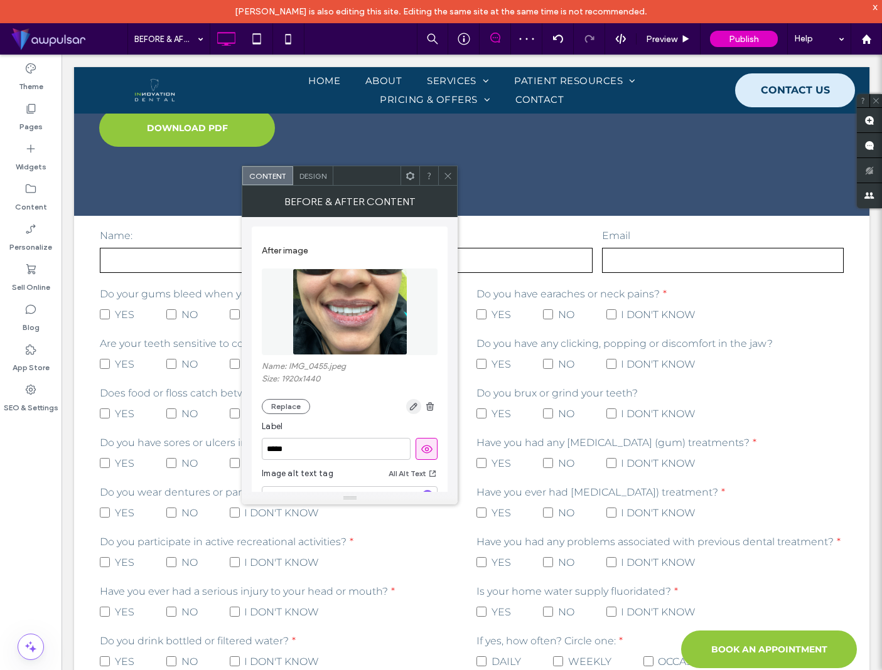
click at [411, 411] on icon "button" at bounding box center [414, 407] width 10 height 10
click at [412, 409] on use "button" at bounding box center [414, 407] width 8 height 8
click at [306, 409] on button "Replace" at bounding box center [286, 406] width 48 height 15
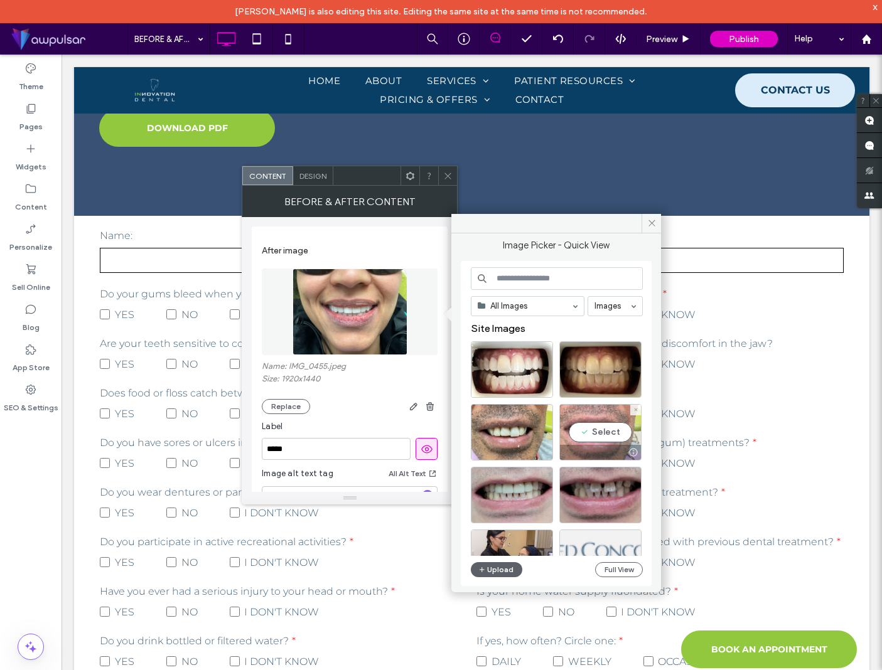
click at [601, 436] on div "Select" at bounding box center [600, 432] width 82 height 56
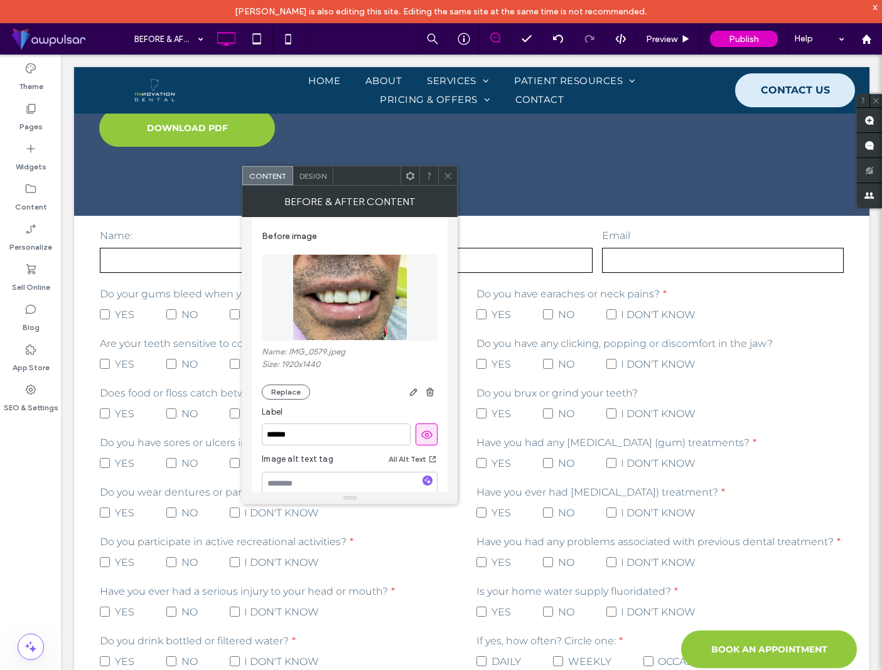
scroll to position [0, 0]
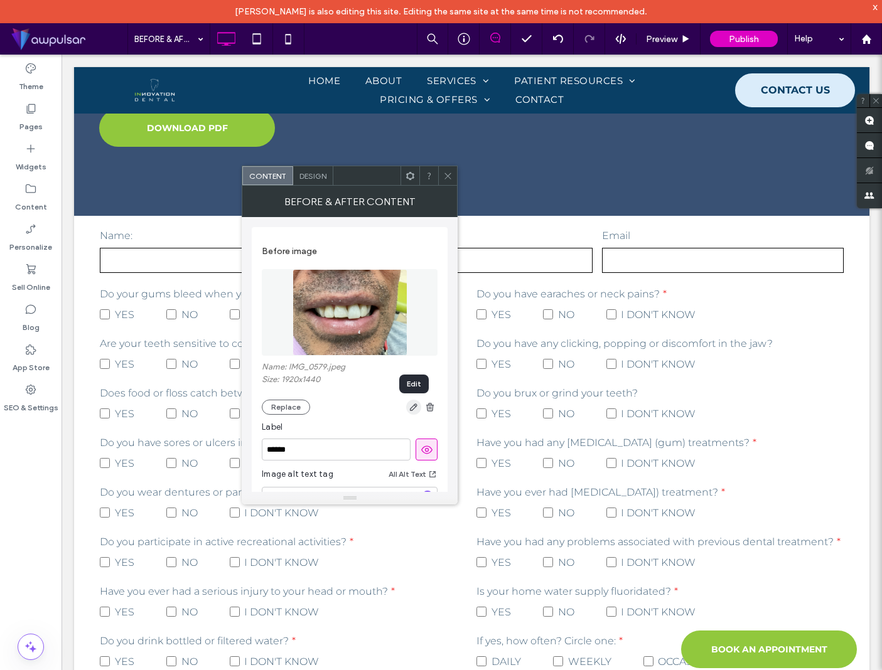
click at [411, 410] on icon "button" at bounding box center [414, 407] width 10 height 10
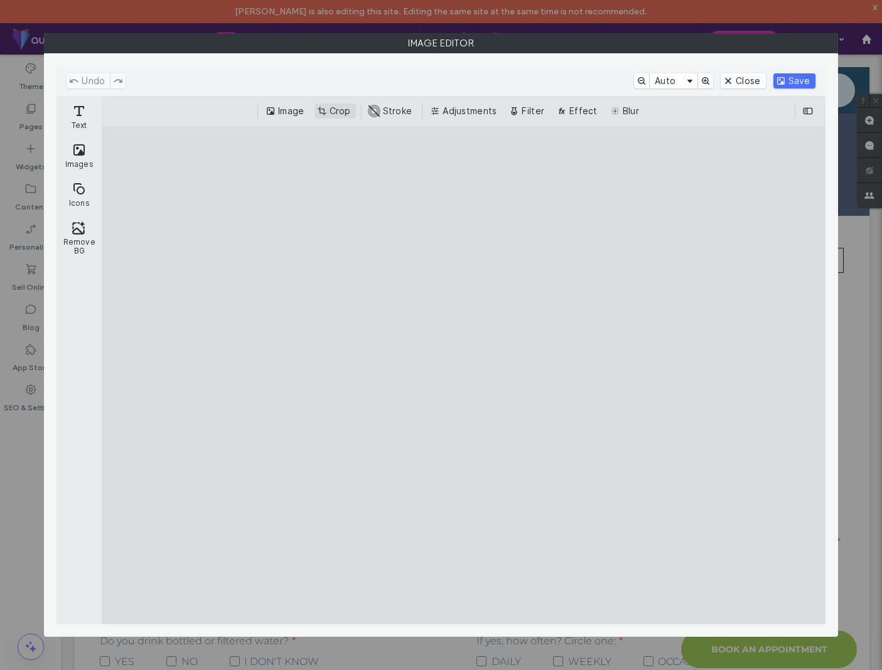
click at [343, 112] on button "Crop" at bounding box center [334, 111] width 41 height 15
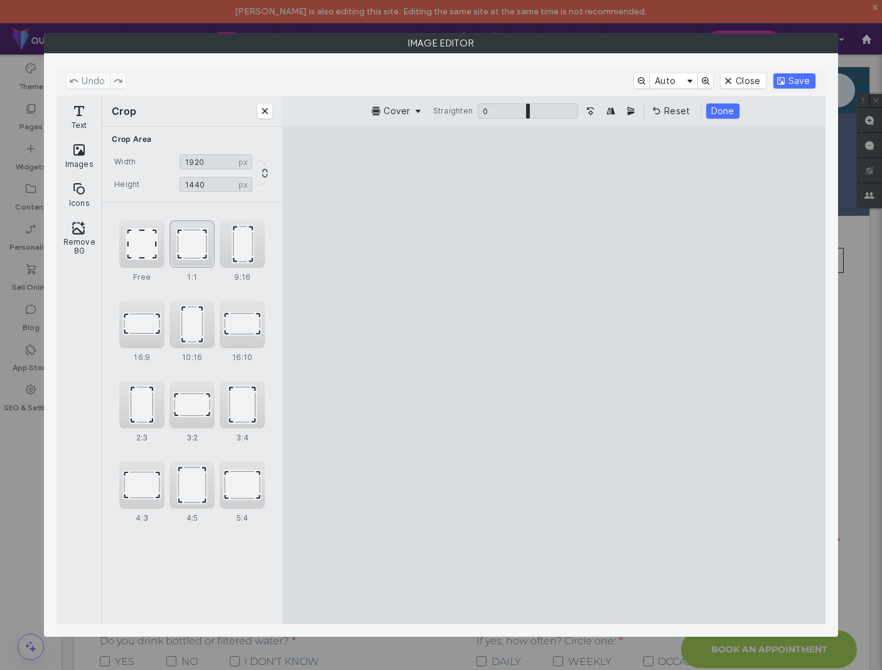
click at [199, 242] on div "1:1" at bounding box center [191, 244] width 45 height 48
type input "****"
type input "*"
click at [528, 108] on input "ui.ed.cesdk.component.inspectorBar" at bounding box center [528, 111] width 100 height 15
click at [721, 109] on button "Done" at bounding box center [722, 111] width 33 height 15
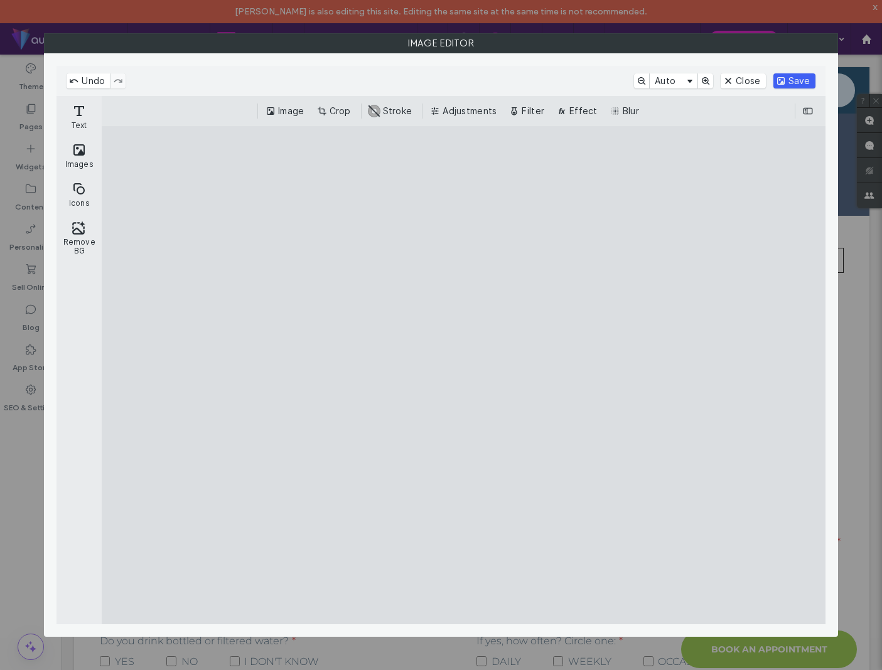
click at [787, 84] on button "Save" at bounding box center [794, 80] width 42 height 15
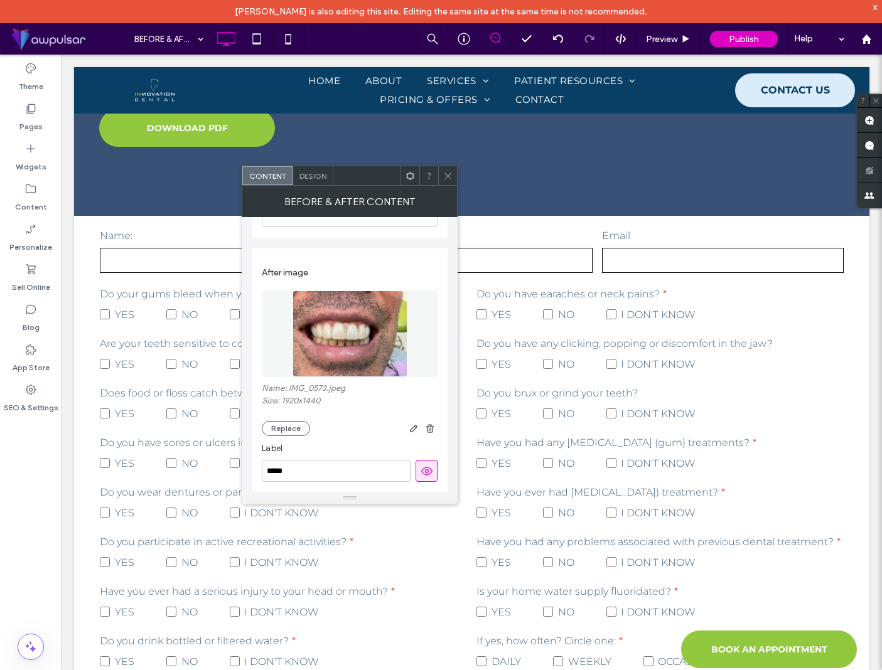
scroll to position [299, 0]
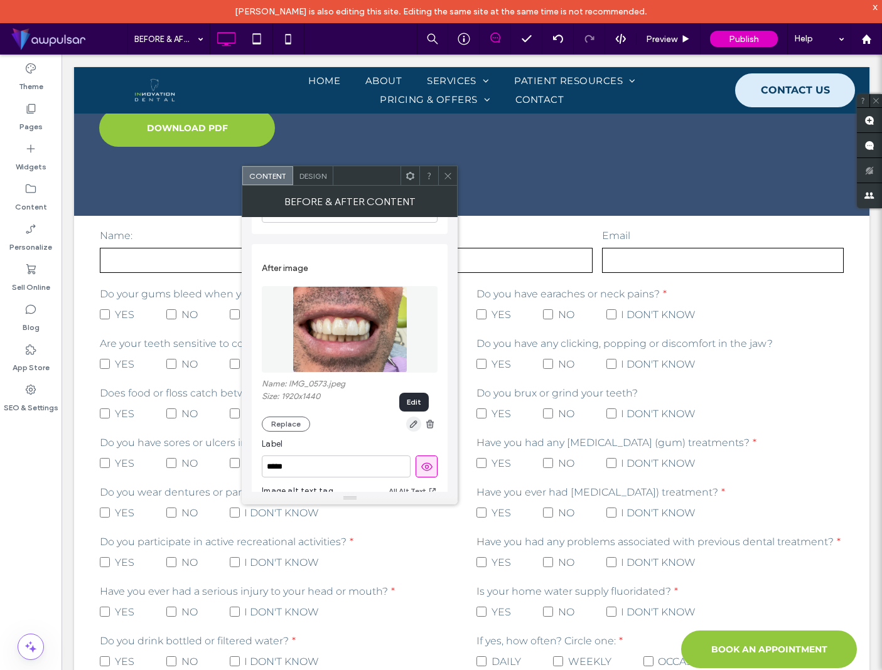
click at [415, 426] on use "button" at bounding box center [414, 425] width 8 height 8
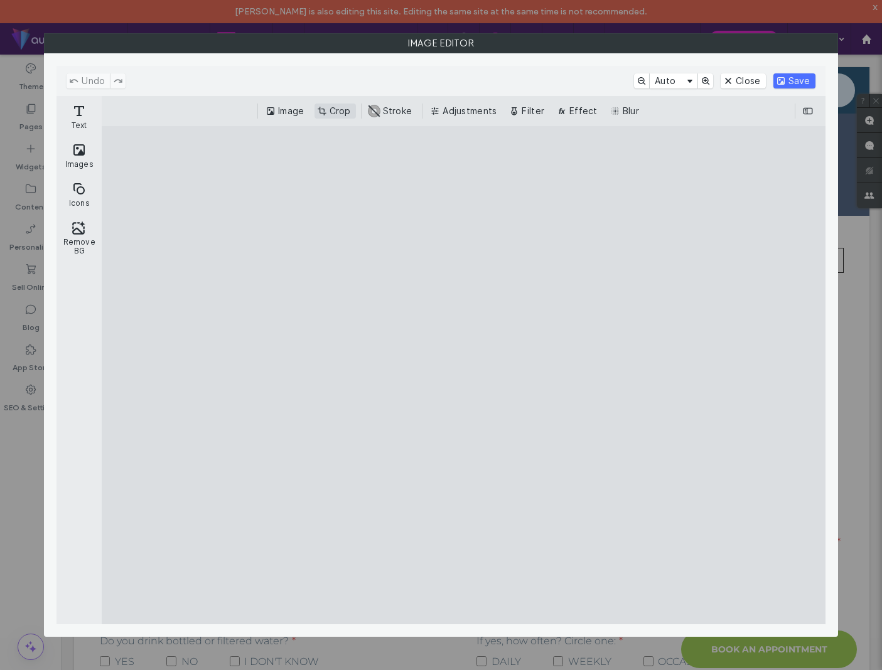
click at [334, 108] on button "Crop" at bounding box center [334, 111] width 41 height 15
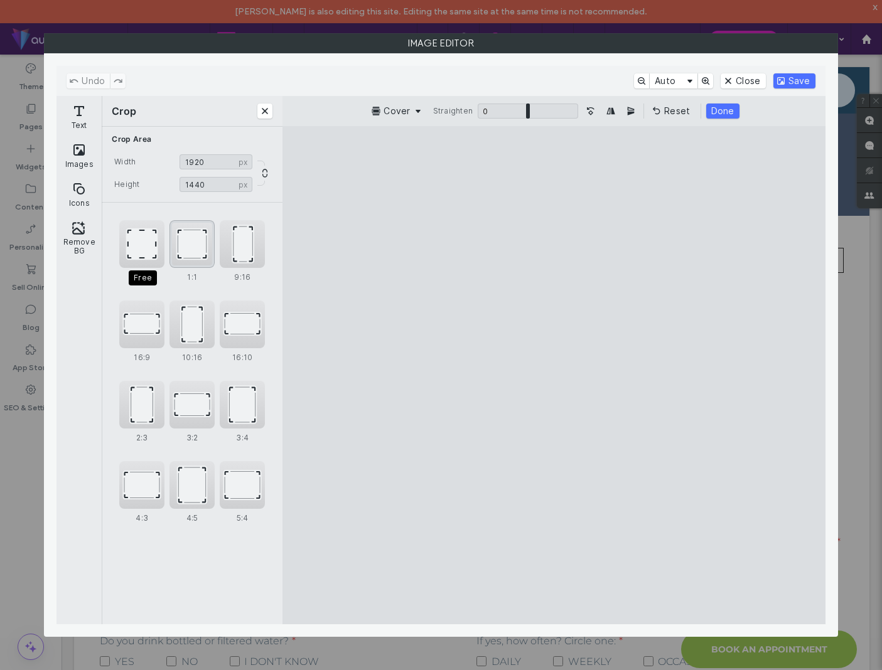
click at [190, 251] on div "1:1" at bounding box center [191, 244] width 45 height 48
type input "****"
drag, startPoint x: 500, startPoint y: 358, endPoint x: 544, endPoint y: 356, distance: 44.0
click at [554, 375] on cesdk-canvas "Editor canvas" at bounding box center [554, 375] width 0 height 0
click at [722, 107] on button "Done" at bounding box center [719, 111] width 33 height 15
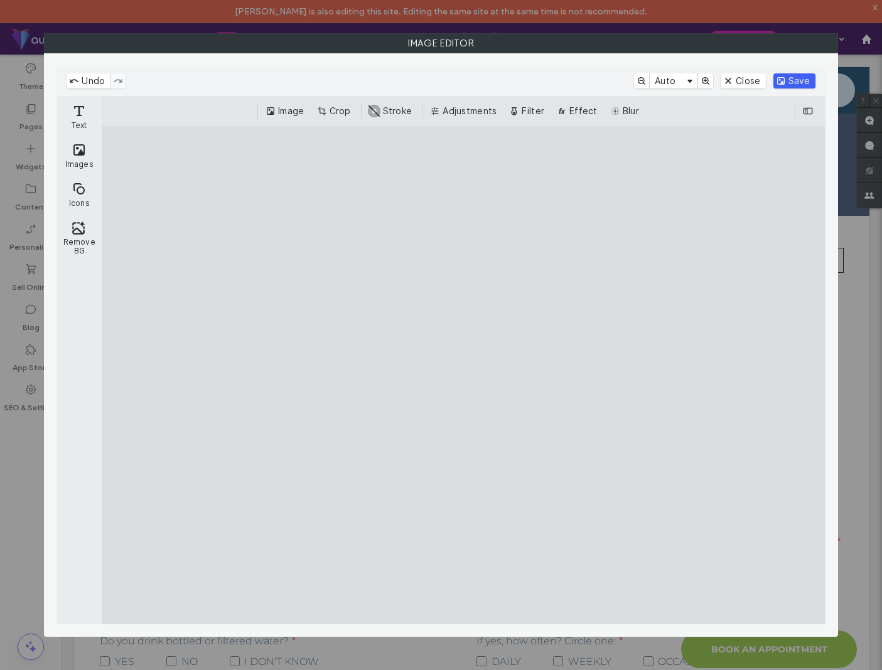
click at [796, 77] on button "Save" at bounding box center [794, 80] width 42 height 15
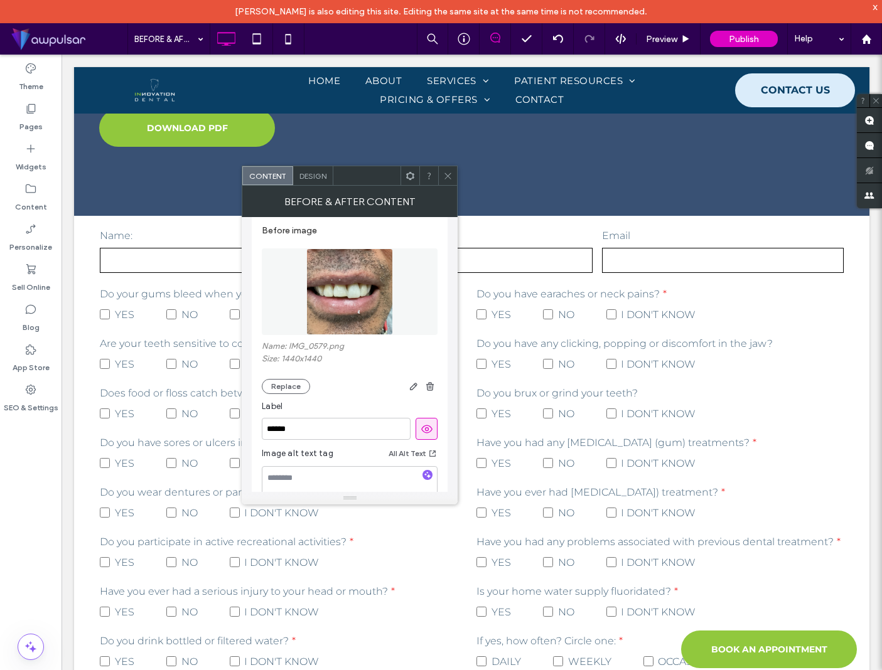
scroll to position [0, 0]
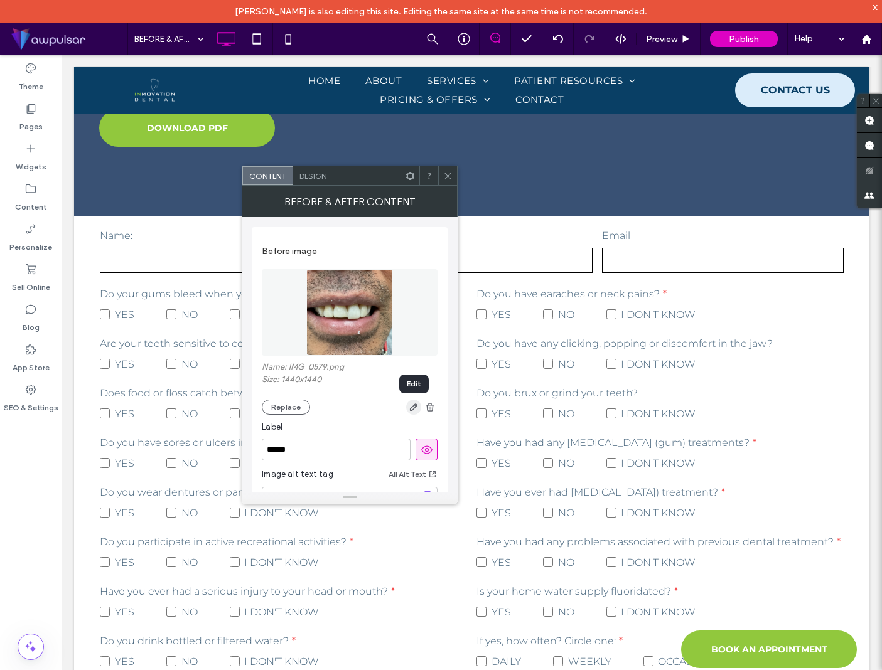
click at [410, 410] on use "button" at bounding box center [414, 408] width 8 height 8
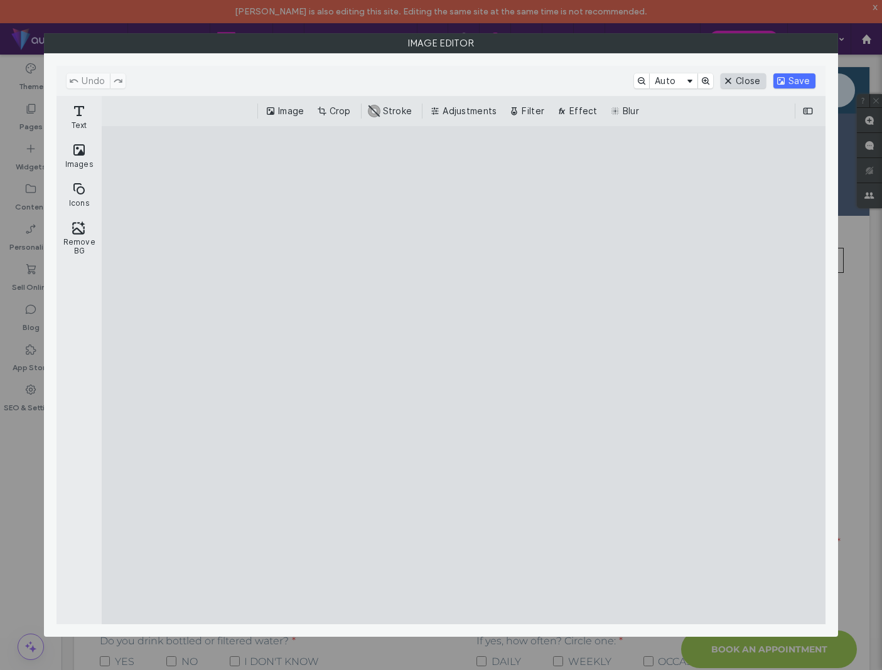
click at [754, 83] on button "Close" at bounding box center [743, 80] width 45 height 15
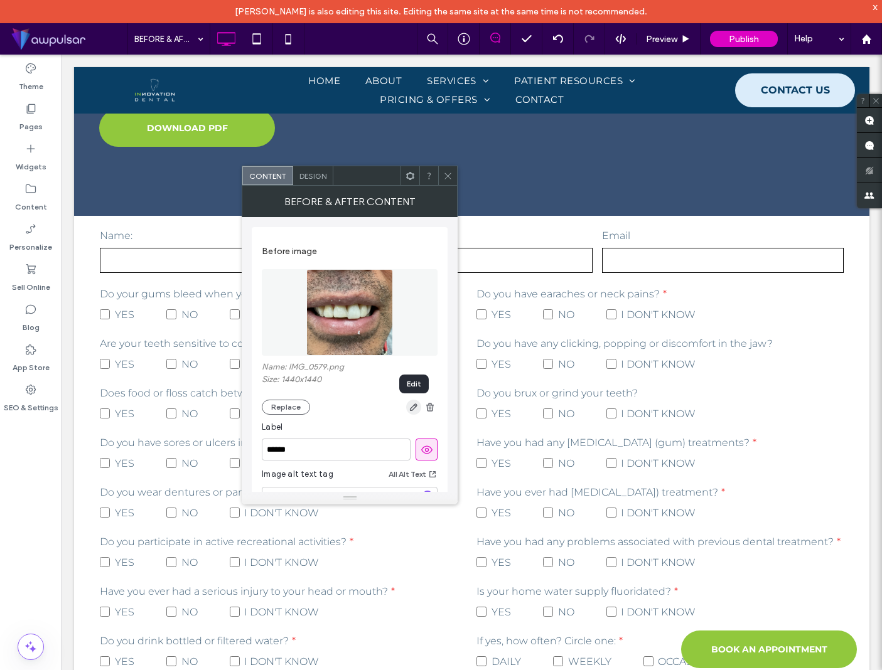
click at [414, 410] on icon "button" at bounding box center [414, 407] width 10 height 10
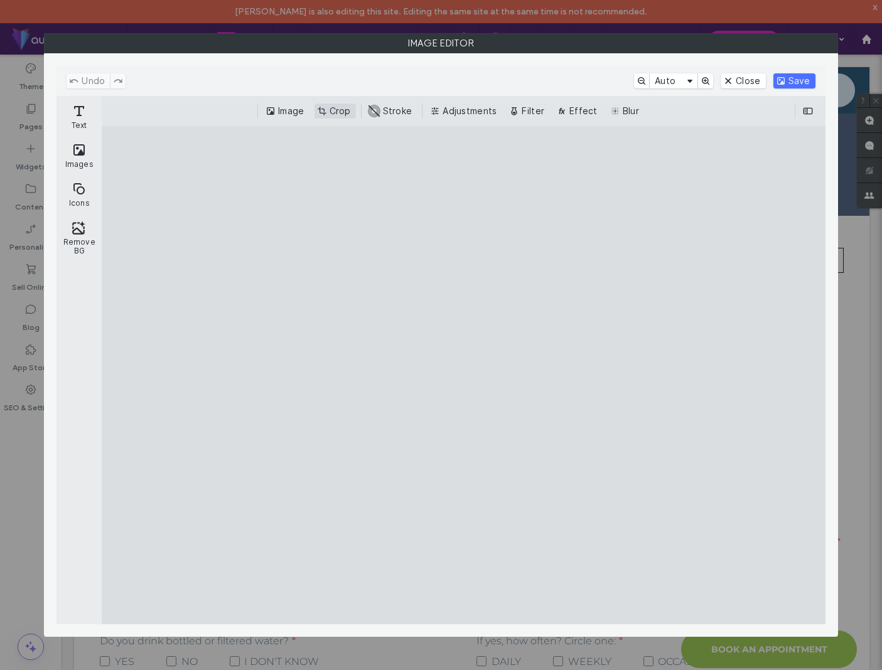
click at [338, 109] on button "Crop" at bounding box center [334, 111] width 41 height 15
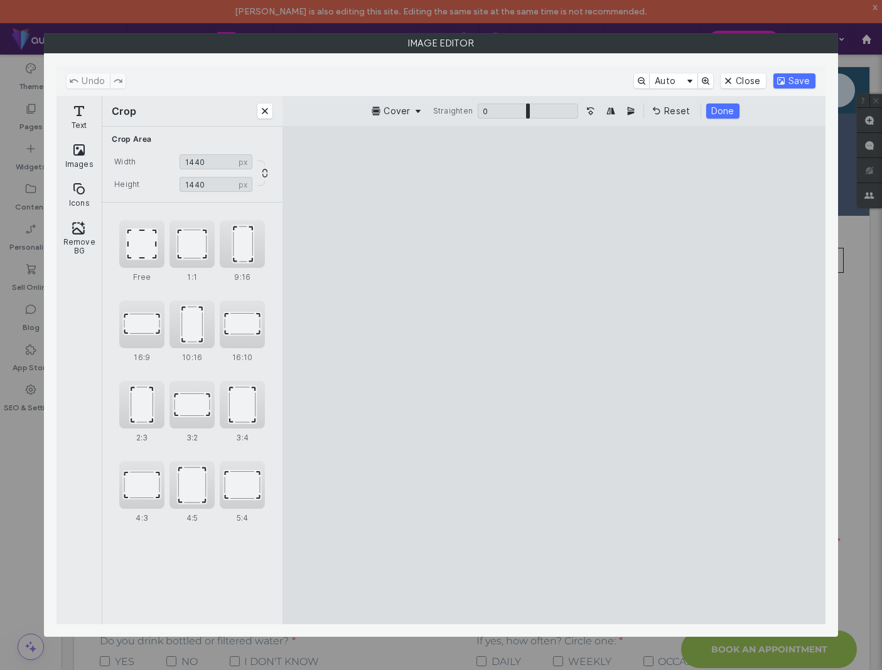
type input "****"
drag, startPoint x: 753, startPoint y: 178, endPoint x: 754, endPoint y: 212, distance: 33.3
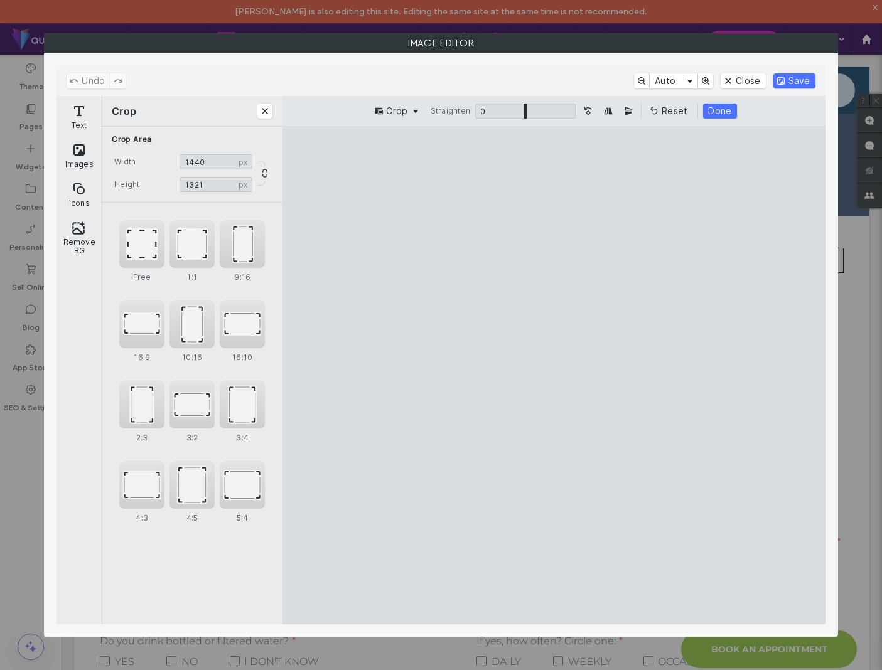
click at [554, 375] on cesdk-canvas "Editor canvas" at bounding box center [554, 375] width 0 height 0
click at [721, 112] on button "Done" at bounding box center [719, 111] width 33 height 15
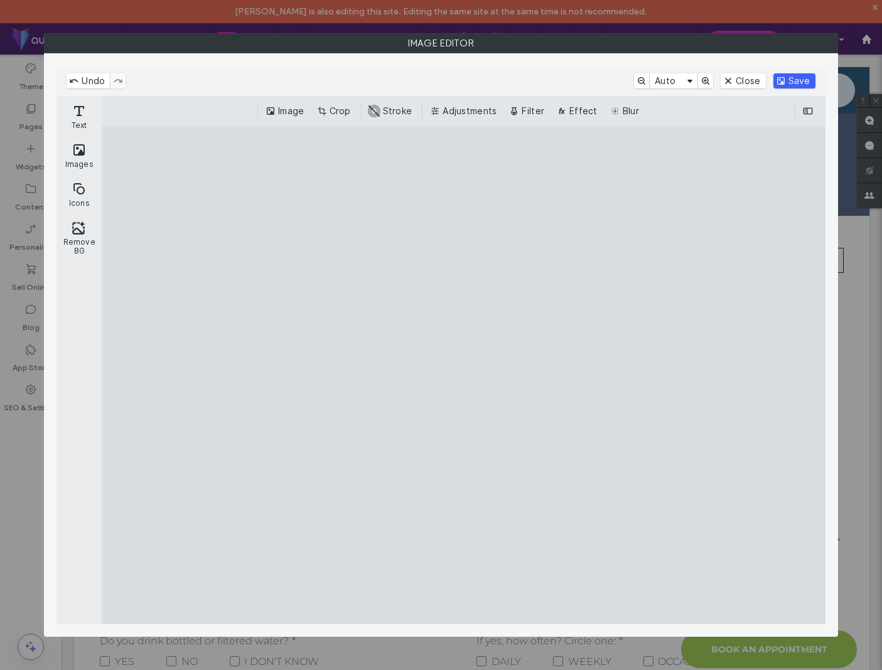
click at [799, 78] on button "Save" at bounding box center [794, 80] width 42 height 15
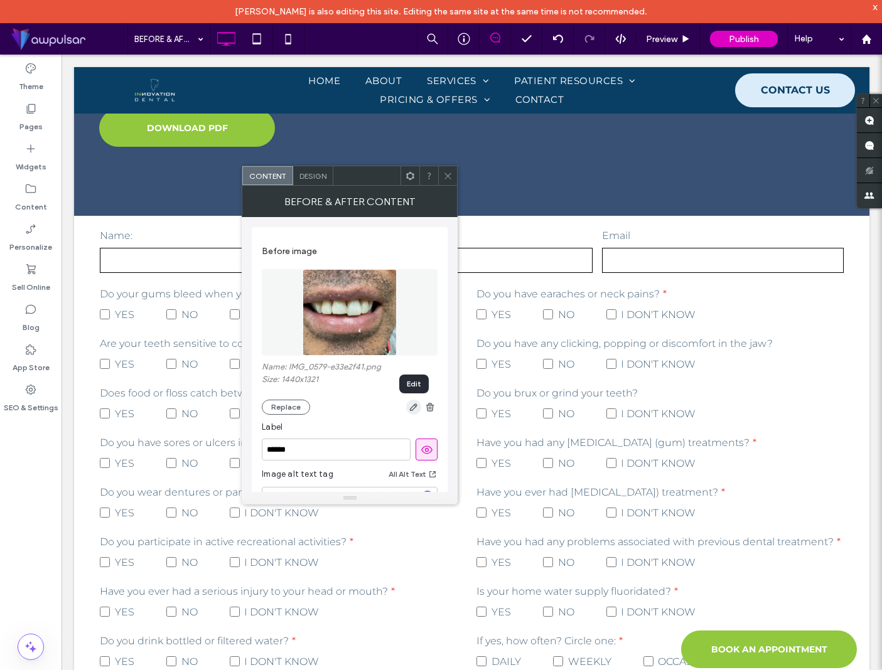
click at [411, 408] on icon "button" at bounding box center [414, 407] width 10 height 10
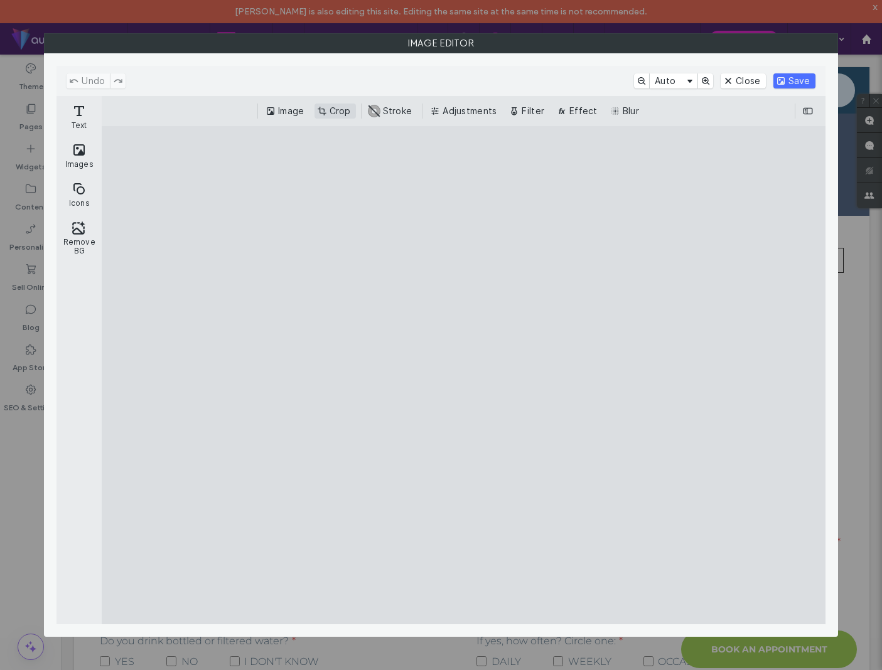
click at [337, 109] on button "Crop" at bounding box center [334, 111] width 41 height 15
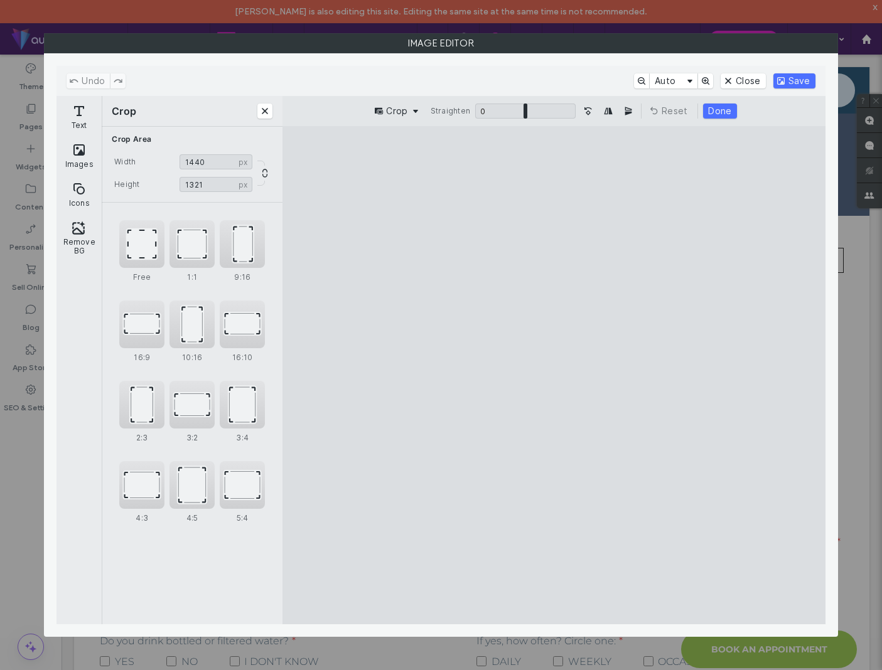
drag, startPoint x: 773, startPoint y: 578, endPoint x: 739, endPoint y: 533, distance: 55.6
click at [554, 375] on cesdk-canvas "Editor canvas" at bounding box center [554, 375] width 0 height 0
drag, startPoint x: 771, startPoint y: 577, endPoint x: 535, endPoint y: 500, distance: 248.3
click at [554, 375] on cesdk-canvas "Editor canvas" at bounding box center [554, 375] width 0 height 0
click at [146, 247] on div "Free" at bounding box center [141, 244] width 45 height 48
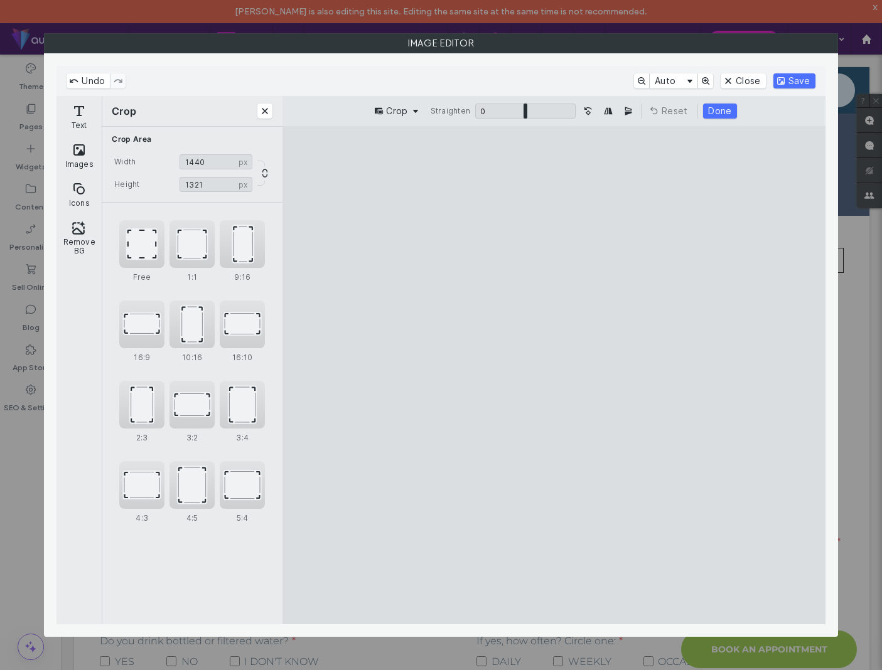
type input "****"
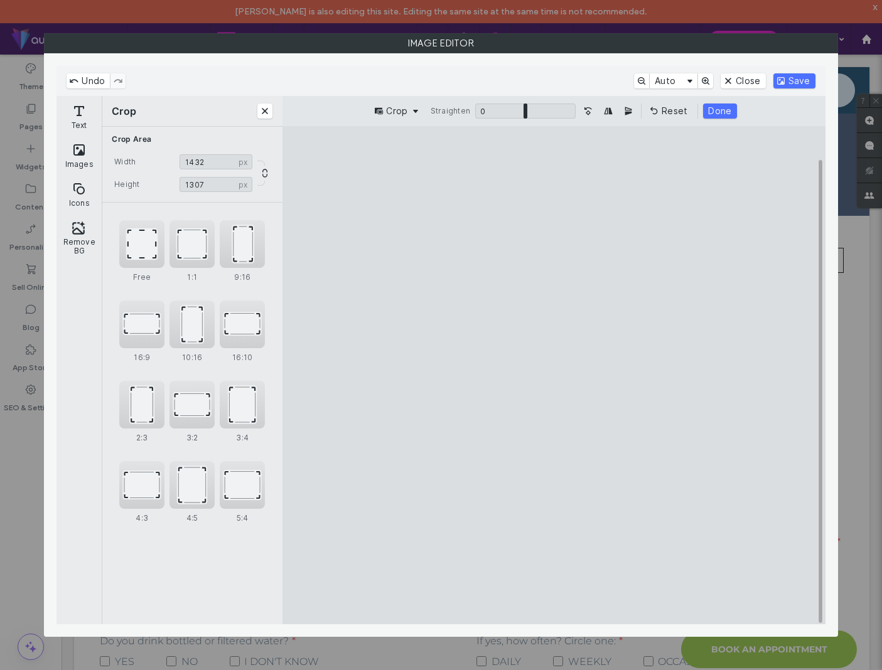
type input "****"
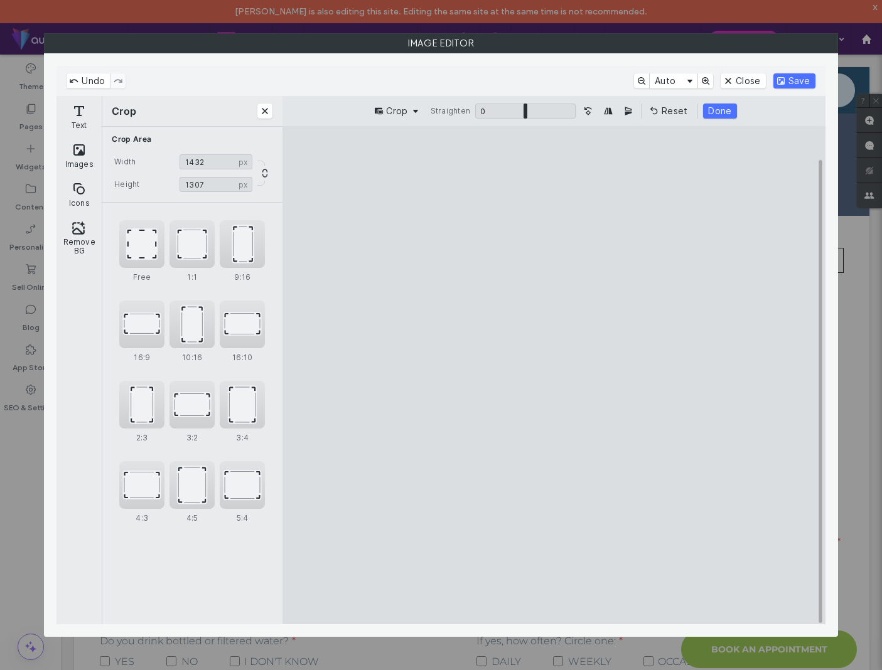
type input "****"
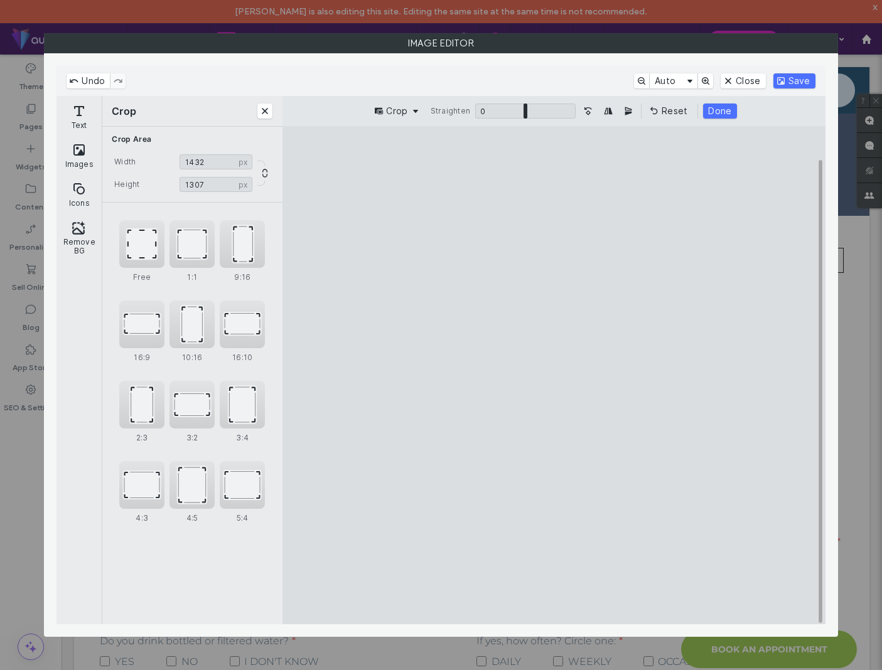
type input "****"
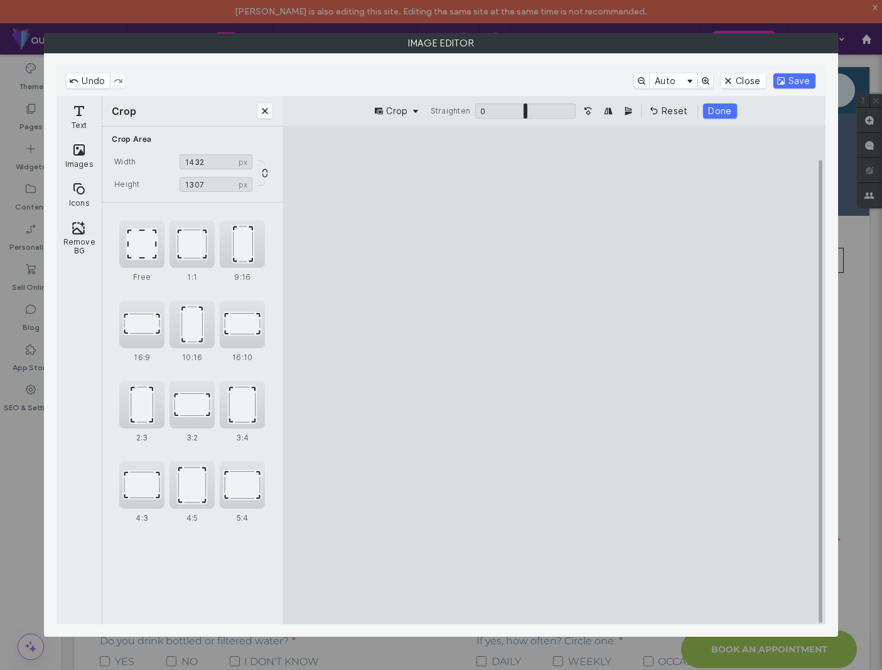
type input "****"
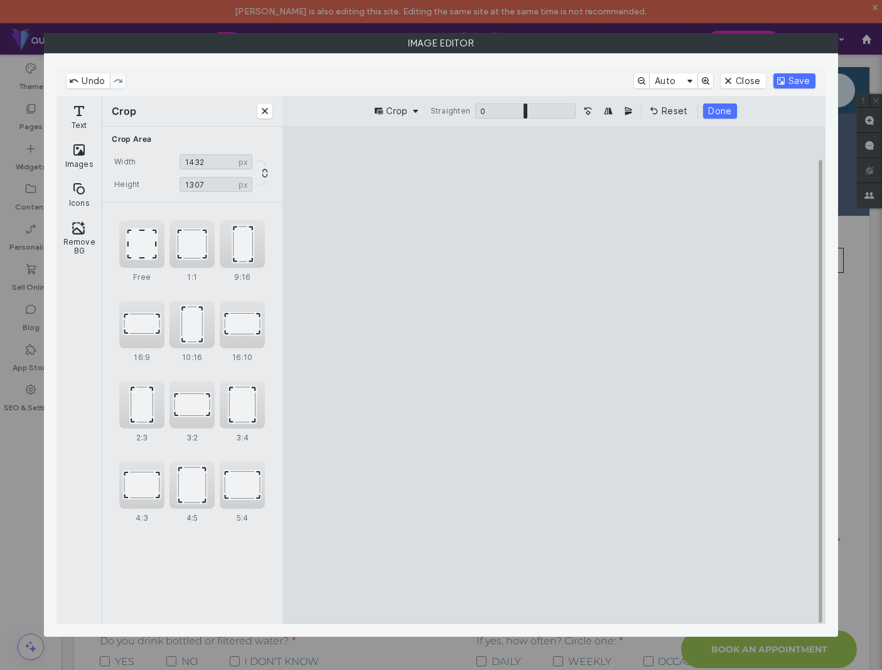
type input "****"
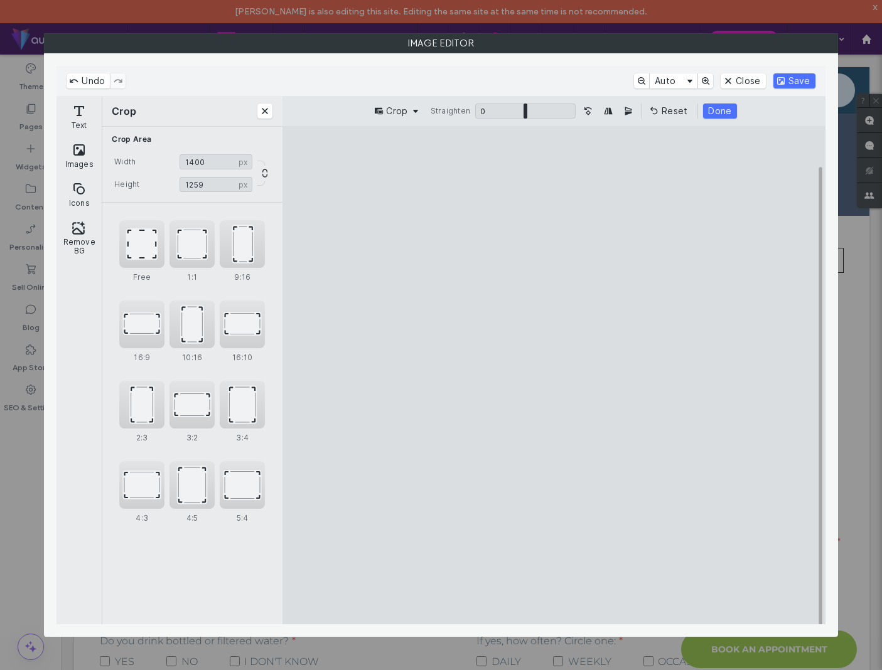
type input "****"
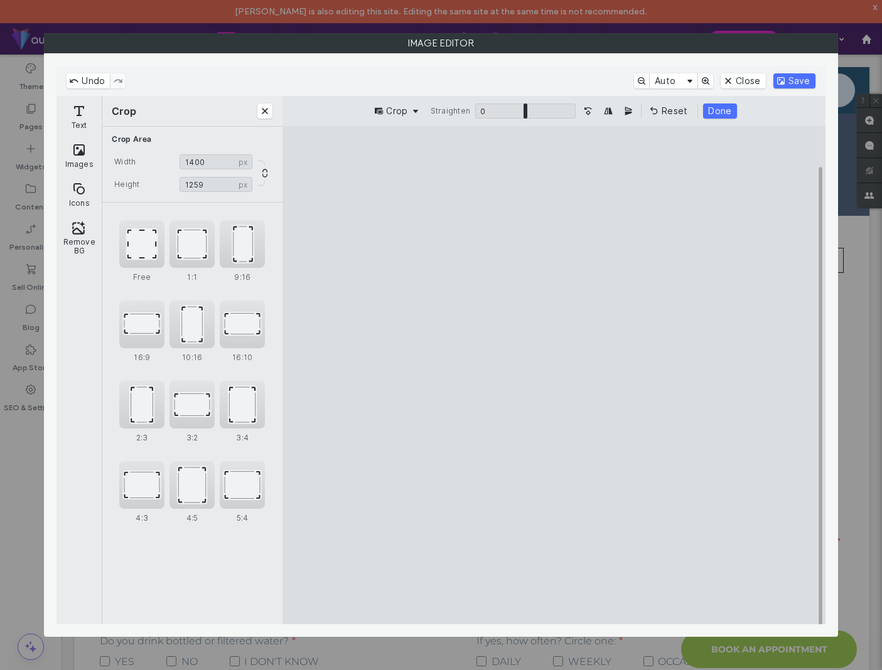
type input "****"
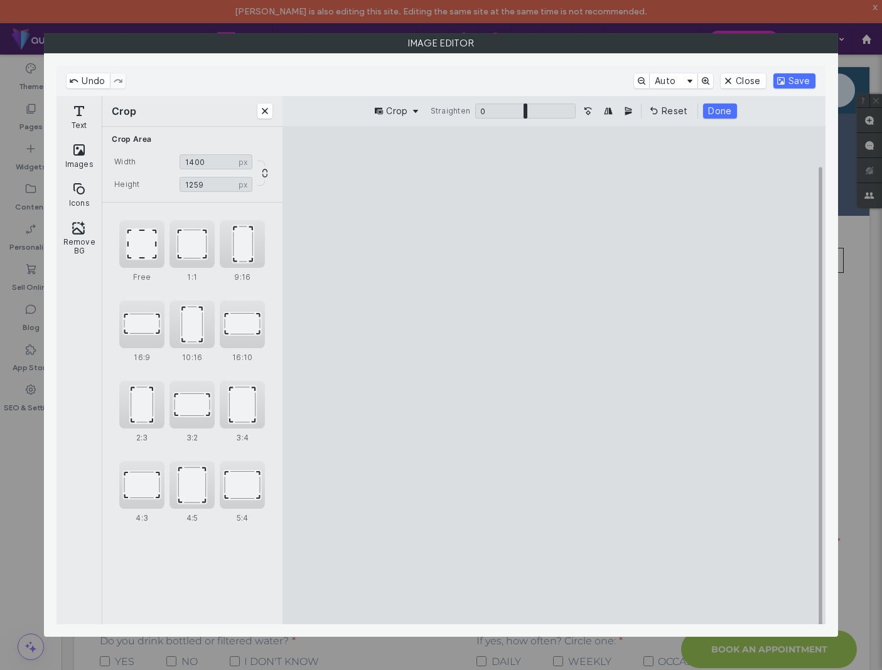
type input "****"
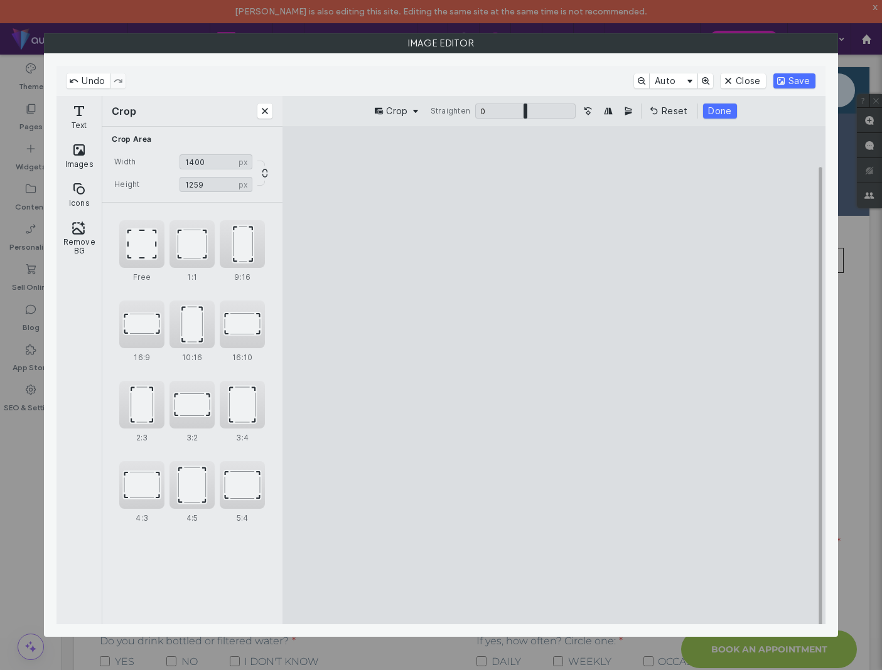
type input "****"
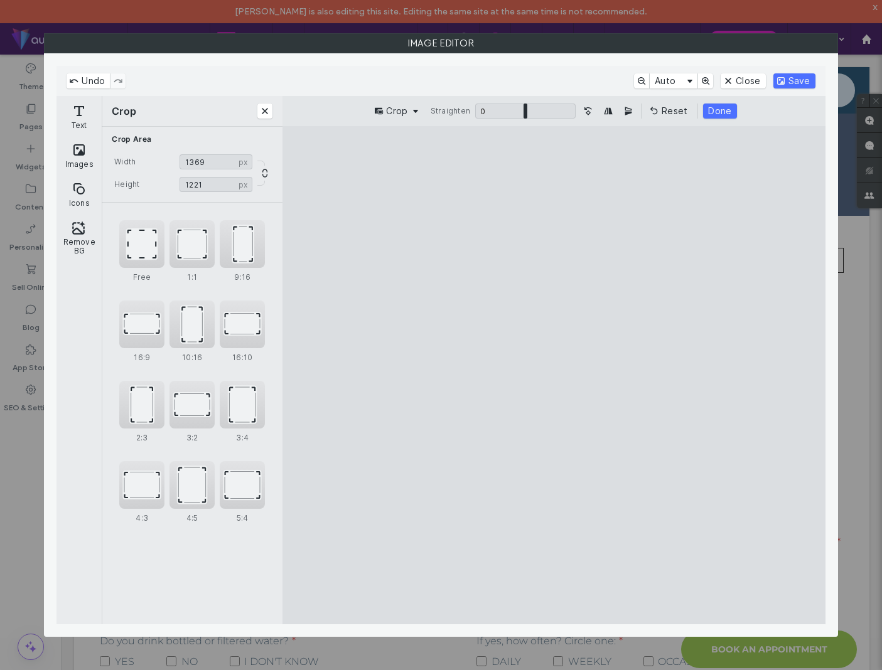
type input "****"
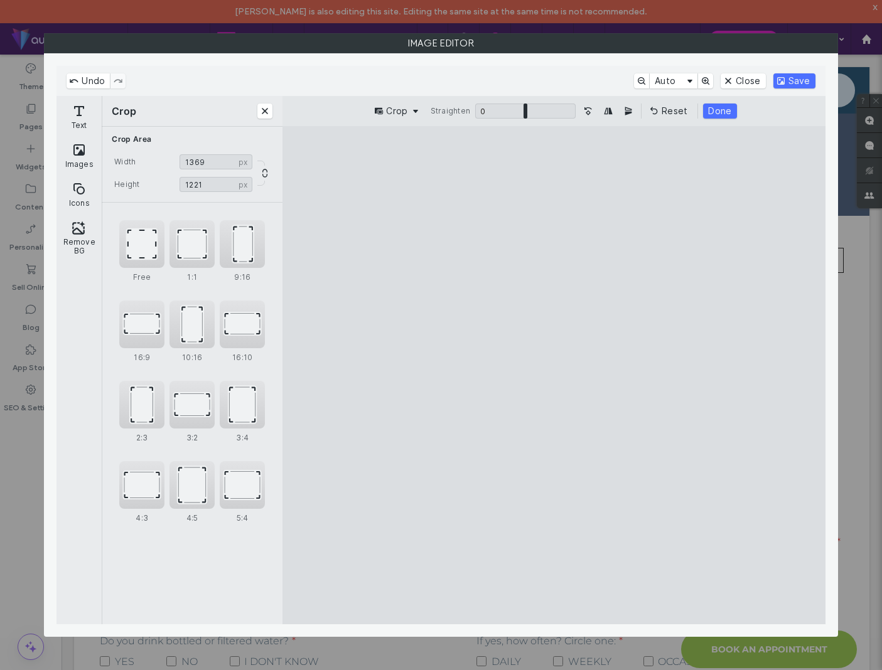
type input "****"
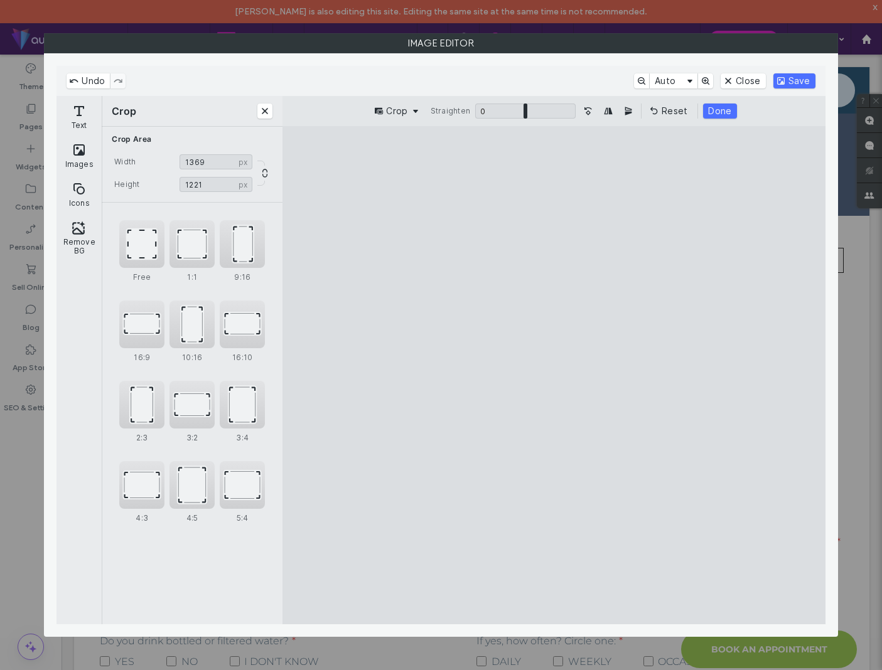
type input "****"
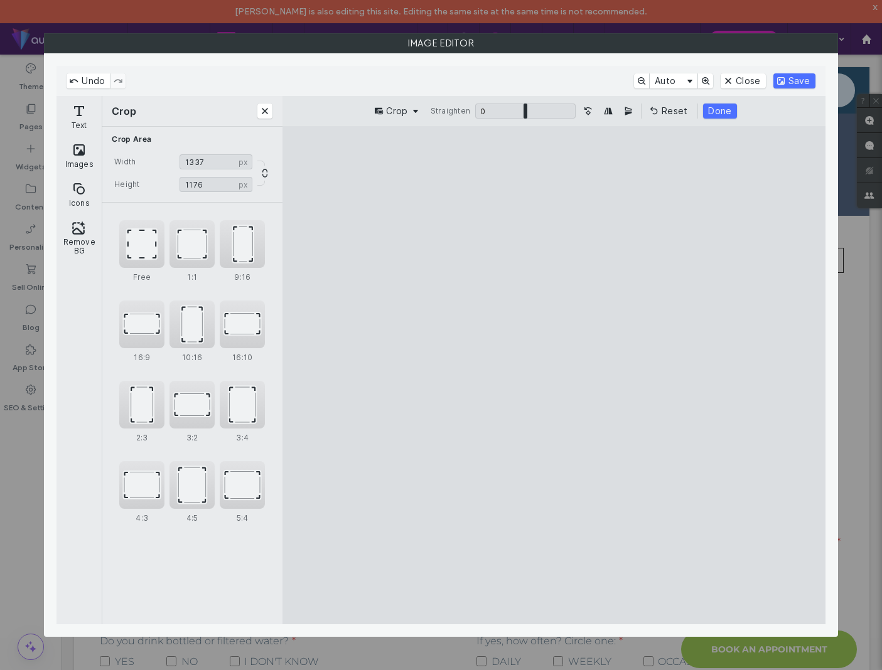
type input "****"
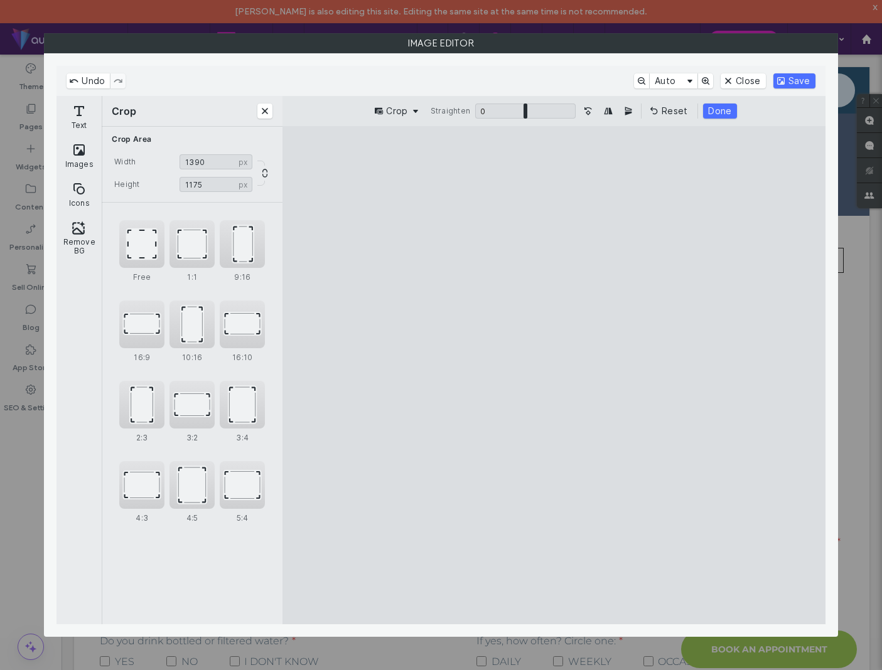
type input "****"
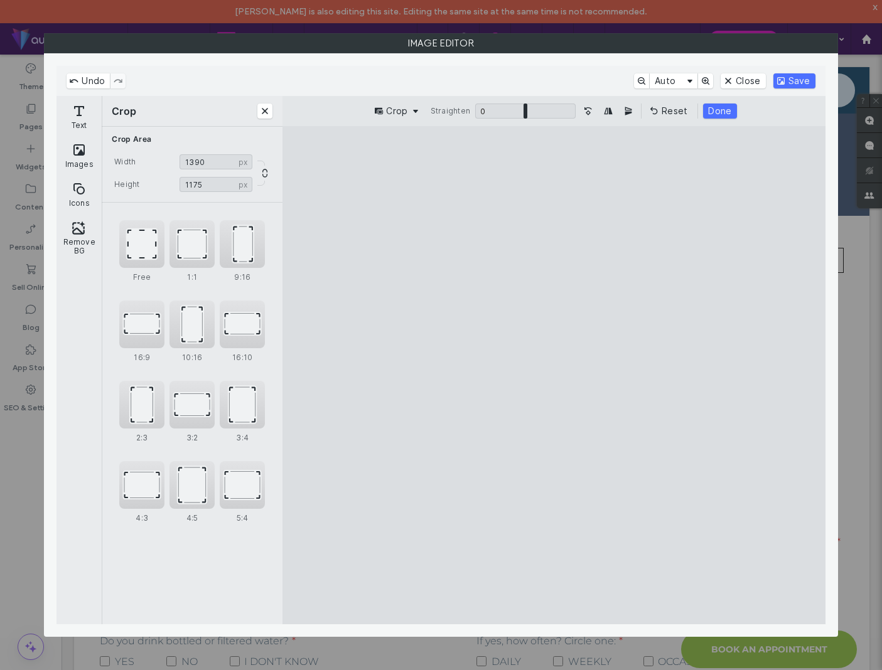
type input "****"
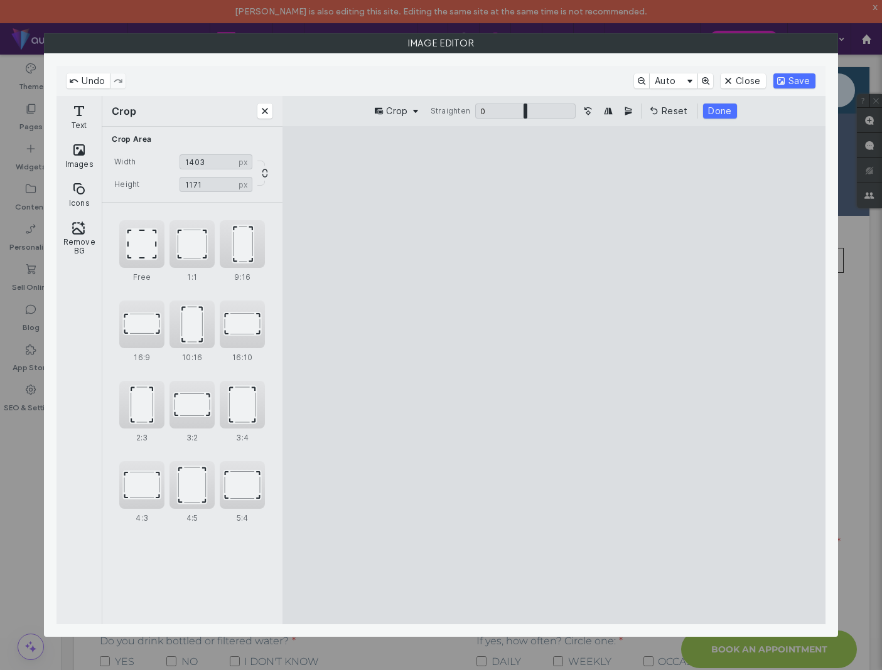
type input "****"
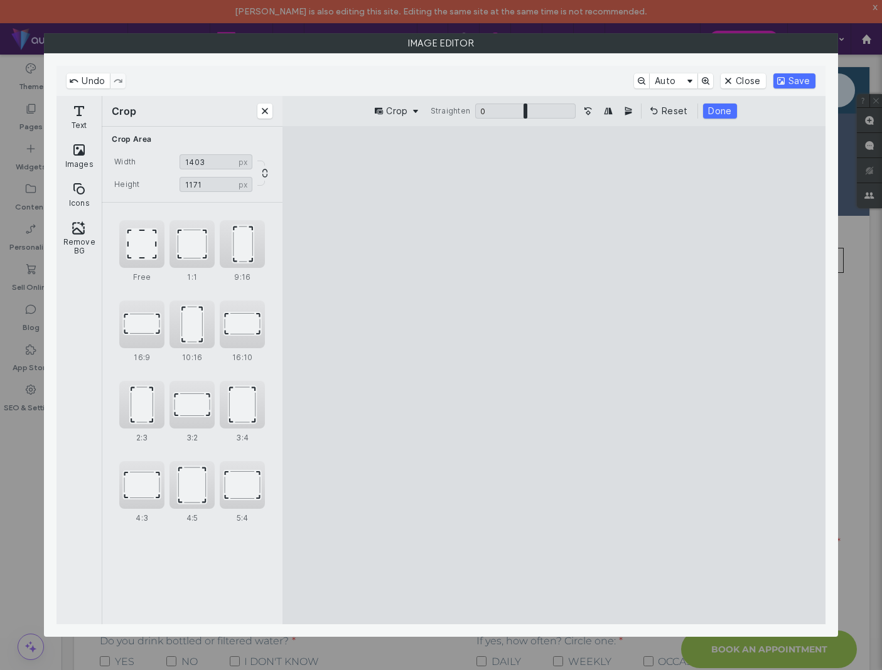
type input "****"
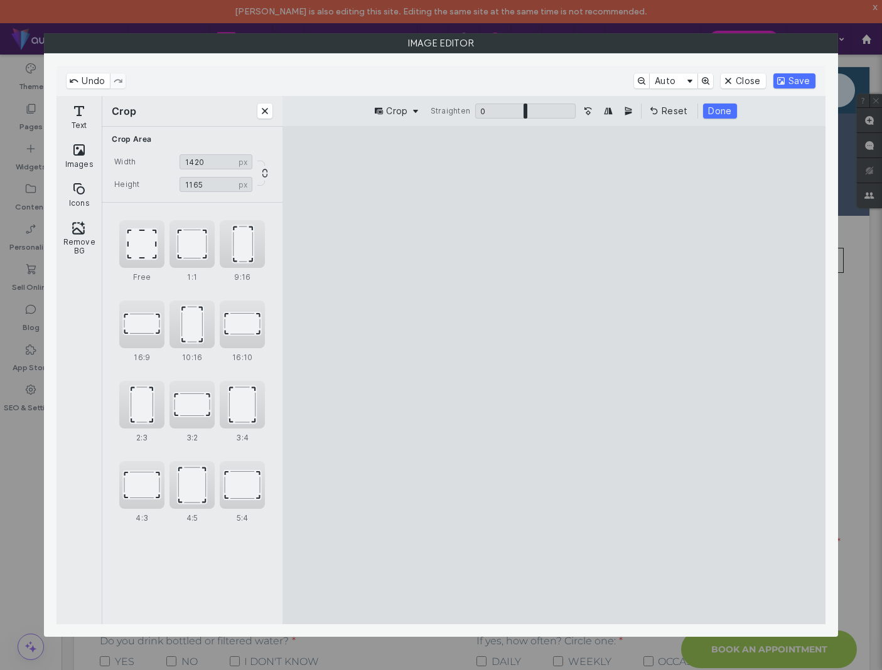
type input "****"
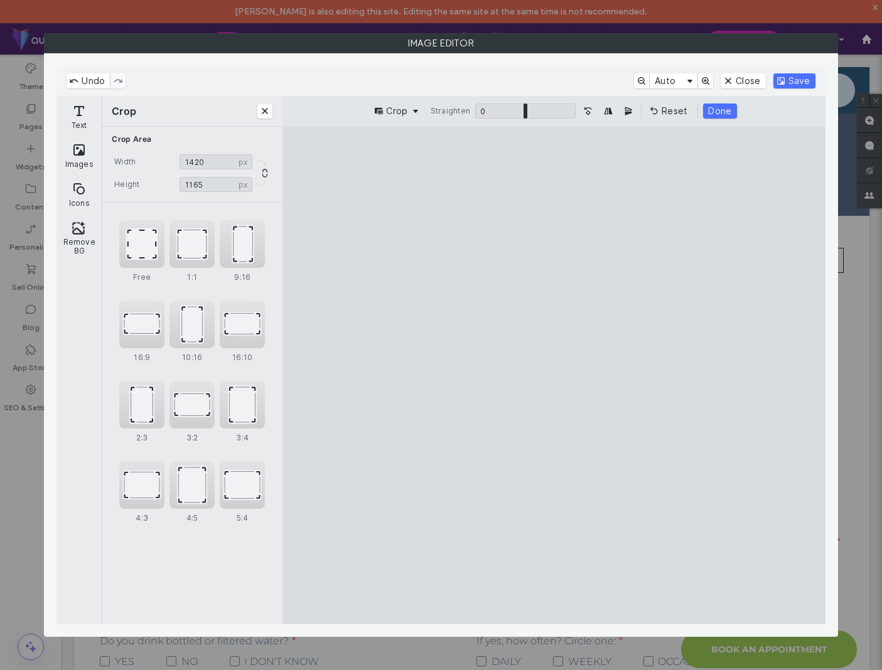
type input "****"
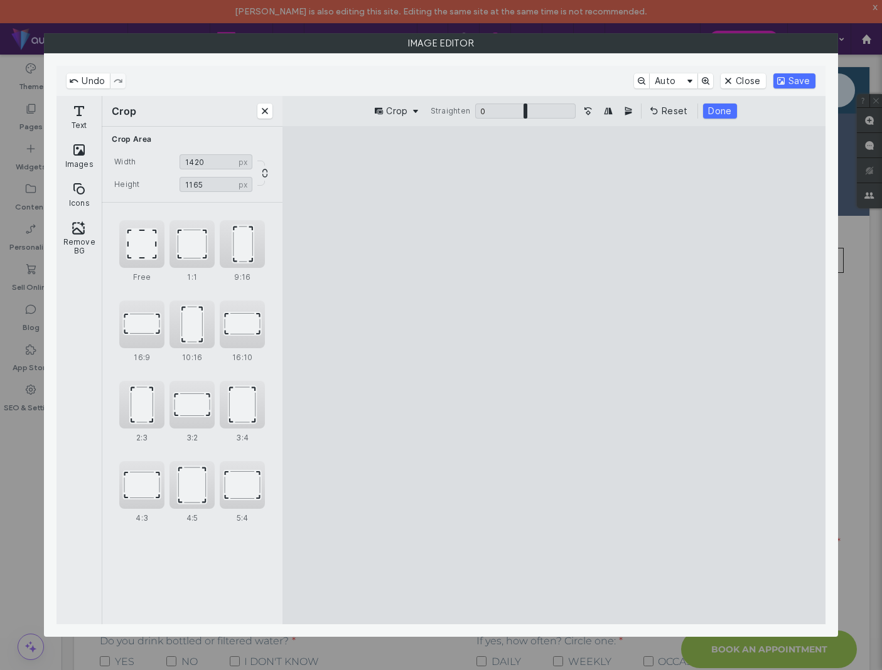
type input "****"
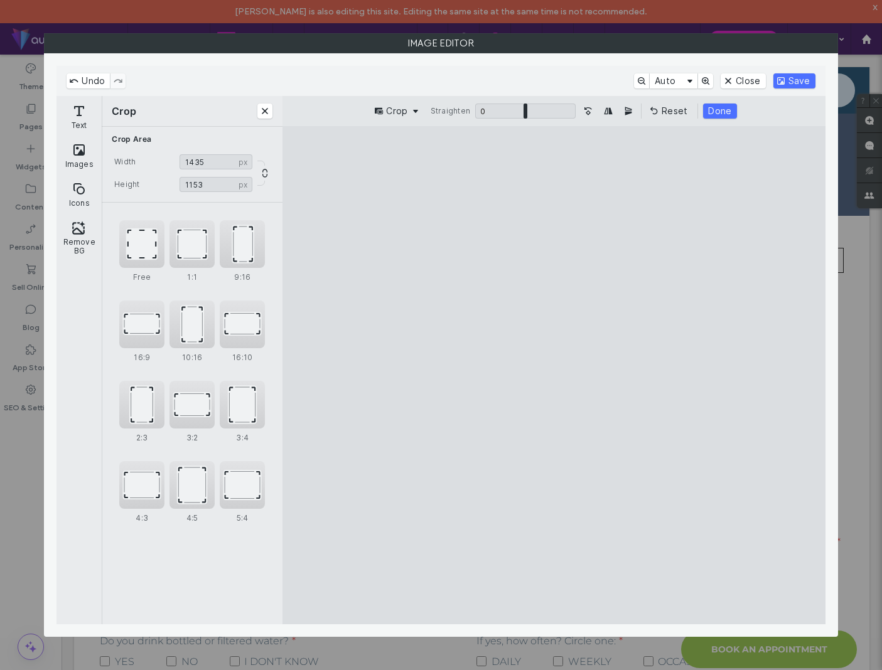
type input "****"
drag, startPoint x: 770, startPoint y: 574, endPoint x: 773, endPoint y: 525, distance: 49.6
click at [554, 375] on cesdk-canvas "Editor canvas" at bounding box center [554, 375] width 0 height 0
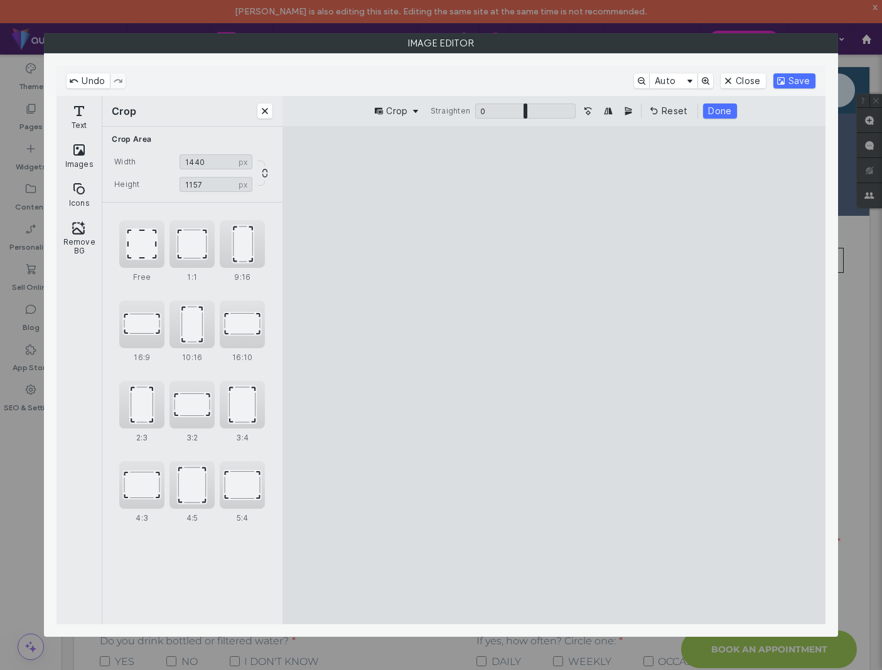
click at [715, 119] on div "Crop Straighten 0 * 0 Reset Done" at bounding box center [553, 111] width 543 height 30
drag, startPoint x: 715, startPoint y: 117, endPoint x: 726, endPoint y: 115, distance: 10.4
click at [716, 117] on button "Done" at bounding box center [719, 111] width 33 height 15
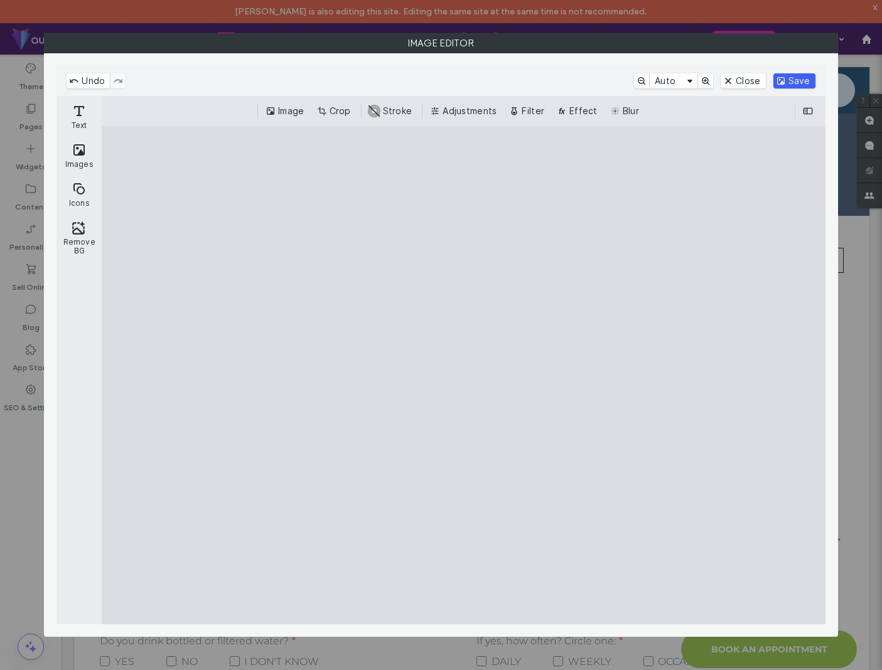
click at [804, 87] on button "Save" at bounding box center [794, 80] width 42 height 15
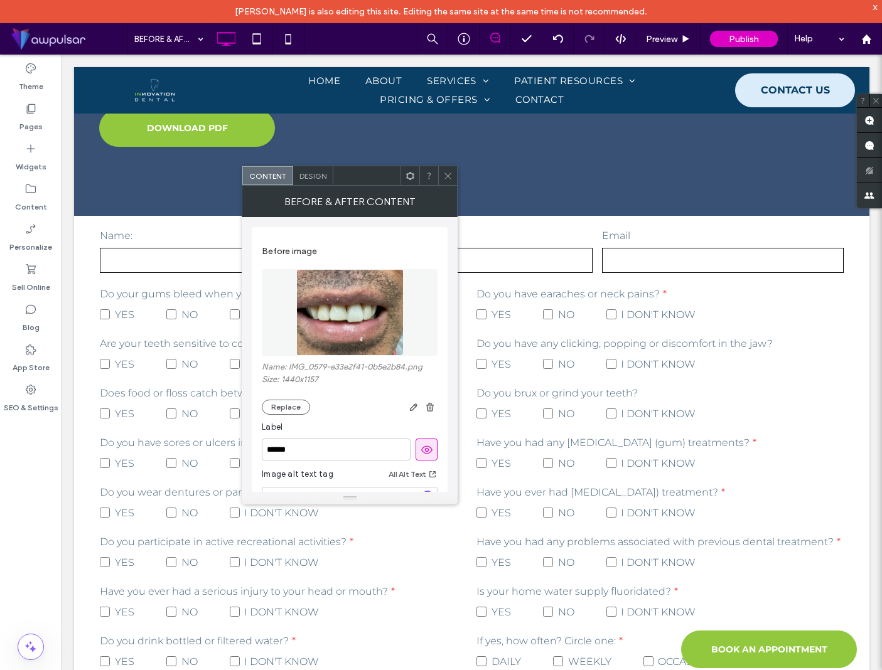
click at [451, 176] on icon at bounding box center [447, 175] width 9 height 9
click at [448, 179] on icon at bounding box center [447, 175] width 9 height 9
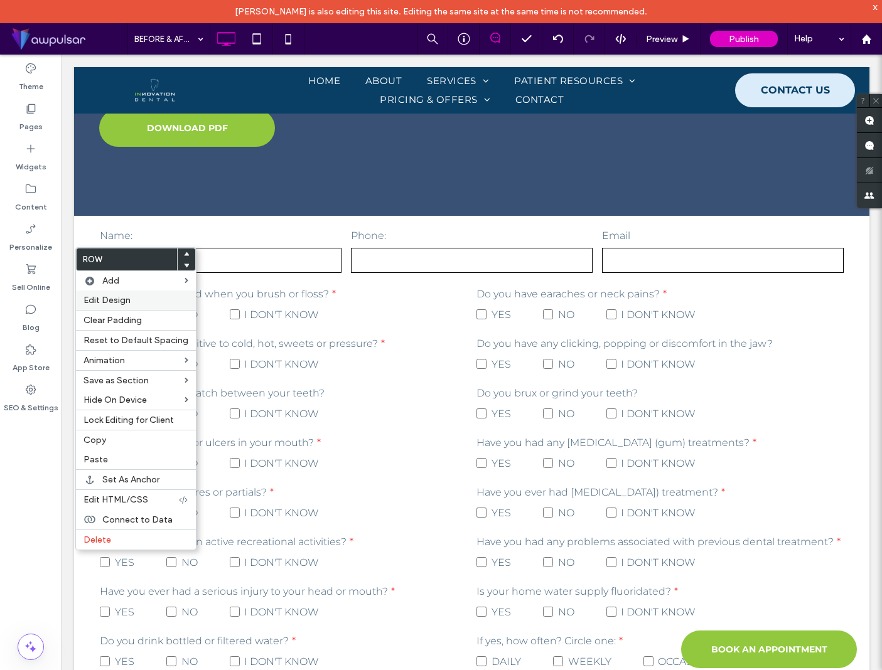
click at [114, 302] on span "Edit Design" at bounding box center [106, 300] width 47 height 11
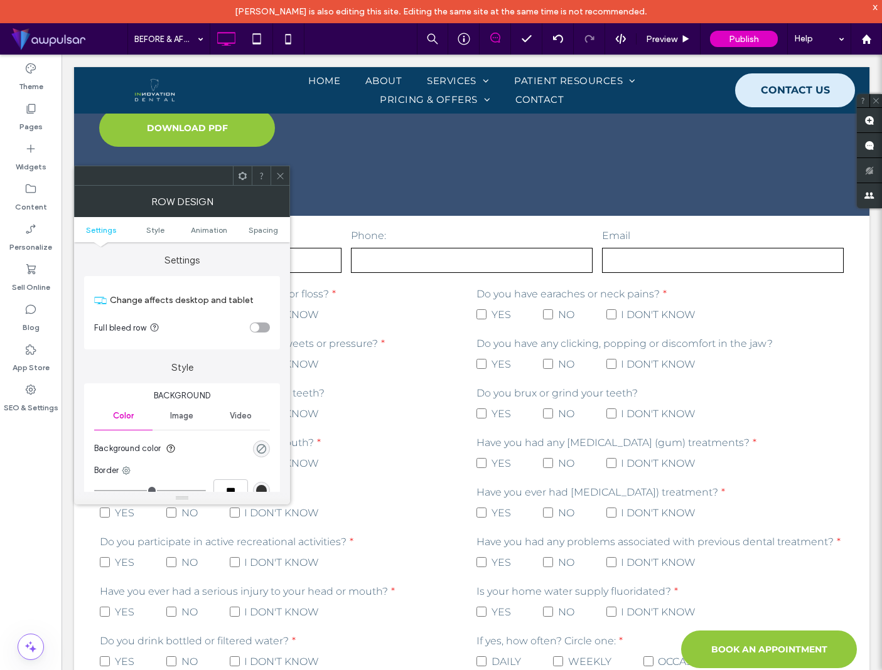
click at [260, 446] on div "rgba(0, 0, 0, 0)" at bounding box center [261, 449] width 11 height 11
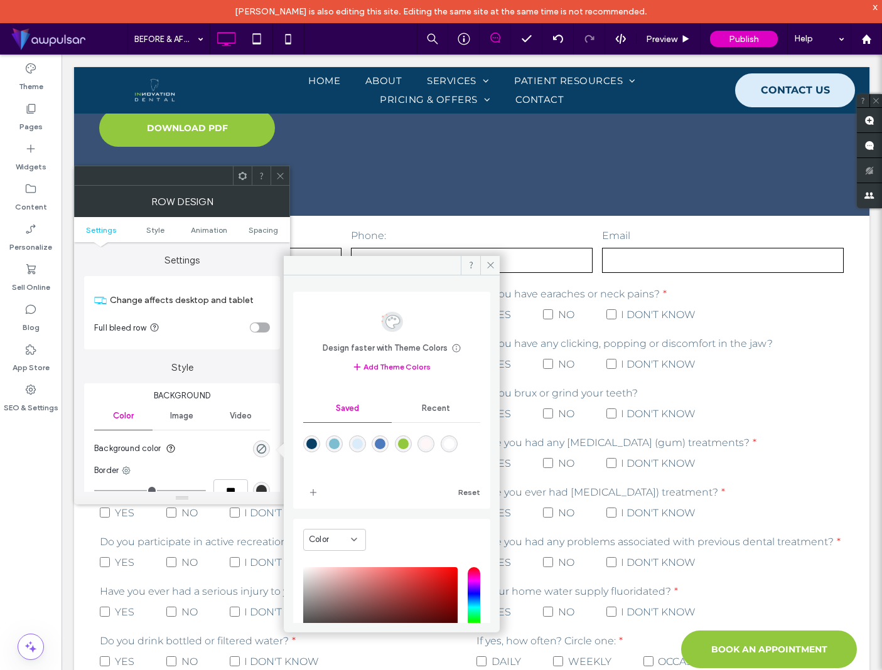
click at [311, 444] on div "rgba(9,63,101,1)" at bounding box center [311, 444] width 11 height 11
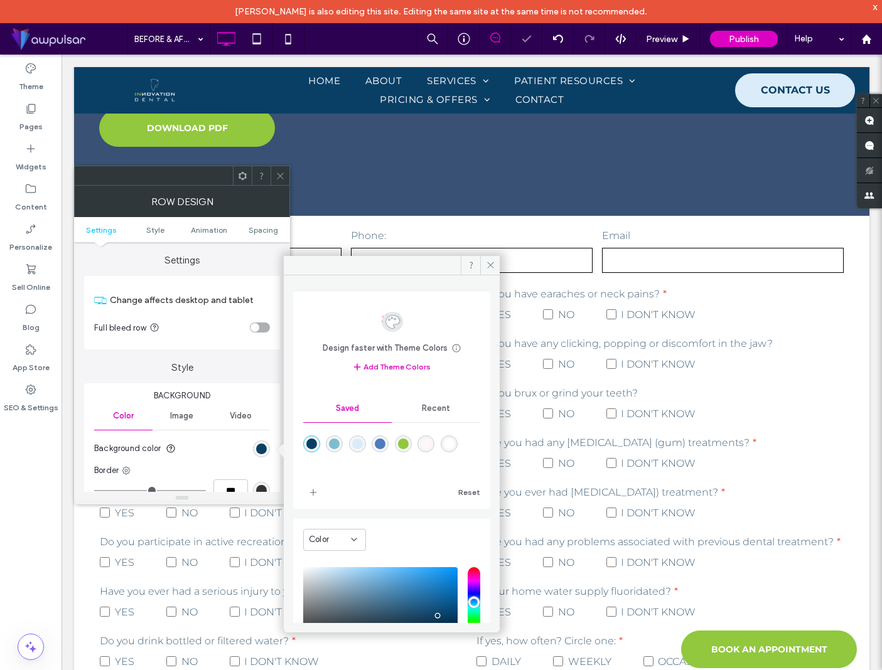
type input "*******"
type input "***"
type input "****"
click at [495, 265] on icon at bounding box center [490, 264] width 9 height 9
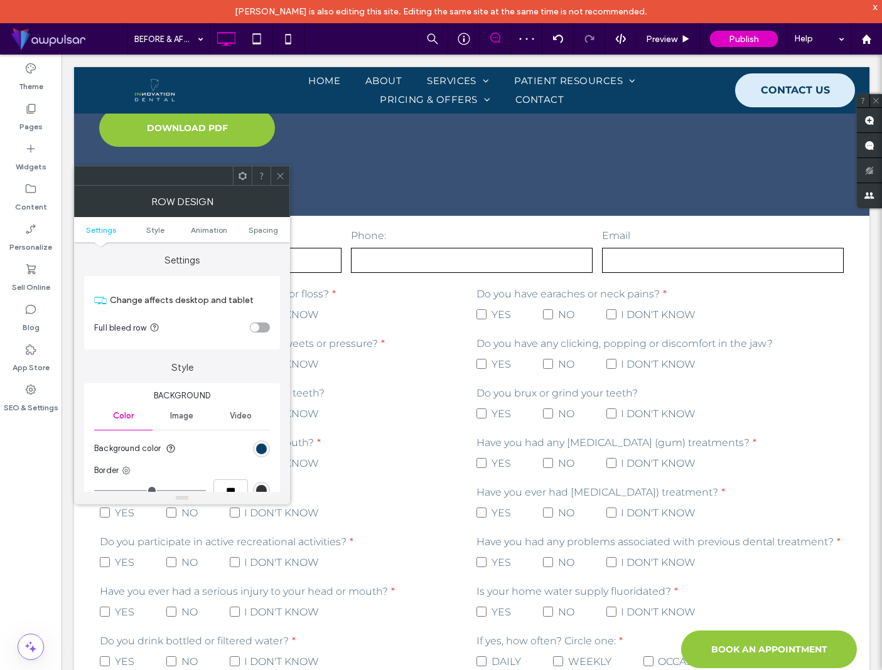
click at [279, 174] on icon at bounding box center [280, 175] width 9 height 9
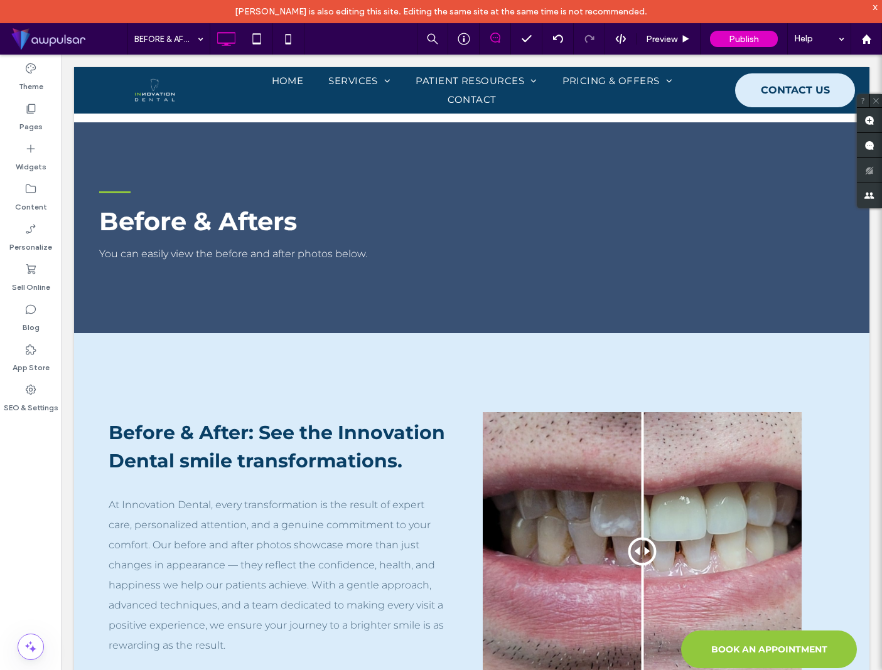
scroll to position [362, 0]
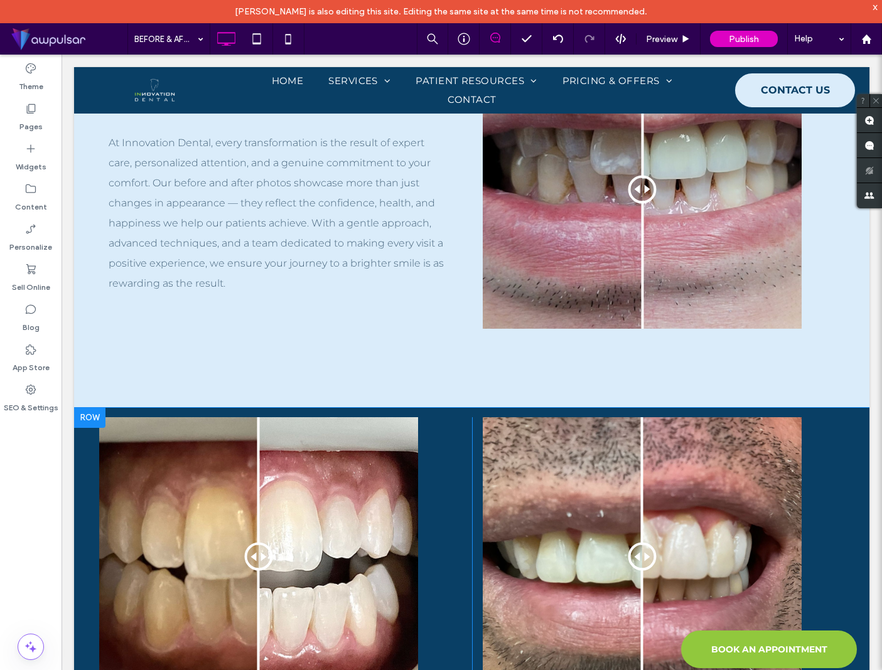
click at [89, 419] on div at bounding box center [89, 418] width 31 height 20
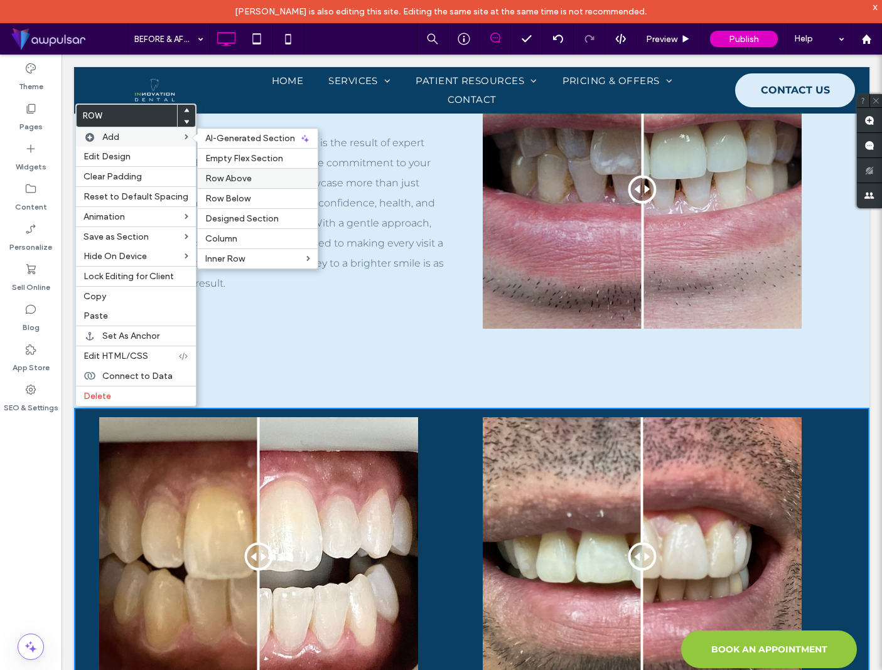
click at [232, 180] on span "Row Above" at bounding box center [228, 178] width 46 height 11
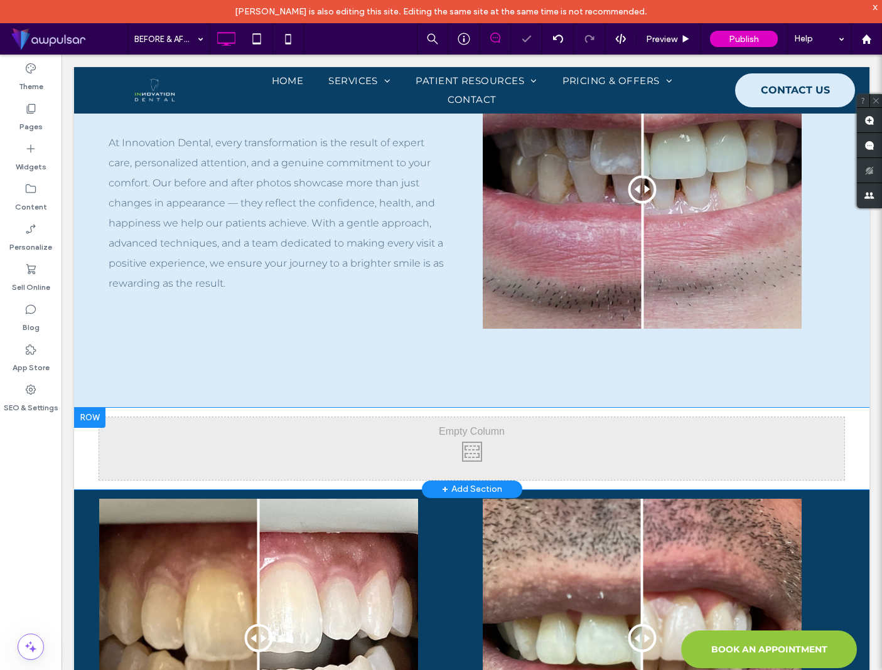
click at [88, 424] on div at bounding box center [89, 418] width 31 height 20
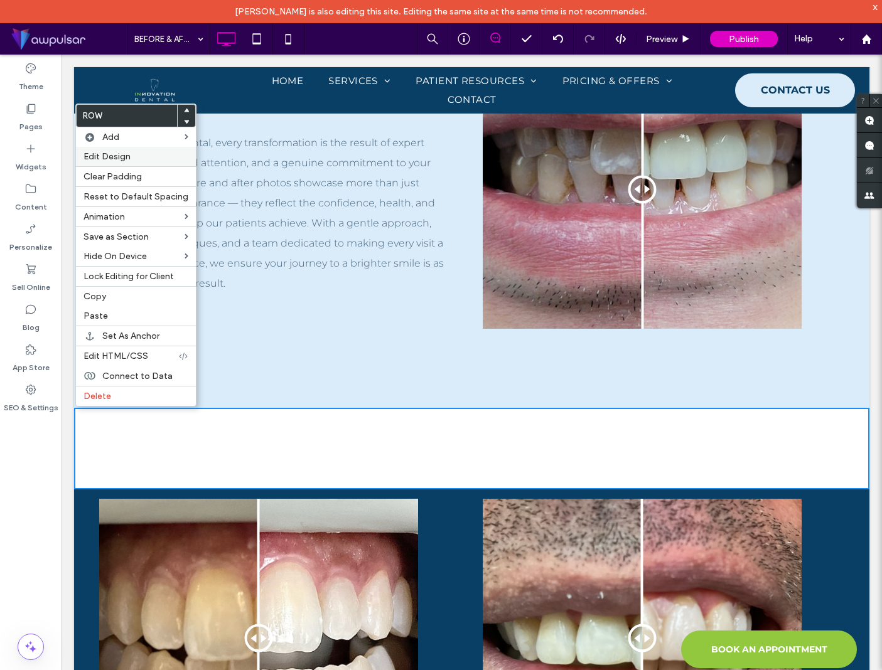
click at [106, 156] on span "Edit Design" at bounding box center [106, 156] width 47 height 11
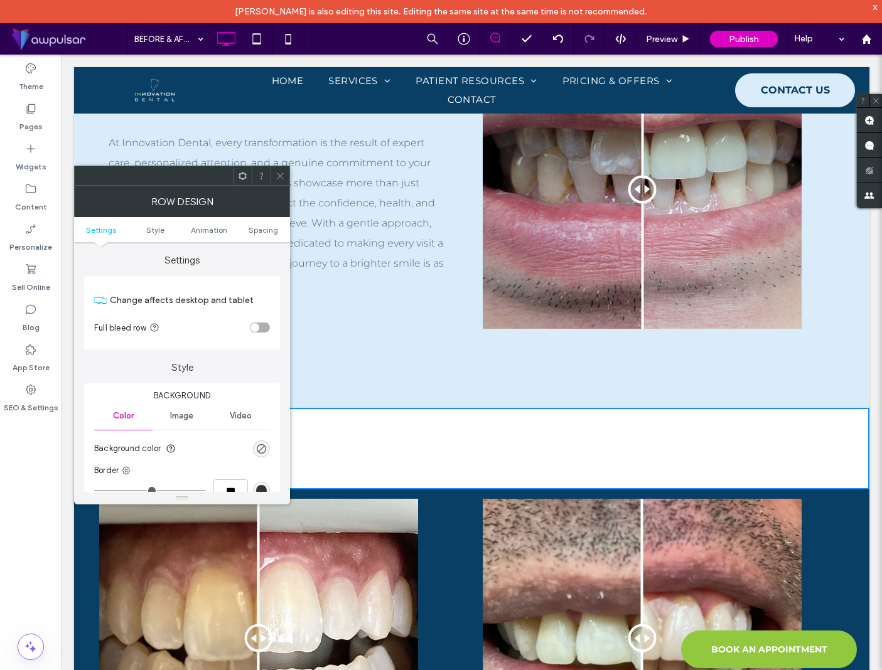
click at [255, 447] on div "rgba(0, 0, 0, 0)" at bounding box center [261, 449] width 17 height 17
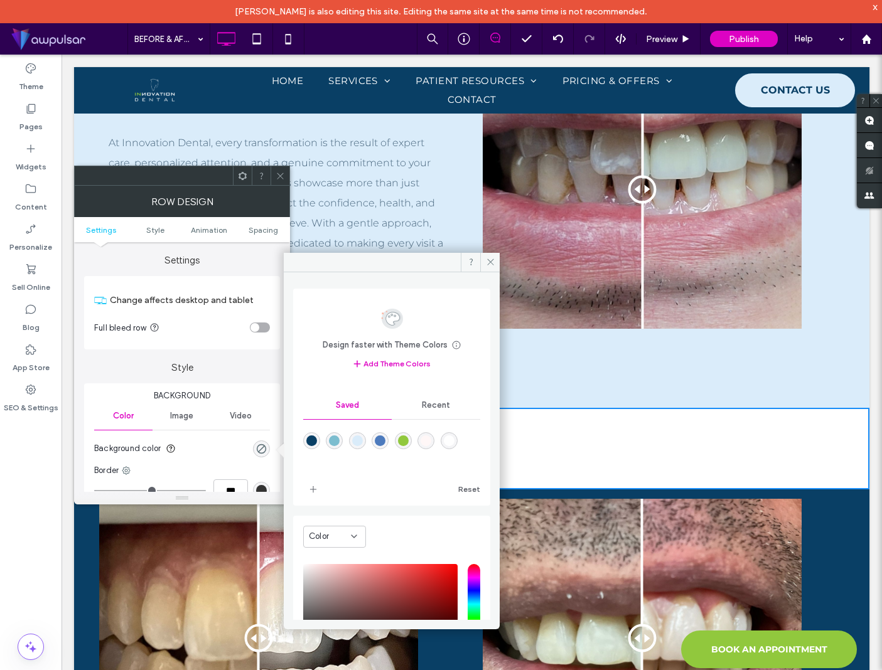
click at [313, 442] on div "rgba(9,63,101,1)" at bounding box center [311, 441] width 11 height 11
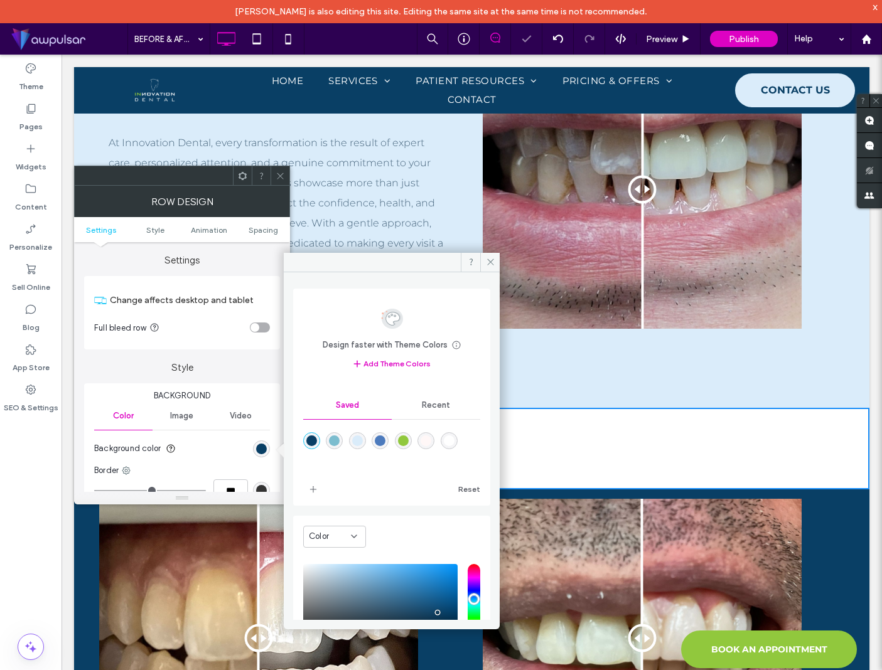
type input "*******"
type input "***"
type input "****"
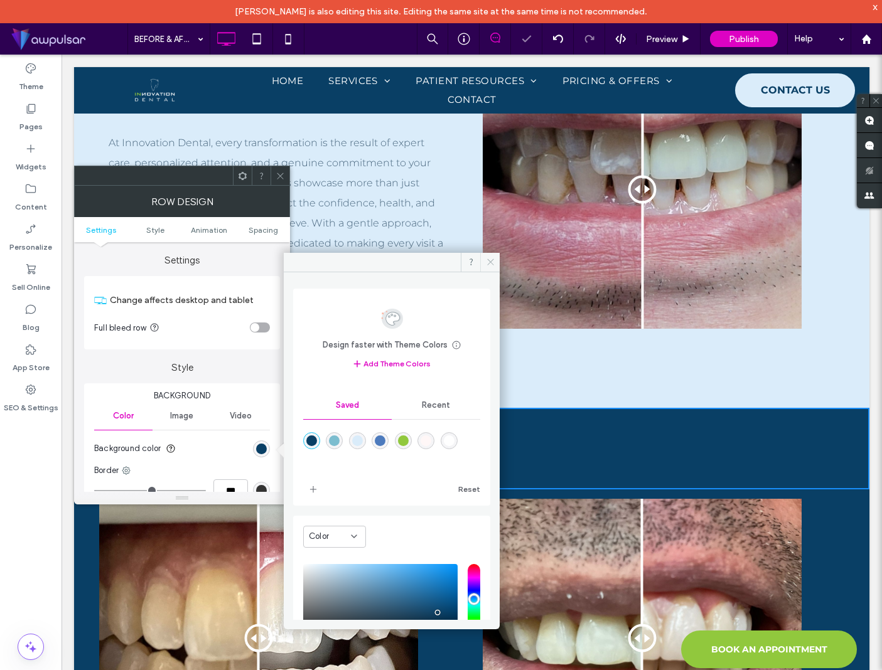
click at [494, 261] on icon at bounding box center [490, 261] width 9 height 9
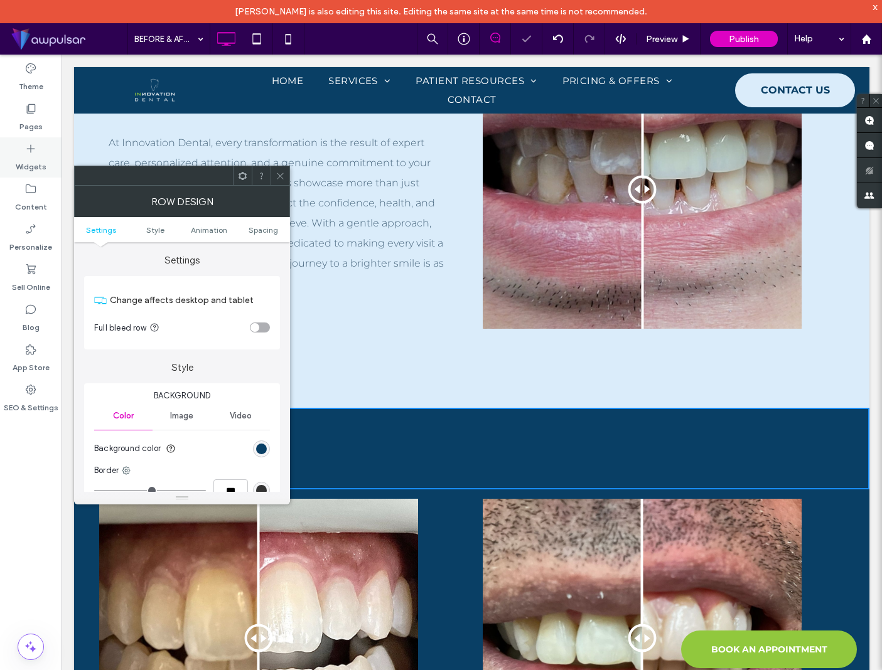
click at [34, 148] on use at bounding box center [31, 149] width 8 height 8
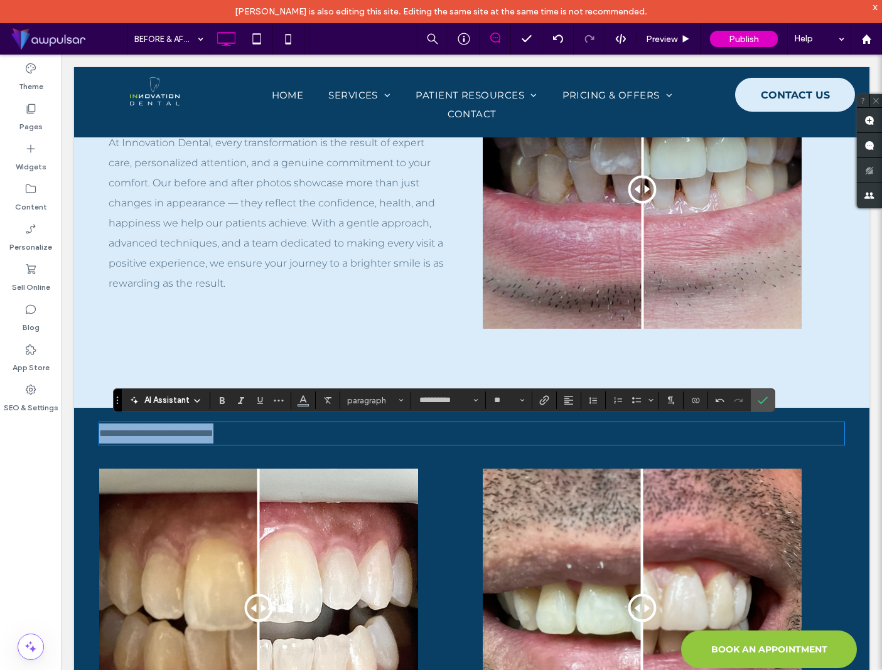
drag, startPoint x: 314, startPoint y: 435, endPoint x: 94, endPoint y: 432, distance: 220.9
click at [94, 432] on div "**********" at bounding box center [471, 433] width 795 height 51
click at [377, 402] on span "paragraph" at bounding box center [371, 400] width 49 height 9
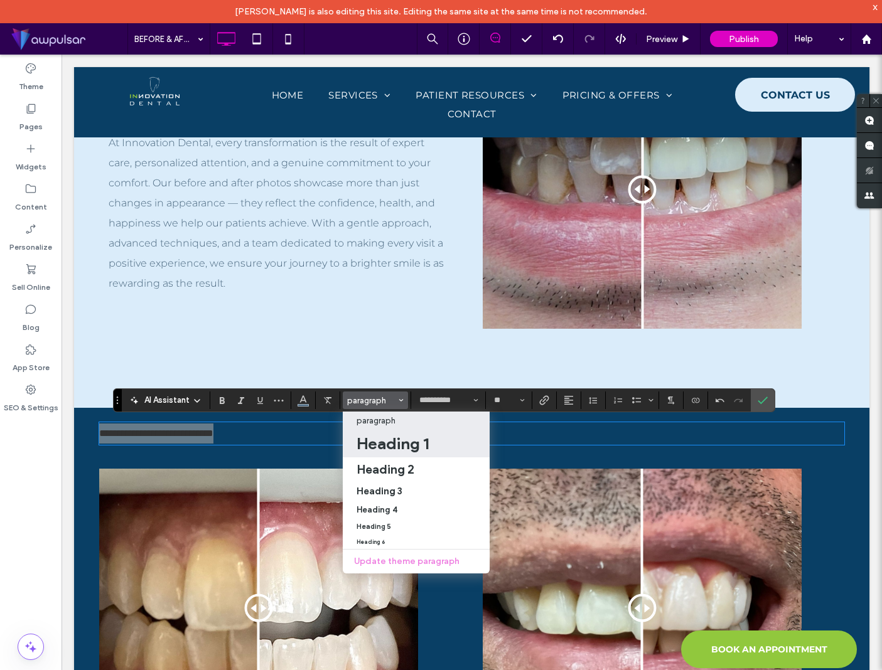
click at [403, 449] on h1 "Heading 1" at bounding box center [392, 444] width 72 height 20
type input "**"
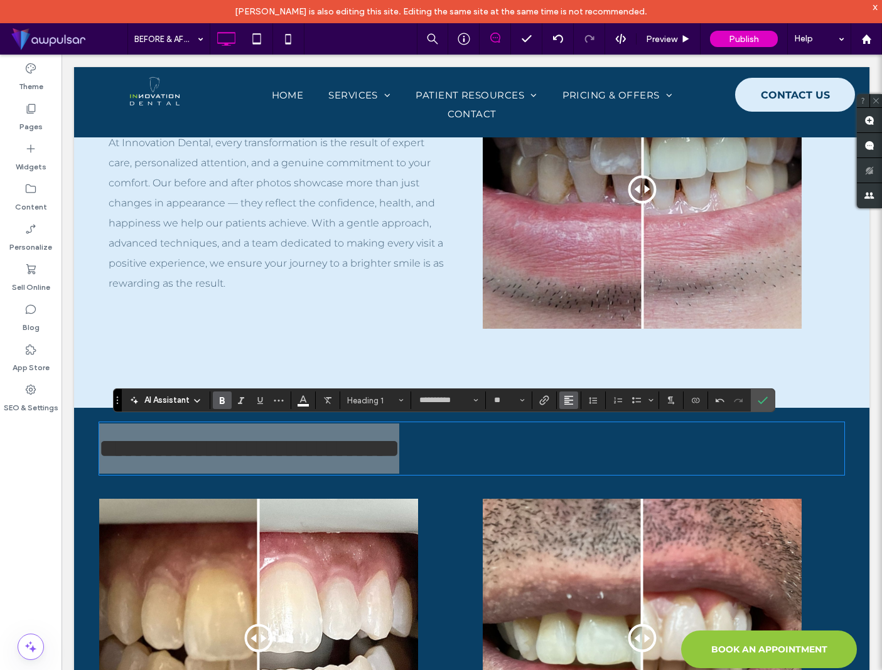
click at [571, 405] on use "Alignment" at bounding box center [568, 400] width 9 height 9
click at [573, 444] on label "ui.textEditor.alignment.center" at bounding box center [581, 439] width 44 height 18
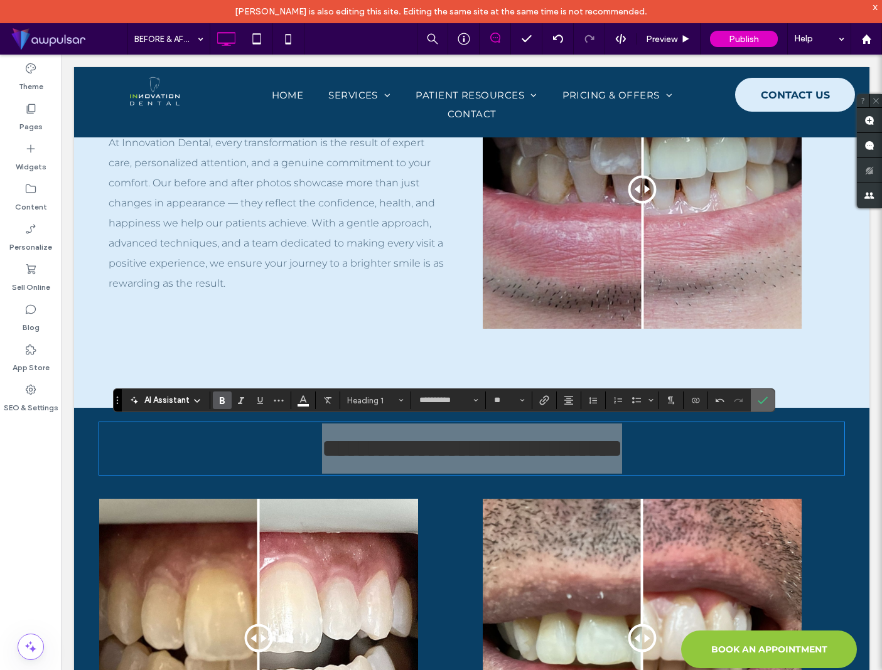
click at [763, 400] on icon "Confirm" at bounding box center [763, 400] width 10 height 10
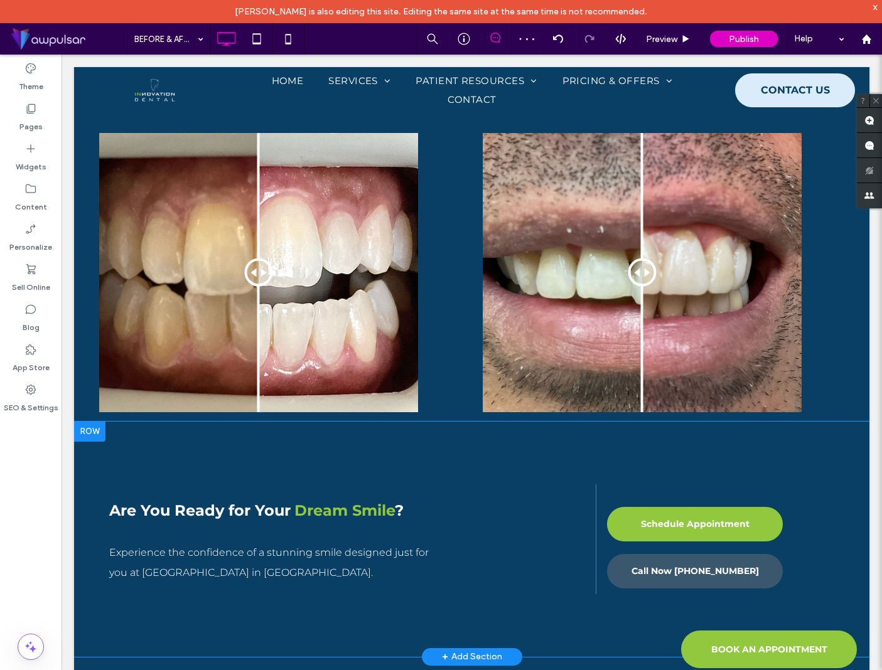
scroll to position [729, 0]
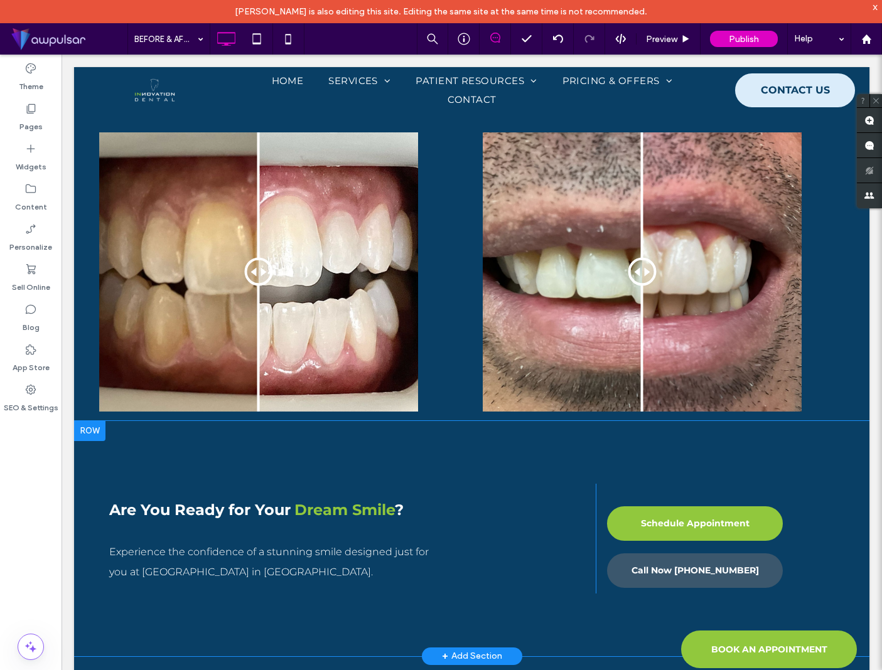
click at [95, 434] on div at bounding box center [89, 431] width 31 height 20
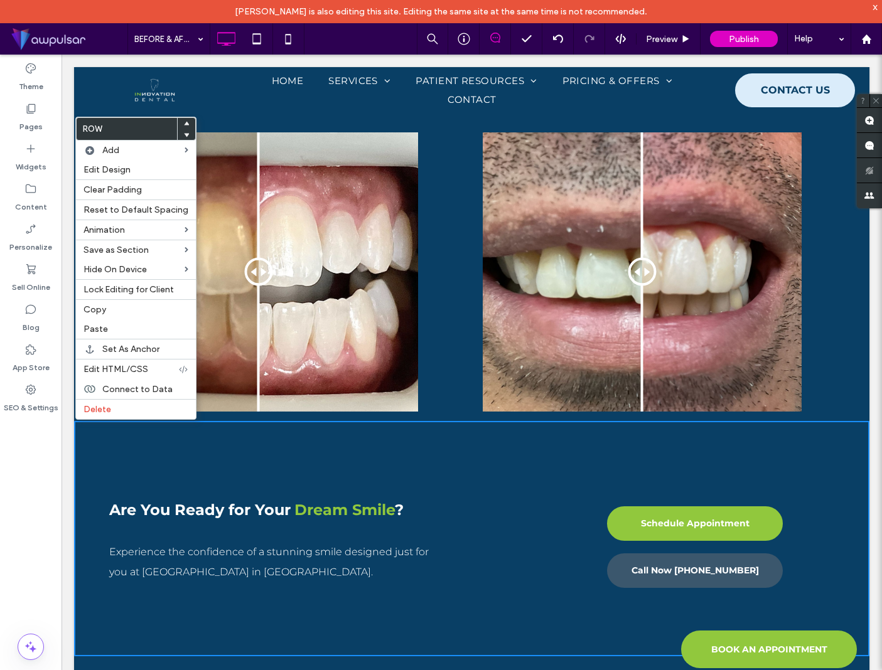
click at [78, 63] on body "Click To Paste HOME SERVICES COSMETIC DENTISTRY [MEDICAL_DATA]® [MEDICAL_DATA] …" at bounding box center [472, 131] width 820 height 1610
click at [329, 601] on div "Are You Ready for Your Dream Smile ? Experience the confidence of a stunning sm…" at bounding box center [471, 538] width 795 height 235
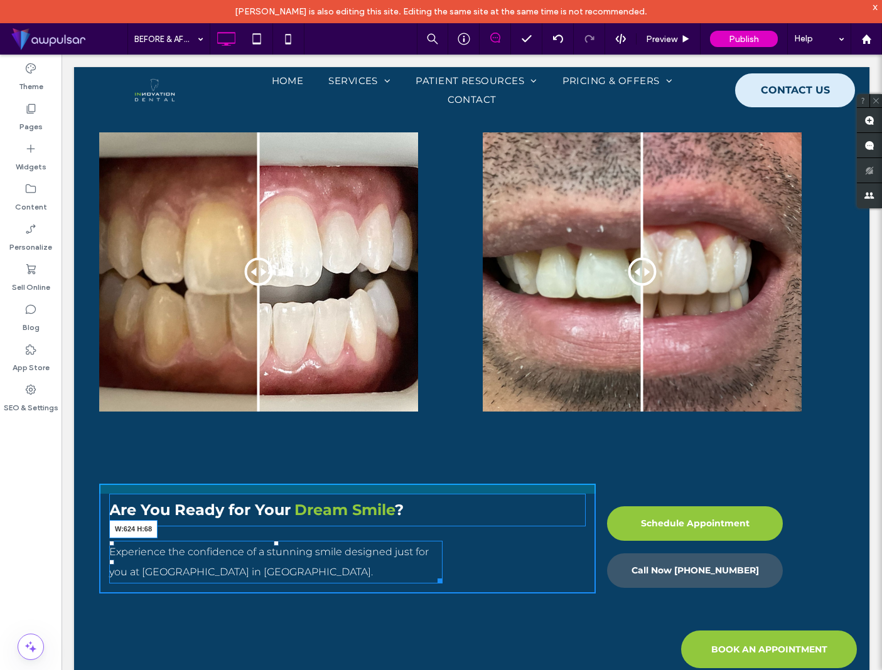
drag, startPoint x: 440, startPoint y: 581, endPoint x: 498, endPoint y: 579, distance: 58.4
click at [442, 579] on div at bounding box center [437, 578] width 9 height 9
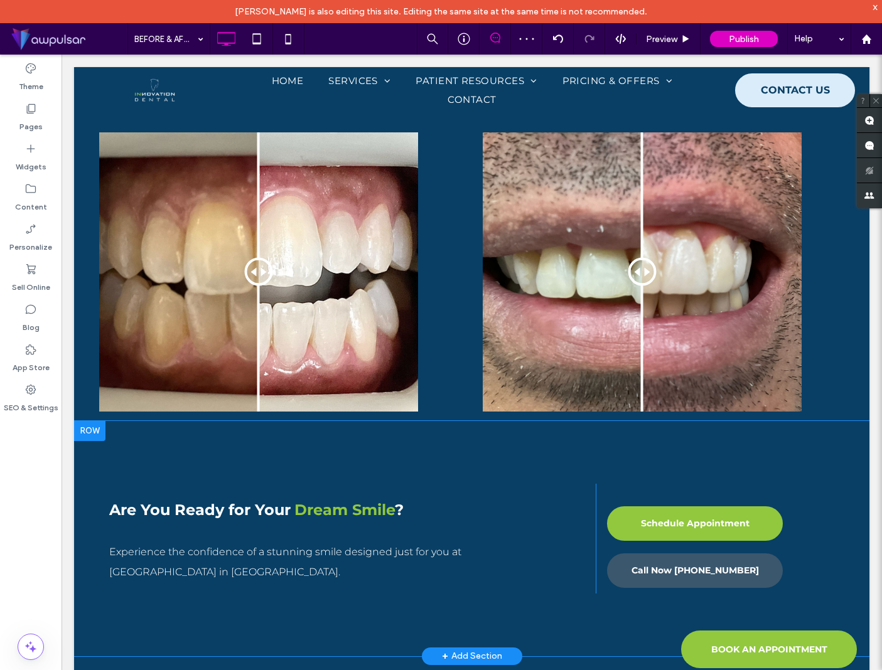
click at [94, 432] on div at bounding box center [89, 431] width 31 height 20
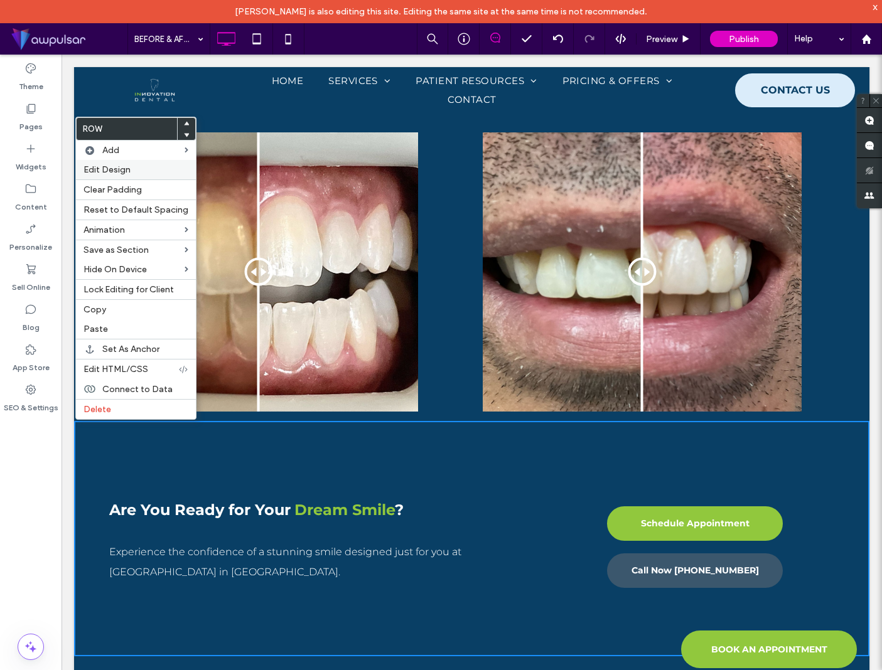
click at [117, 172] on span "Edit Design" at bounding box center [106, 169] width 47 height 11
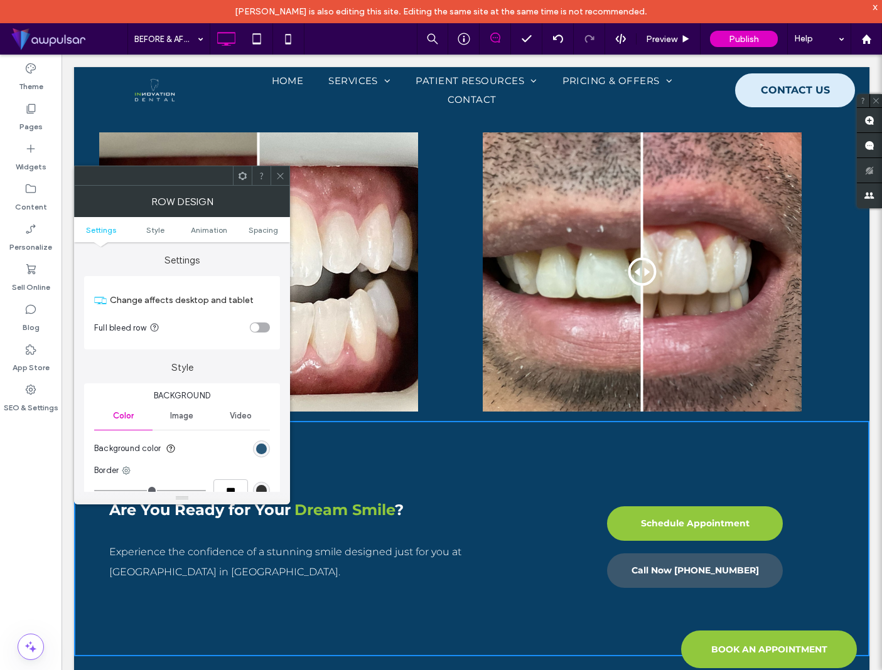
click at [258, 451] on div "rgb(9, 63, 101)" at bounding box center [261, 449] width 11 height 11
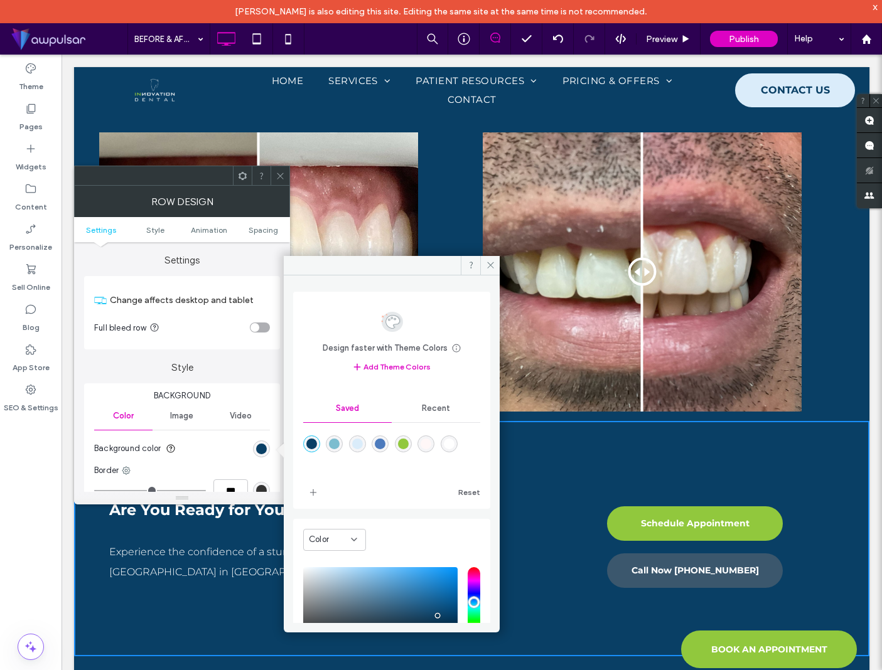
click at [409, 441] on div "rgba(145,200,61,1)" at bounding box center [403, 444] width 11 height 11
type input "*******"
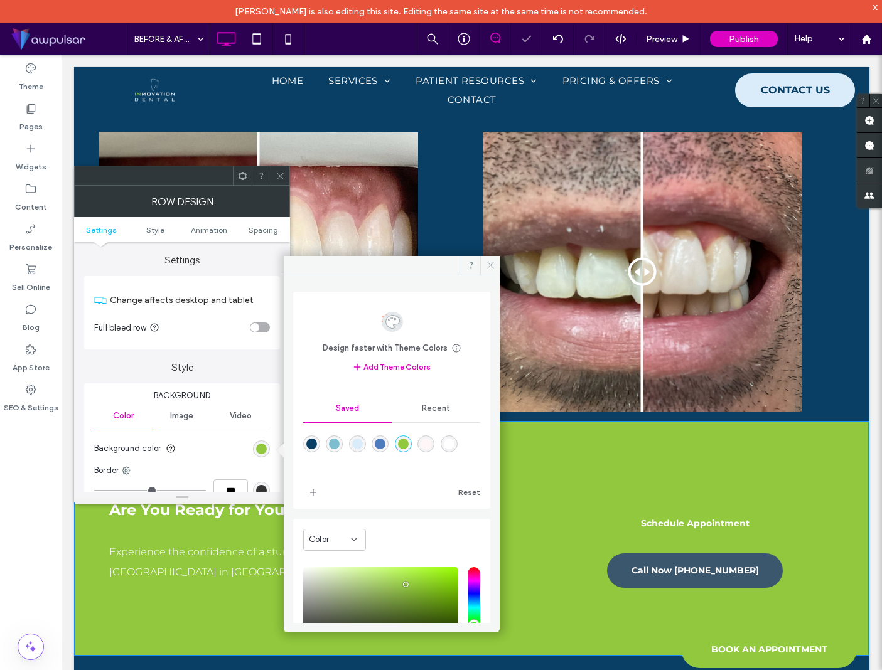
drag, startPoint x: 415, startPoint y: 206, endPoint x: 488, endPoint y: 265, distance: 93.2
click at [488, 265] on icon at bounding box center [490, 264] width 9 height 9
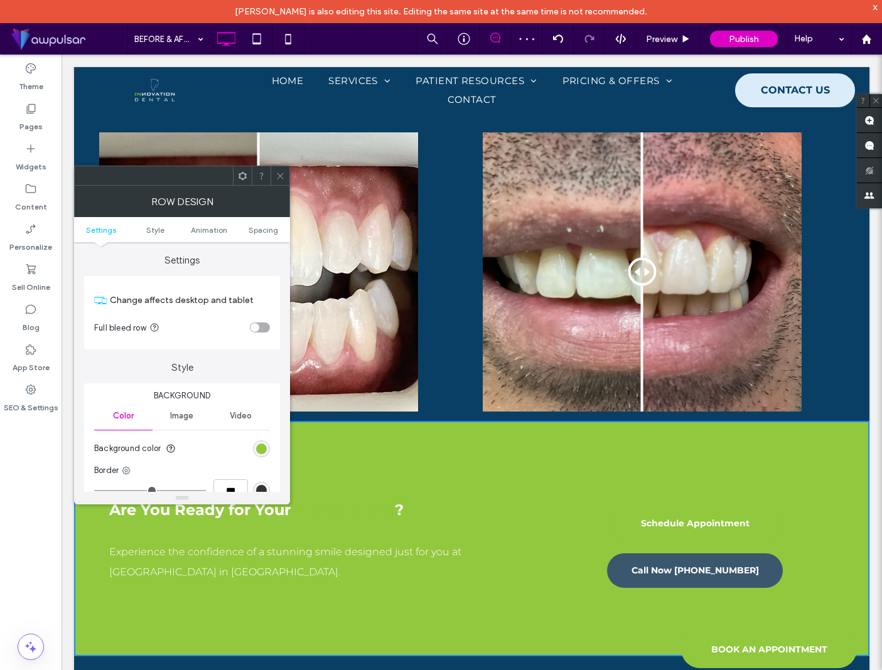
click at [281, 175] on icon at bounding box center [280, 175] width 9 height 9
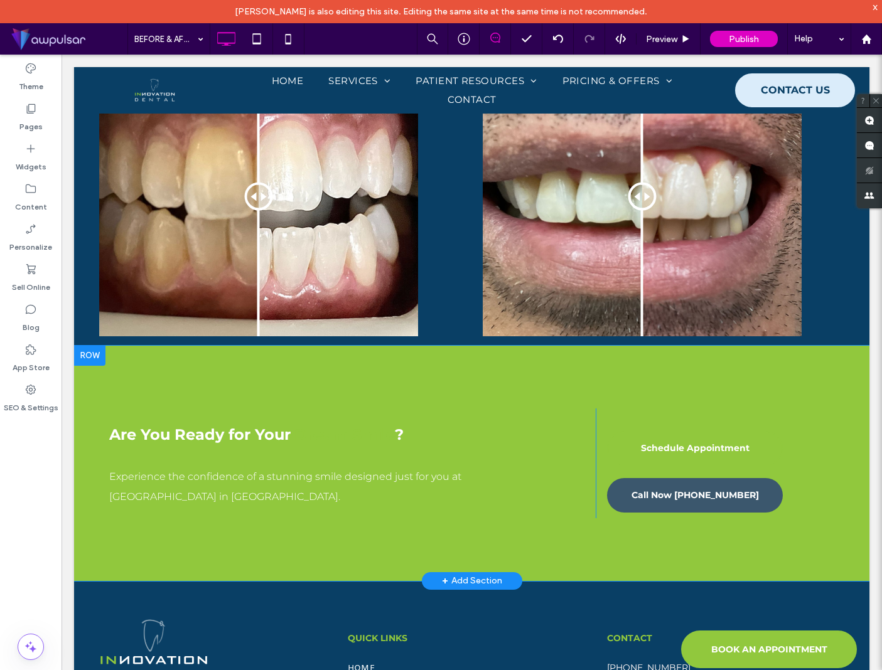
scroll to position [803, 0]
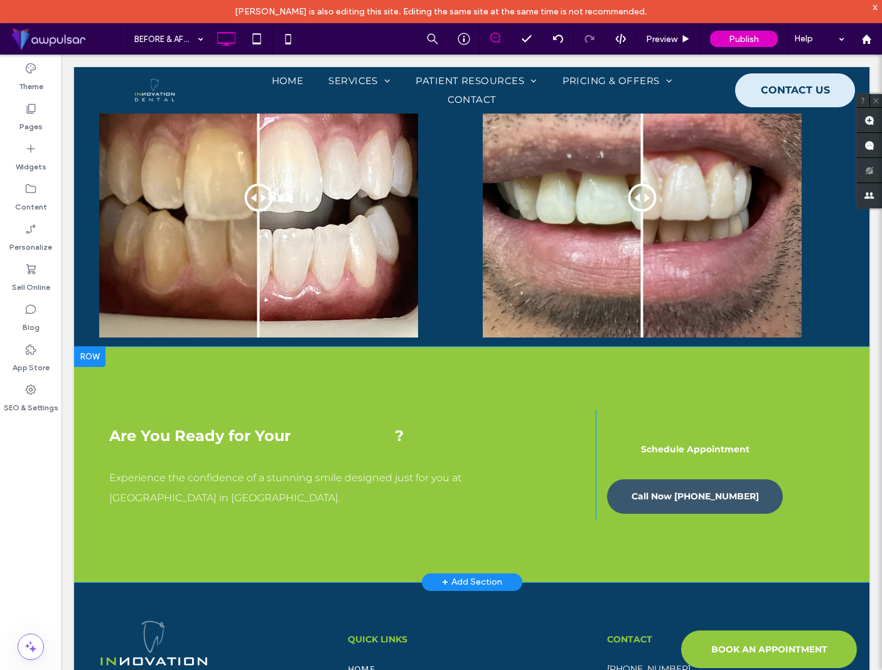
click at [95, 360] on div at bounding box center [89, 357] width 31 height 20
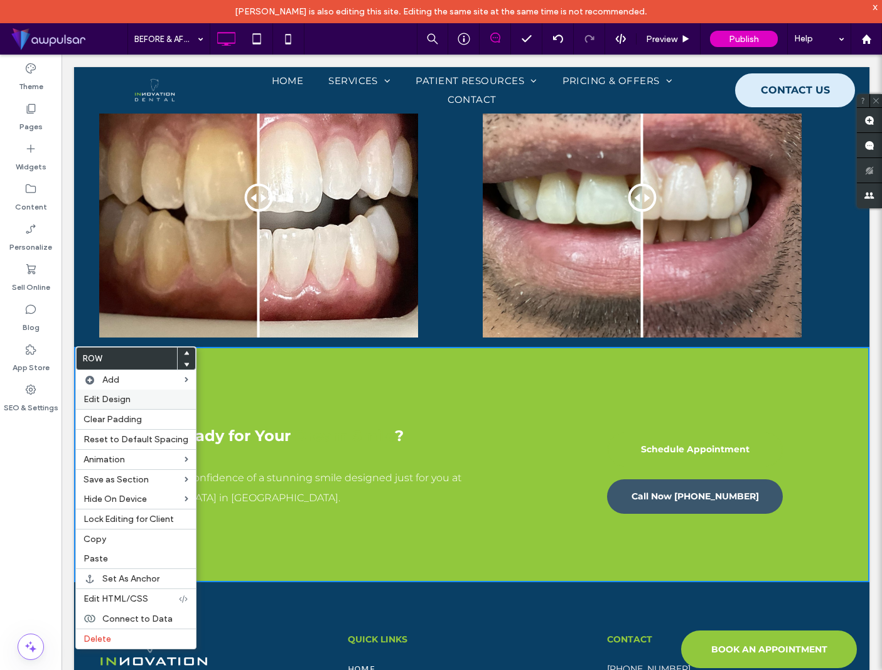
click at [120, 404] on span "Edit Design" at bounding box center [106, 399] width 47 height 11
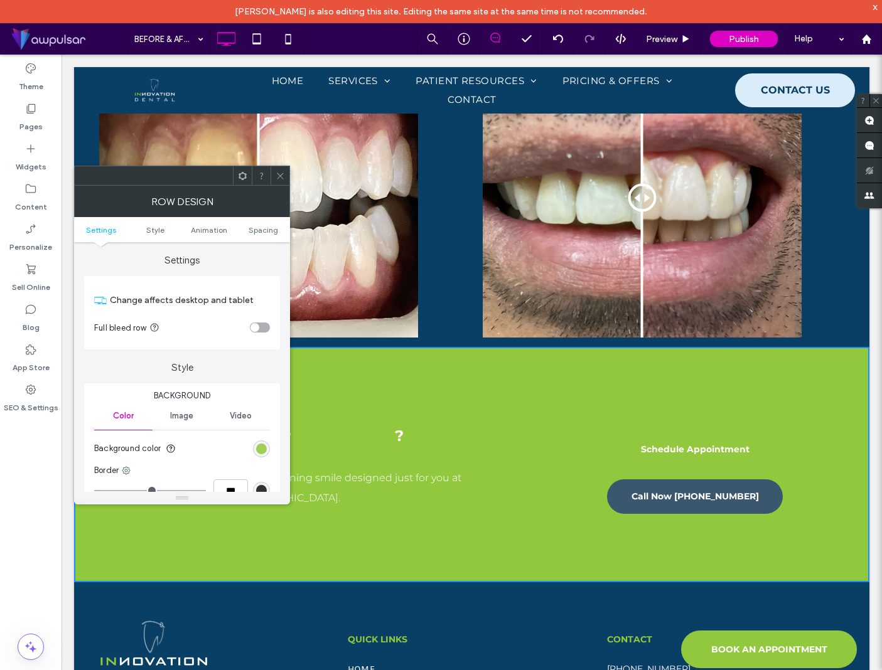
click at [264, 452] on div "rgb(145, 200, 61)" at bounding box center [261, 449] width 11 height 11
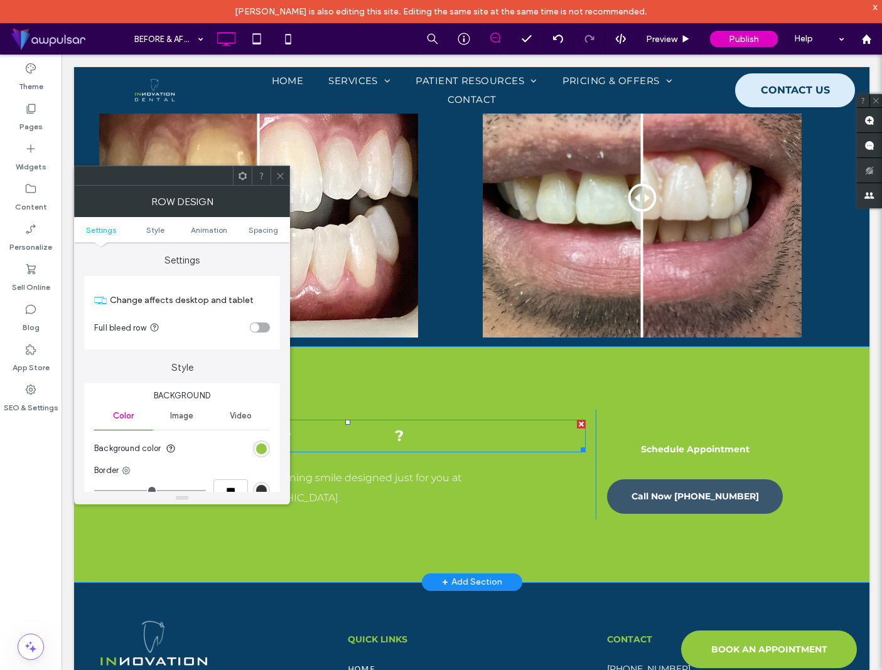
click at [464, 445] on p "Are You Ready for Your Dream Smile ?" at bounding box center [347, 436] width 476 height 30
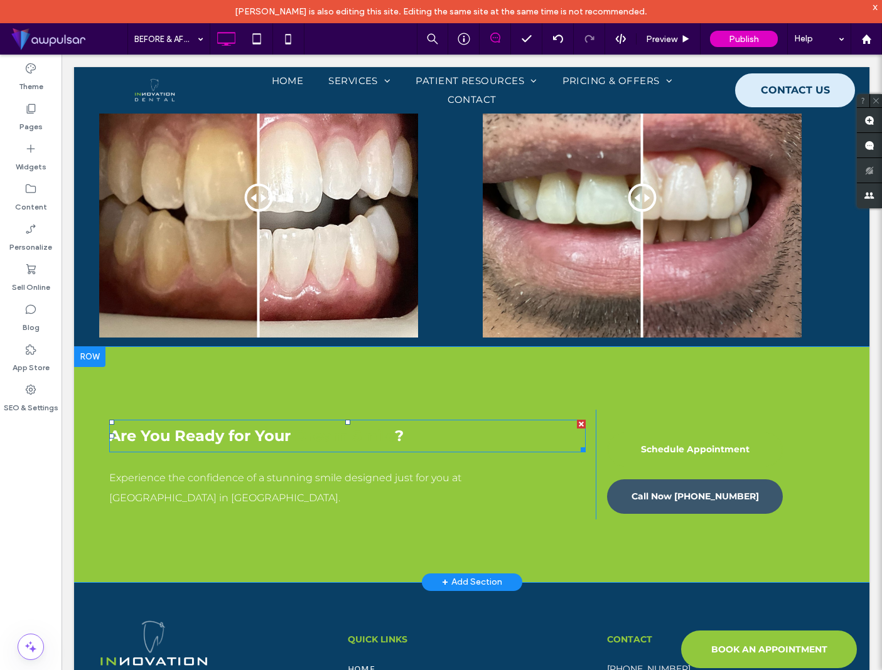
type input "**********"
type input "**"
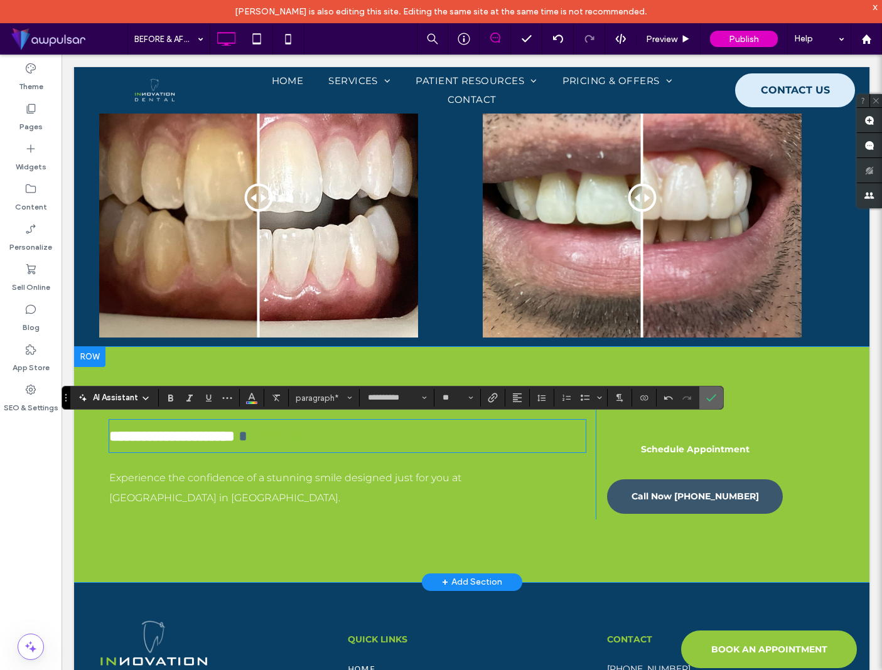
drag, startPoint x: 715, startPoint y: 399, endPoint x: 648, endPoint y: 345, distance: 85.7
click at [715, 399] on icon "Confirm" at bounding box center [711, 398] width 10 height 10
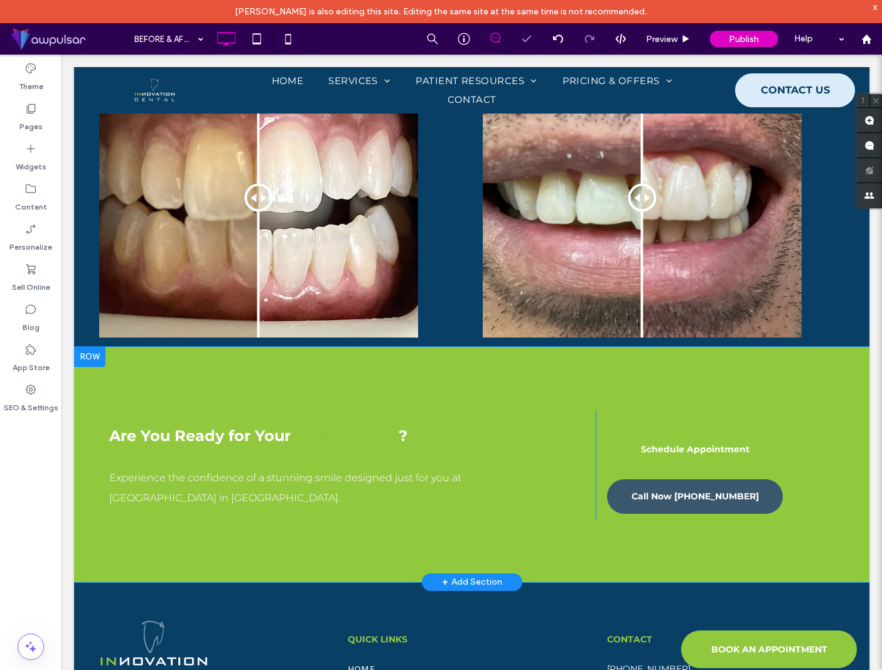
click at [105, 356] on div at bounding box center [89, 357] width 31 height 20
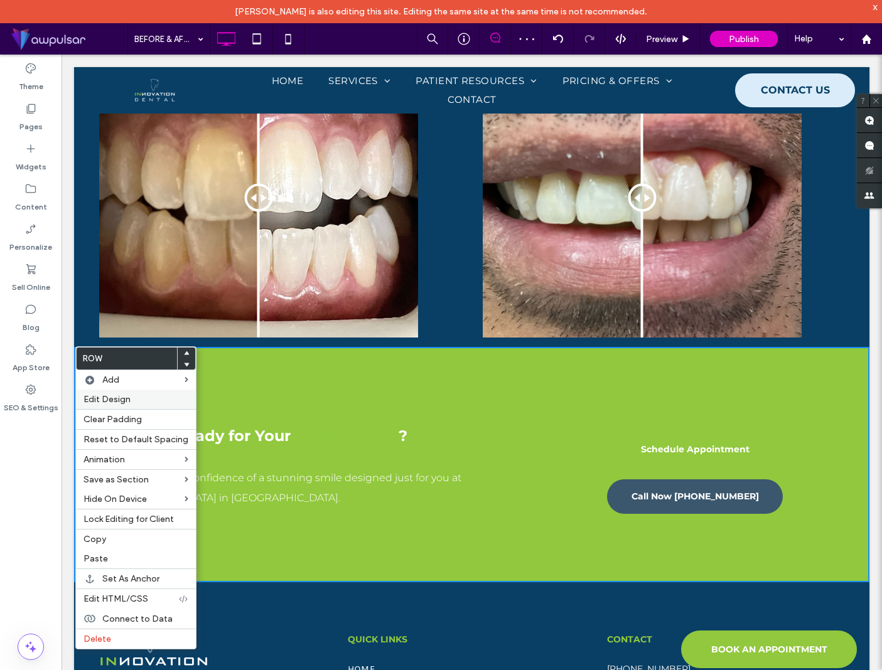
click at [146, 404] on label "Edit Design" at bounding box center [135, 399] width 105 height 11
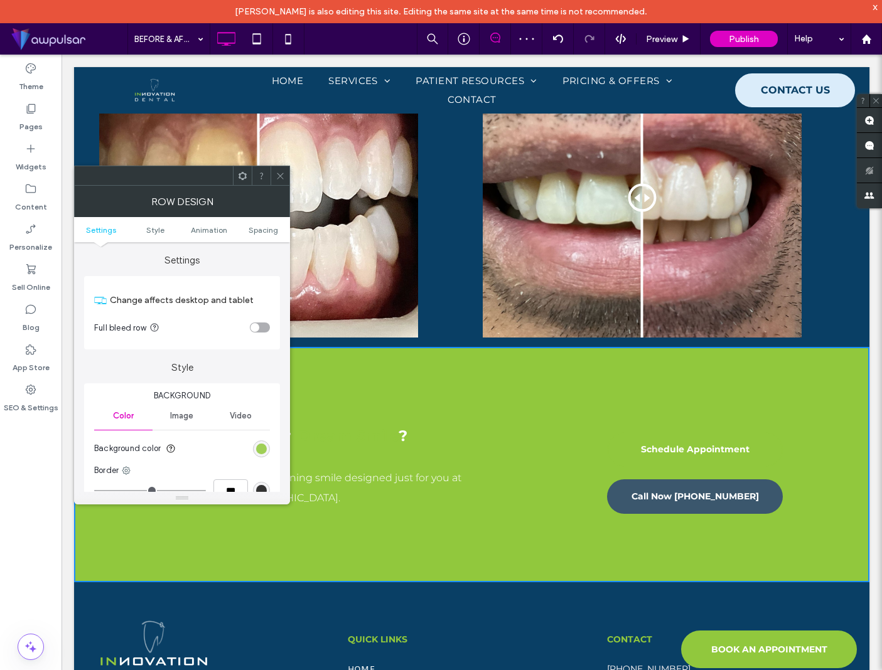
click at [263, 446] on div "rgb(145, 200, 61)" at bounding box center [261, 449] width 11 height 11
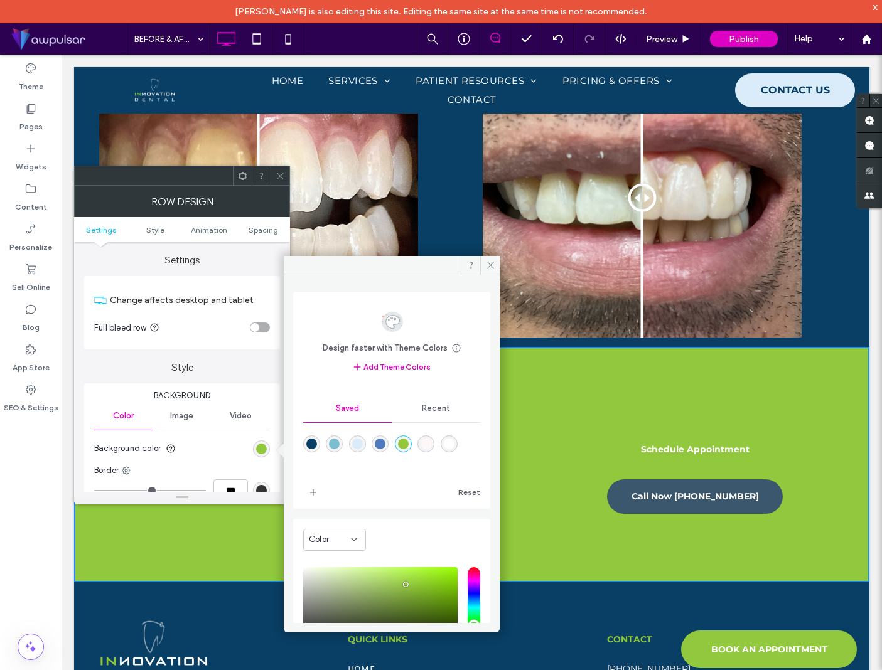
click at [454, 444] on div "rgba(255,255,255,1)" at bounding box center [449, 444] width 11 height 11
type input "*******"
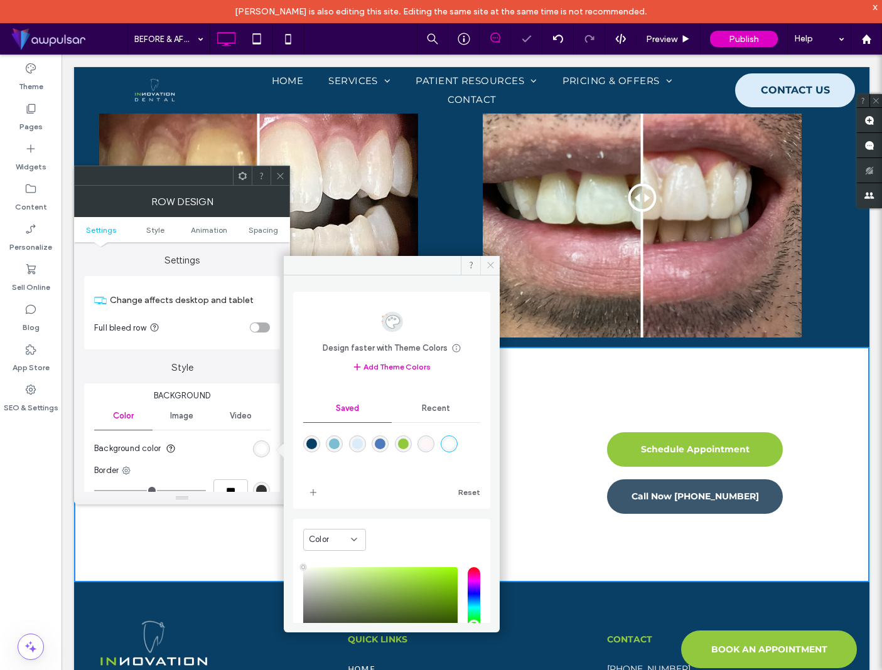
click at [488, 265] on icon at bounding box center [490, 264] width 9 height 9
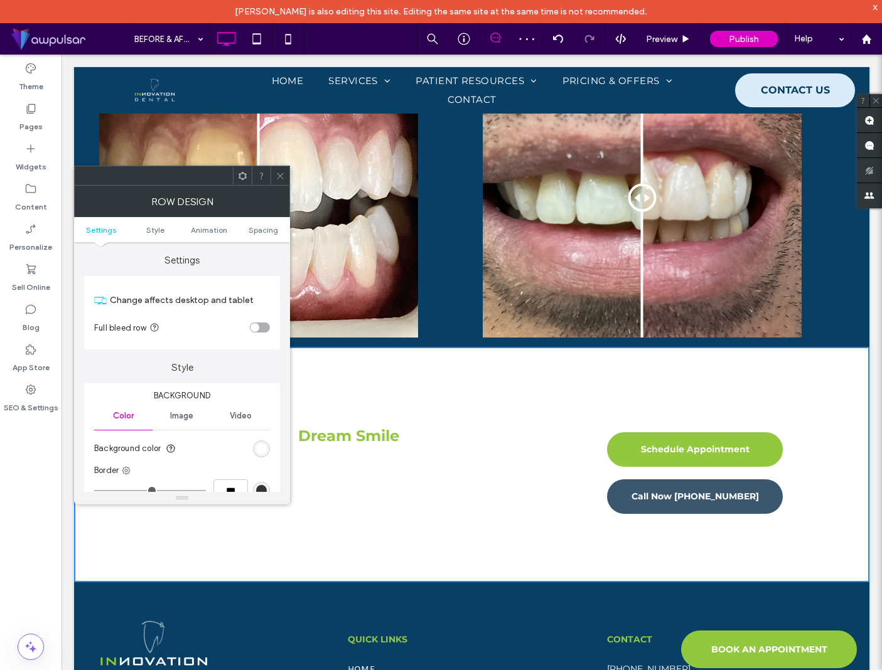
click at [278, 177] on use at bounding box center [280, 176] width 6 height 6
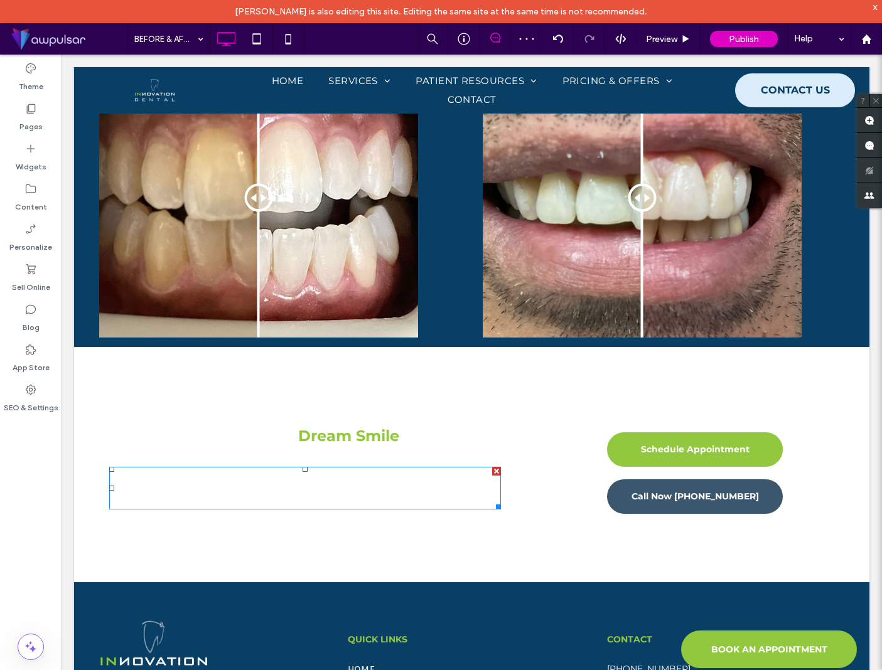
click at [294, 483] on span "Experience the confidence of a stunning smile designed just for you at [GEOGRAP…" at bounding box center [285, 488] width 352 height 32
type input "**********"
type input "**"
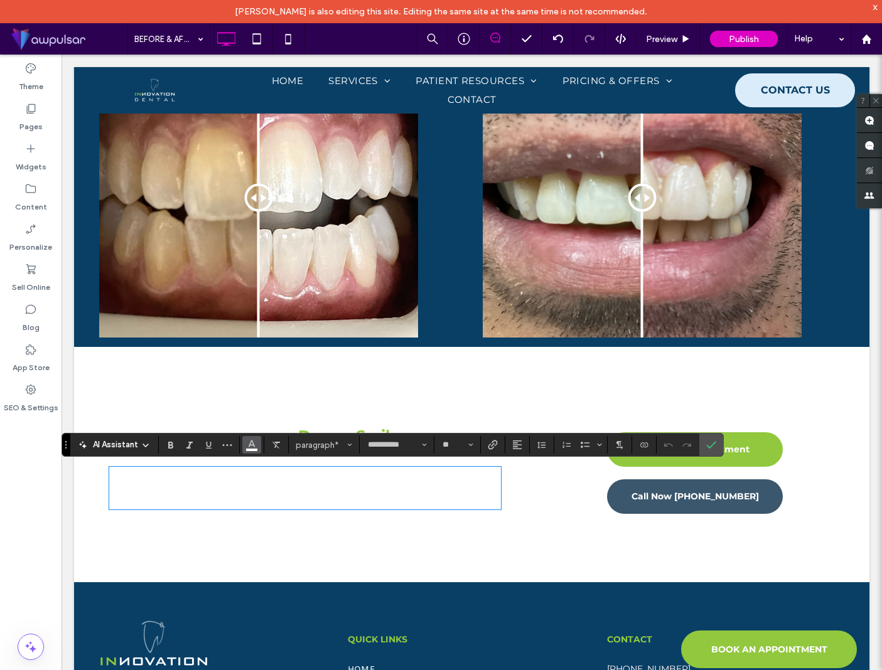
click at [254, 445] on icon "Color" at bounding box center [252, 444] width 10 height 10
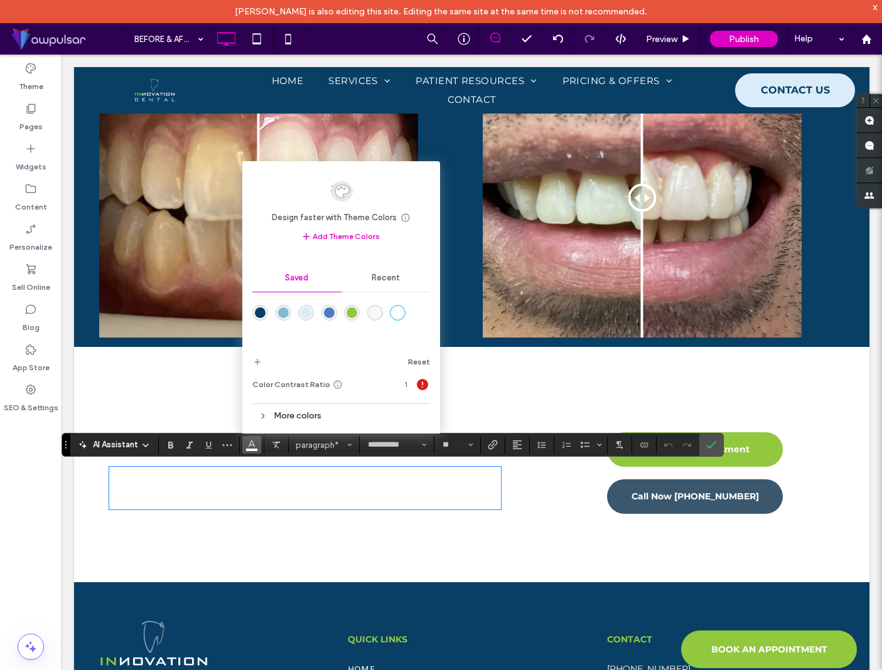
click at [258, 311] on div "rgba(9,63,101,1)" at bounding box center [260, 313] width 11 height 11
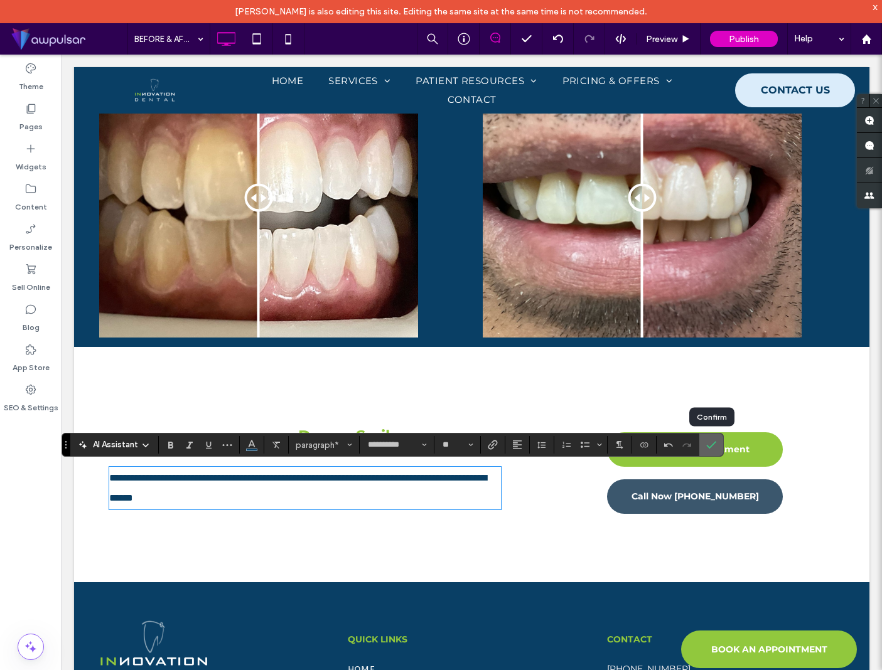
drag, startPoint x: 710, startPoint y: 444, endPoint x: 650, endPoint y: 390, distance: 81.4
click at [710, 444] on icon "Confirm" at bounding box center [711, 445] width 10 height 10
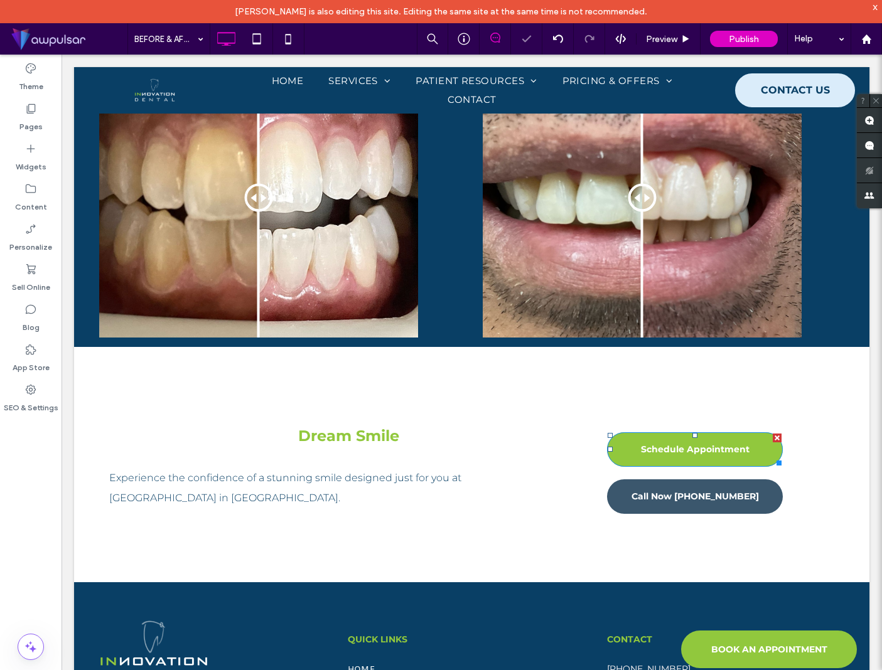
scroll to position [804, 0]
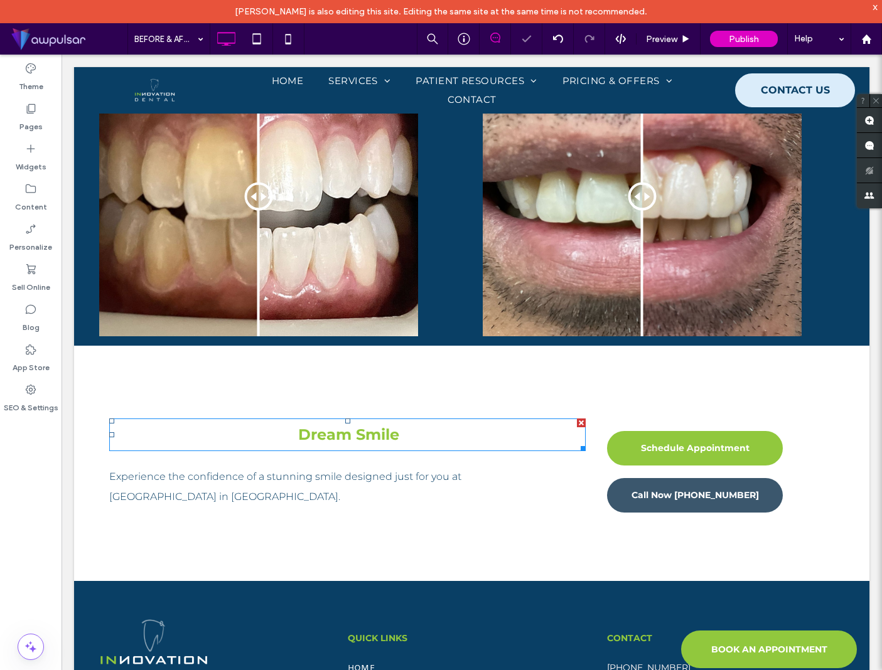
click at [268, 439] on strong "Are You Ready for Your" at bounding box center [199, 435] width 181 height 18
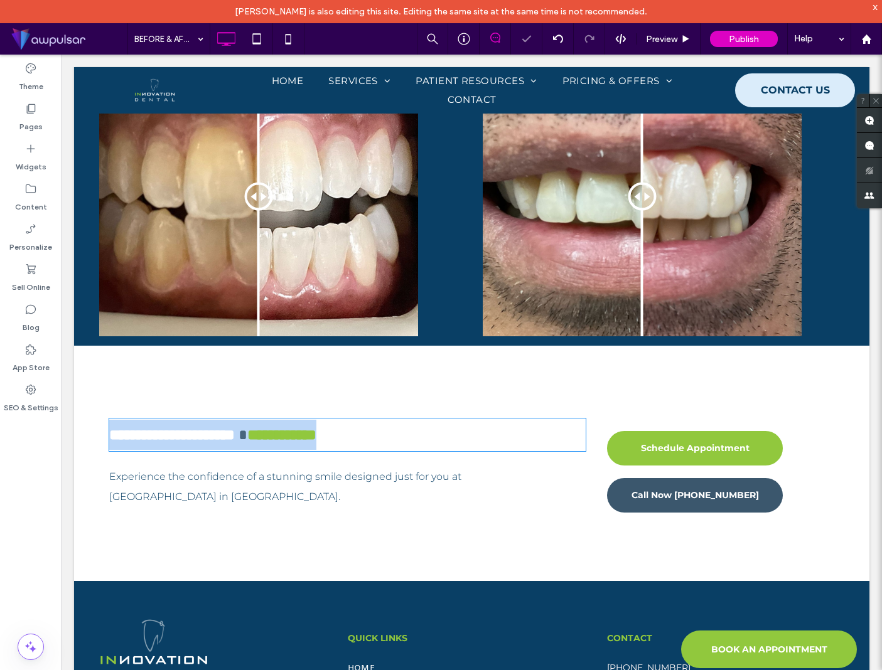
scroll to position [801, 0]
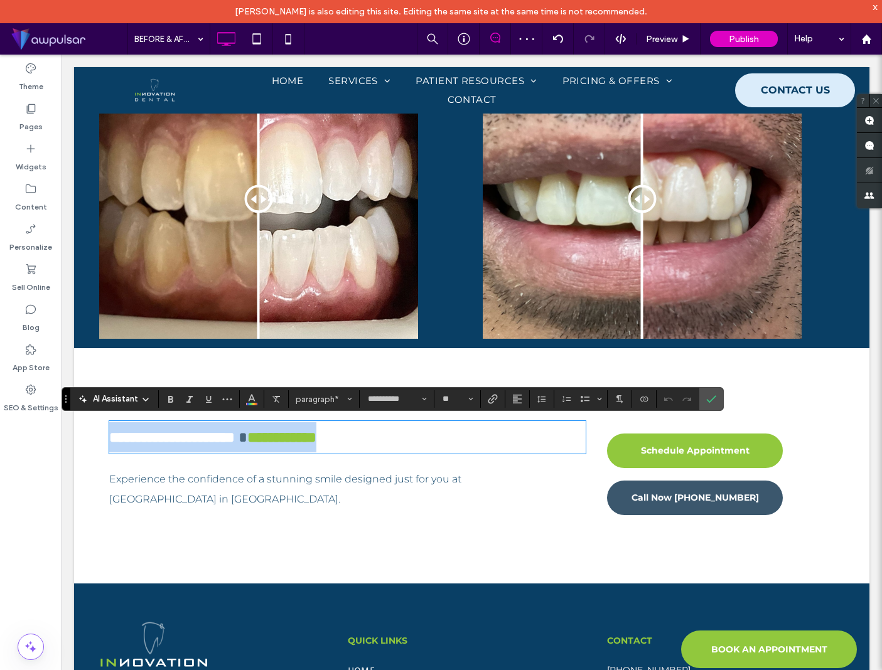
click at [247, 435] on span at bounding box center [241, 437] width 13 height 15
drag, startPoint x: 292, startPoint y: 435, endPoint x: 95, endPoint y: 427, distance: 196.6
click at [95, 427] on div "**********" at bounding box center [471, 465] width 795 height 235
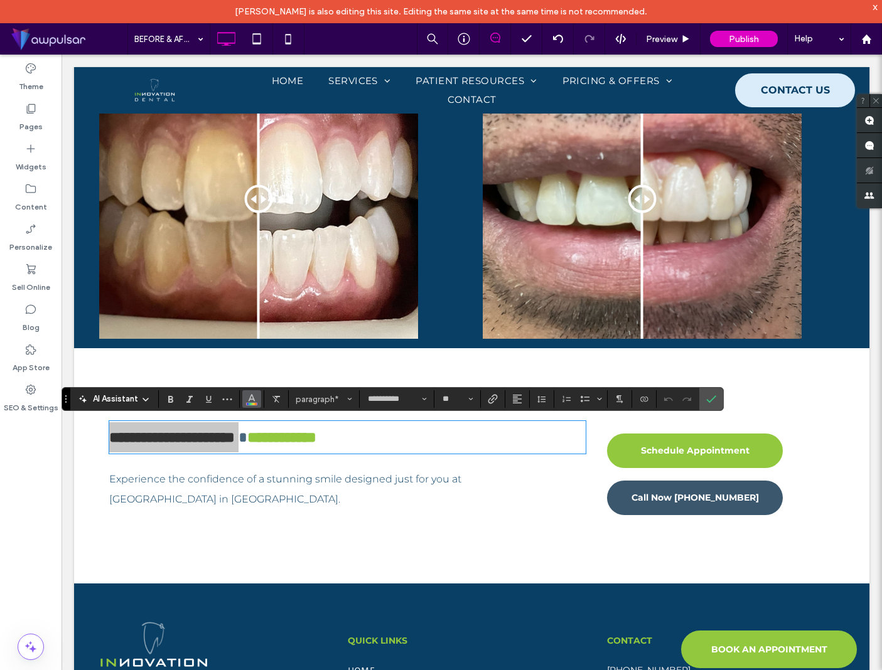
click at [250, 402] on icon "Color" at bounding box center [252, 398] width 10 height 10
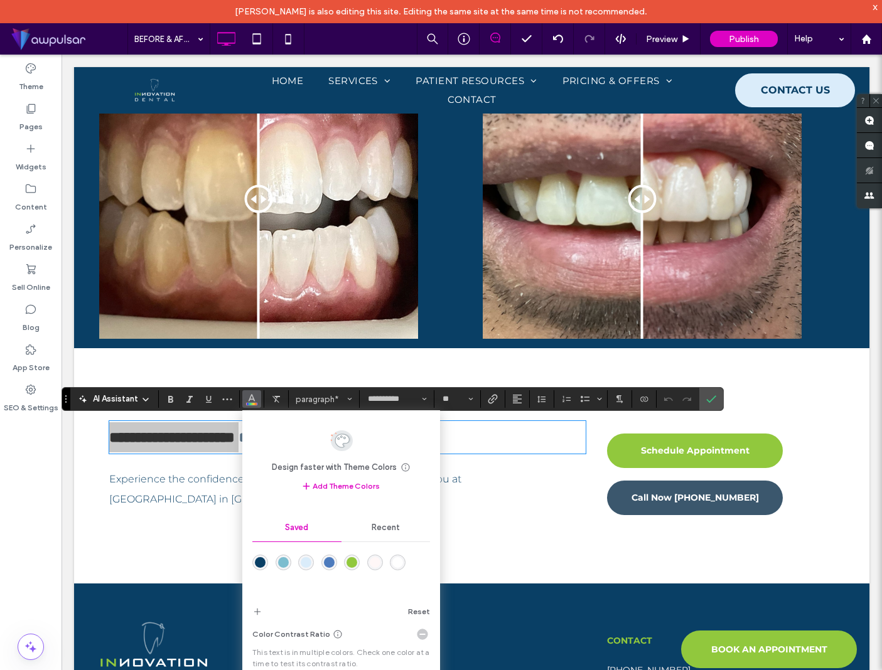
click at [261, 564] on div "rgba(9,63,101,1)" at bounding box center [260, 562] width 11 height 11
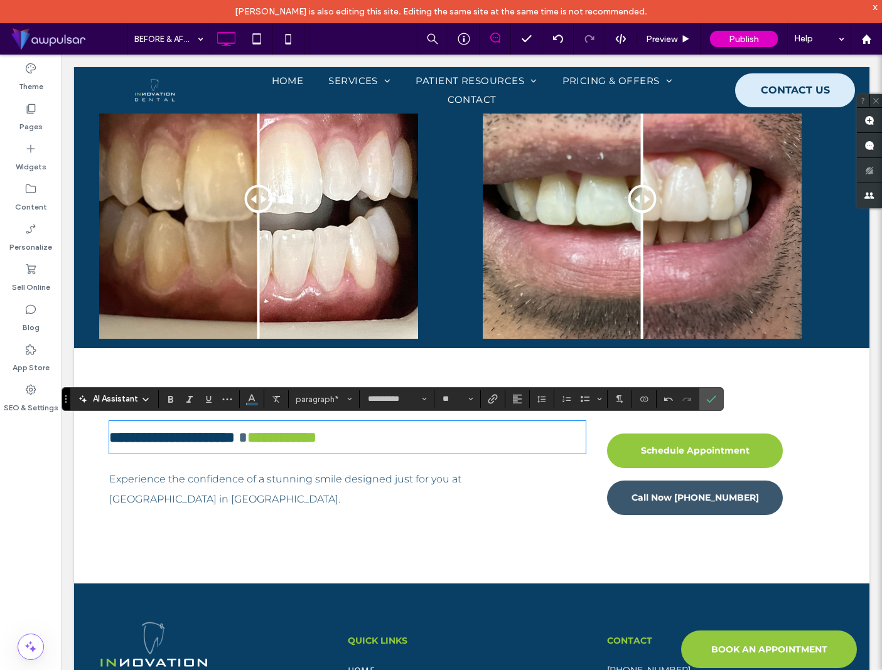
click at [473, 441] on p "**********" at bounding box center [347, 437] width 476 height 30
drag, startPoint x: 401, startPoint y: 437, endPoint x: 449, endPoint y: 436, distance: 48.3
click at [449, 436] on p "**********" at bounding box center [347, 437] width 476 height 30
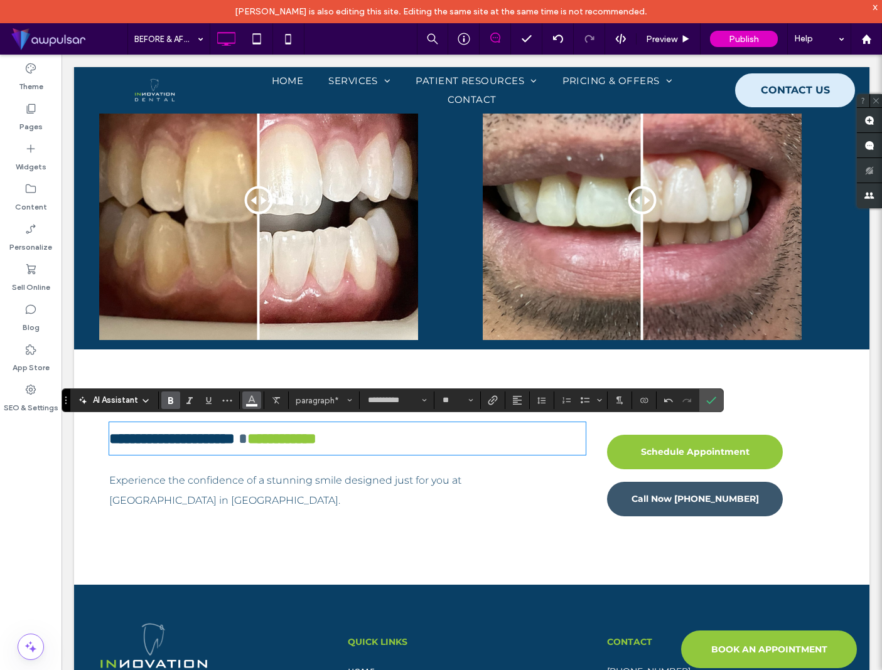
click at [252, 404] on icon "Color" at bounding box center [252, 399] width 10 height 10
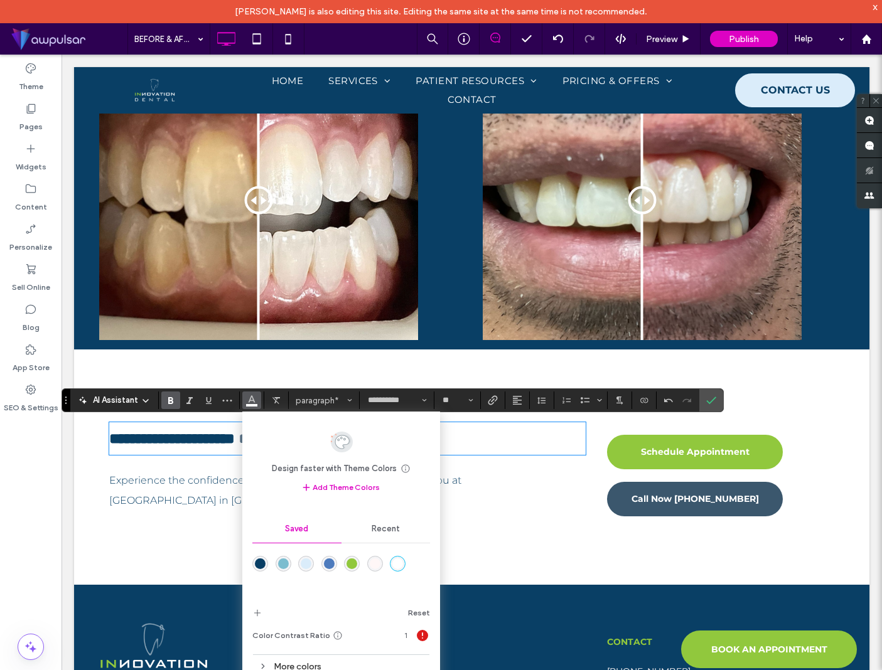
click at [259, 564] on div "rgba(9,63,101,1)" at bounding box center [260, 564] width 11 height 11
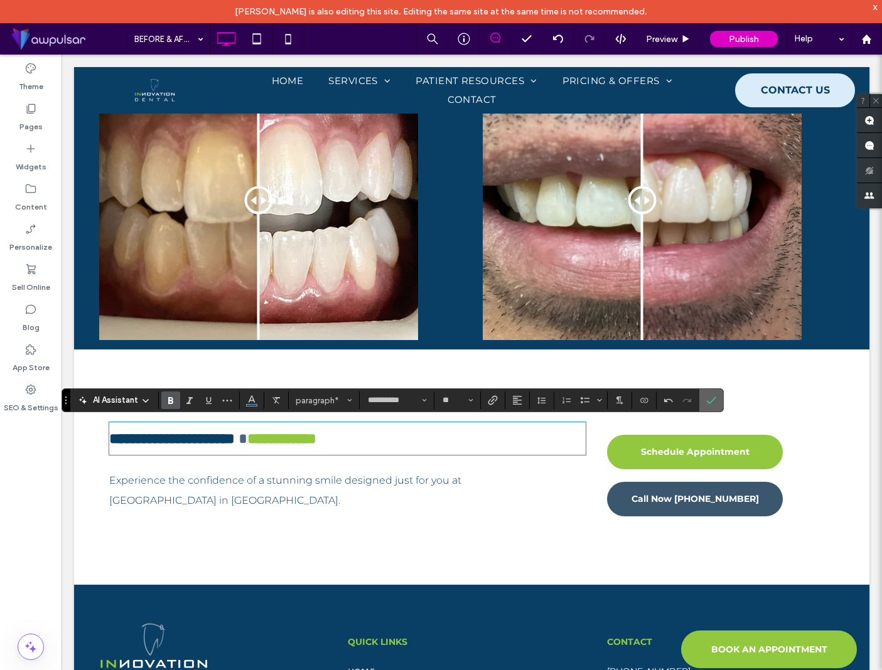
drag, startPoint x: 712, startPoint y: 407, endPoint x: 646, endPoint y: 354, distance: 83.9
click at [712, 407] on span "Confirm" at bounding box center [711, 400] width 10 height 21
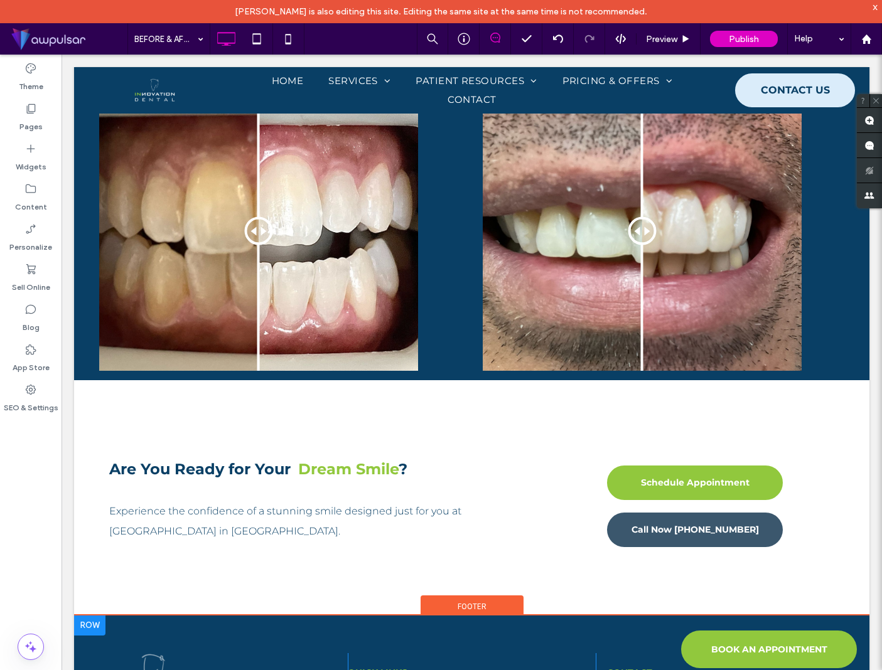
scroll to position [771, 0]
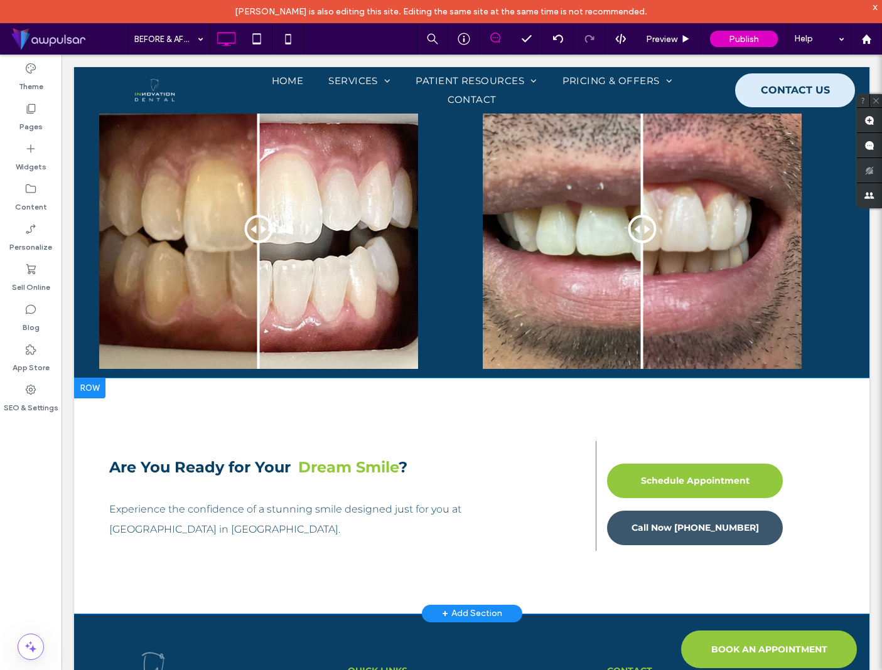
click at [97, 388] on div at bounding box center [89, 388] width 31 height 20
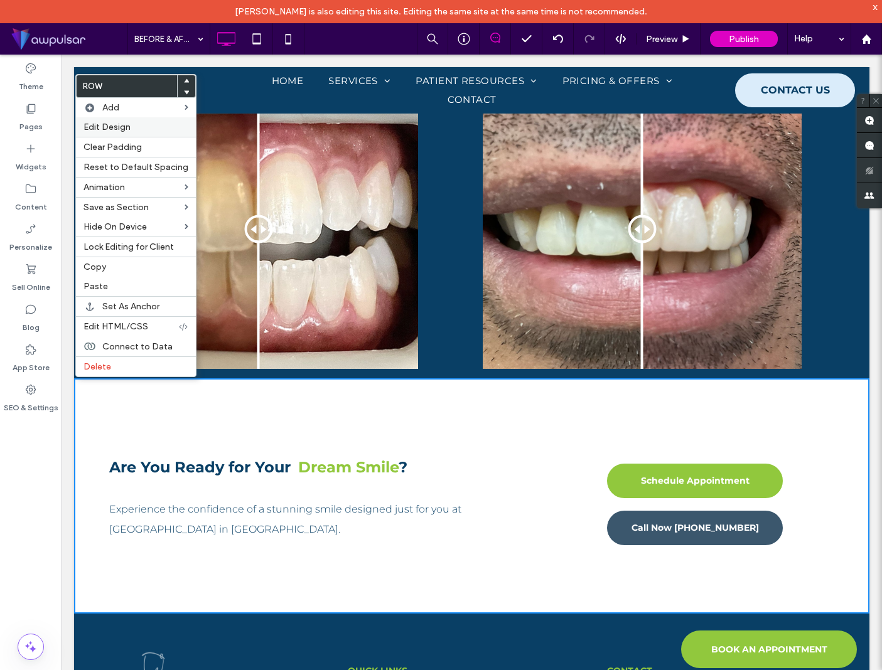
click at [125, 130] on span "Edit Design" at bounding box center [106, 127] width 47 height 11
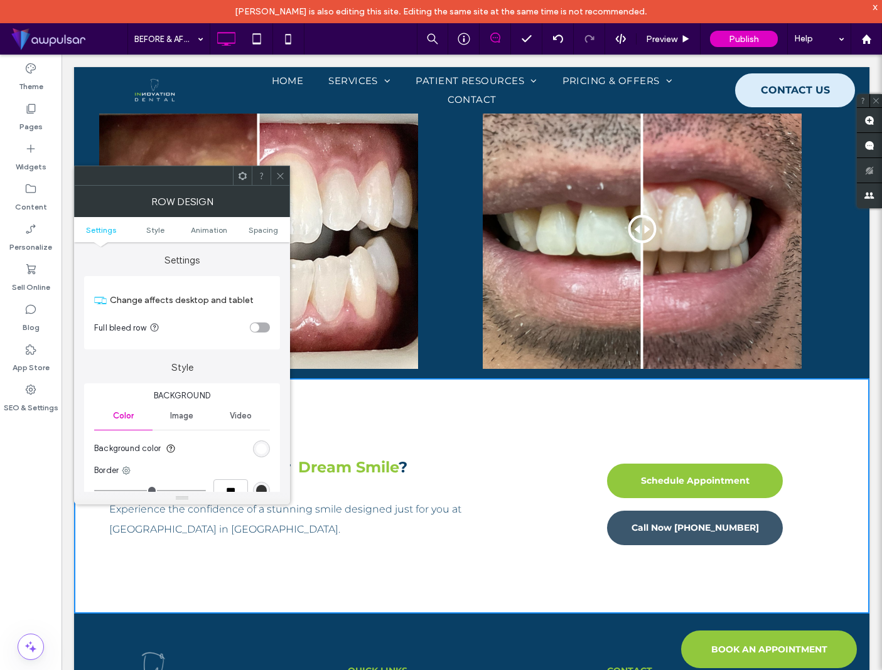
click at [264, 235] on ul "Settings Style Animation Spacing" at bounding box center [182, 229] width 216 height 25
click at [265, 231] on span "Spacing" at bounding box center [263, 229] width 29 height 9
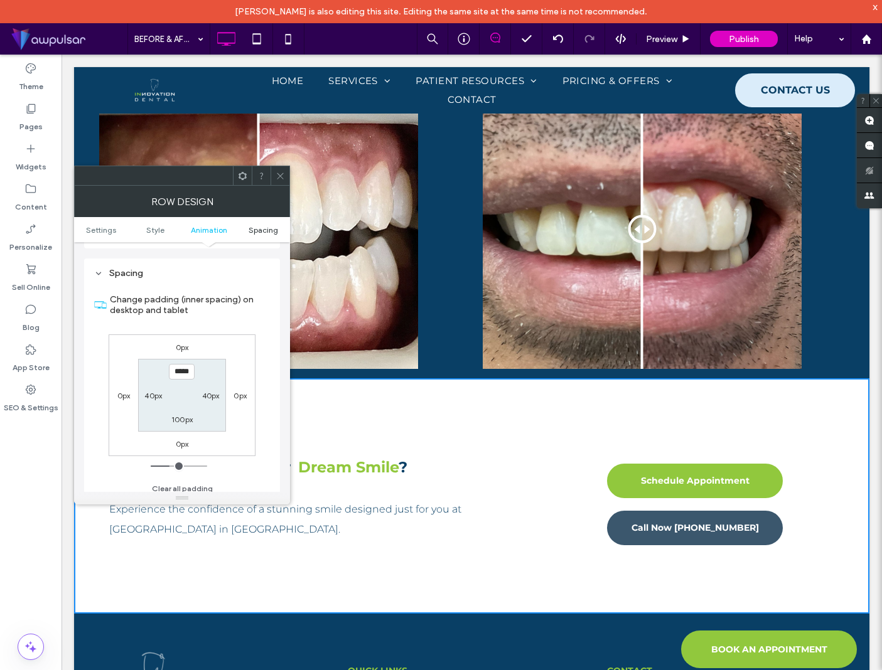
scroll to position [355, 0]
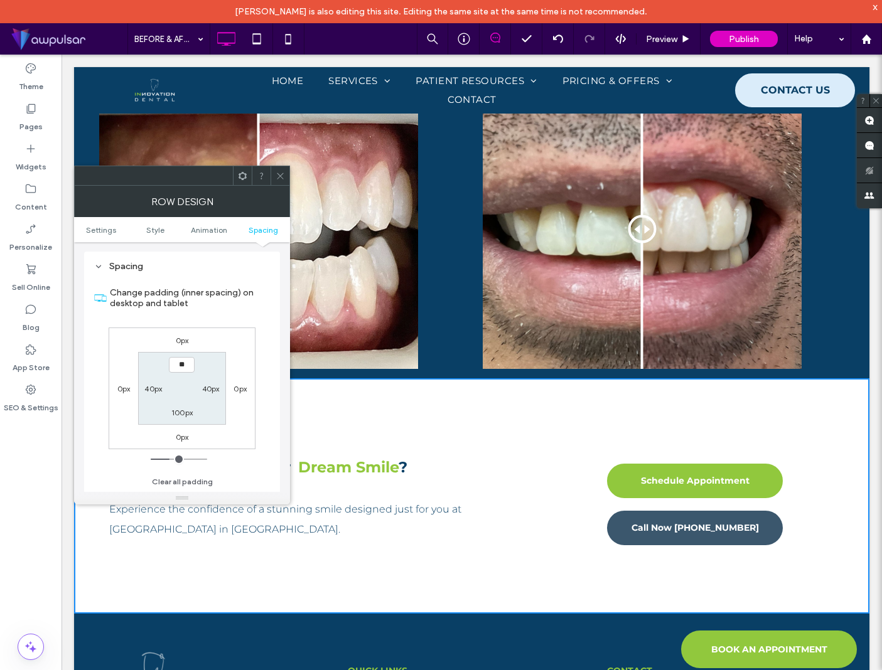
type input "****"
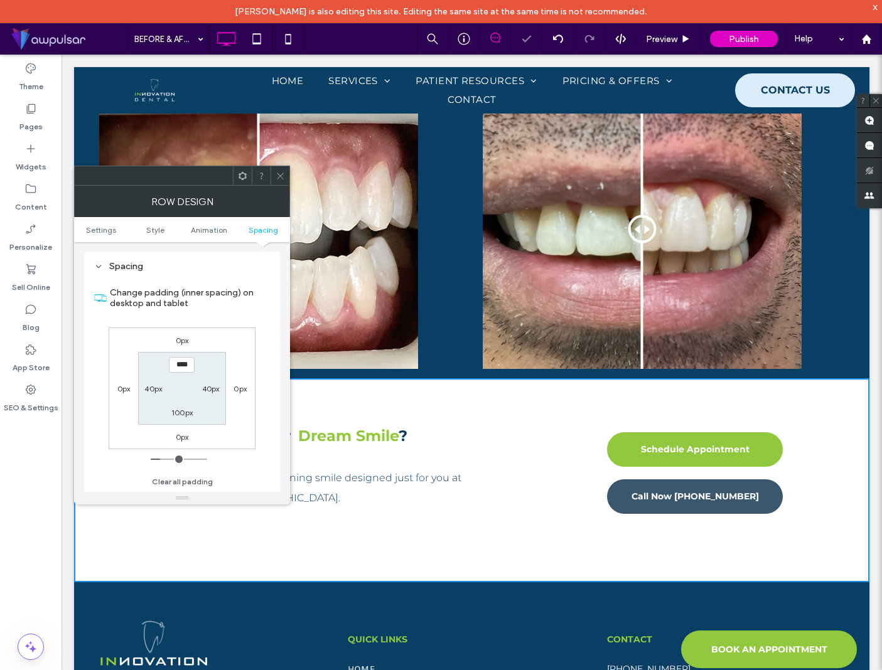
click at [181, 417] on label "100px" at bounding box center [181, 412] width 21 height 9
type input "***"
type input "**"
type input "****"
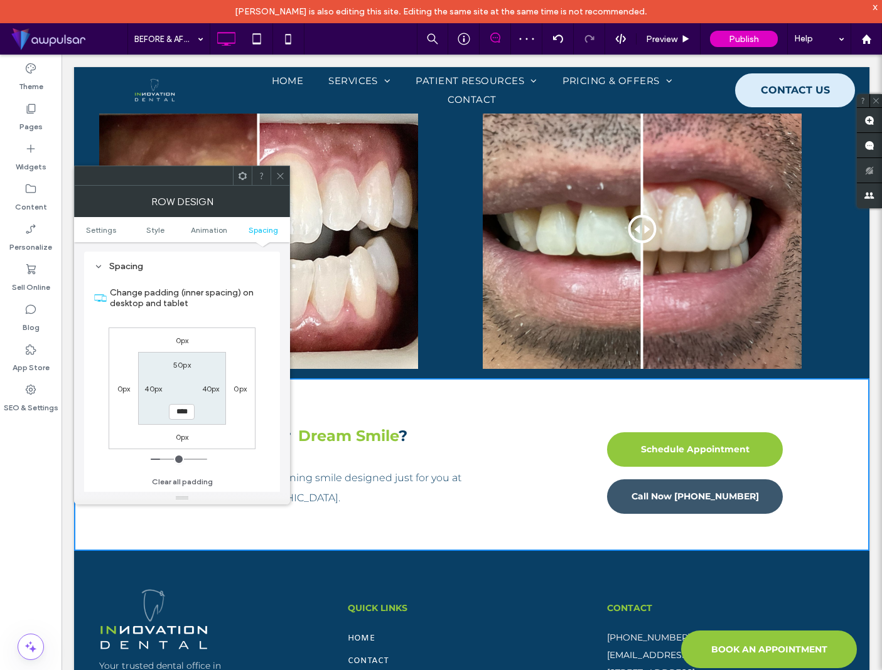
click at [284, 176] on icon at bounding box center [280, 175] width 9 height 9
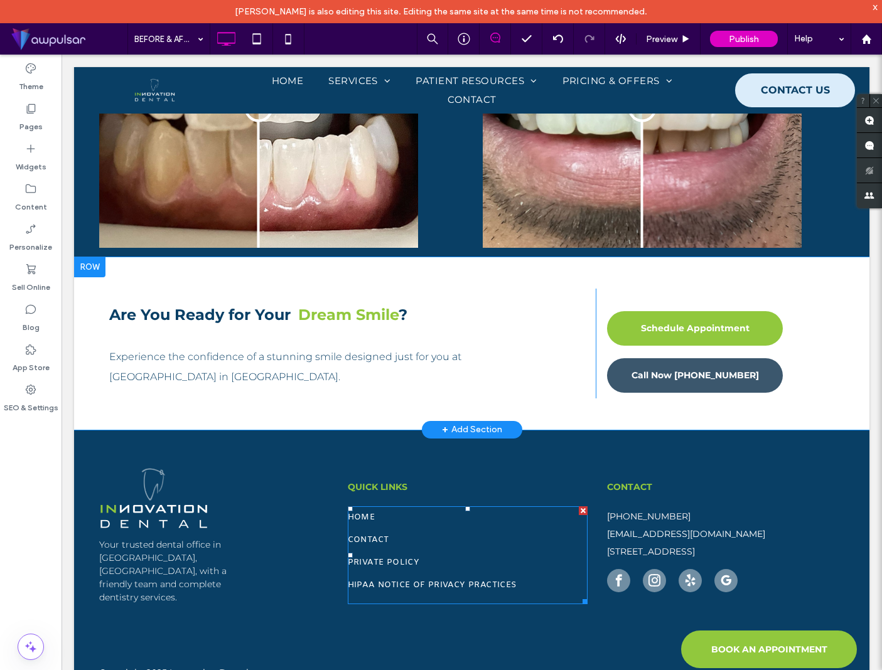
scroll to position [902, 0]
